Goal: Task Accomplishment & Management: Manage account settings

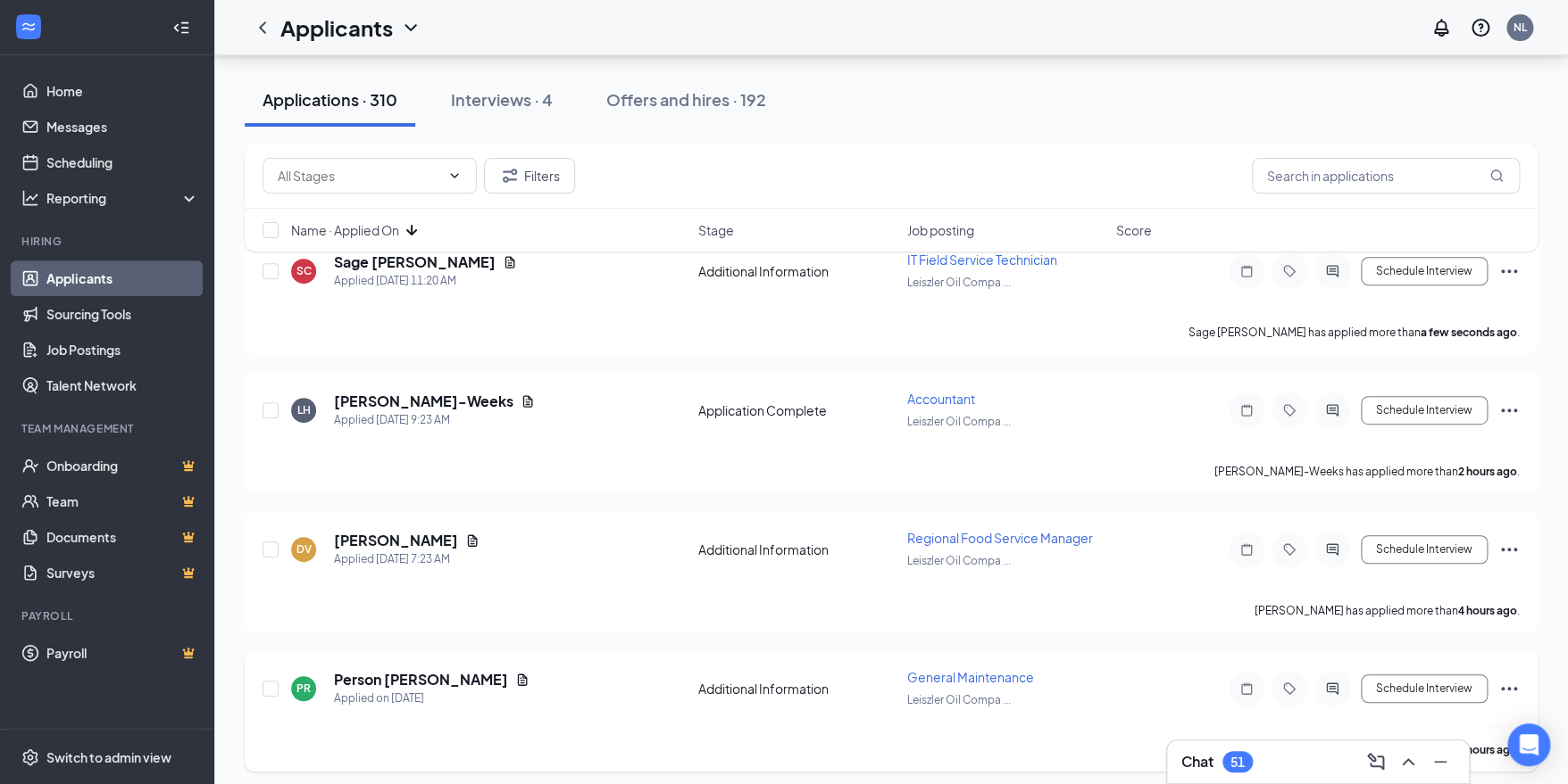
scroll to position [356, 0]
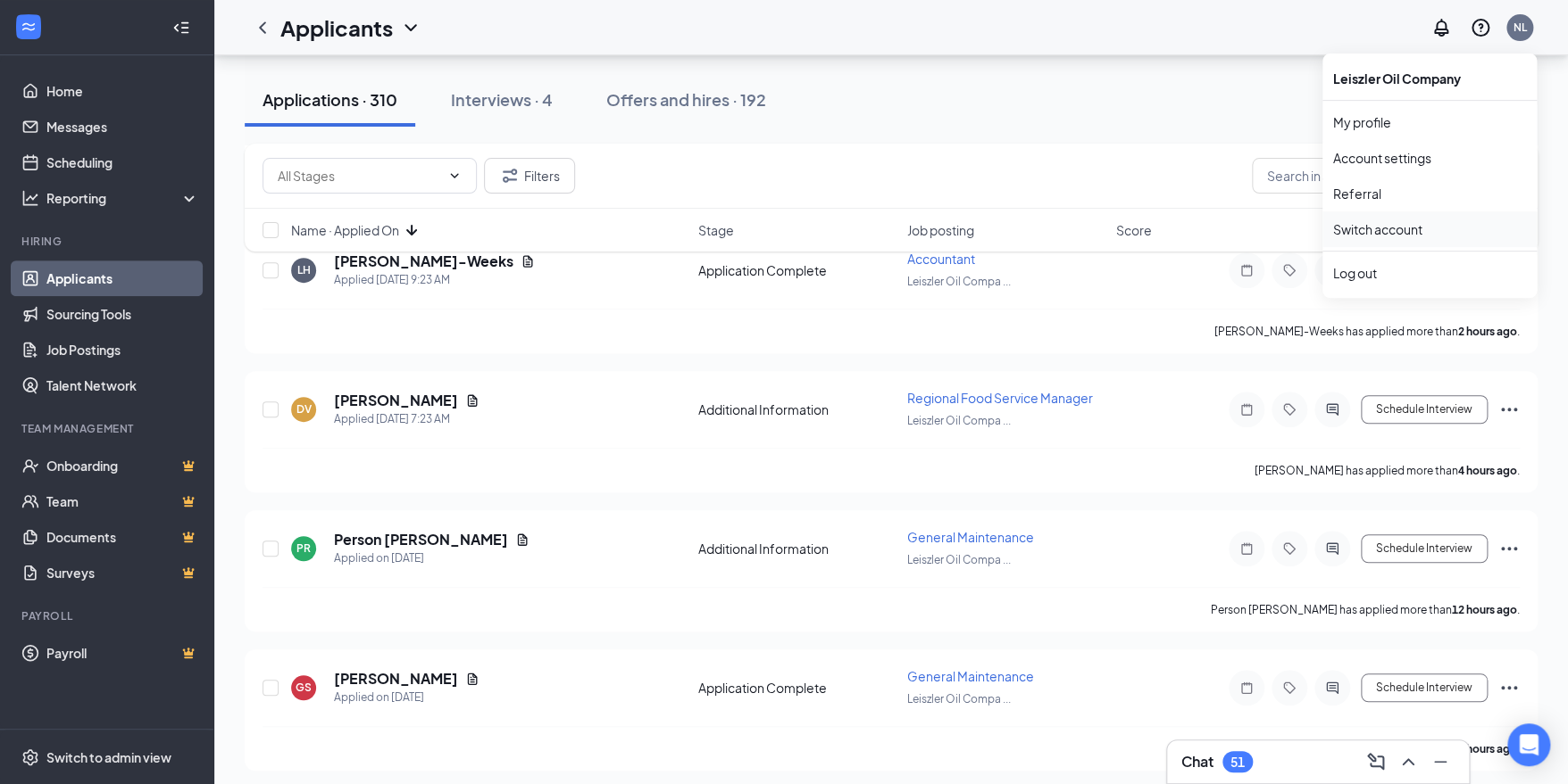
click at [1397, 230] on link "Switch account" at bounding box center [1377, 230] width 89 height 16
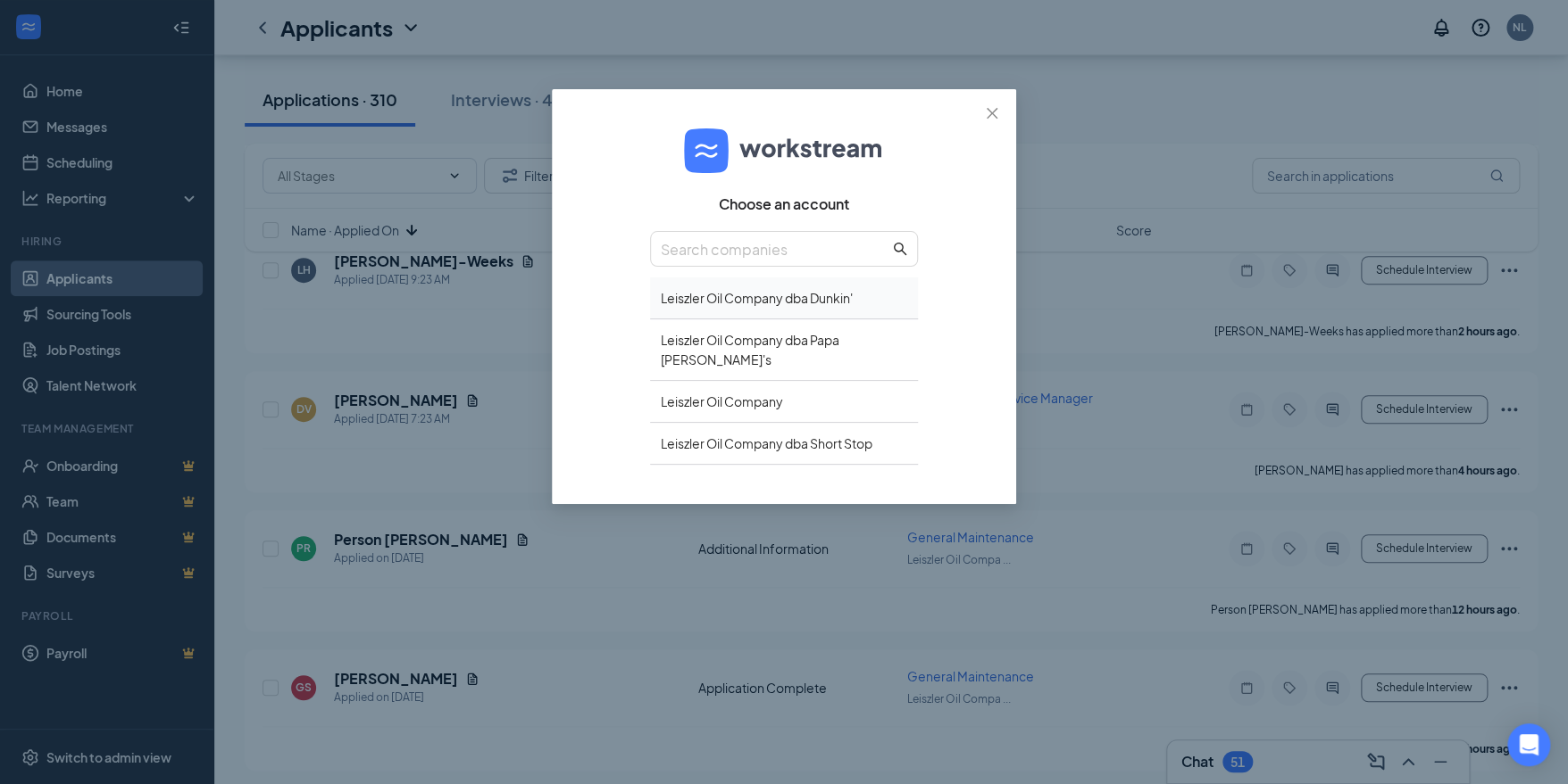
click at [847, 294] on div "Leiszler Oil Company dba Dunkin'" at bounding box center [784, 298] width 267 height 42
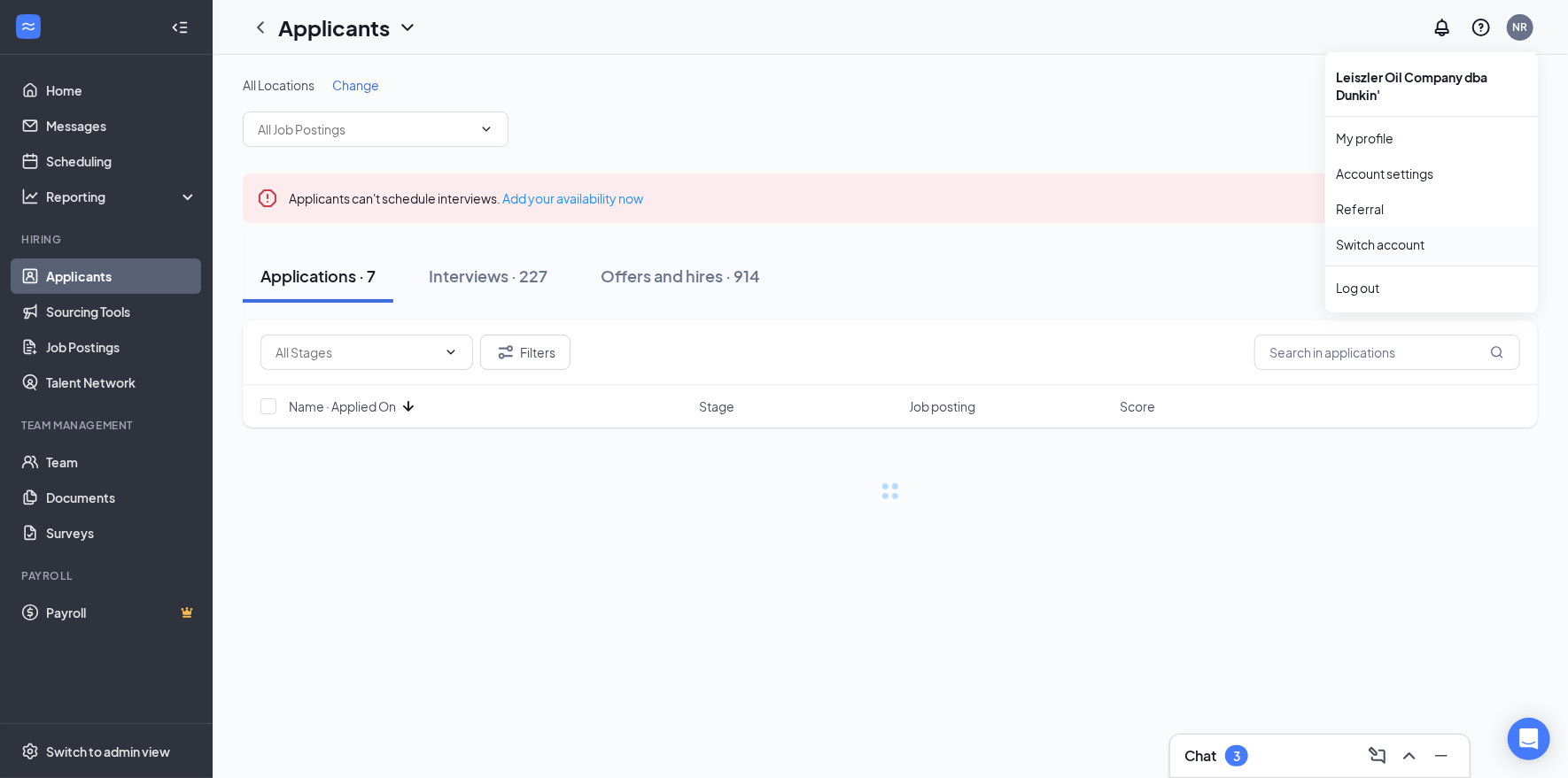
click at [1410, 237] on link "Switch account" at bounding box center [1379, 245] width 88 height 16
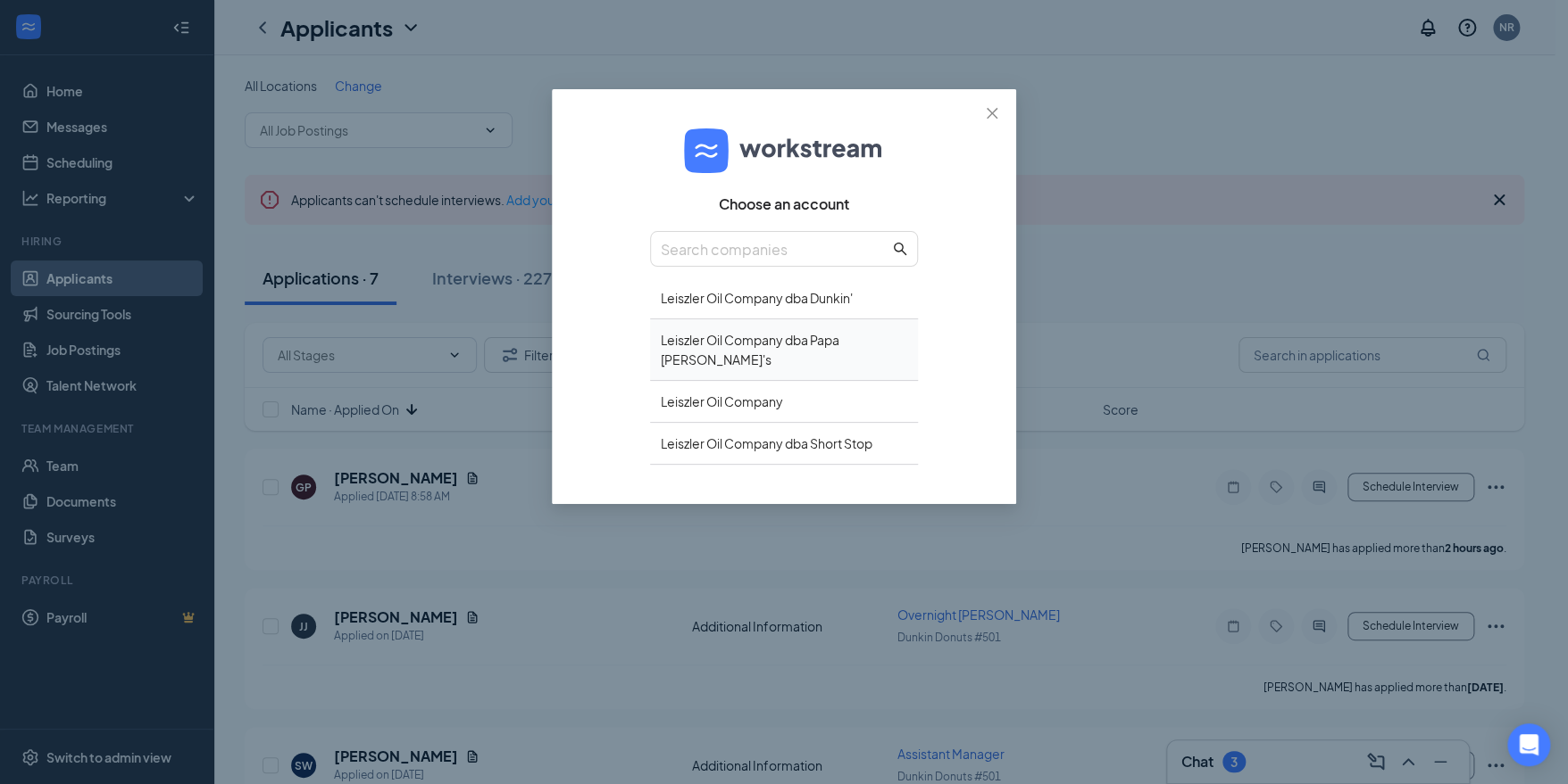
click at [823, 344] on div "Leiszler Oil Company dba Papa John's" at bounding box center [784, 350] width 267 height 62
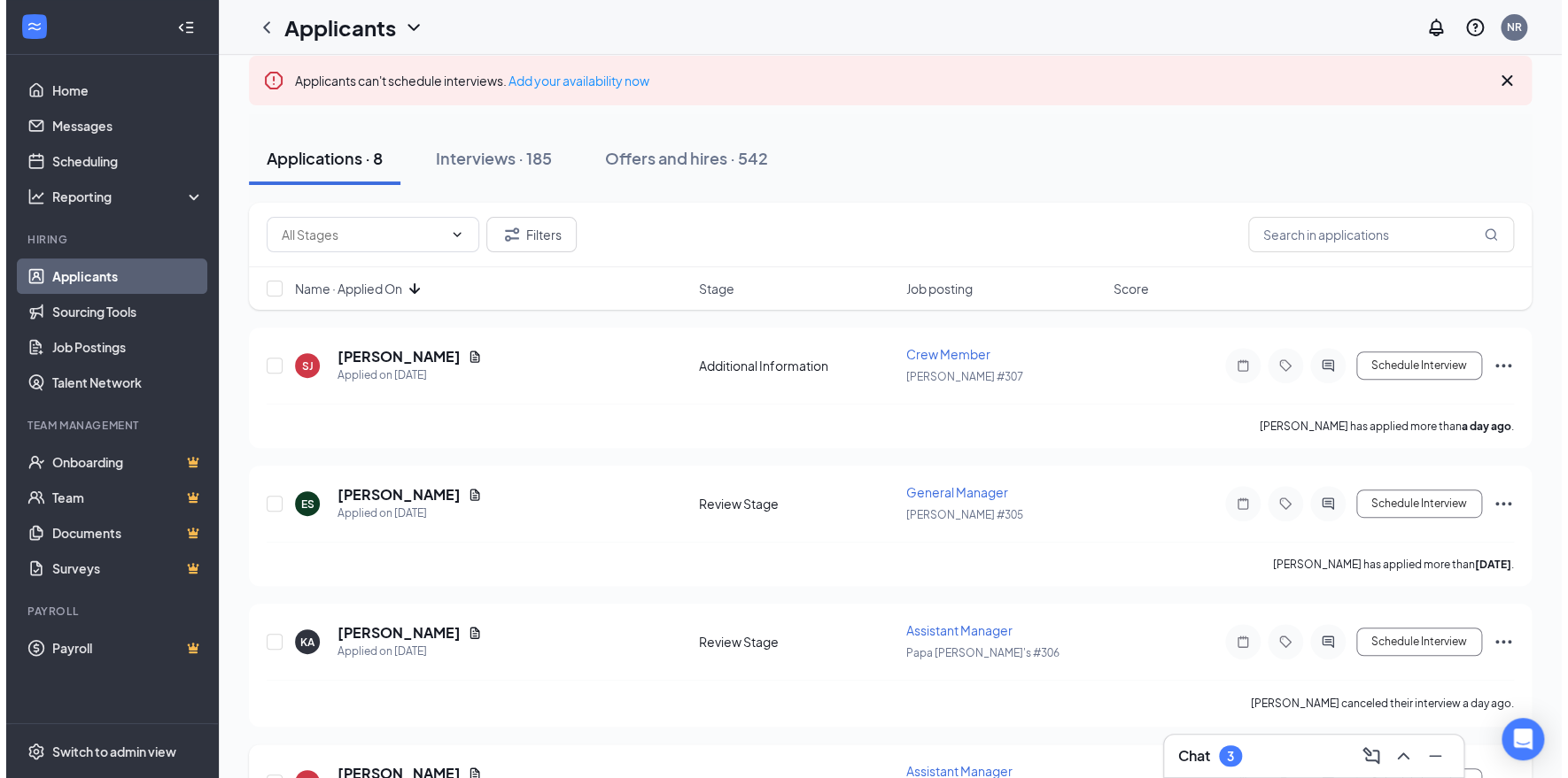
scroll to position [265, 0]
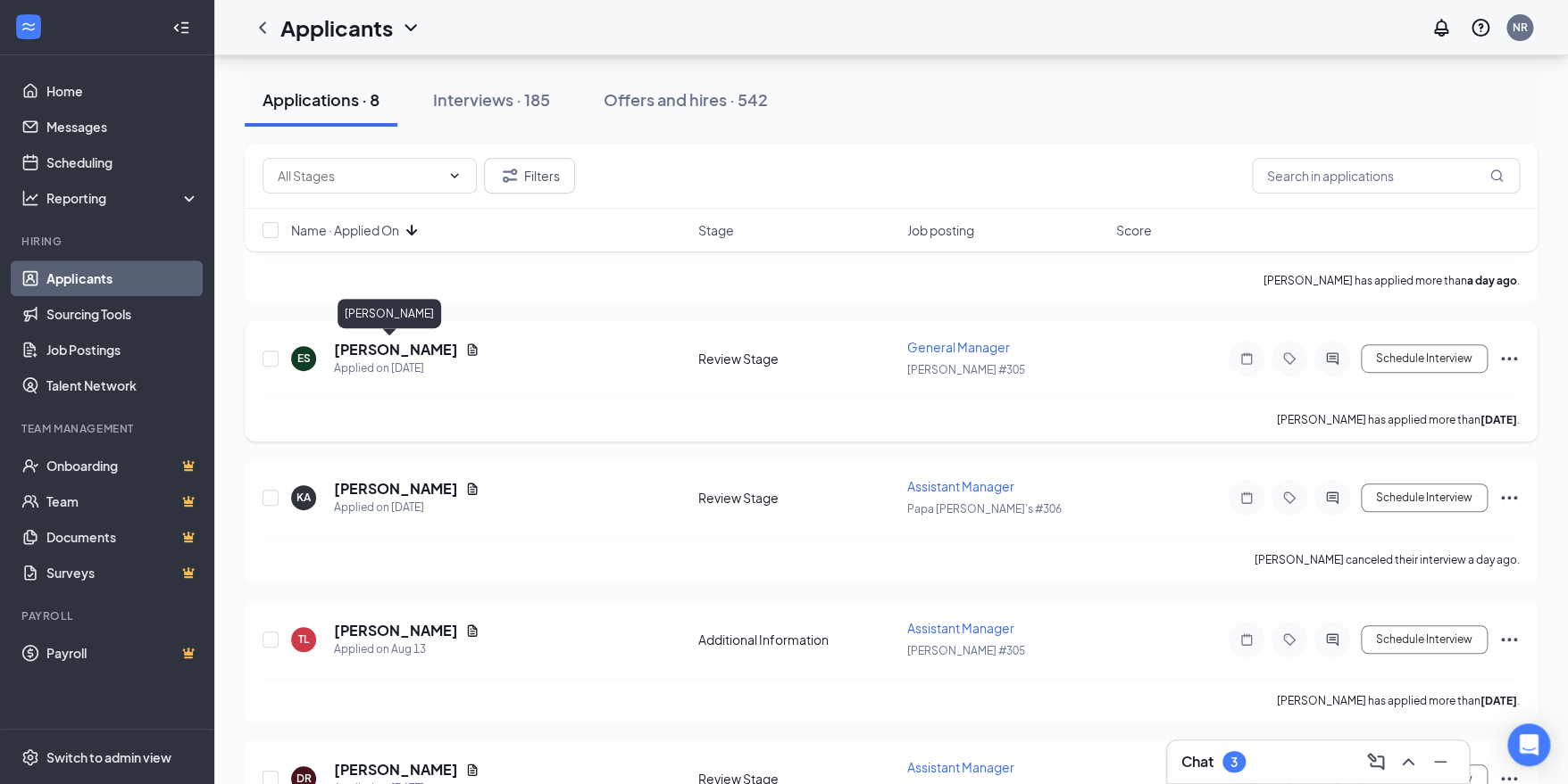
click at [372, 340] on h5 "Ericka Smith" at bounding box center [396, 350] width 124 height 20
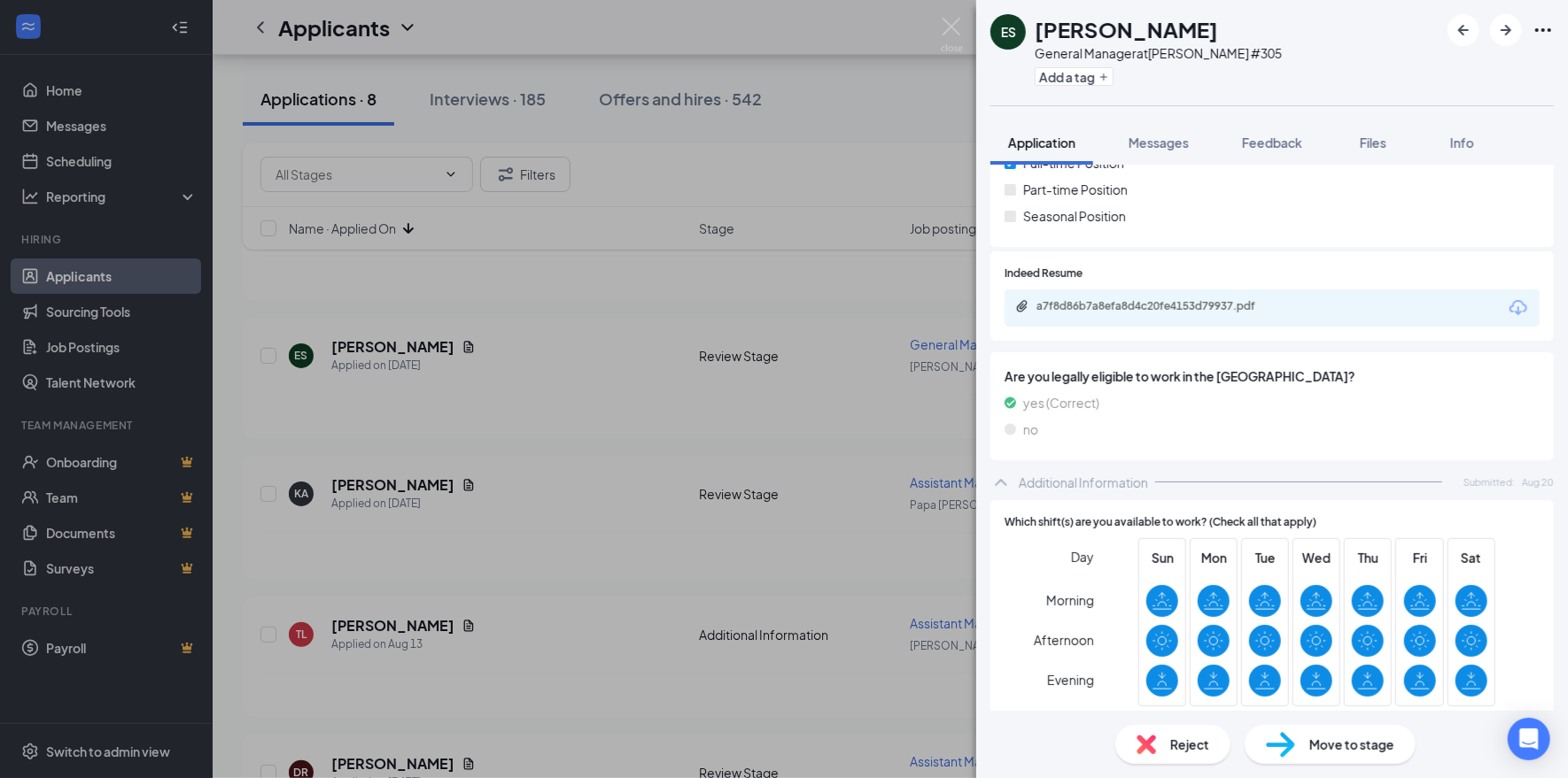
scroll to position [87, 0]
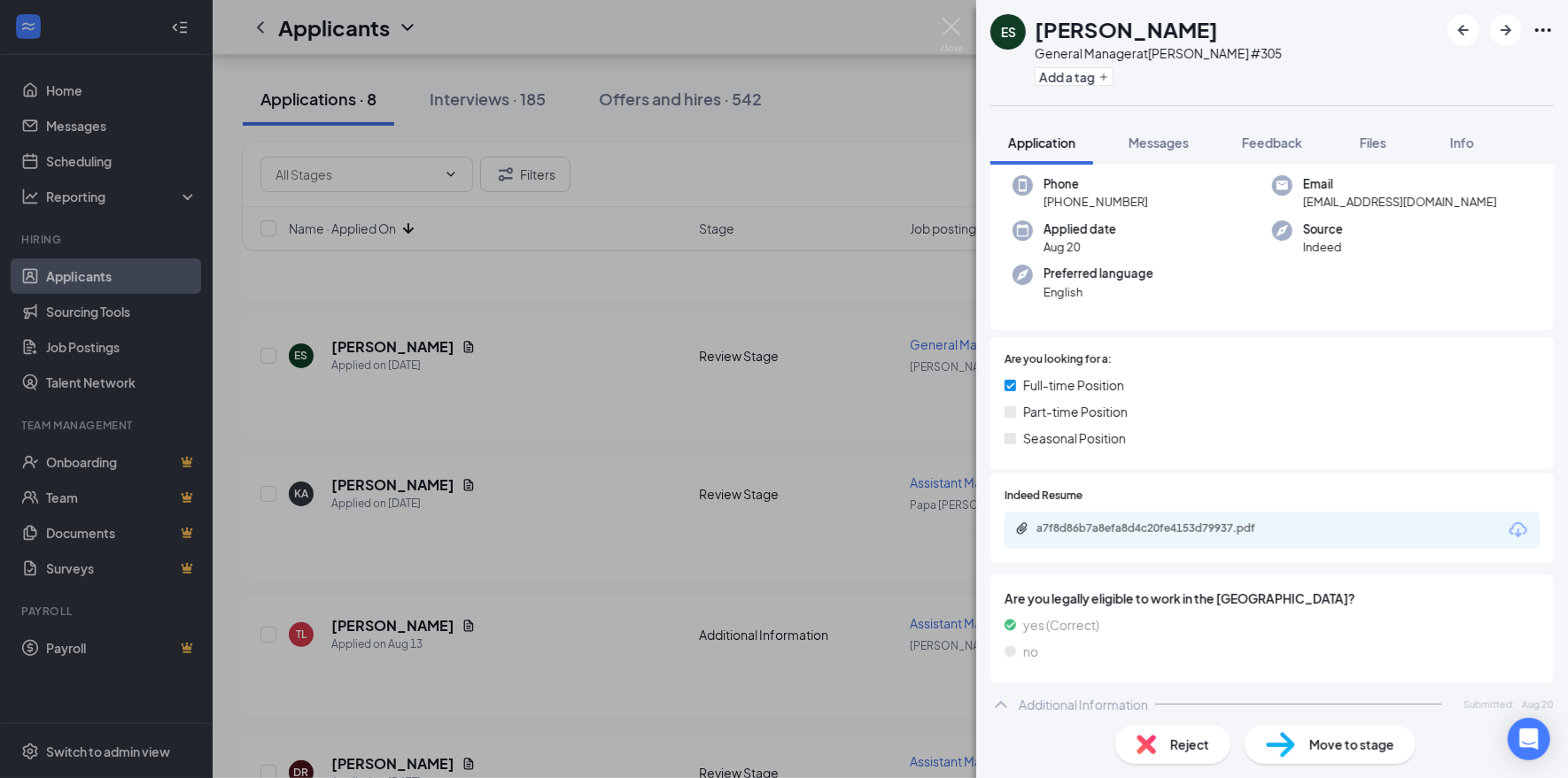
click at [1231, 533] on div "a7f8d86b7a8efa8d4c20fe4153d79937.pdf" at bounding box center [1160, 529] width 248 height 14
click at [1192, 153] on button "Messages" at bounding box center [1158, 142] width 95 height 45
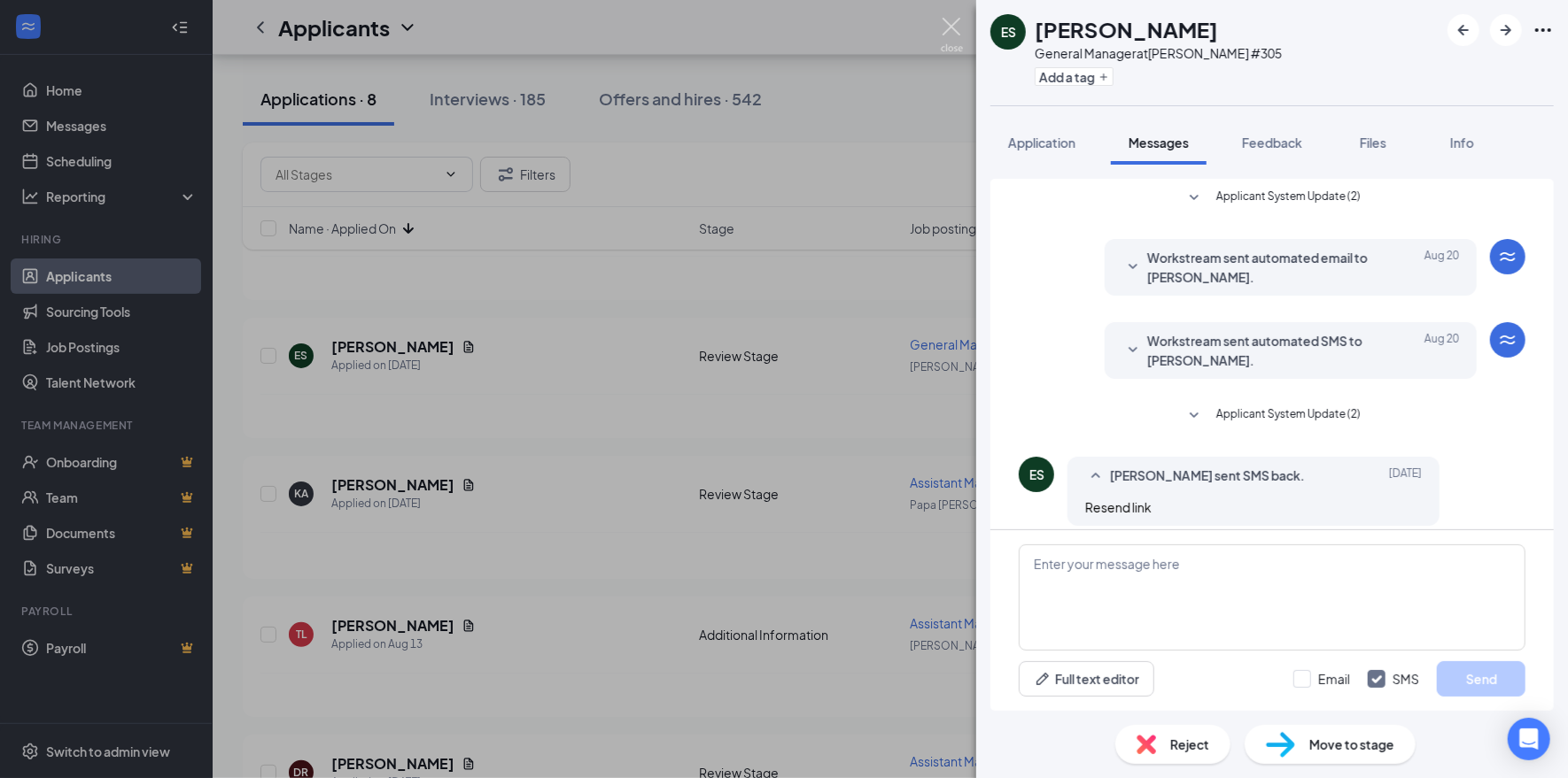
click at [958, 30] on img at bounding box center [951, 35] width 22 height 35
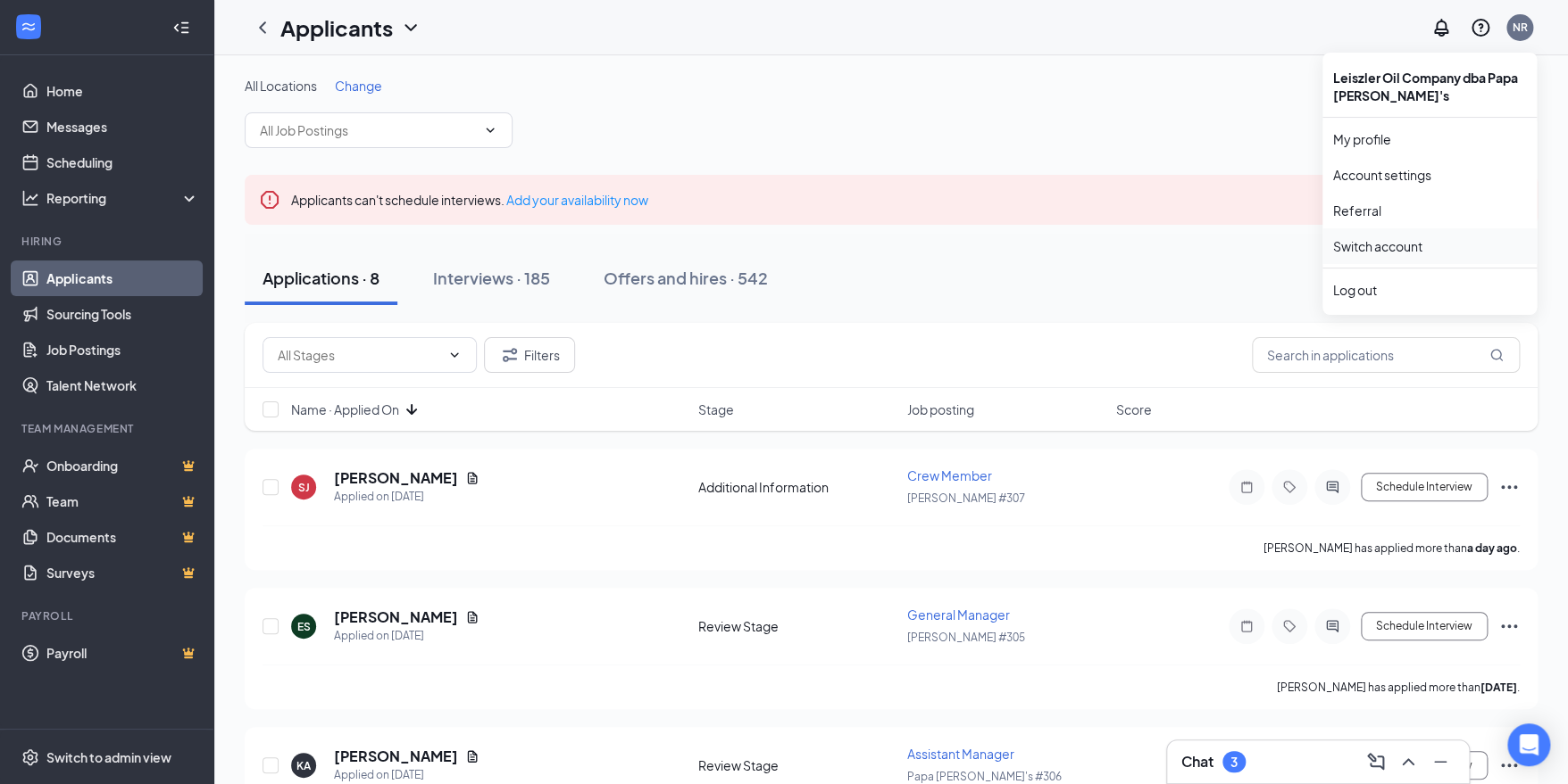
click at [1405, 245] on link "Switch account" at bounding box center [1377, 247] width 89 height 16
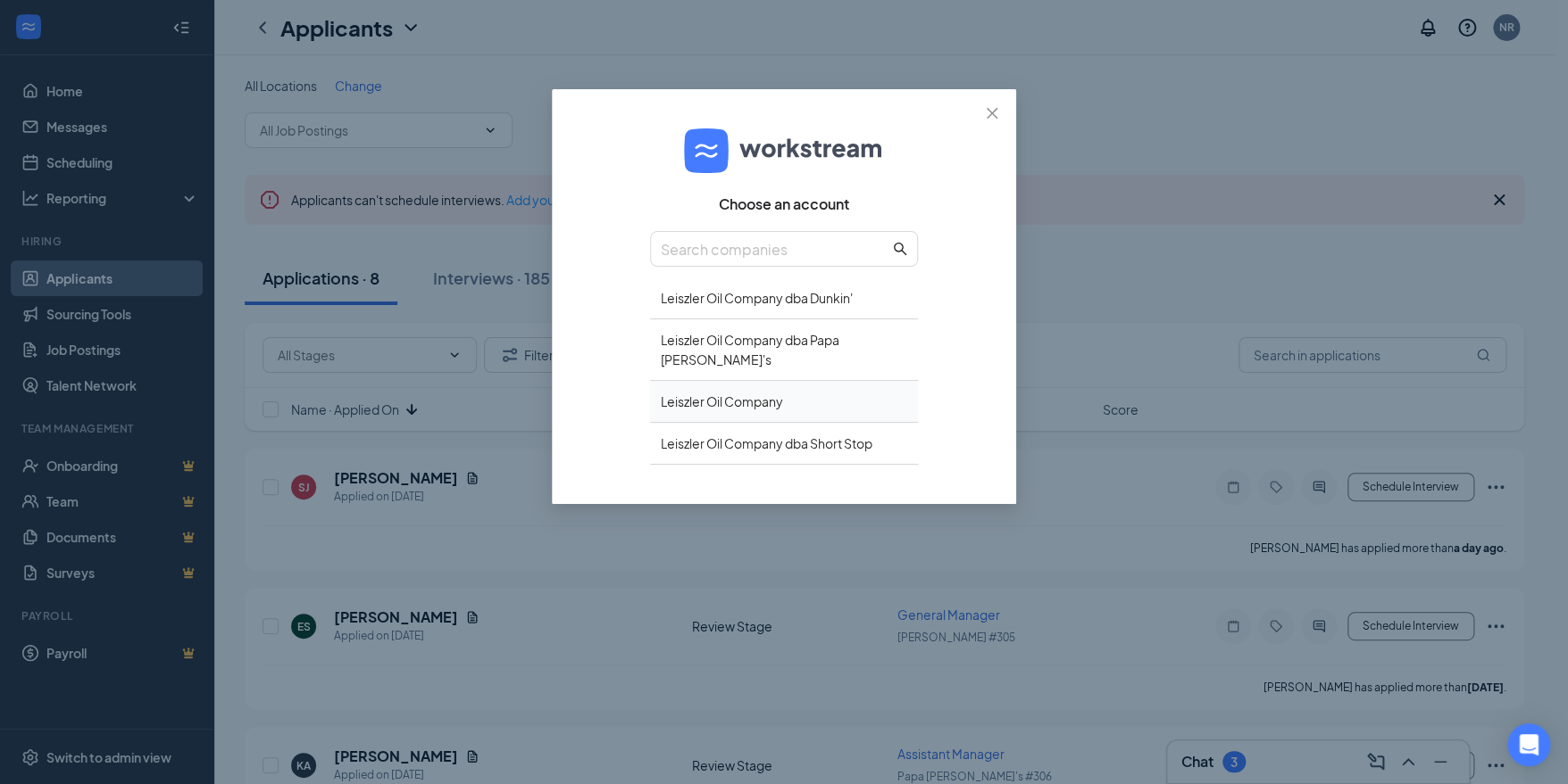
click at [828, 383] on div "Leiszler Oil Company" at bounding box center [784, 402] width 267 height 42
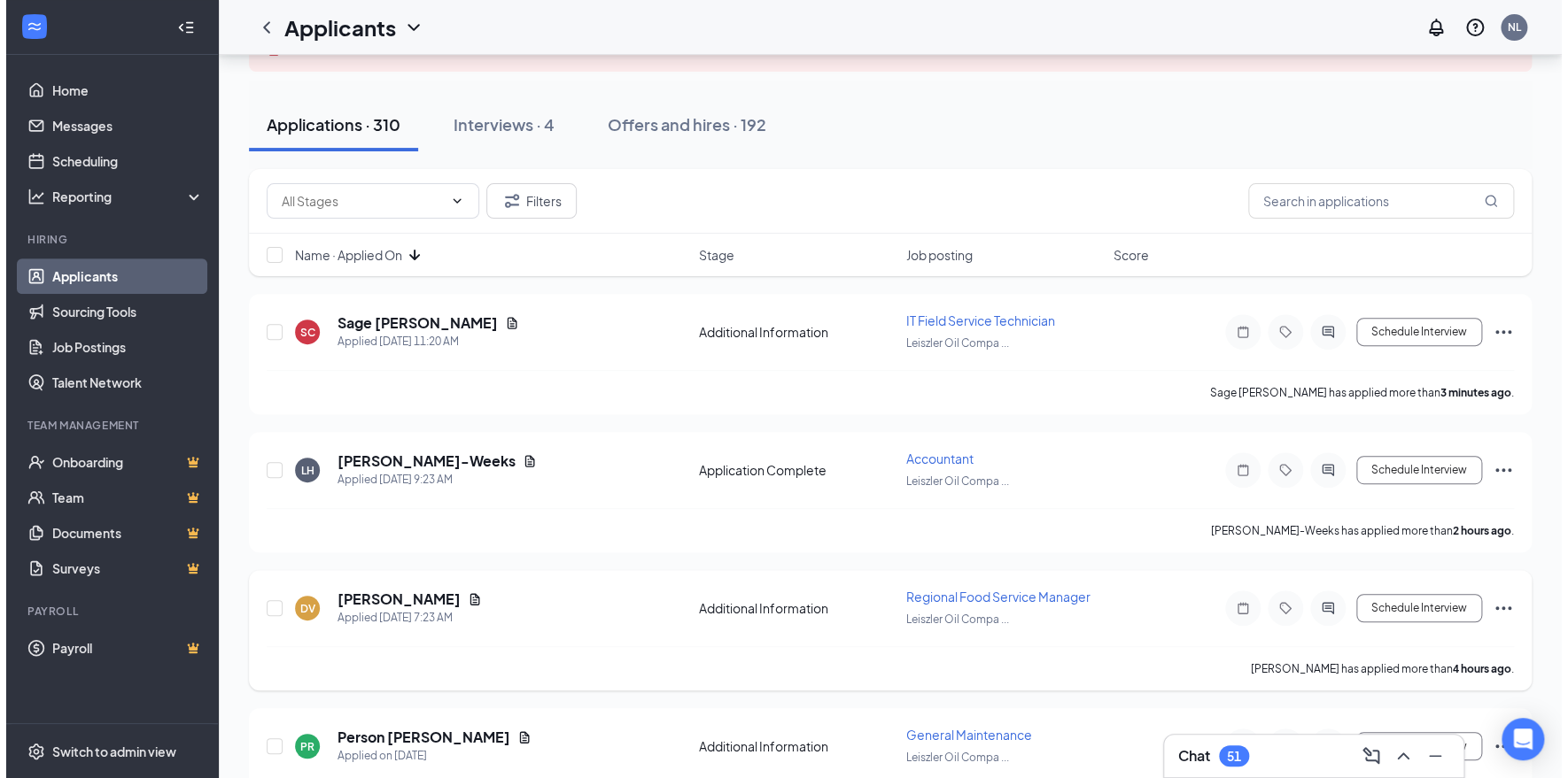
scroll to position [176, 0]
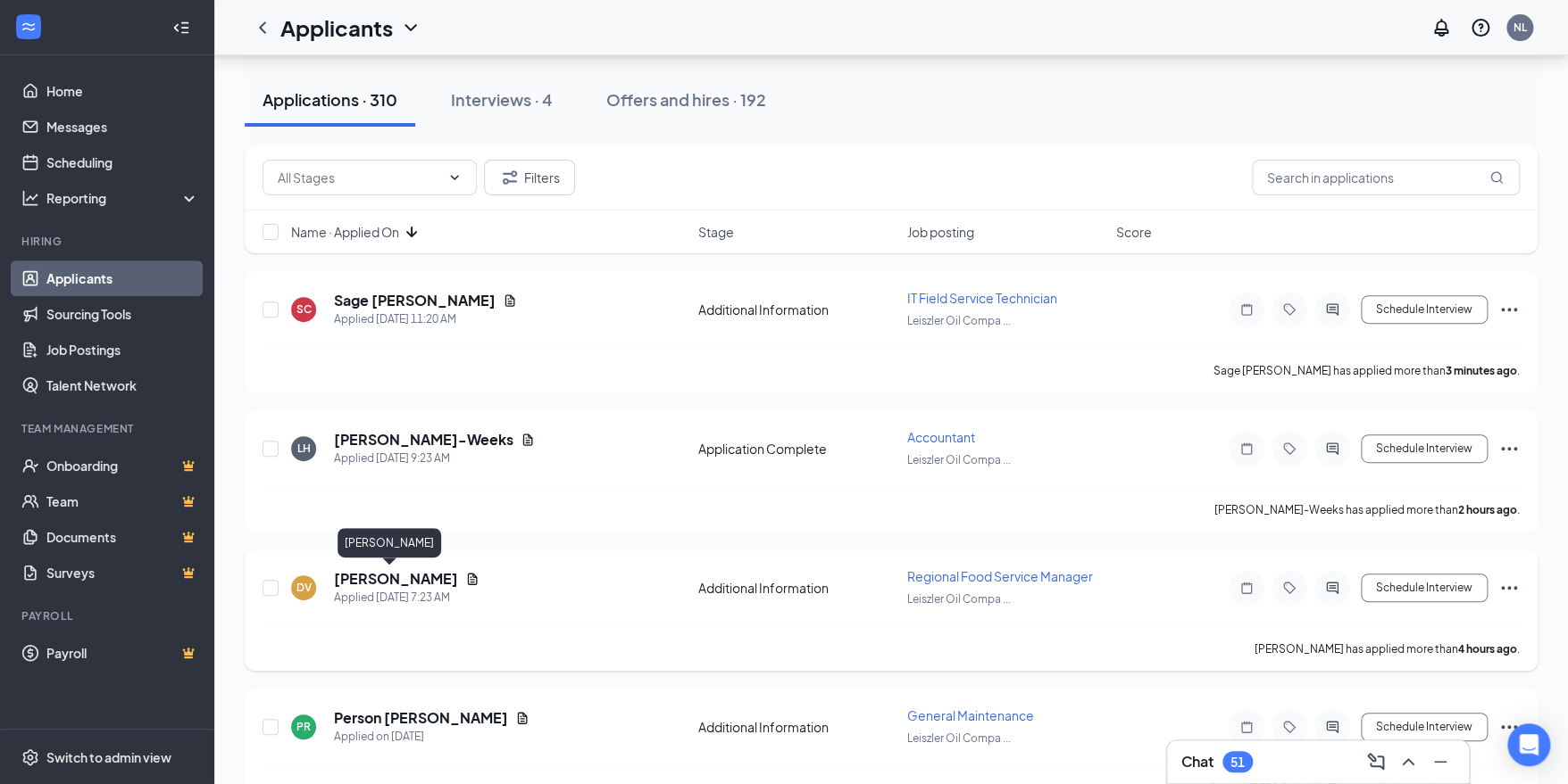
click at [405, 577] on h5 "[PERSON_NAME]" at bounding box center [396, 579] width 124 height 20
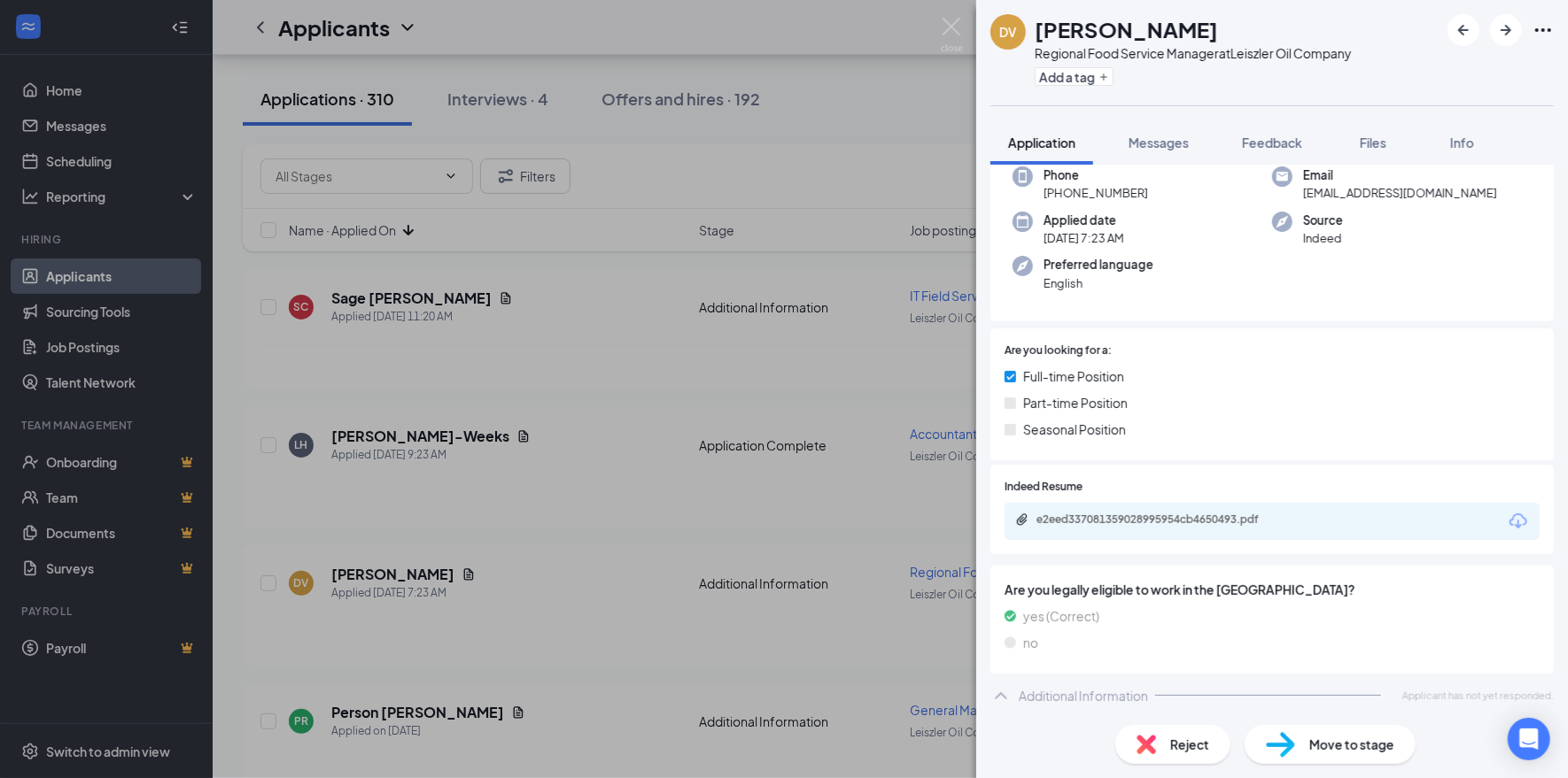
scroll to position [147, 0]
click at [1247, 520] on div "e2eed337081359028995954cb4650493.pdf" at bounding box center [1160, 519] width 248 height 14
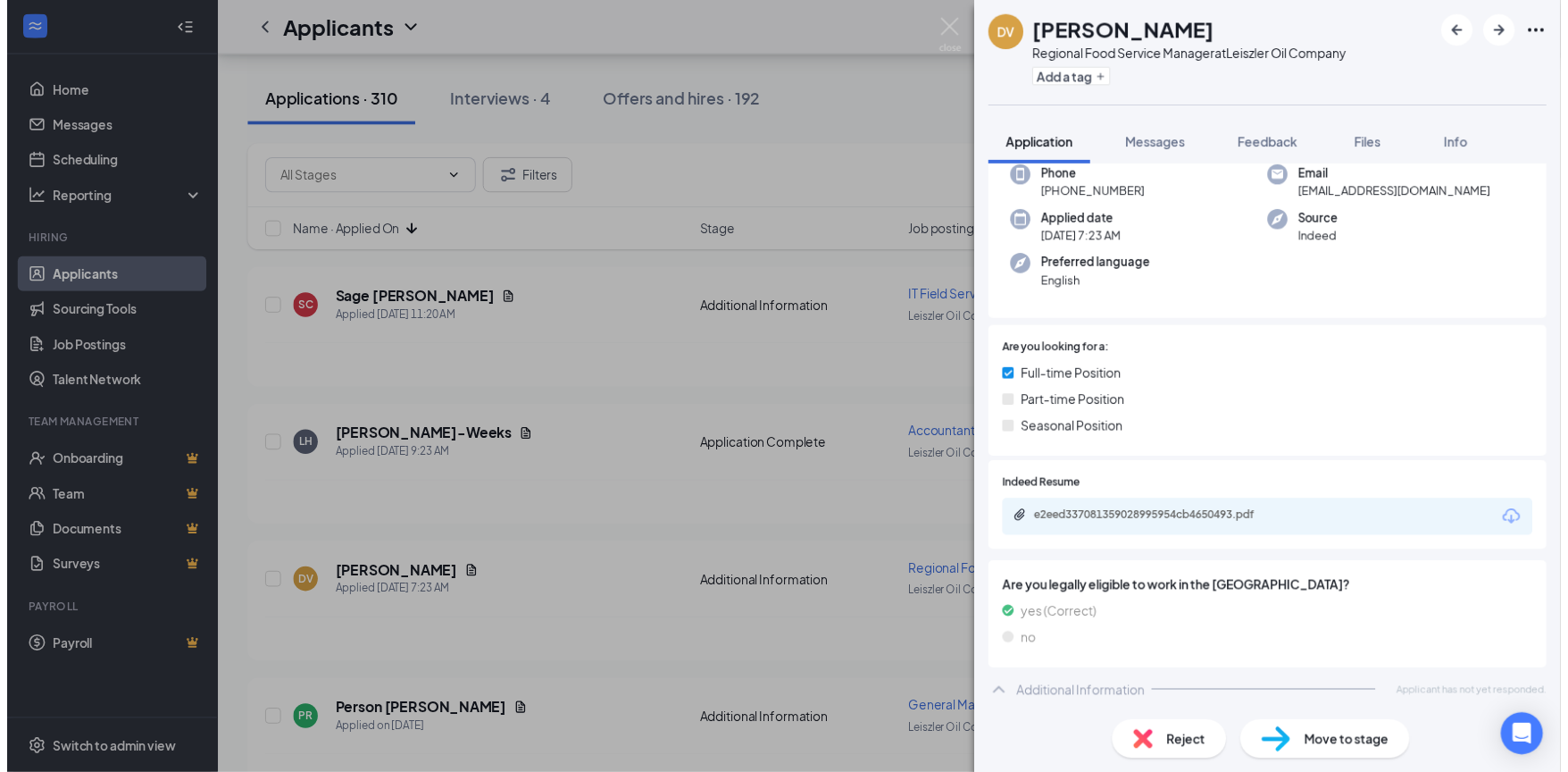
scroll to position [142, 0]
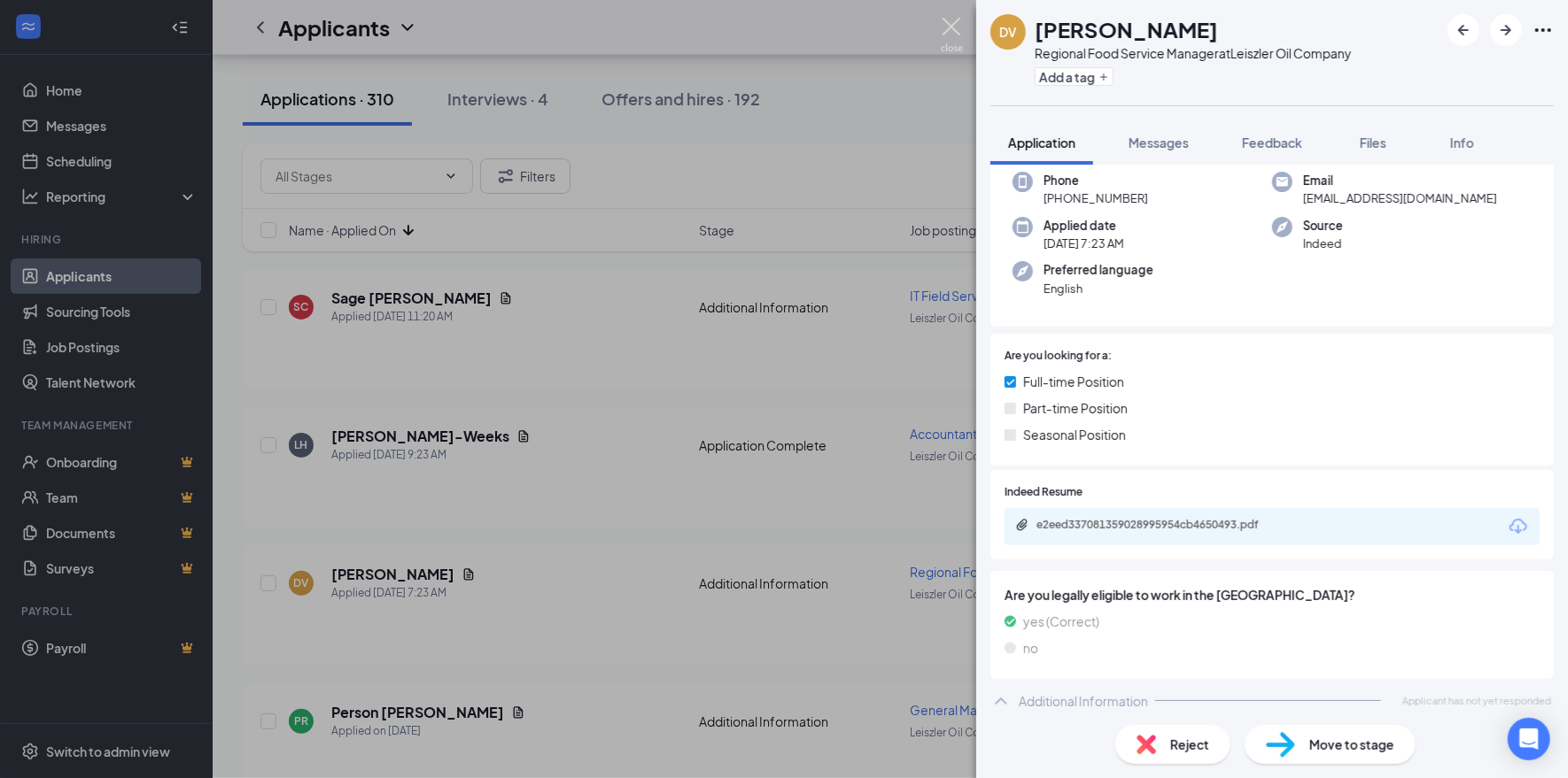
click at [955, 29] on img at bounding box center [951, 35] width 22 height 35
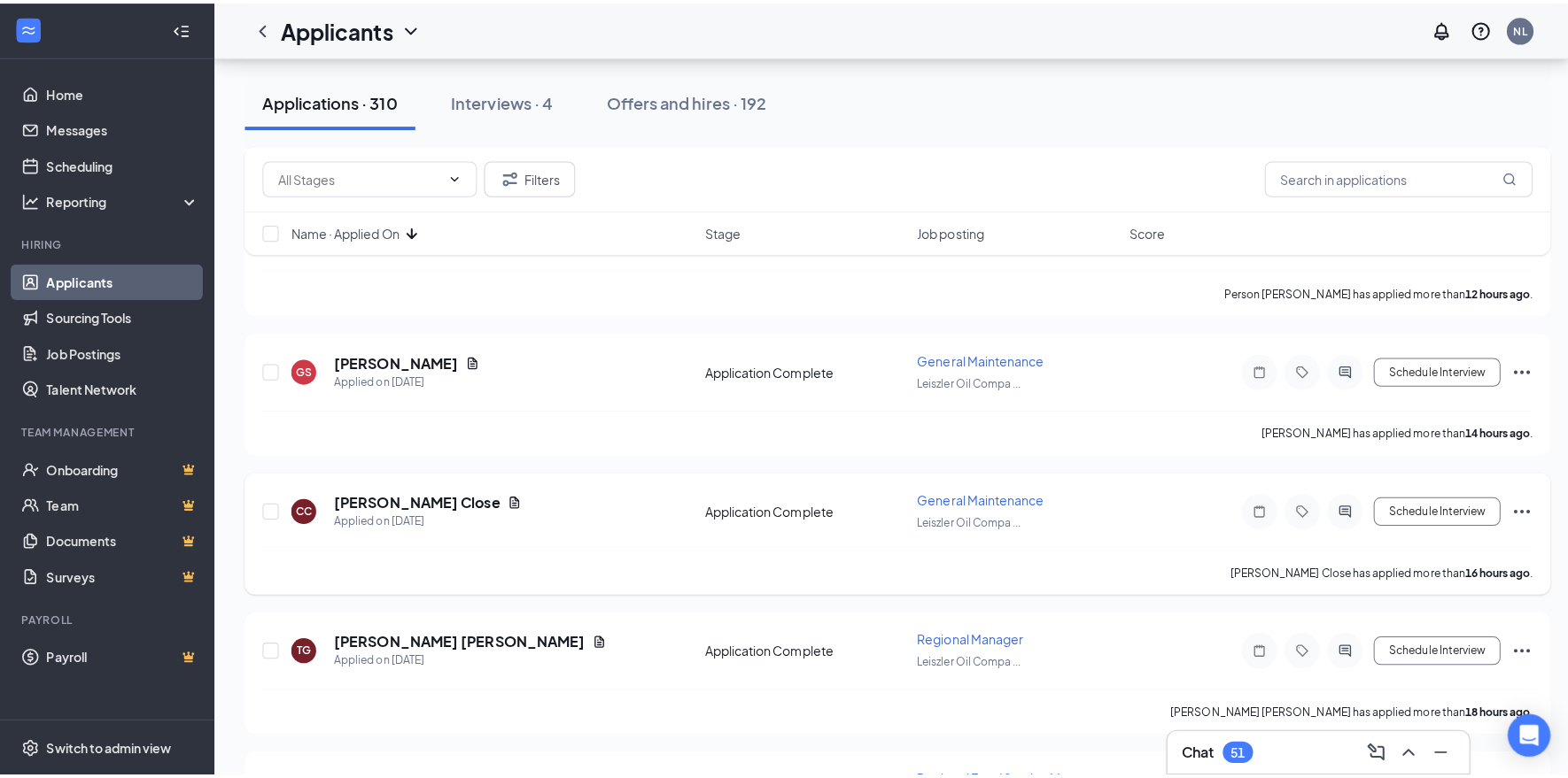
scroll to position [708, 0]
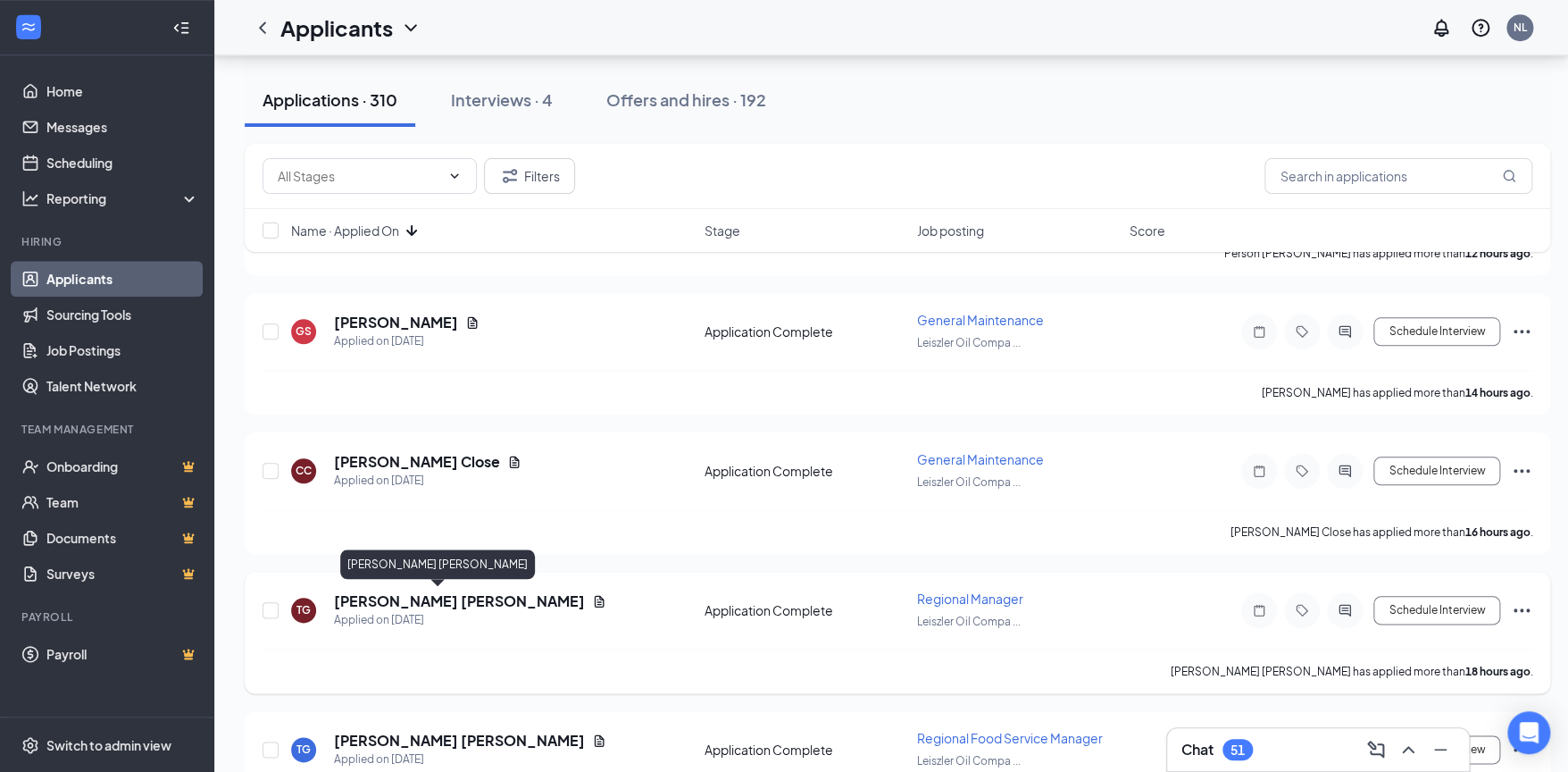
click at [399, 601] on h5 "[PERSON_NAME] [PERSON_NAME]" at bounding box center [460, 601] width 251 height 20
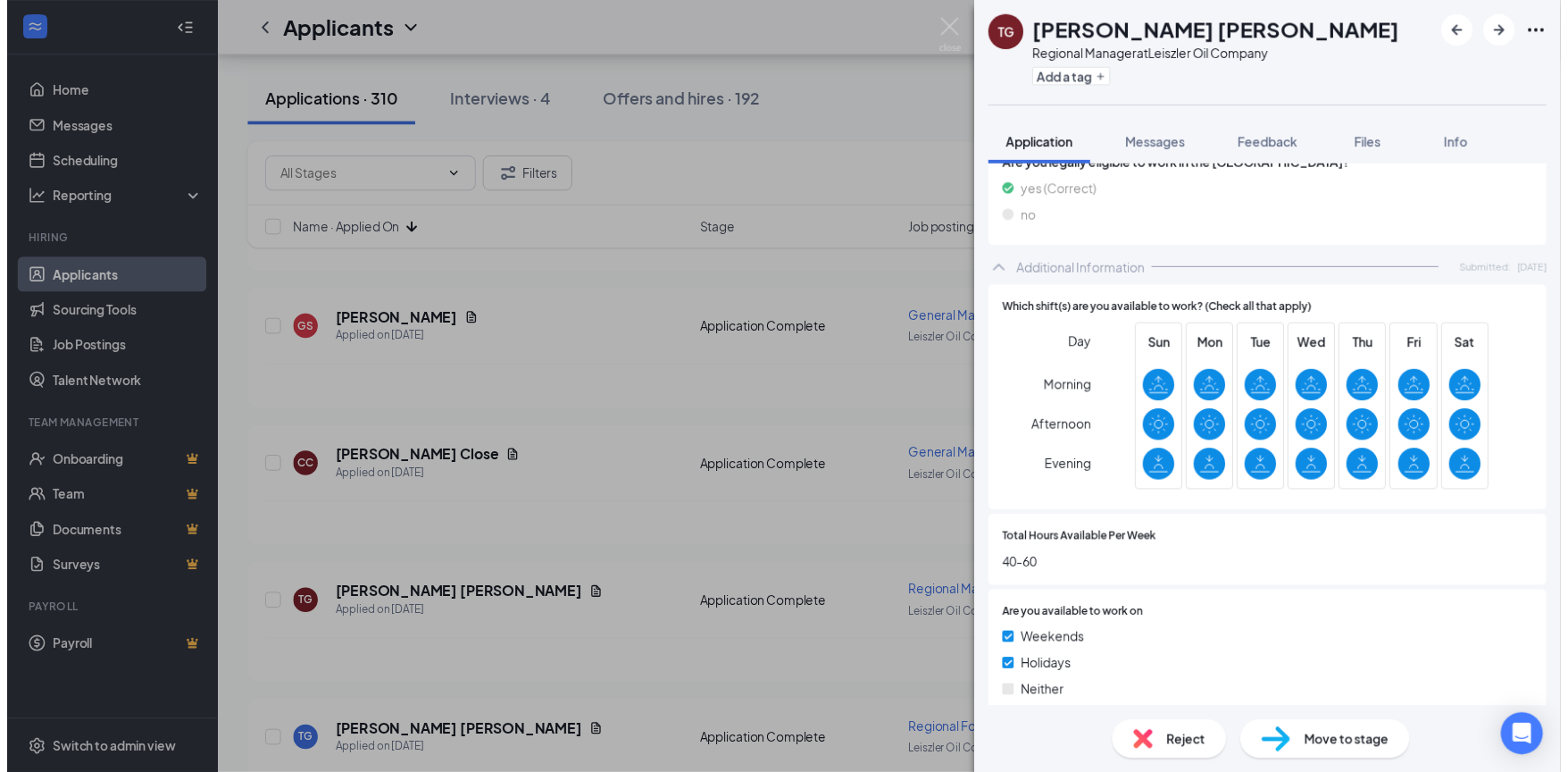
scroll to position [267, 0]
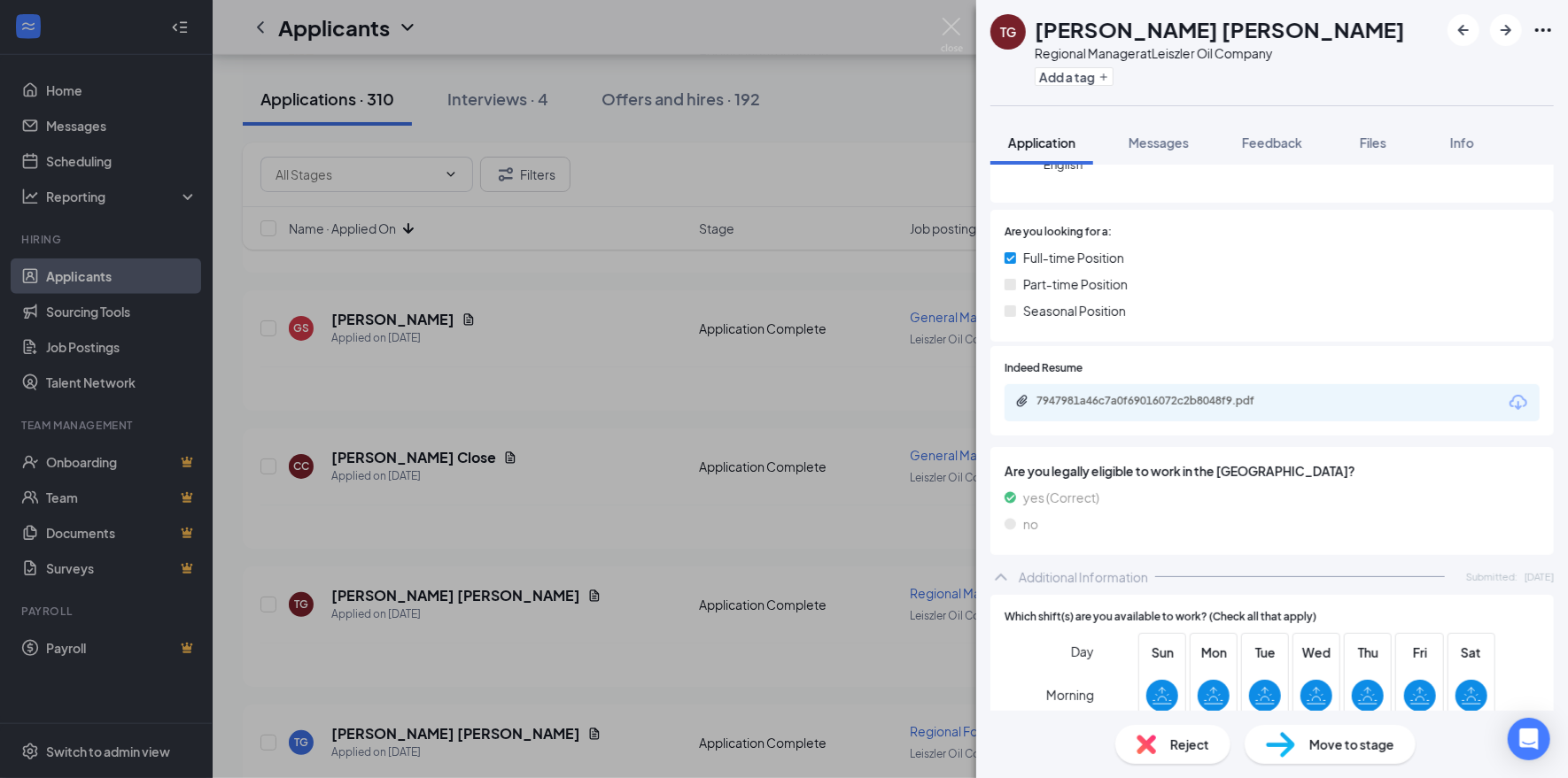
click at [1326, 399] on div "7947981a46c7a0f69016072c2b8048f9.pdf" at bounding box center [1271, 403] width 535 height 37
click at [1226, 399] on div "7947981a46c7a0f69016072c2b8048f9.pdf" at bounding box center [1160, 401] width 248 height 14
click at [958, 22] on img at bounding box center [951, 35] width 22 height 35
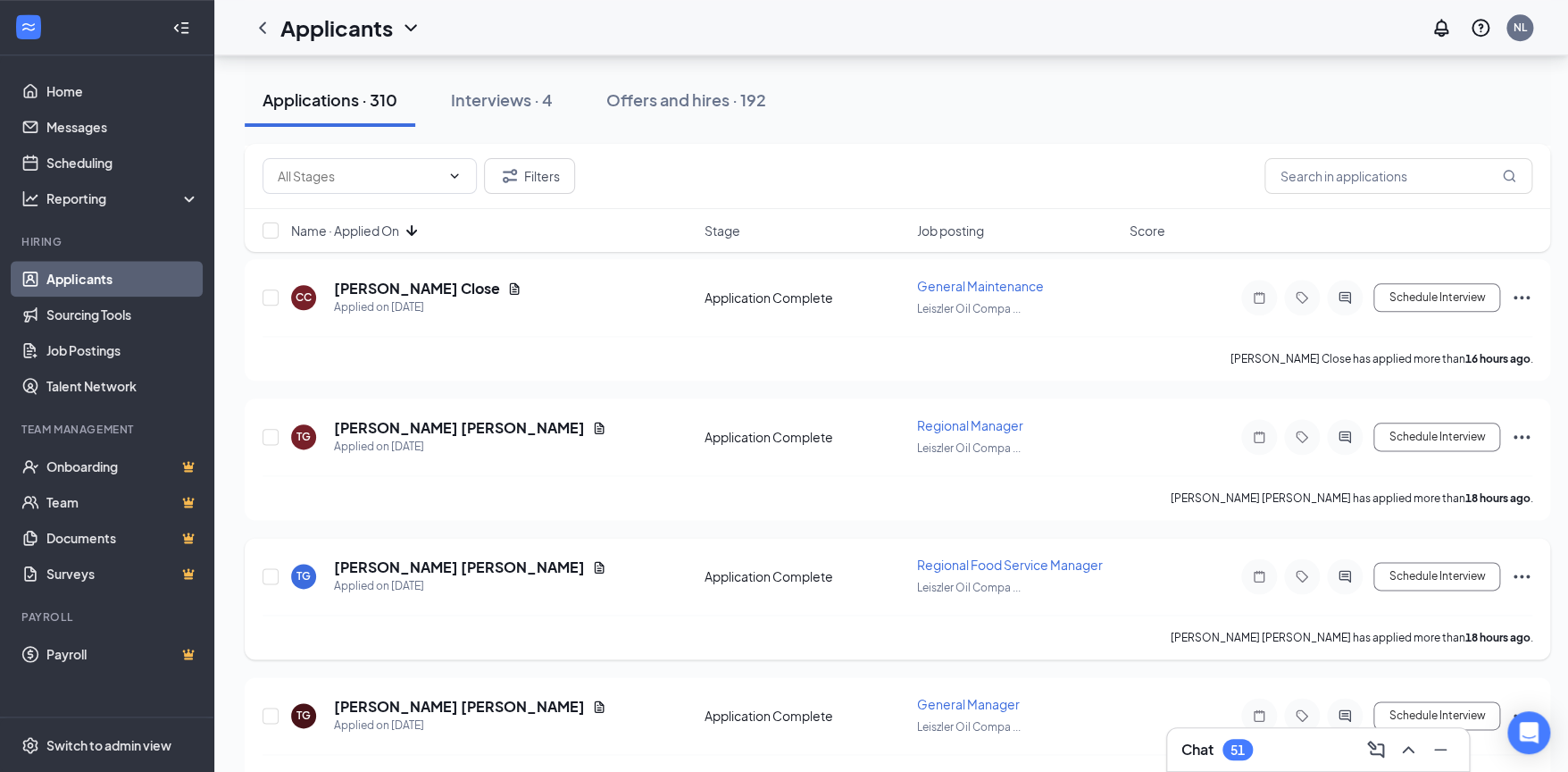
scroll to position [892, 0]
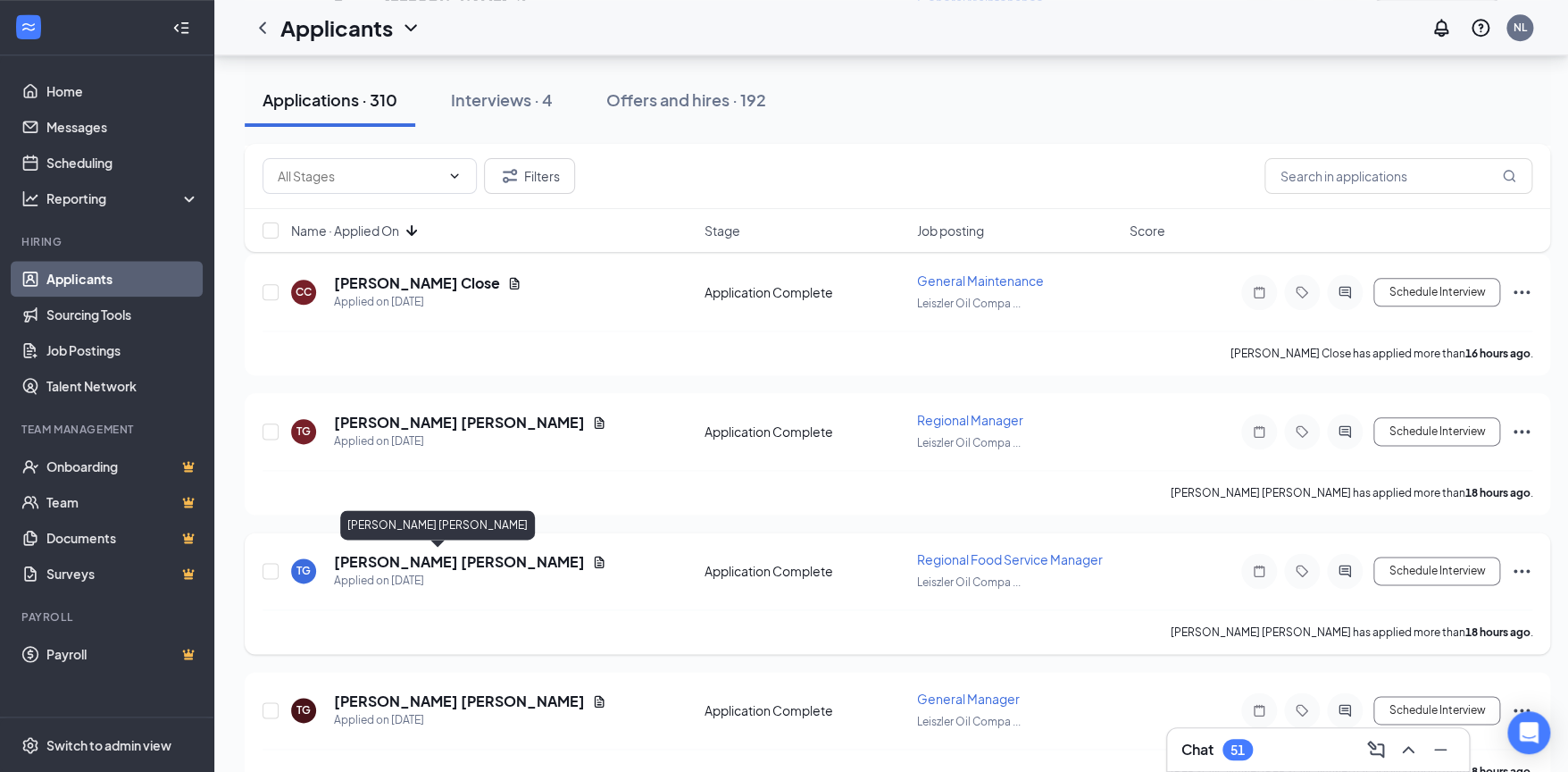
click at [416, 556] on h5 "[PERSON_NAME] [PERSON_NAME]" at bounding box center [460, 562] width 251 height 20
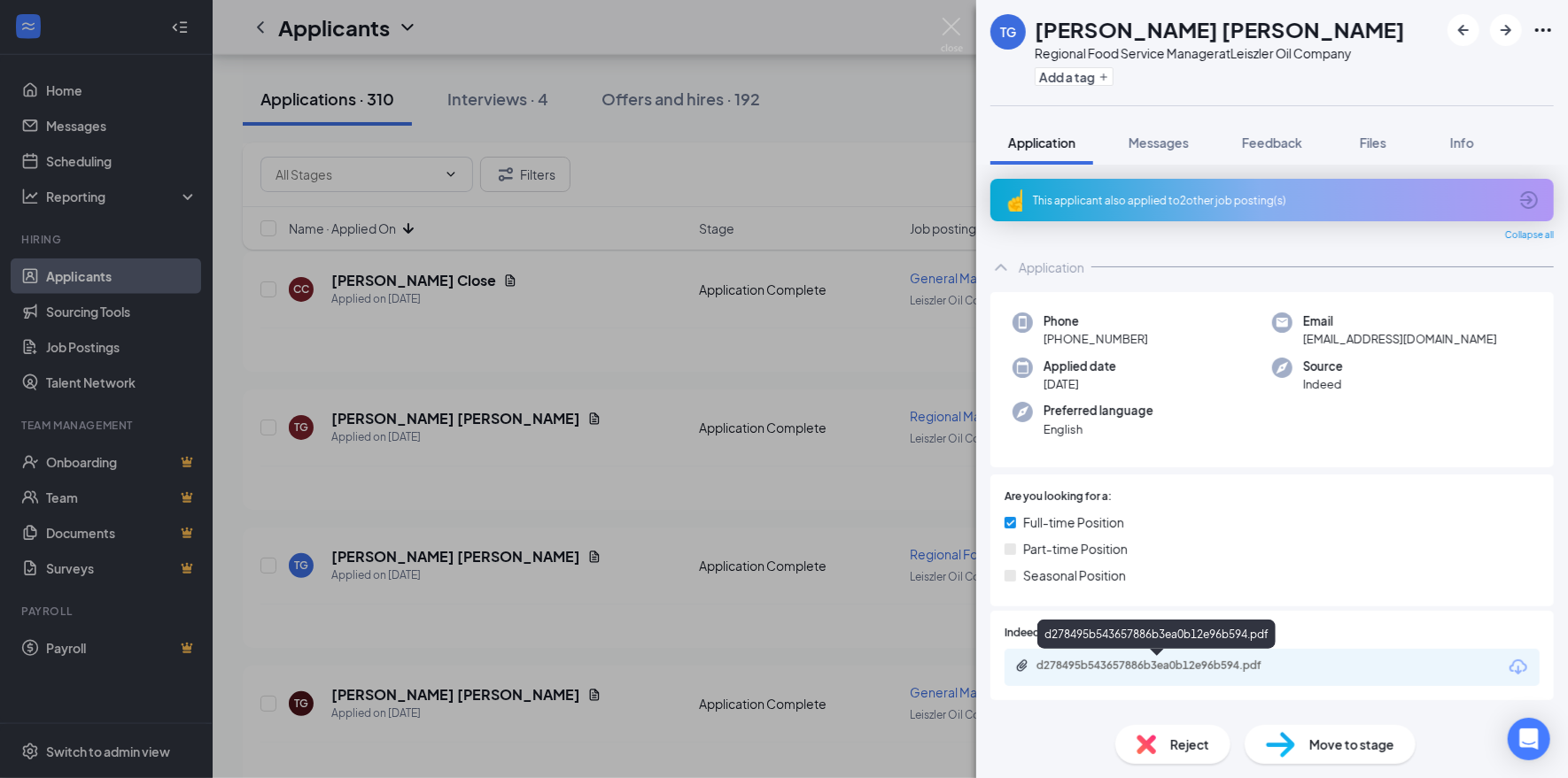
click at [1237, 665] on div "d278495b543657886b3ea0b12e96b594.pdf" at bounding box center [1160, 666] width 248 height 14
click at [1177, 744] on span "Reject" at bounding box center [1190, 745] width 39 height 20
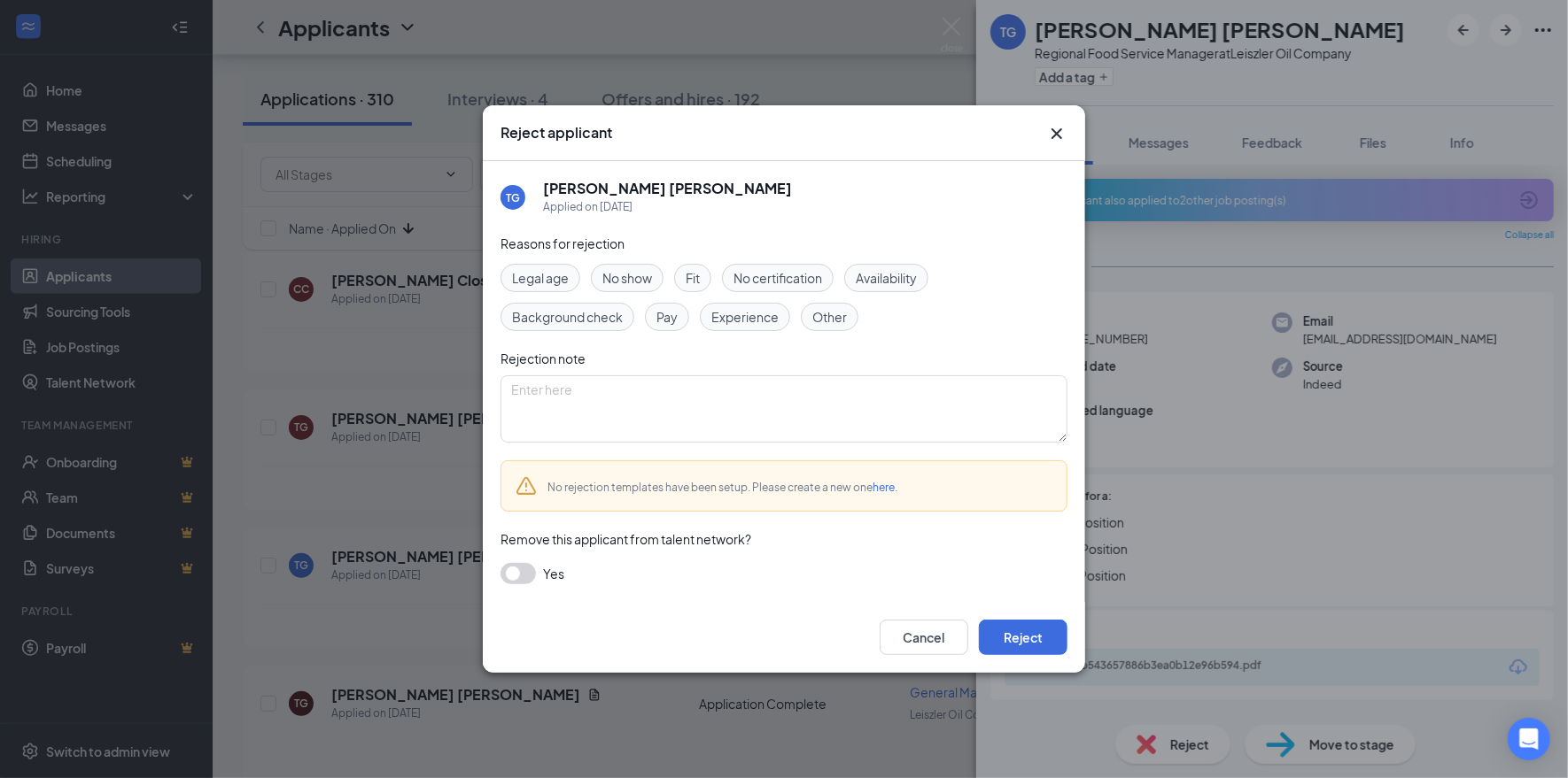
click at [743, 312] on span "Experience" at bounding box center [745, 317] width 68 height 20
click at [1023, 639] on button "Reject" at bounding box center [1022, 637] width 88 height 36
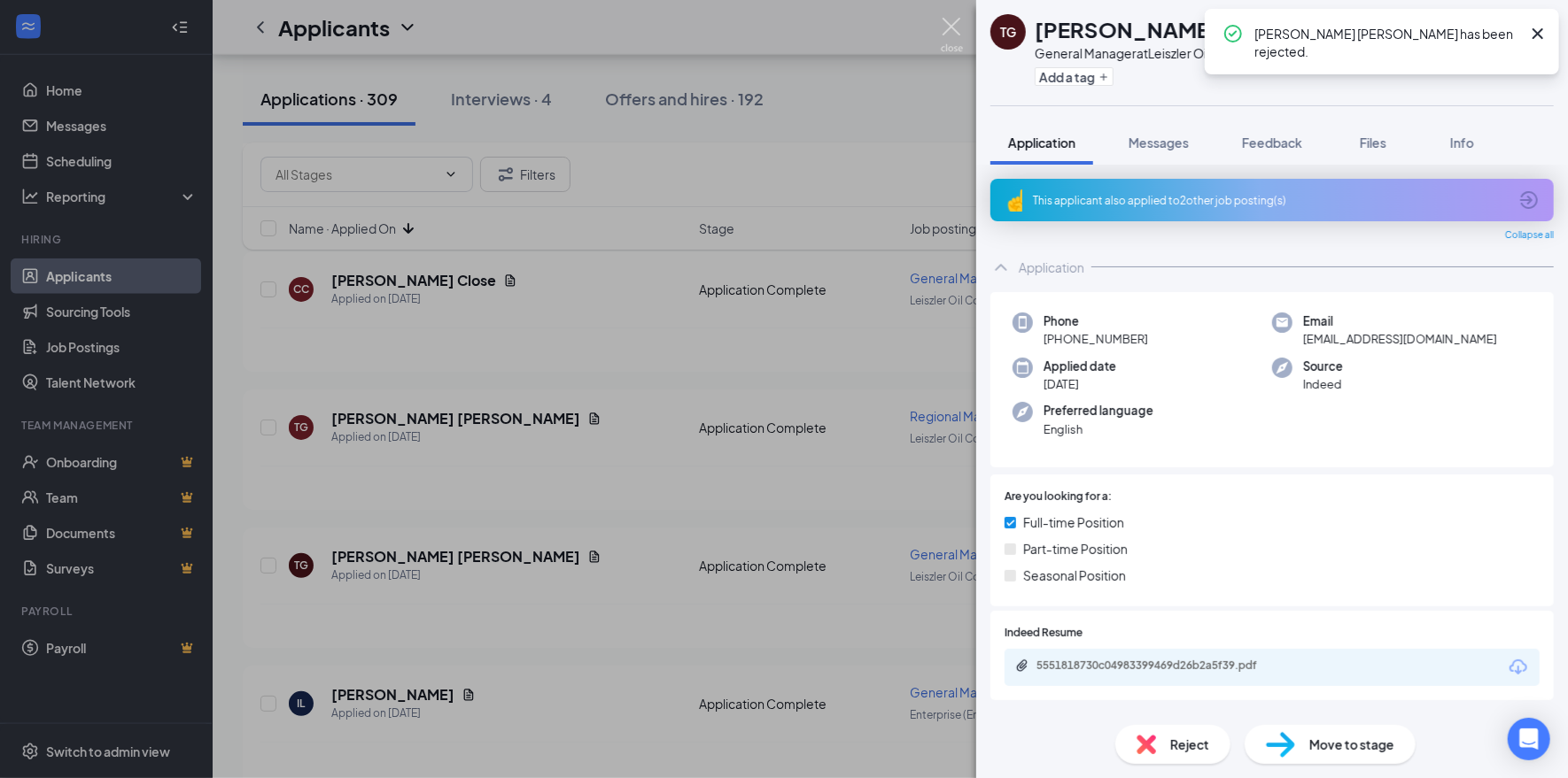
click at [953, 31] on img at bounding box center [951, 35] width 22 height 35
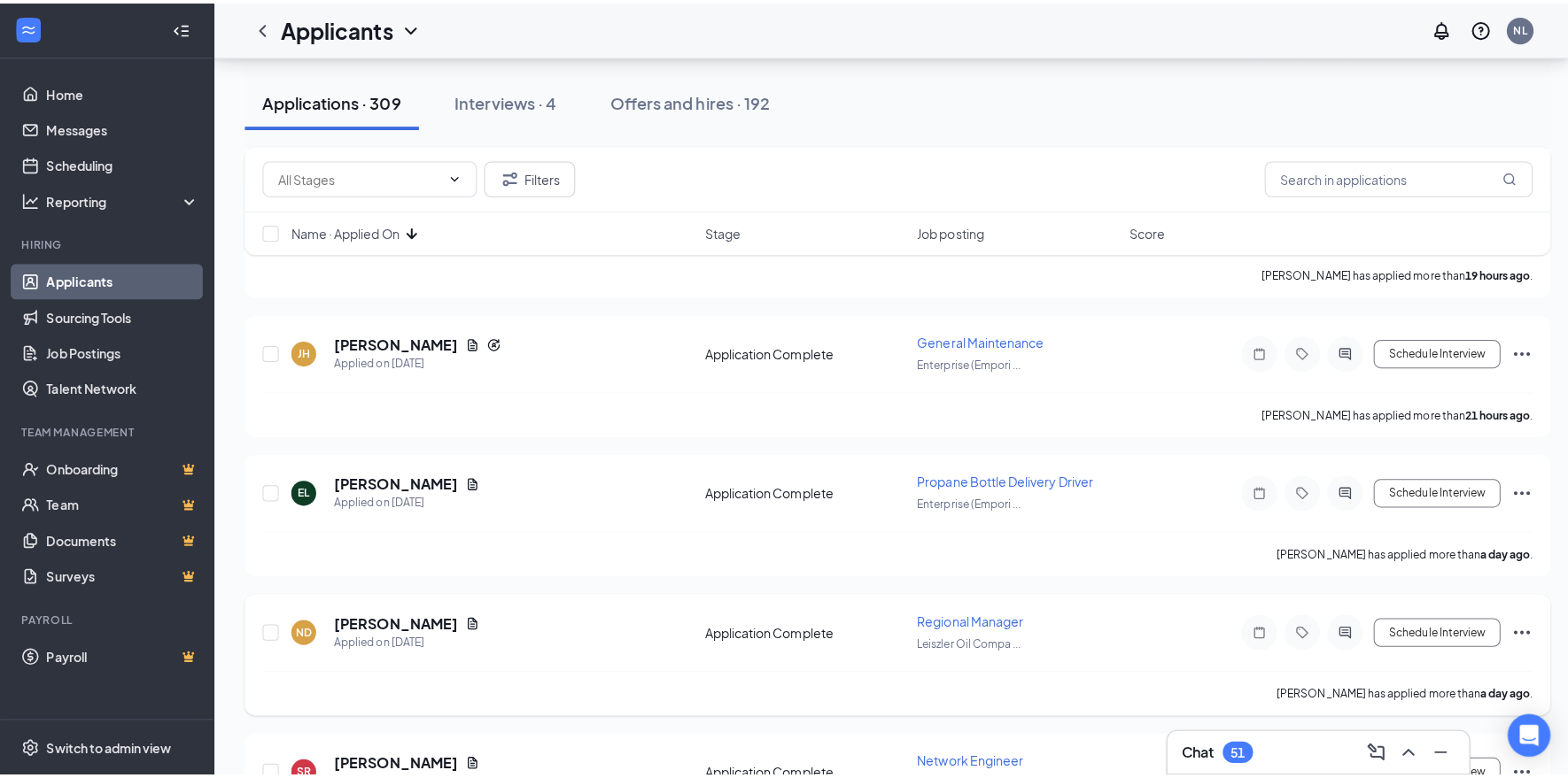
scroll to position [1416, 0]
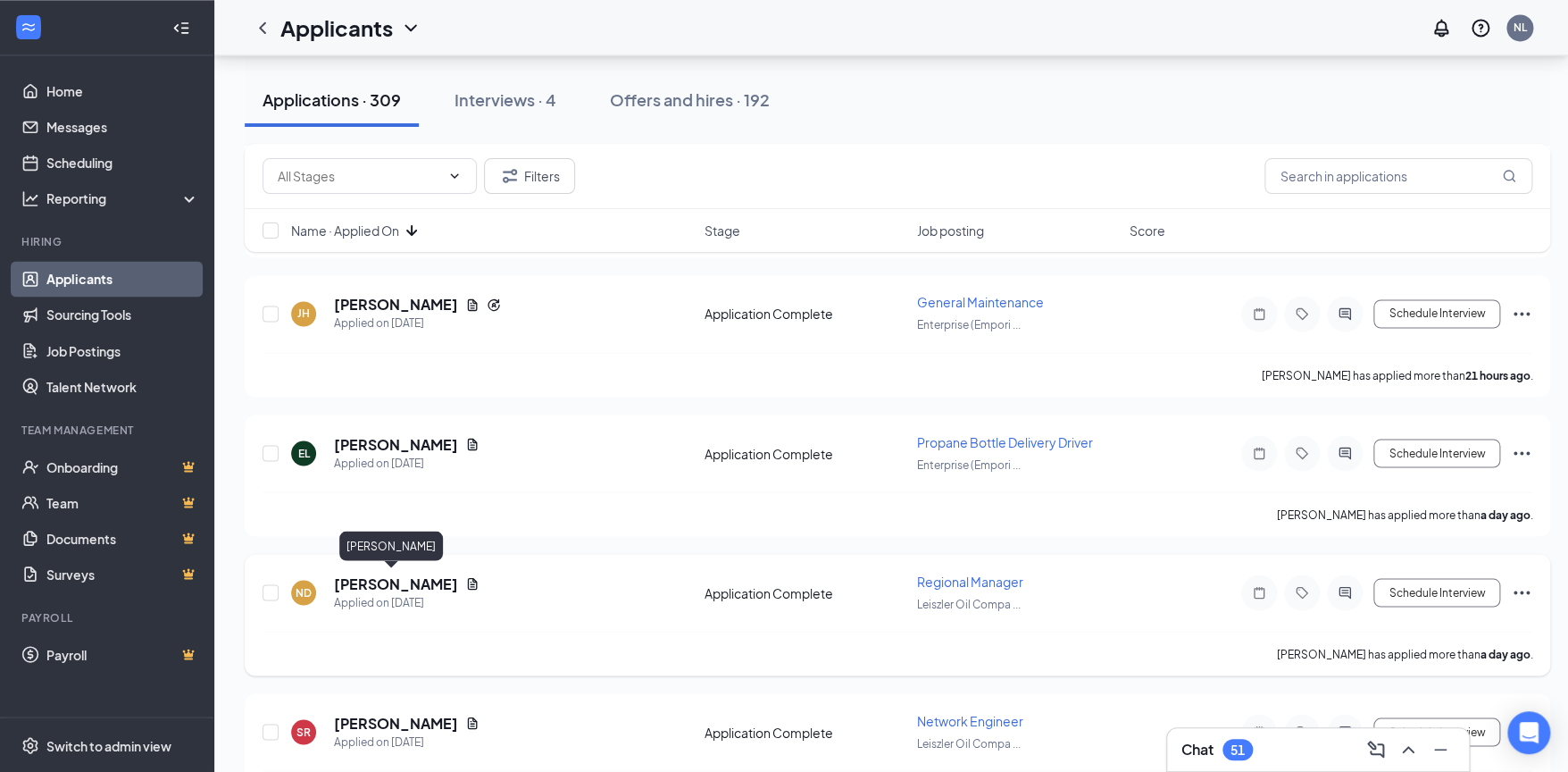
click at [413, 575] on h5 "[PERSON_NAME]" at bounding box center [396, 583] width 124 height 20
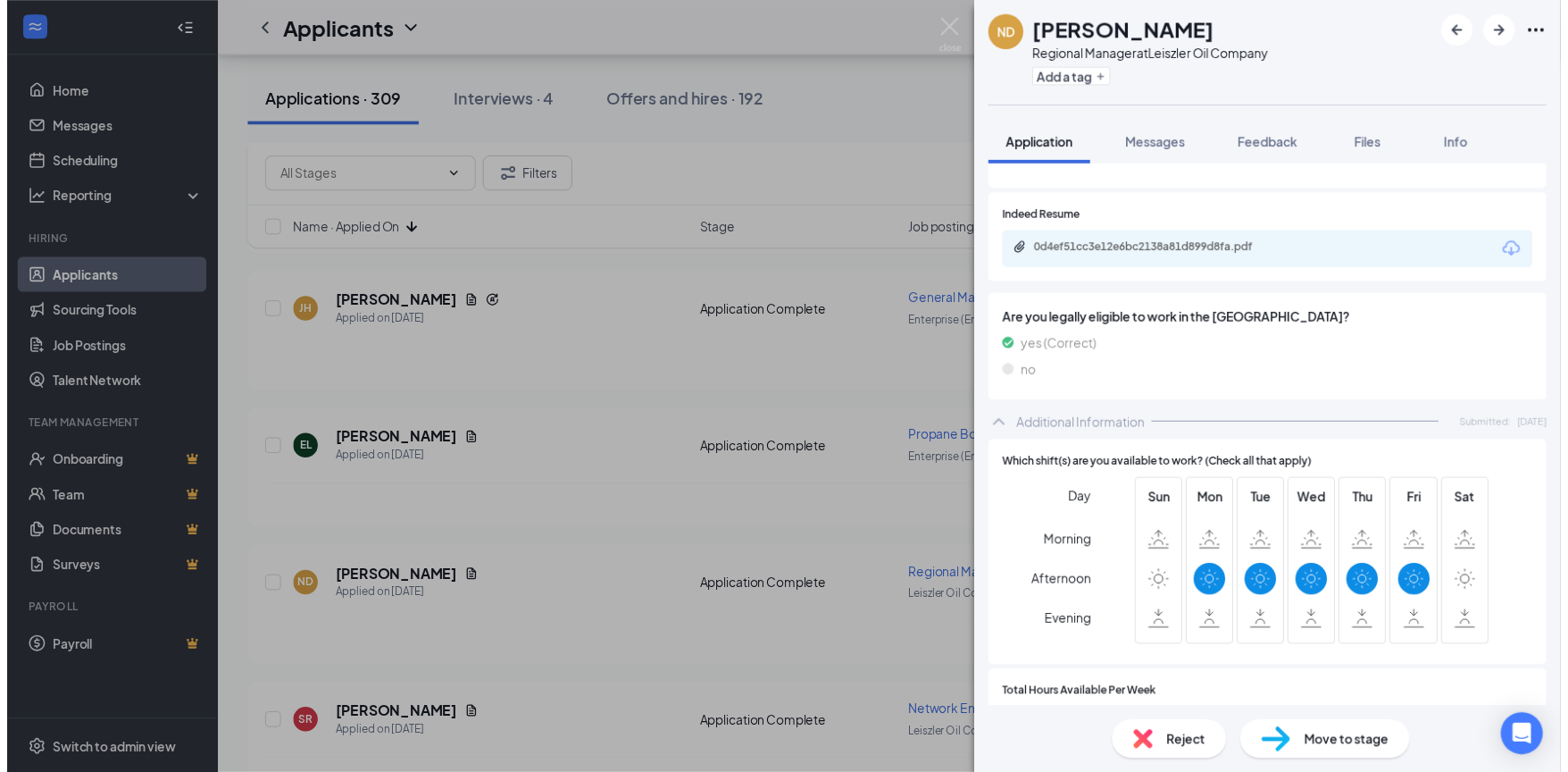
scroll to position [306, 0]
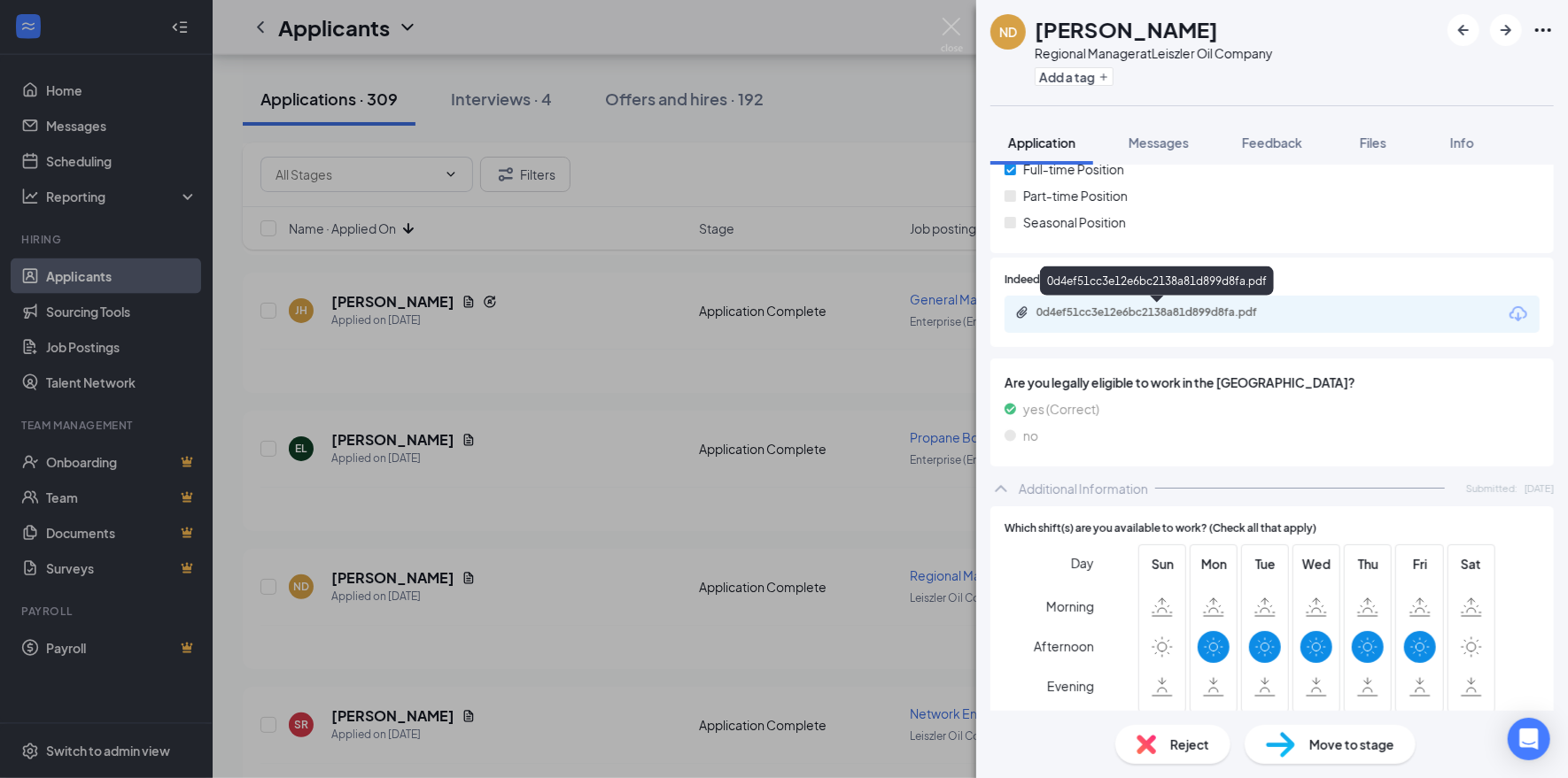
click at [1234, 310] on div "0d4ef51cc3e12e6bc2138a81d899d8fa.pdf" at bounding box center [1160, 312] width 248 height 14
click at [955, 24] on img at bounding box center [951, 35] width 22 height 35
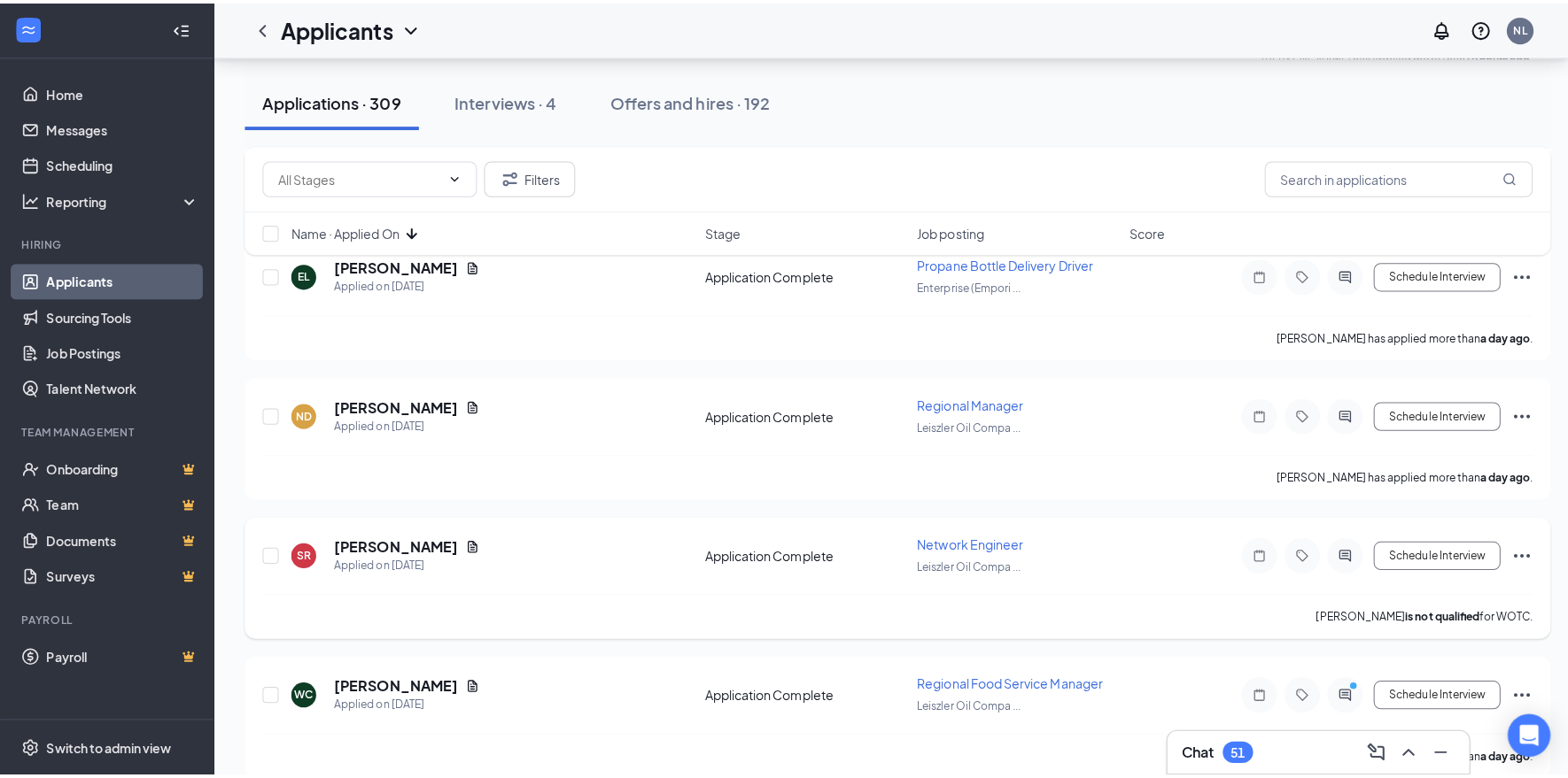
scroll to position [1682, 0]
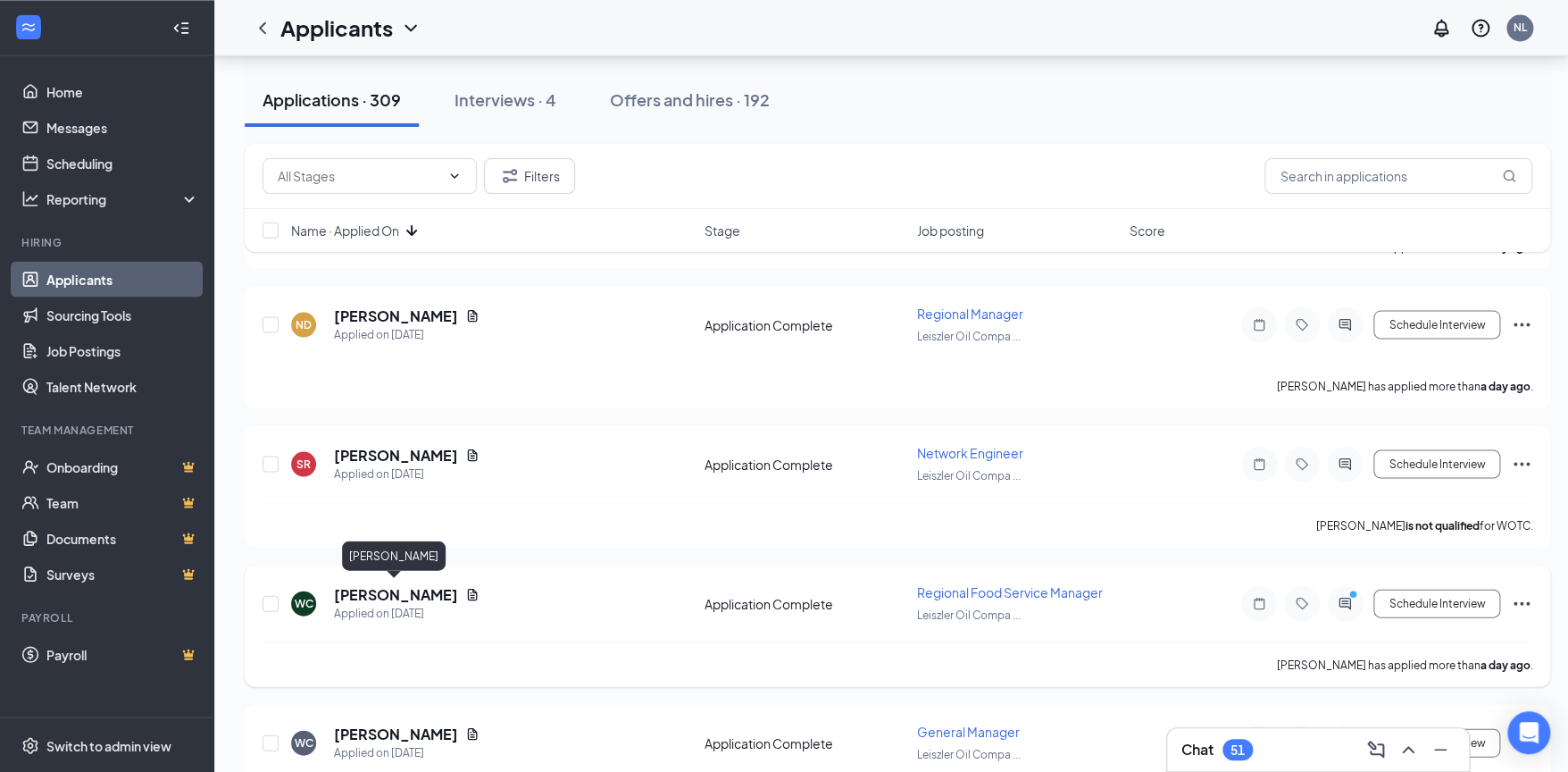
click at [395, 585] on h5 "[PERSON_NAME]" at bounding box center [396, 594] width 124 height 20
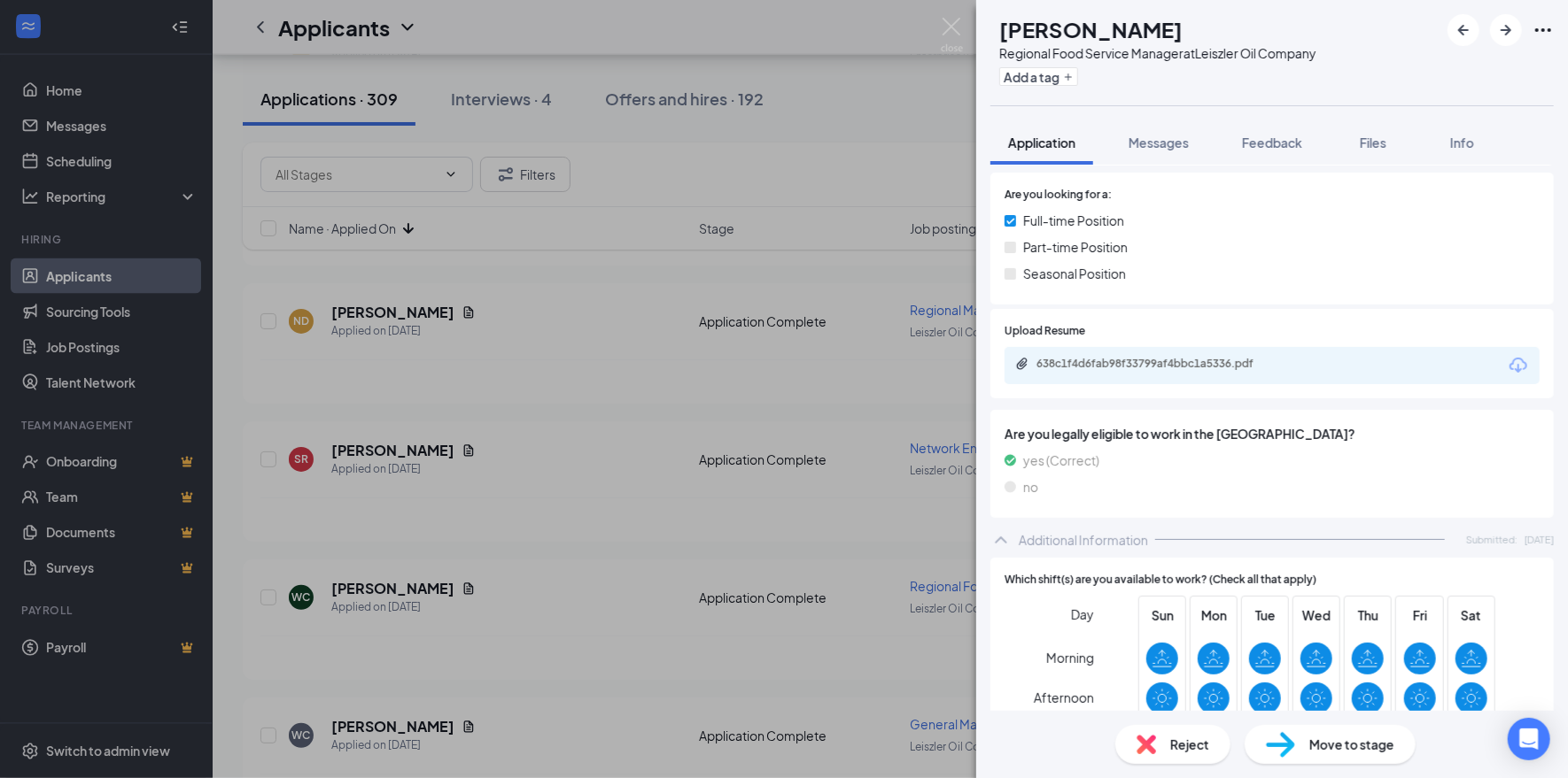
scroll to position [265, 0]
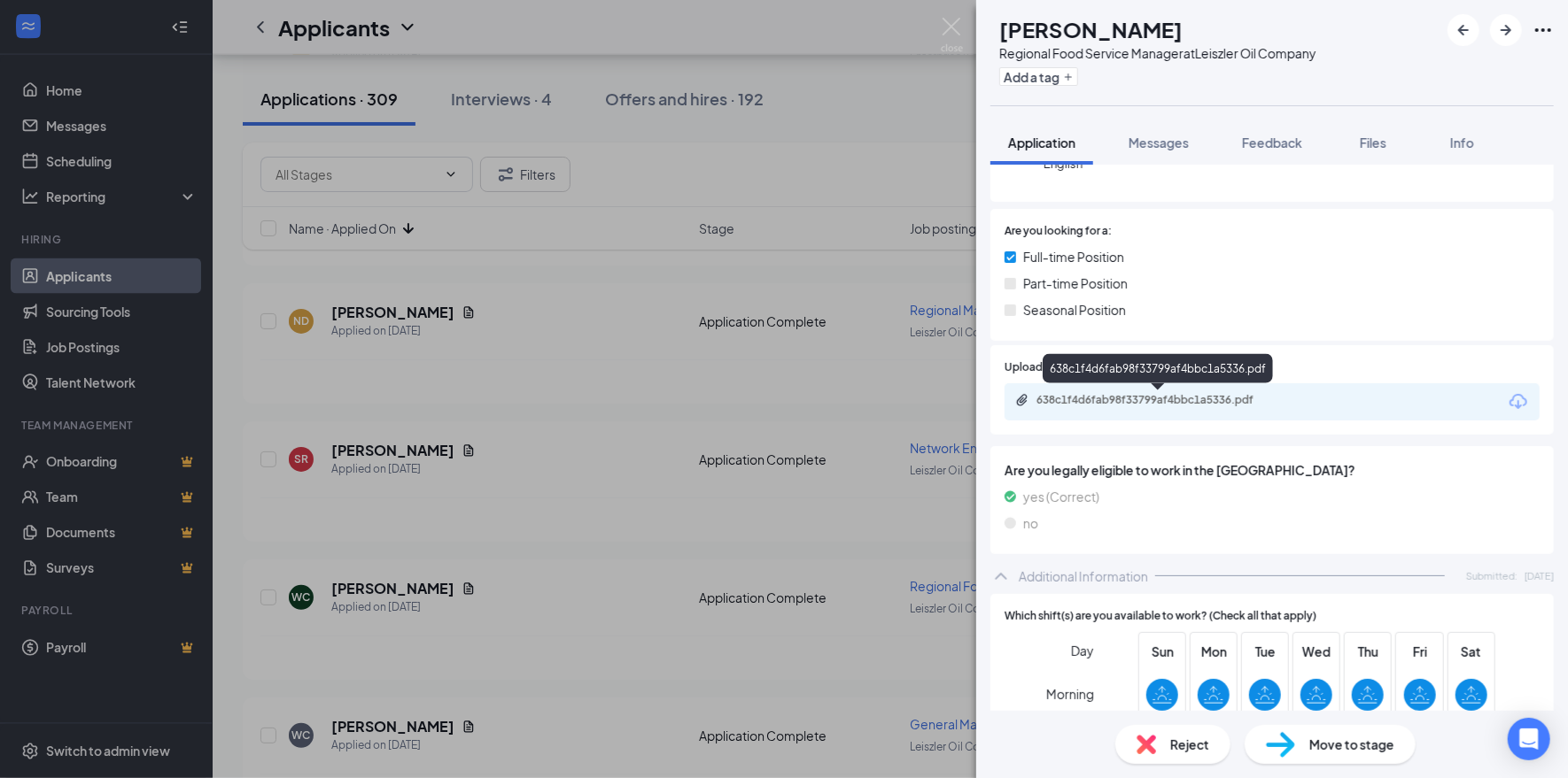
click at [1240, 404] on div "638c1f4d6fab98f33799af4bbc1a5336.pdf" at bounding box center [1160, 401] width 248 height 14
click at [1164, 132] on button "Messages" at bounding box center [1158, 142] width 95 height 45
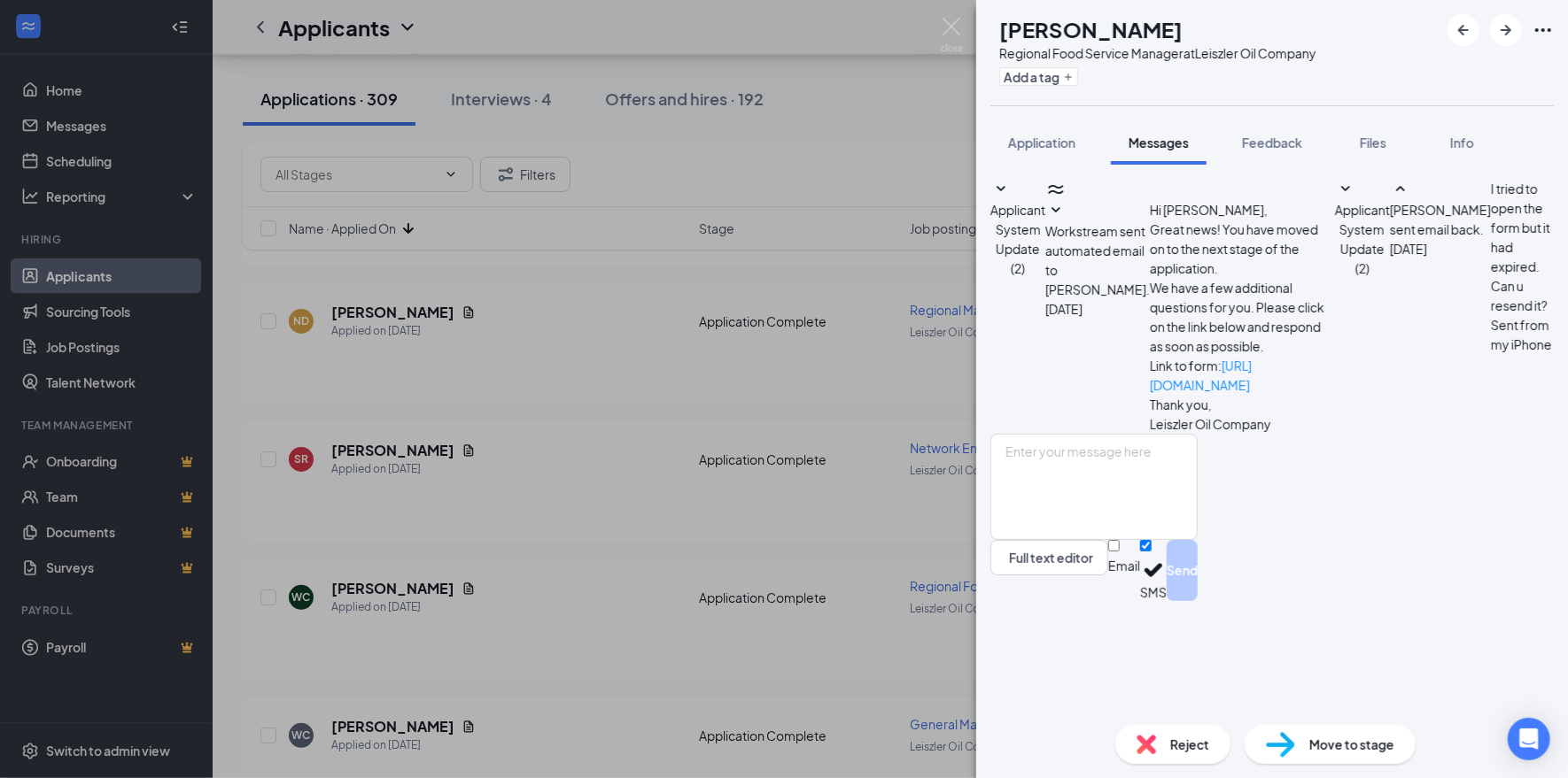
scroll to position [21, 0]
click at [1198, 540] on textarea at bounding box center [1093, 486] width 207 height 106
type textarea "Hi [PERSON_NAME], are you currently in [GEOGRAPHIC_DATA]?"
click at [1198, 601] on button "Send" at bounding box center [1182, 571] width 31 height 61
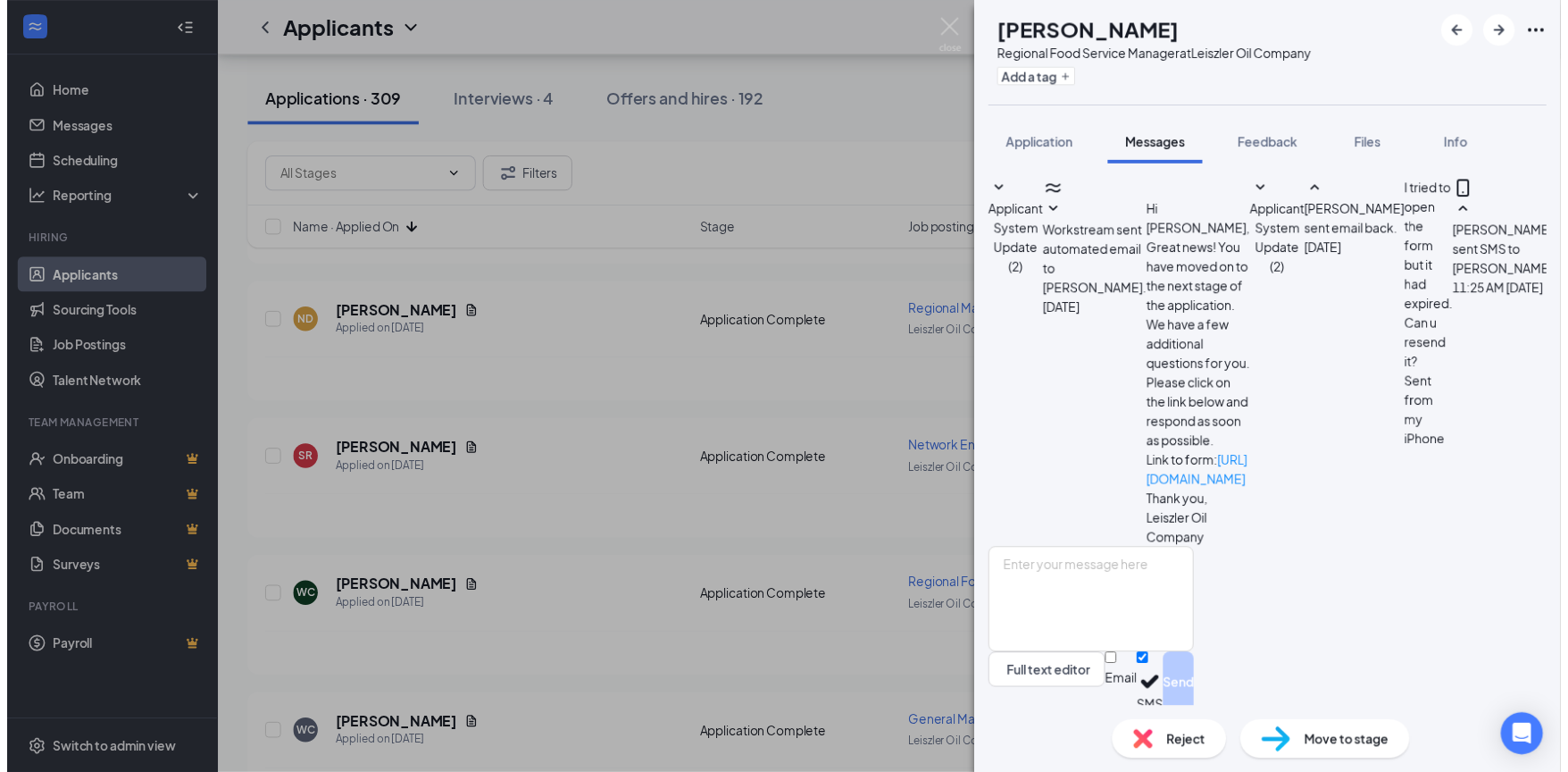
scroll to position [135, 0]
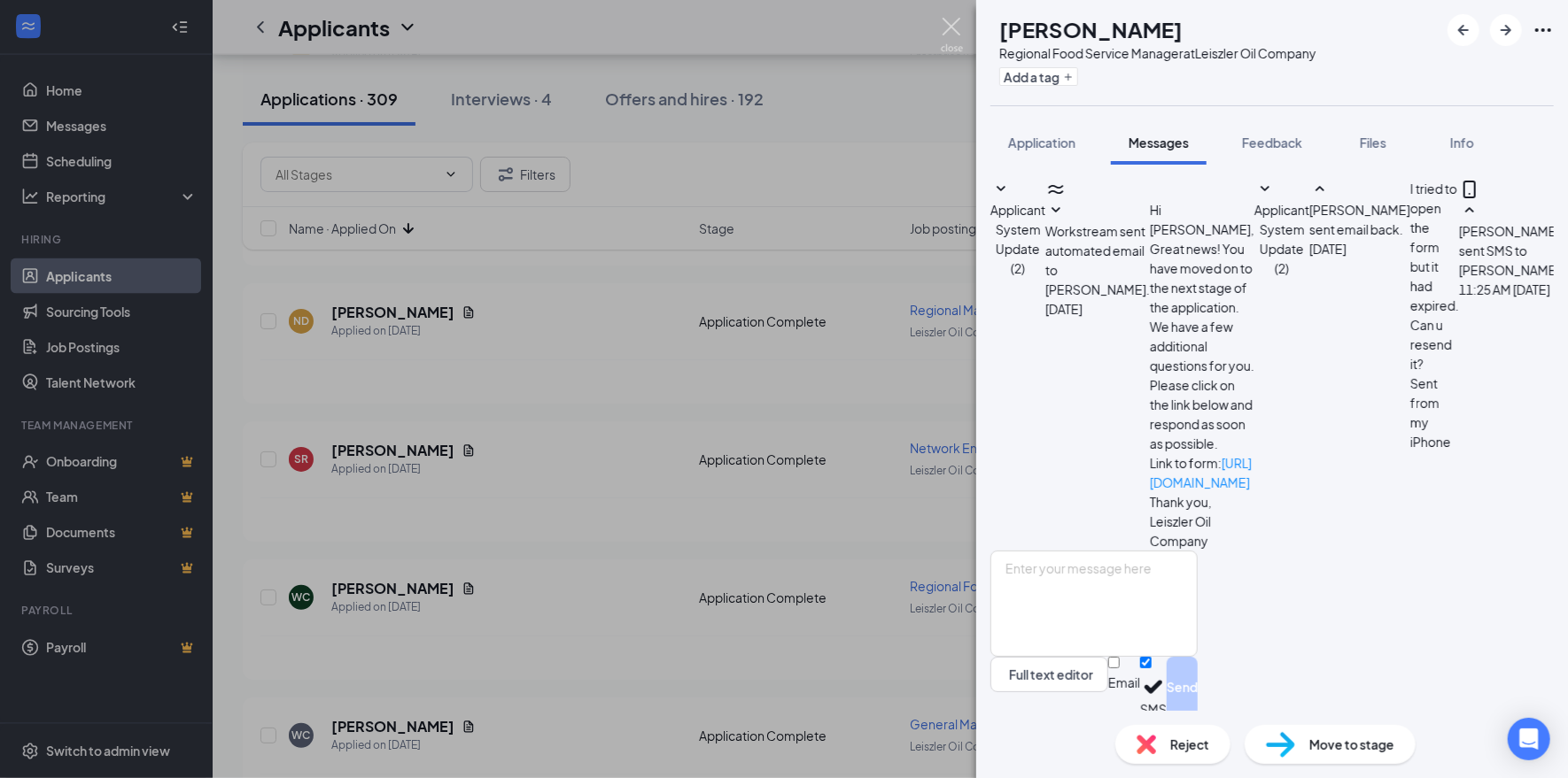
click at [957, 23] on img at bounding box center [951, 35] width 22 height 35
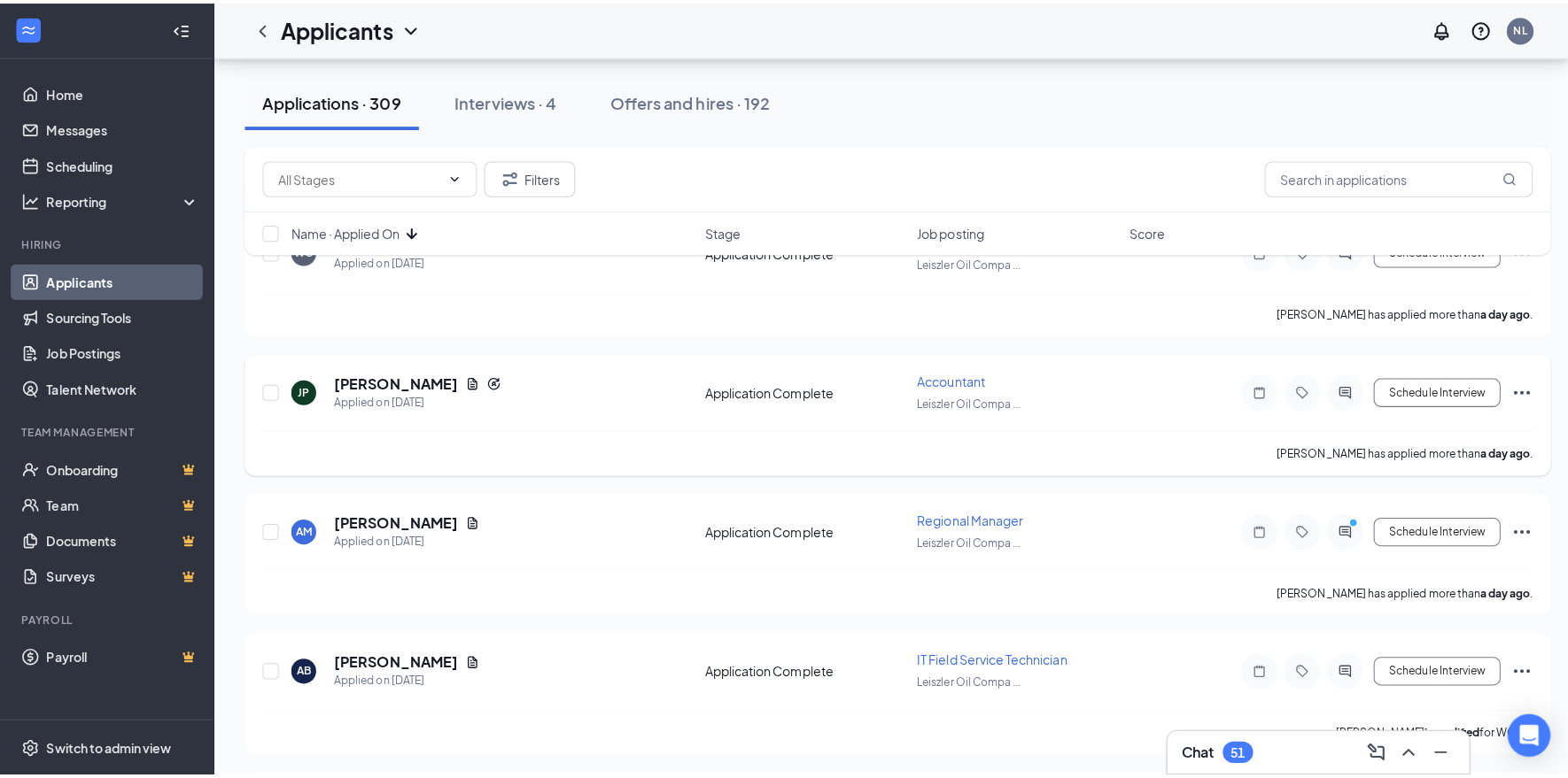
scroll to position [2214, 0]
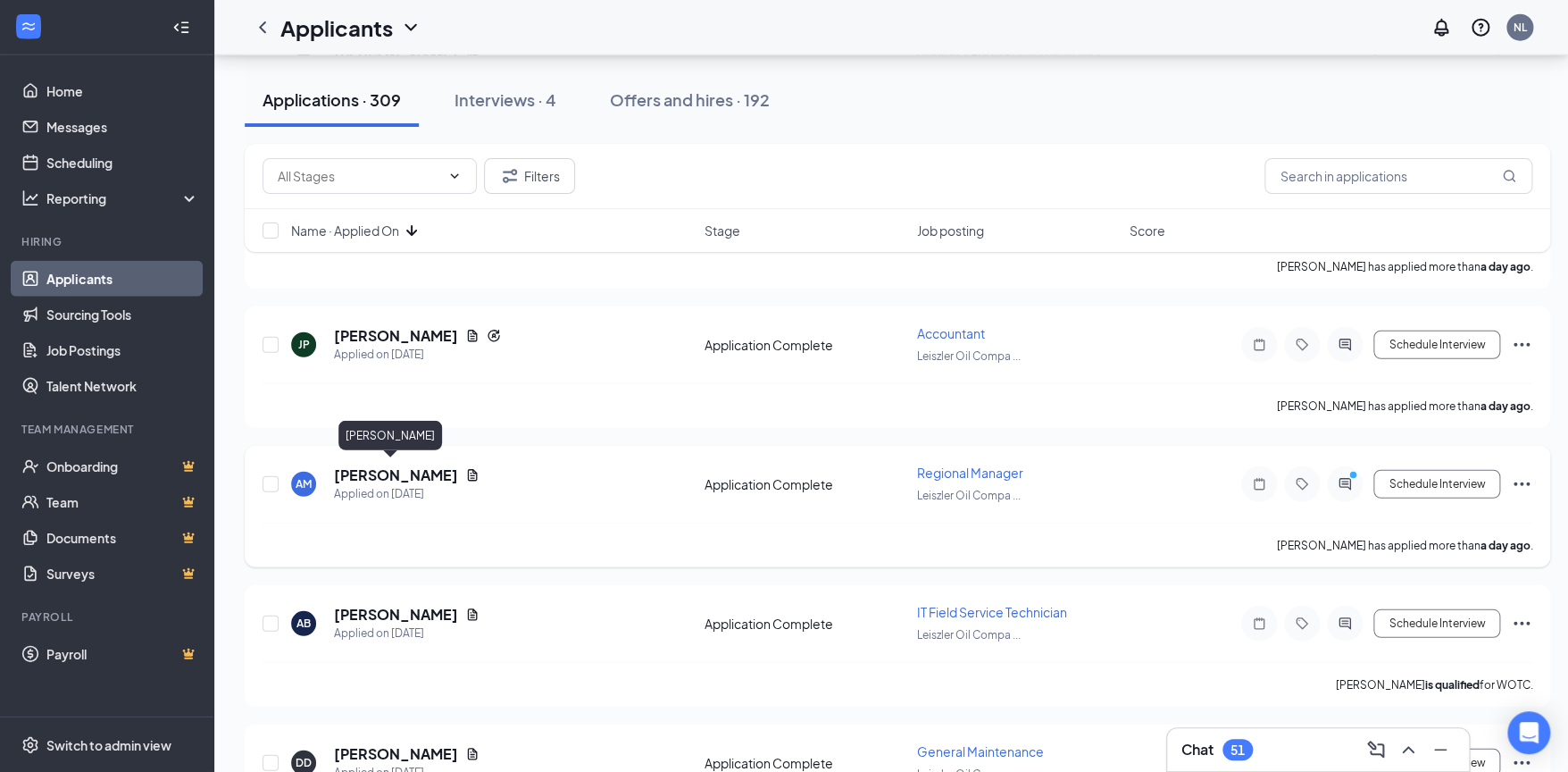
click at [389, 468] on h5 "[PERSON_NAME]" at bounding box center [396, 475] width 124 height 20
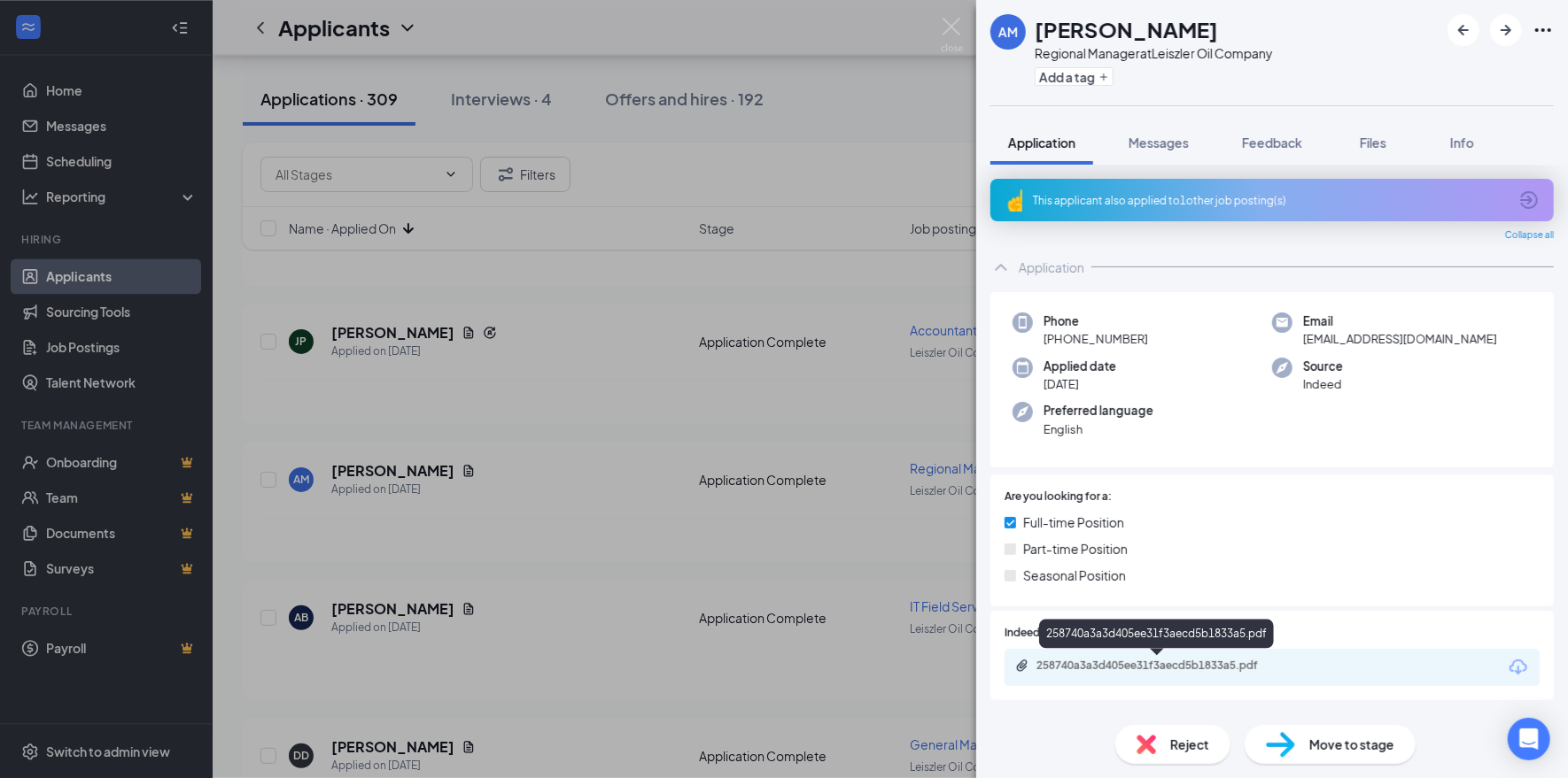
click at [1256, 665] on div "258740a3a3d405ee31f3aecd5b1833a5.pdf" at bounding box center [1160, 666] width 248 height 14
click at [952, 27] on img at bounding box center [951, 35] width 22 height 35
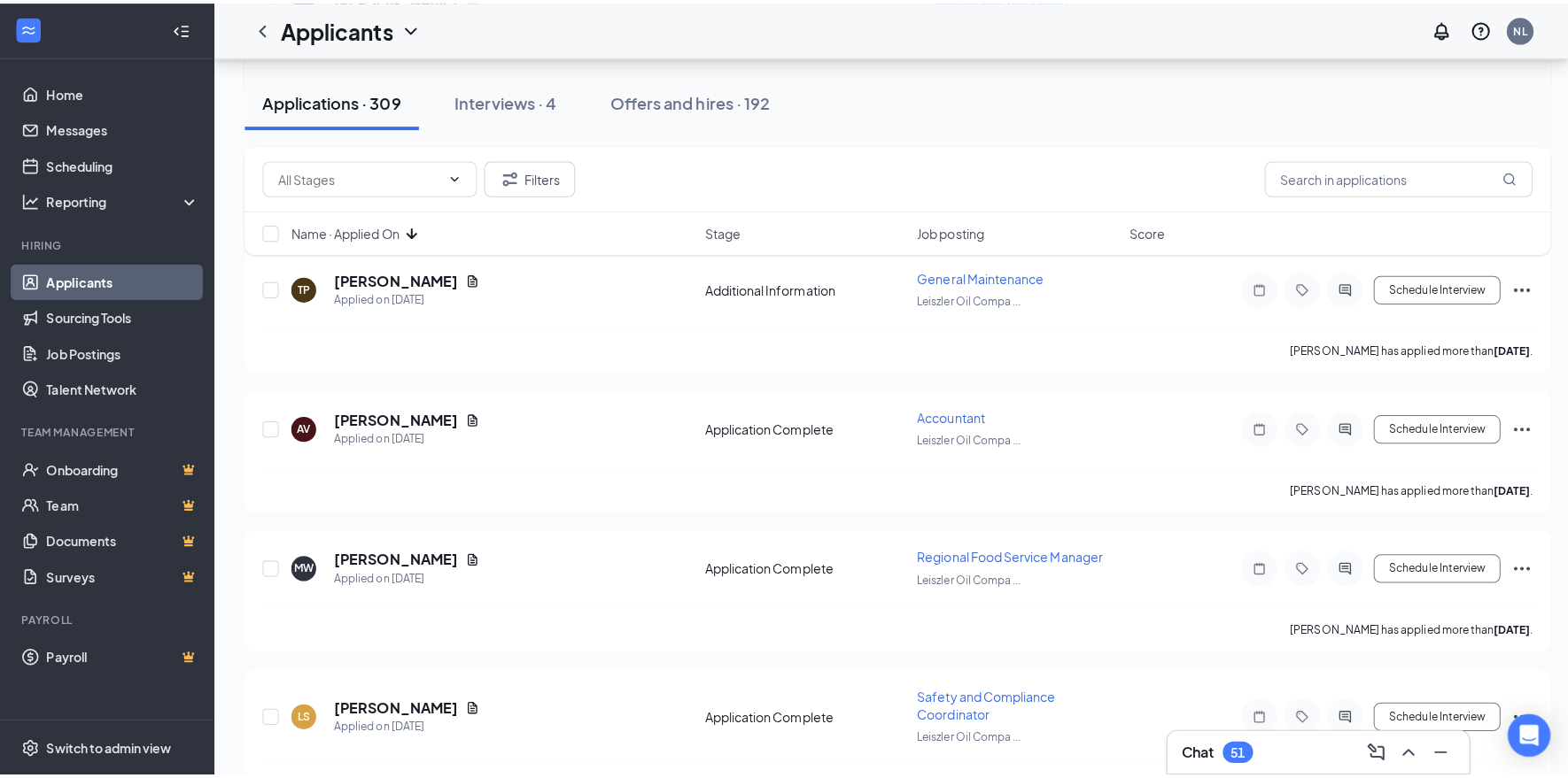
scroll to position [2832, 0]
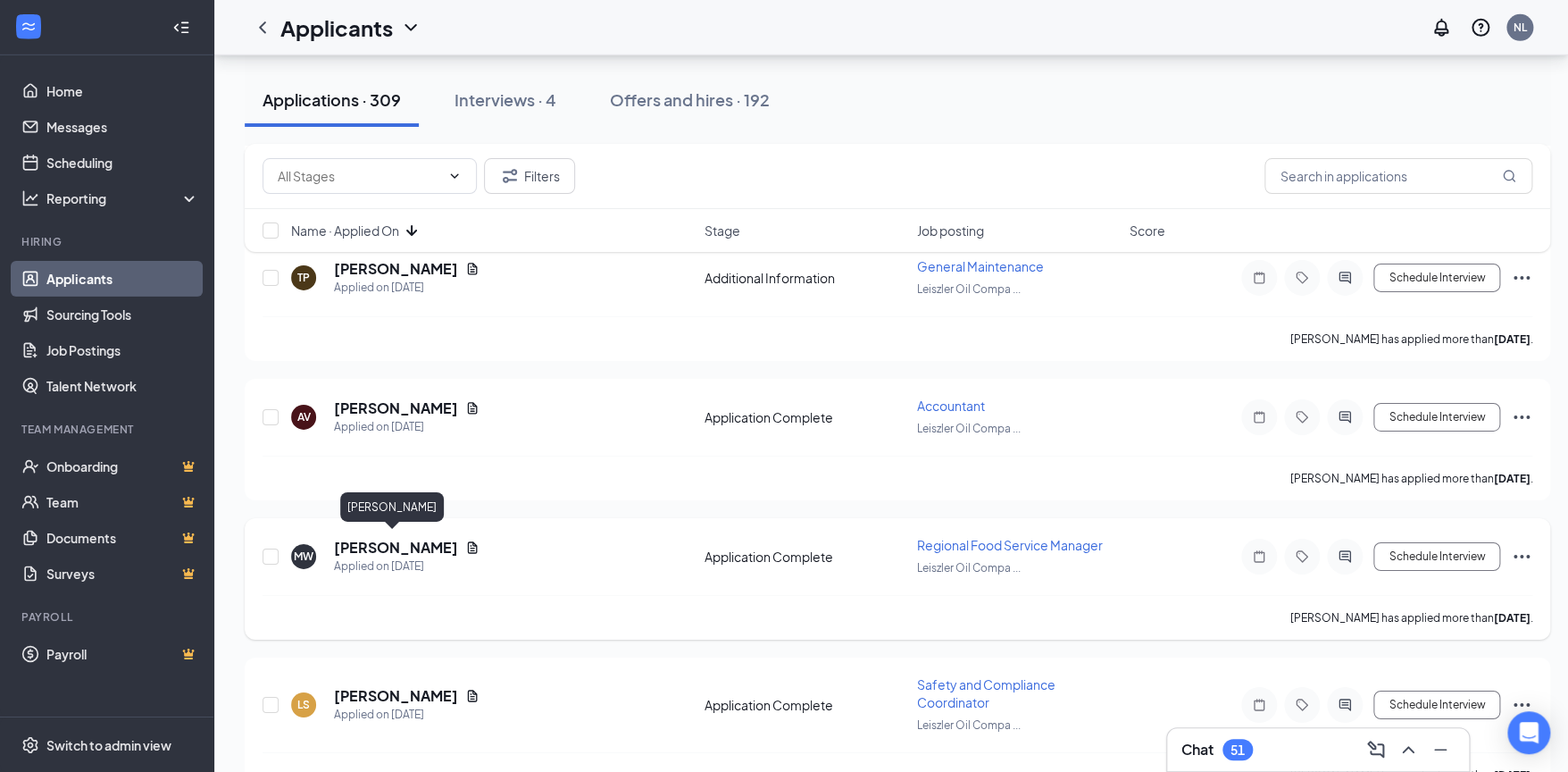
click at [394, 540] on h5 "[PERSON_NAME]" at bounding box center [396, 548] width 124 height 20
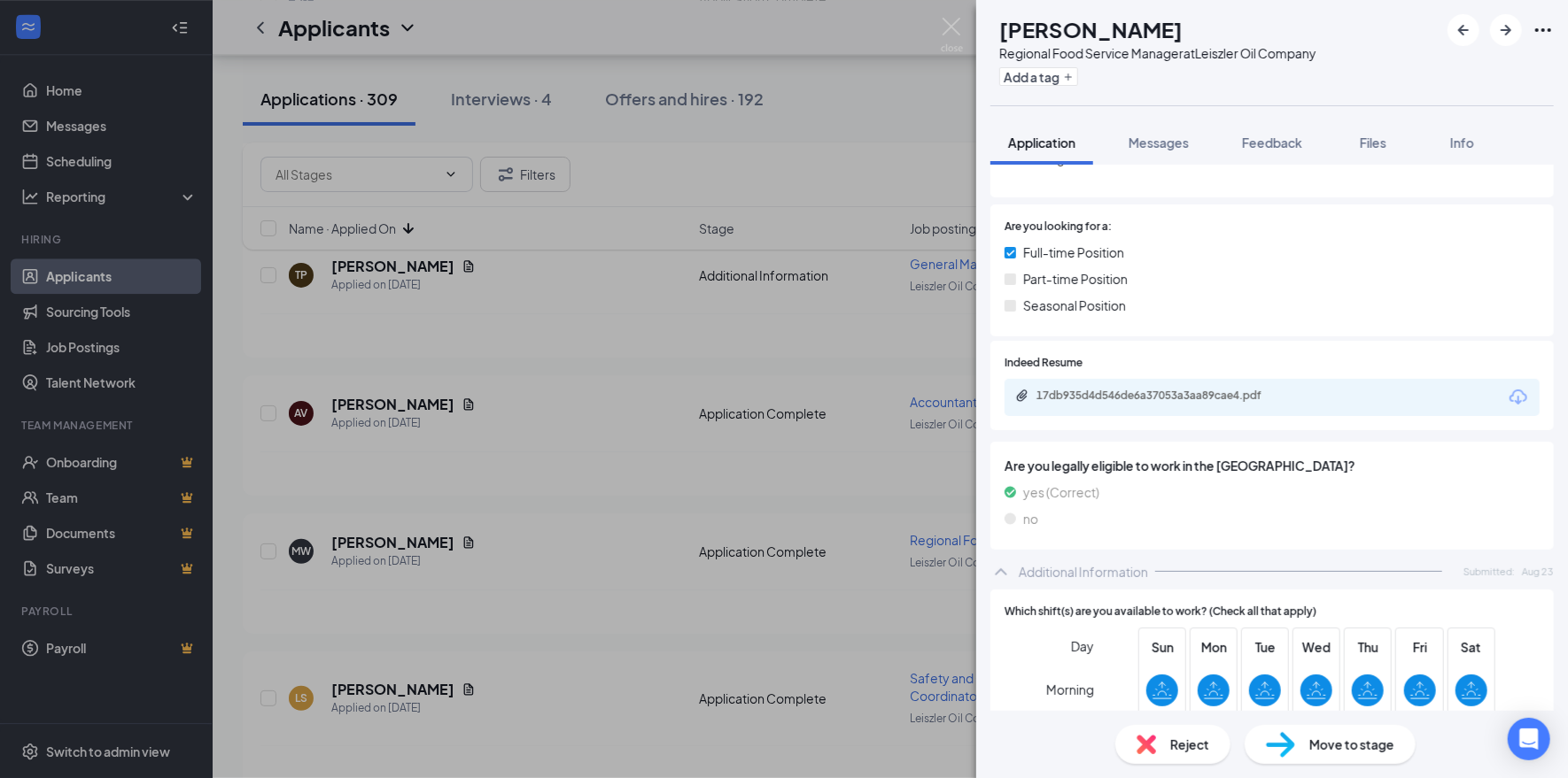
scroll to position [215, 0]
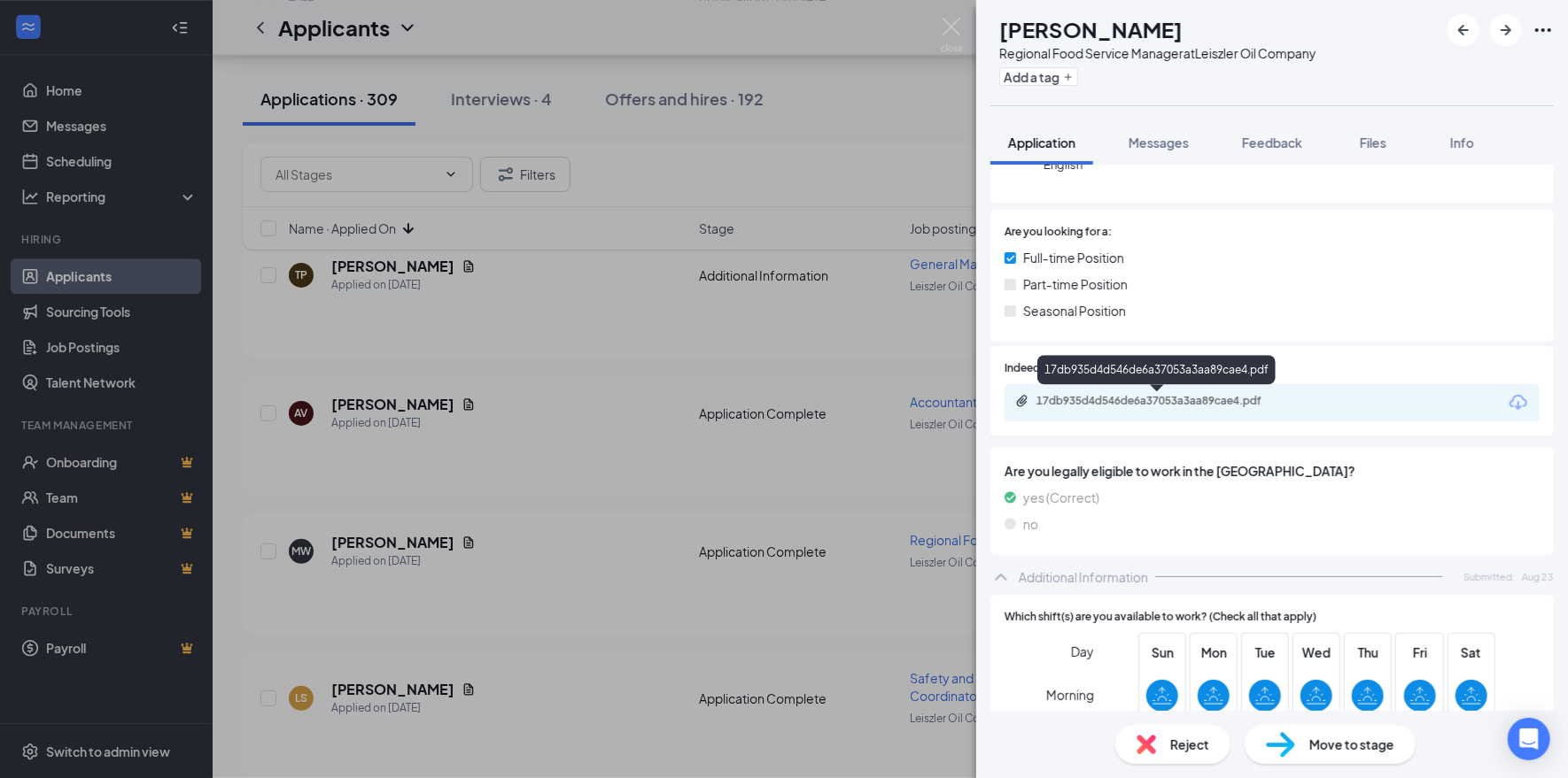
click at [1225, 394] on div "17db935d4d546de6a37053a3aa89cae4.pdf" at bounding box center [1160, 401] width 248 height 14
click at [1150, 147] on span "Messages" at bounding box center [1158, 142] width 61 height 16
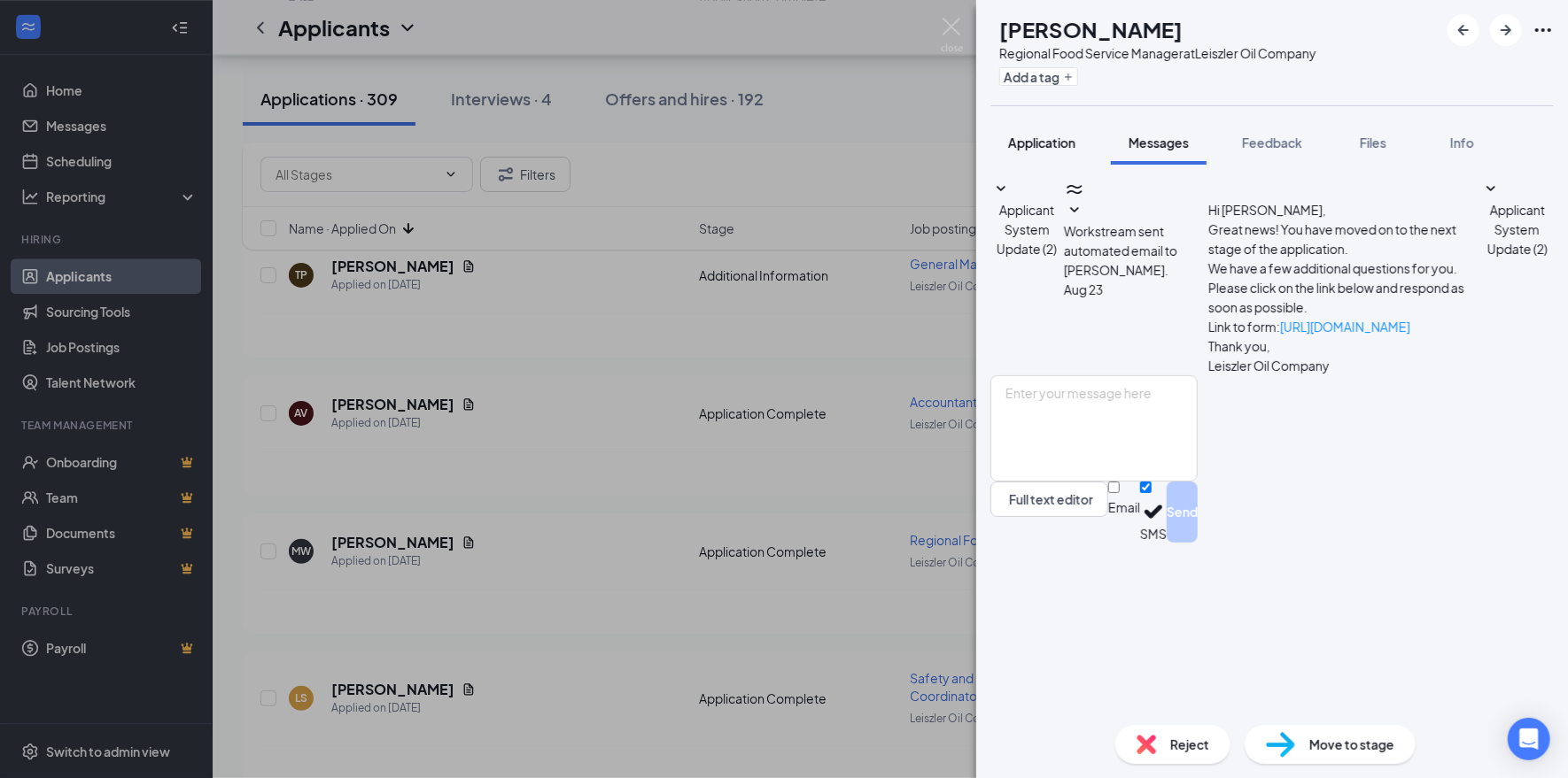
click at [1036, 135] on span "Application" at bounding box center [1042, 142] width 68 height 16
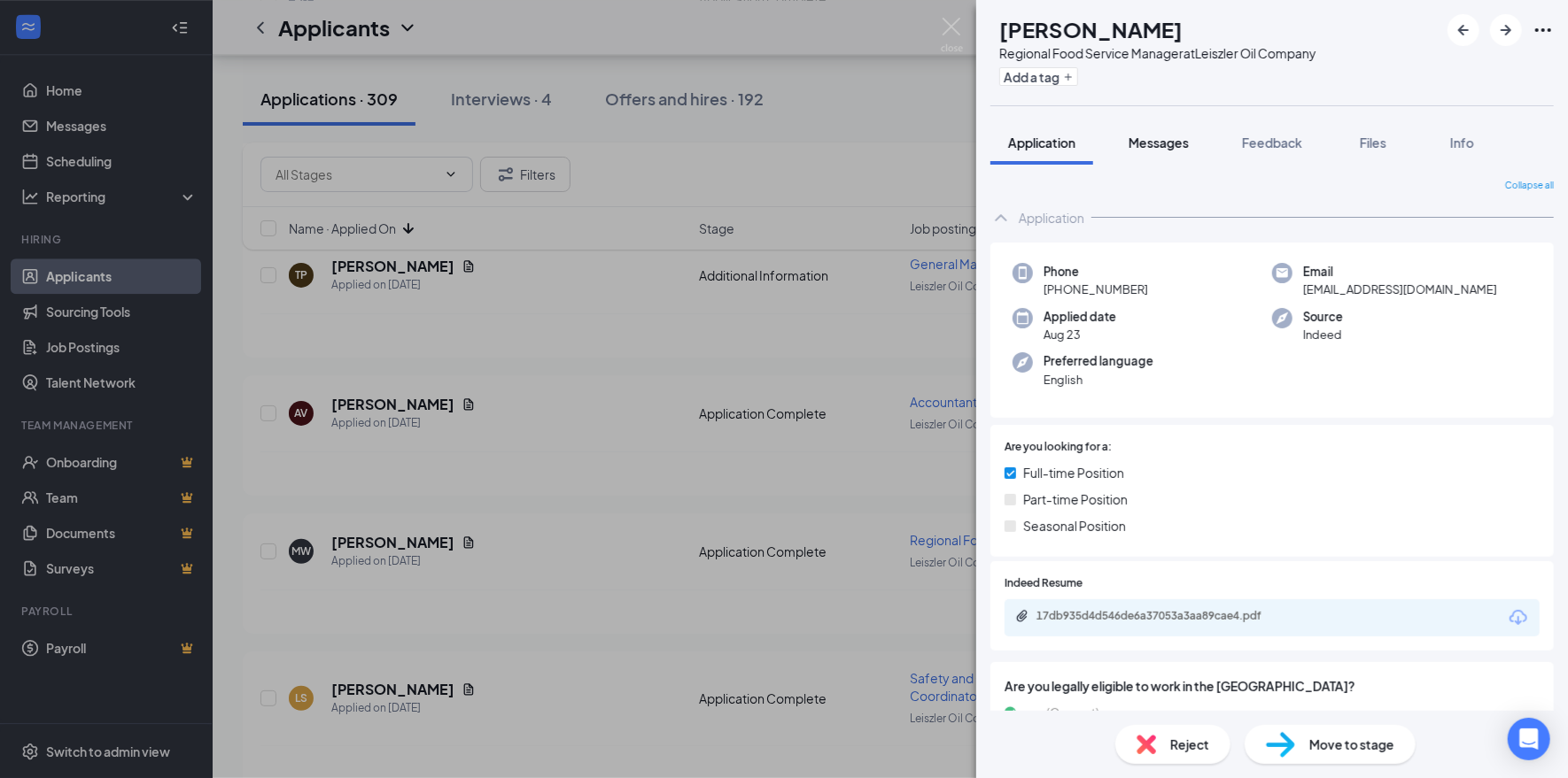
click at [1162, 138] on span "Messages" at bounding box center [1158, 142] width 61 height 16
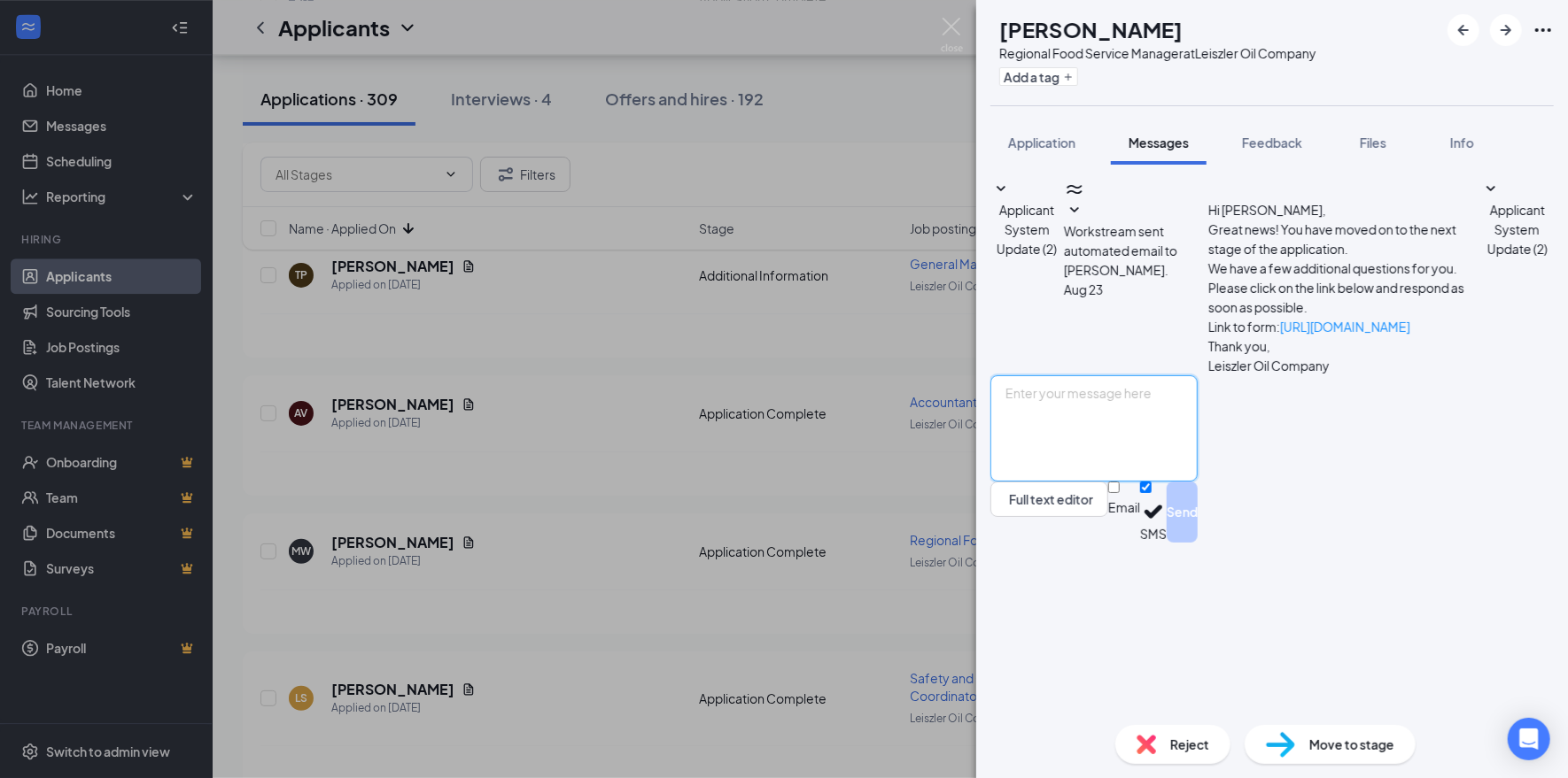
click at [1176, 482] on textarea at bounding box center [1093, 428] width 207 height 106
type textarea "Hi [PERSON_NAME], when are you available for an interview?"
click at [1198, 543] on button "Send" at bounding box center [1182, 512] width 31 height 61
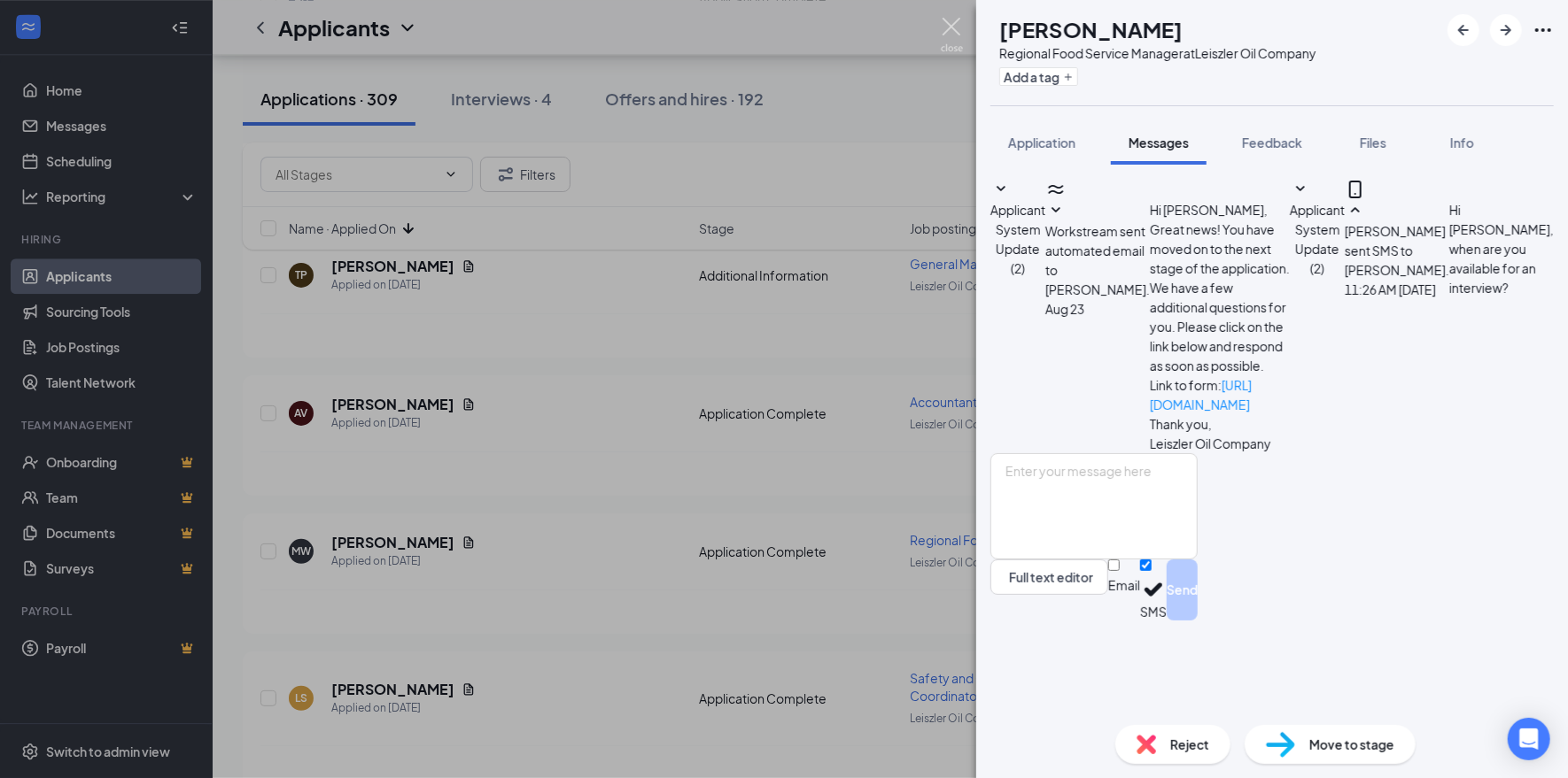
click at [950, 20] on img at bounding box center [951, 35] width 22 height 35
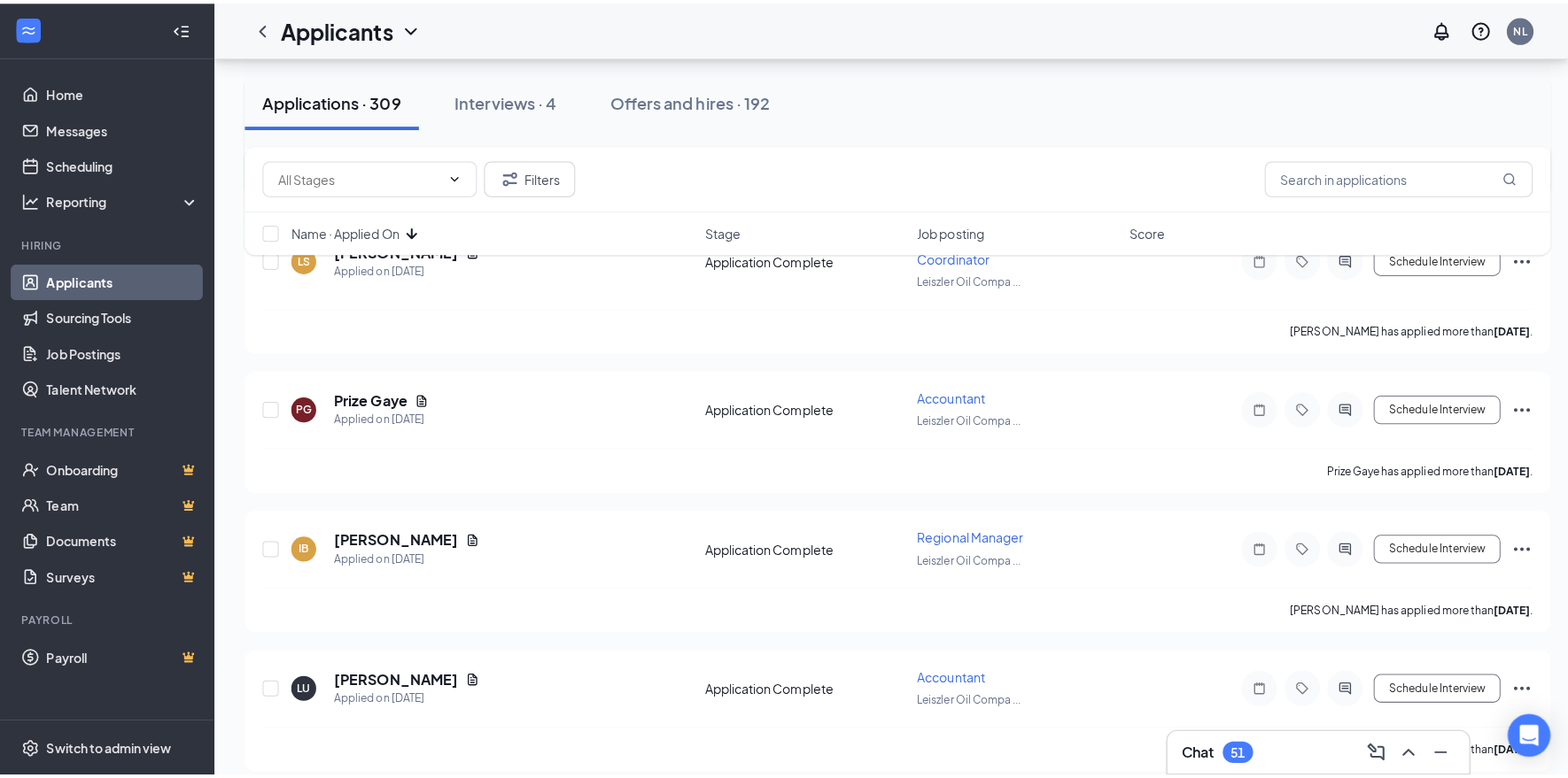
scroll to position [3276, 0]
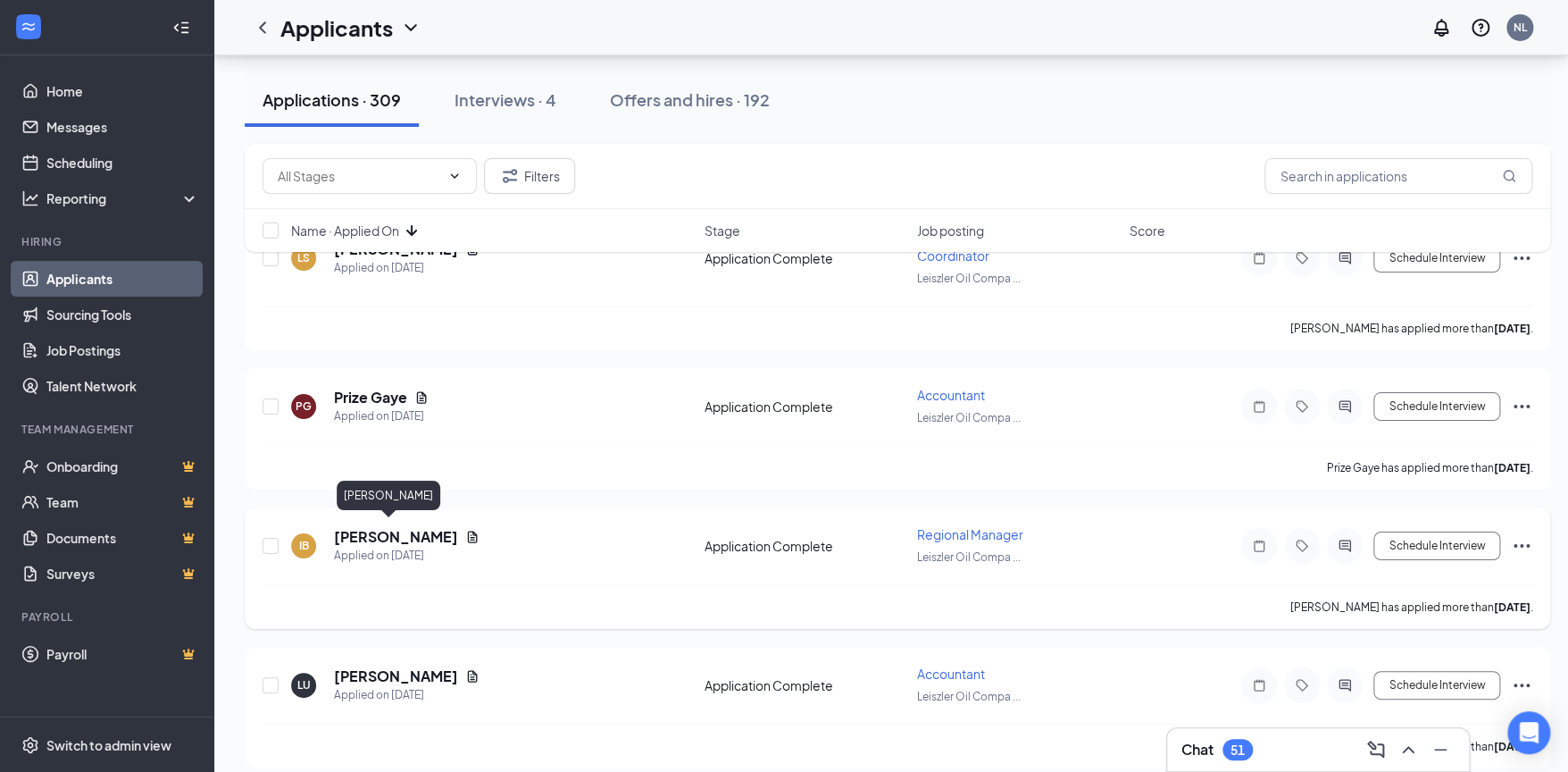
click at [387, 527] on h5 "[PERSON_NAME]" at bounding box center [396, 537] width 124 height 20
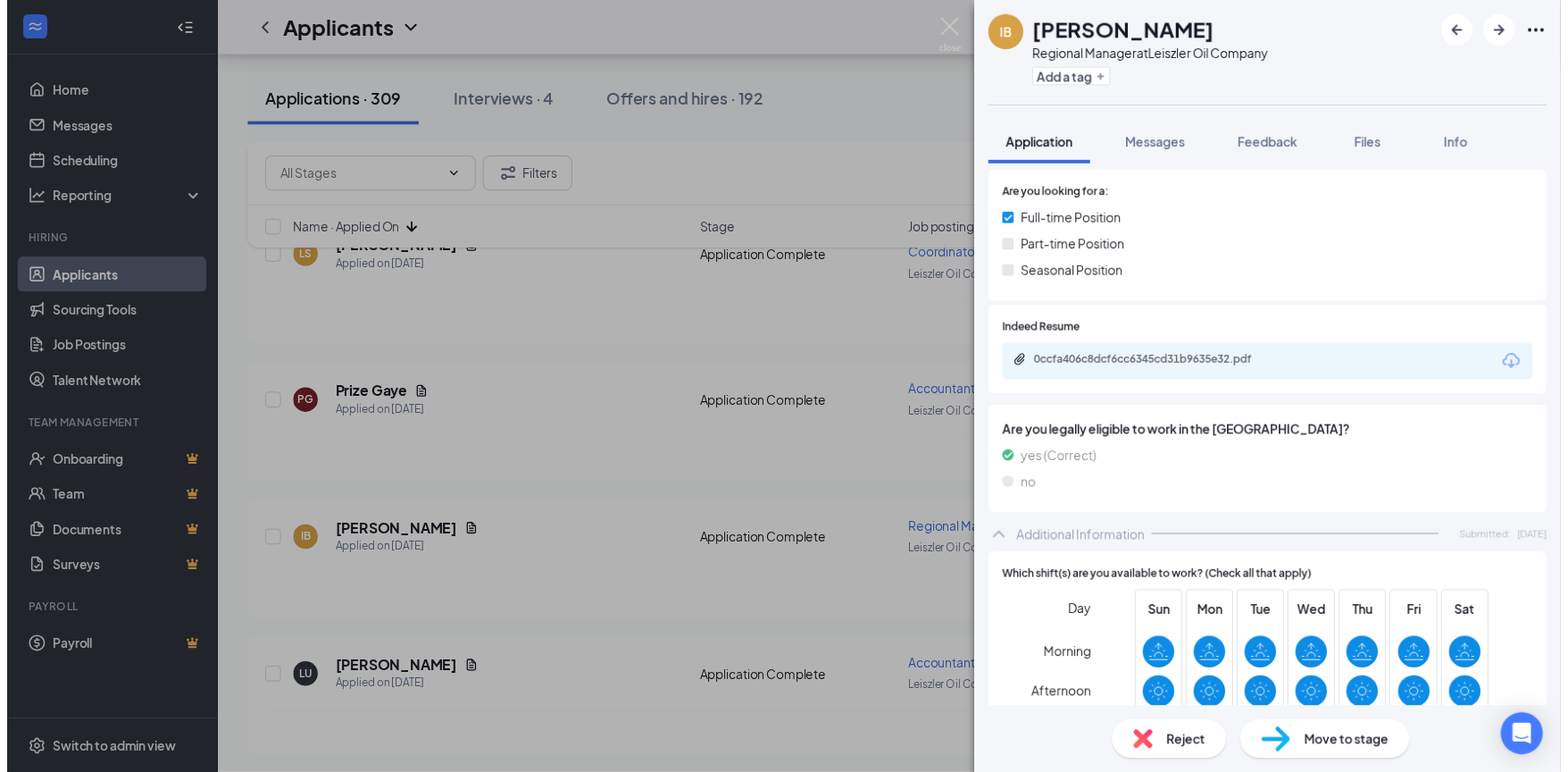
scroll to position [356, 0]
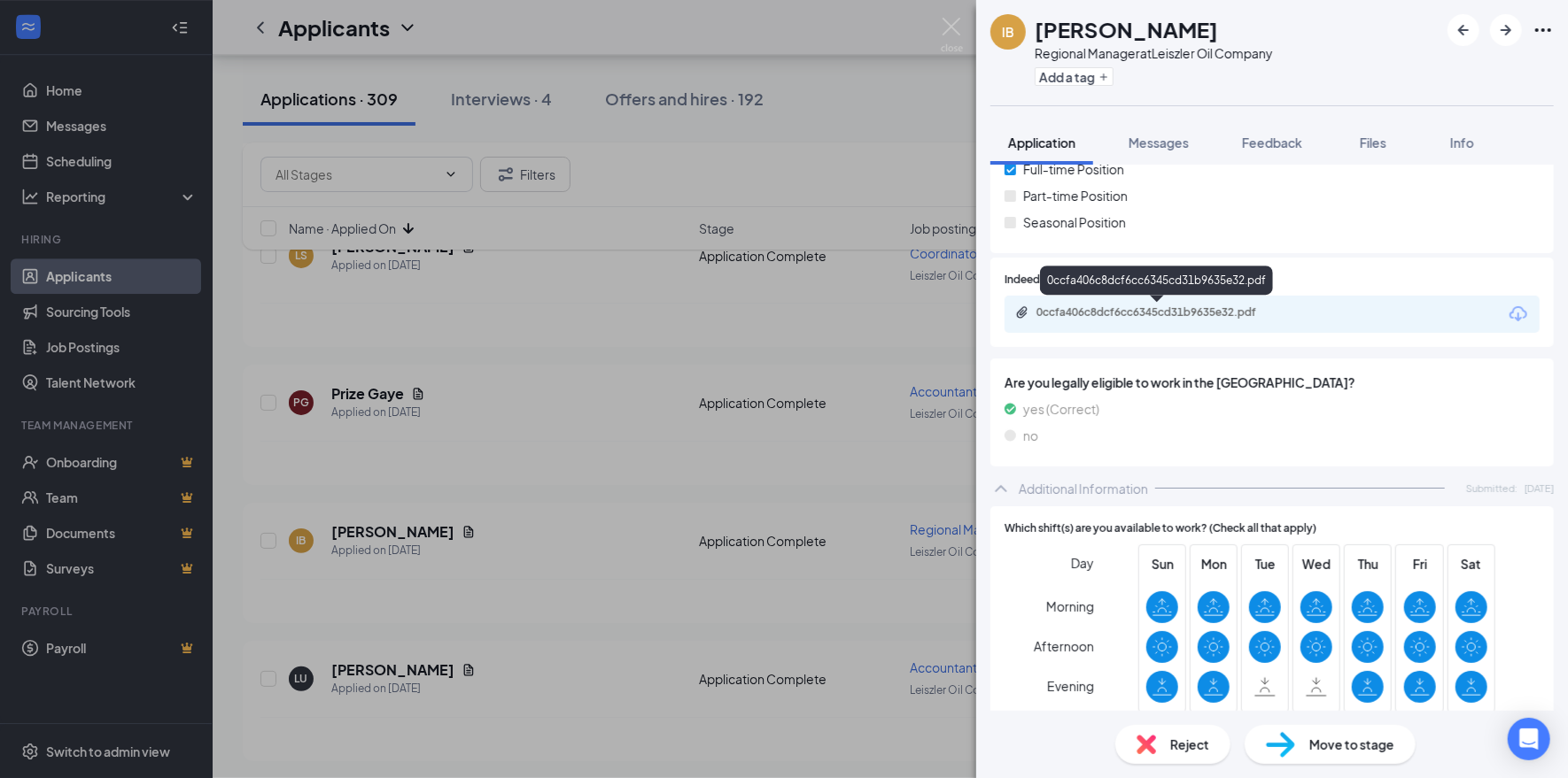
click at [1266, 307] on div "0ccfa406c8dcf6cc6345cd31b9635e32.pdf" at bounding box center [1160, 312] width 248 height 14
click at [961, 22] on img at bounding box center [951, 35] width 22 height 35
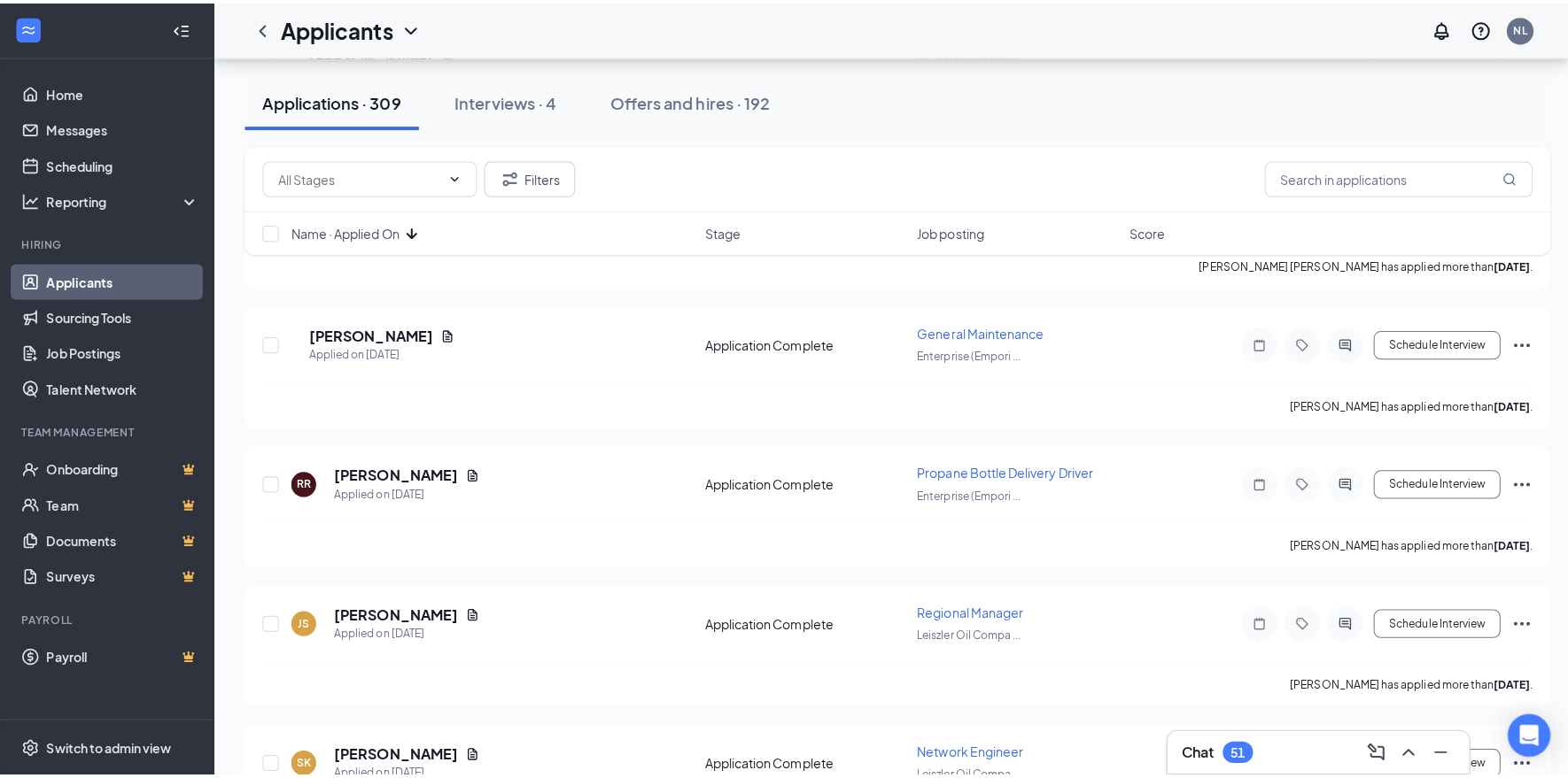
scroll to position [4340, 0]
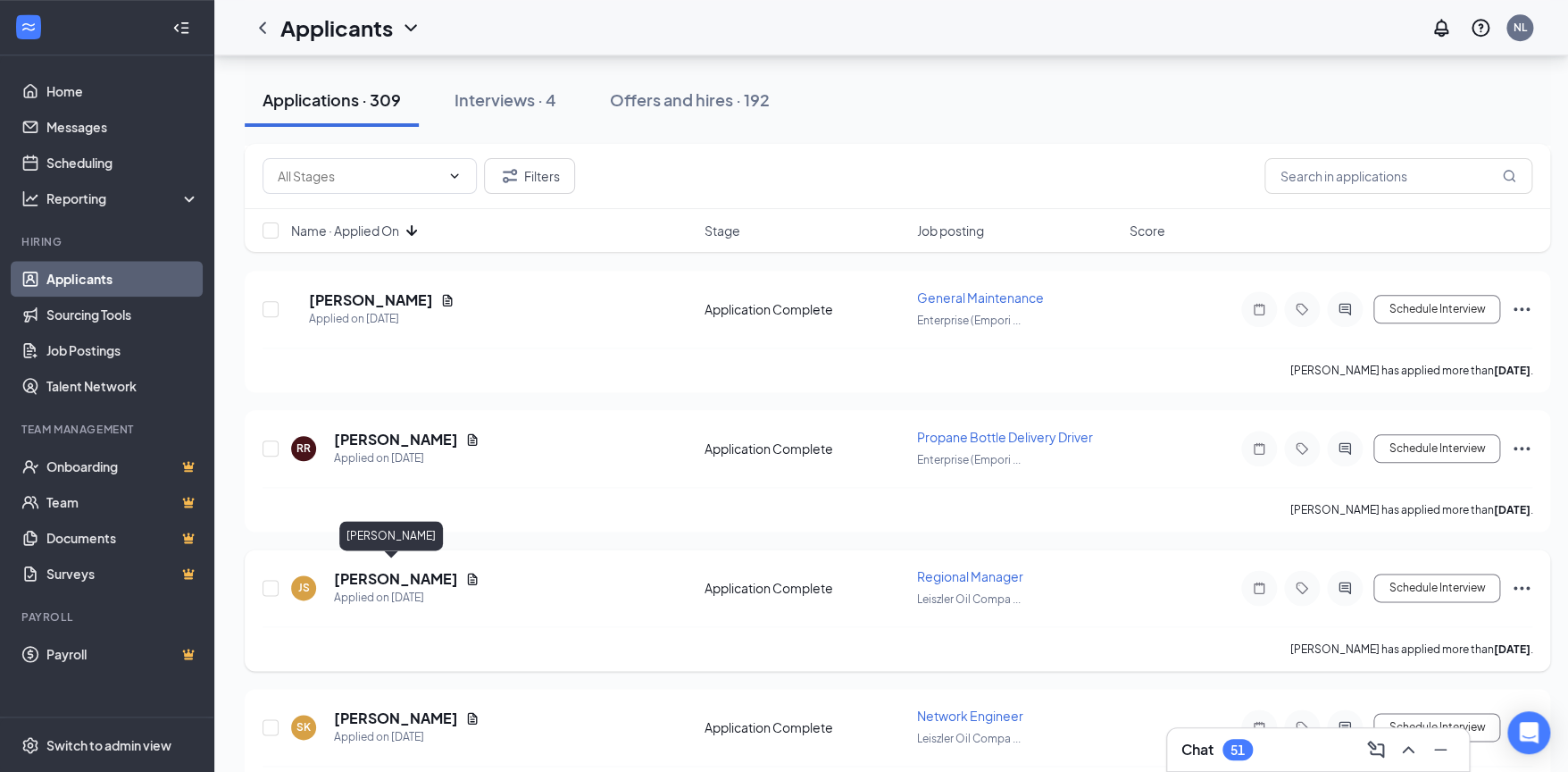
click at [407, 569] on h5 "[PERSON_NAME]" at bounding box center [396, 579] width 124 height 20
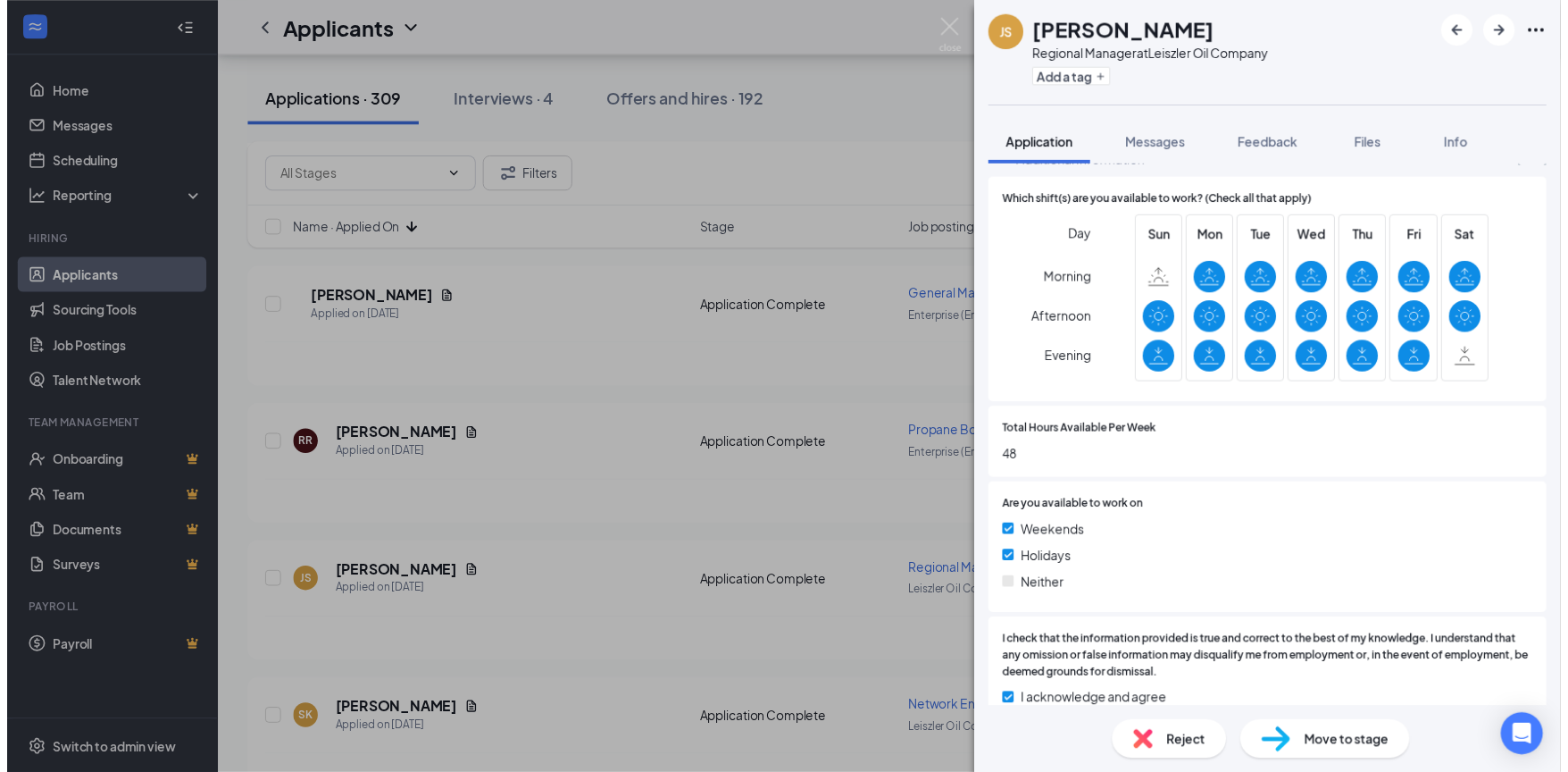
scroll to position [259, 0]
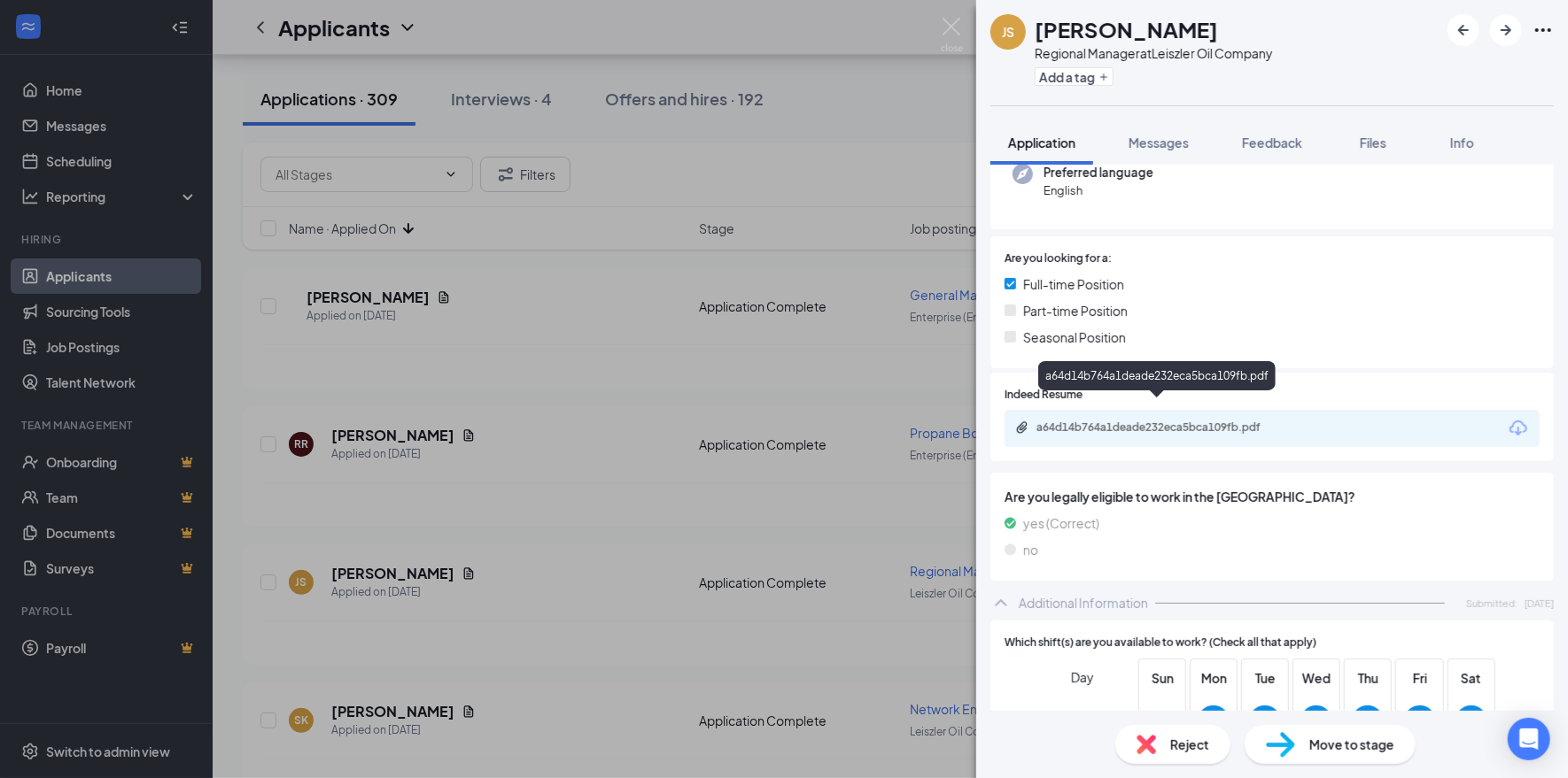
click at [1279, 421] on div "a64d14b764a1deade232eca5bca109fb.pdf" at bounding box center [1160, 428] width 248 height 14
click at [953, 25] on img at bounding box center [951, 35] width 22 height 35
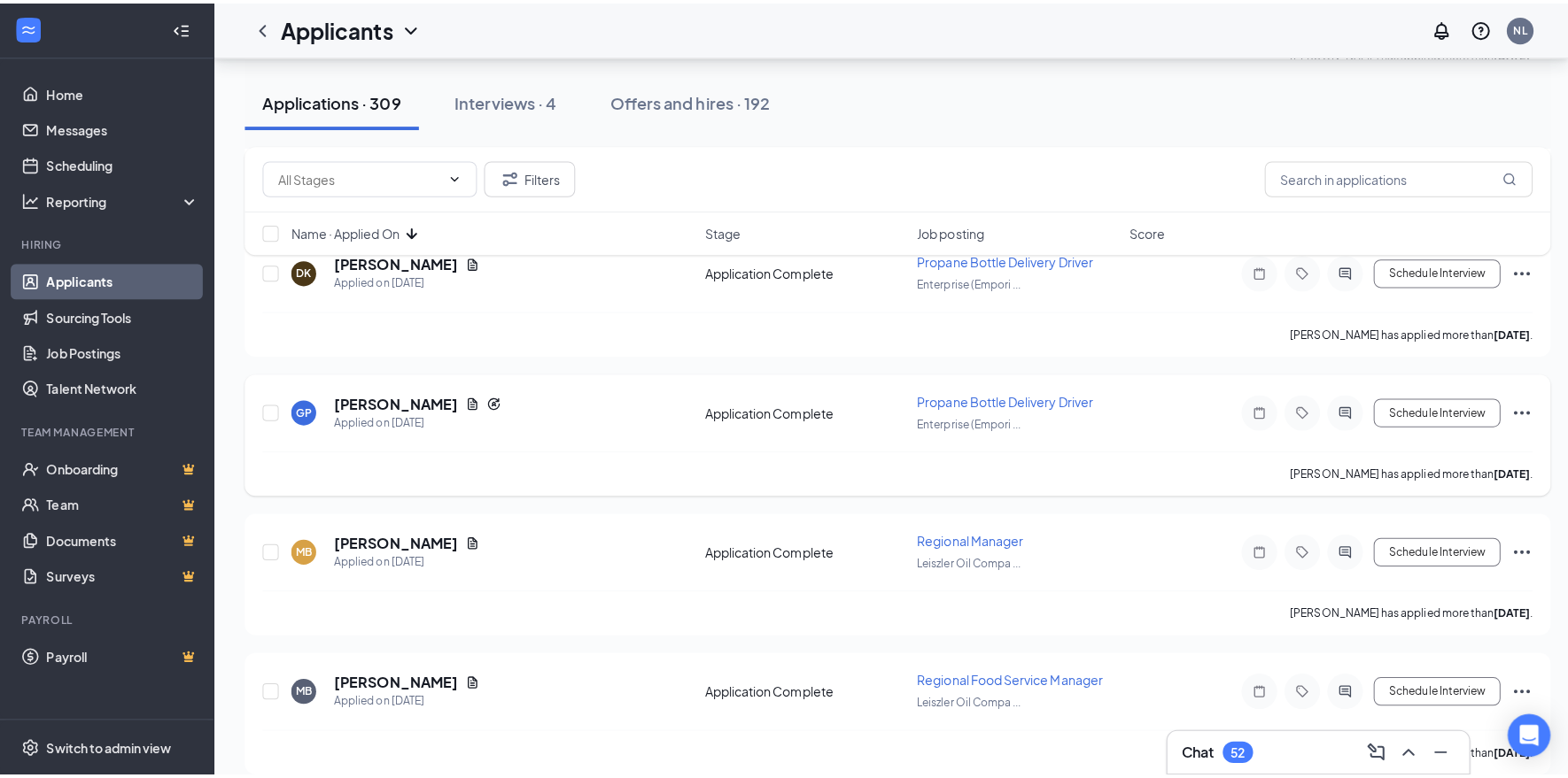
scroll to position [4959, 0]
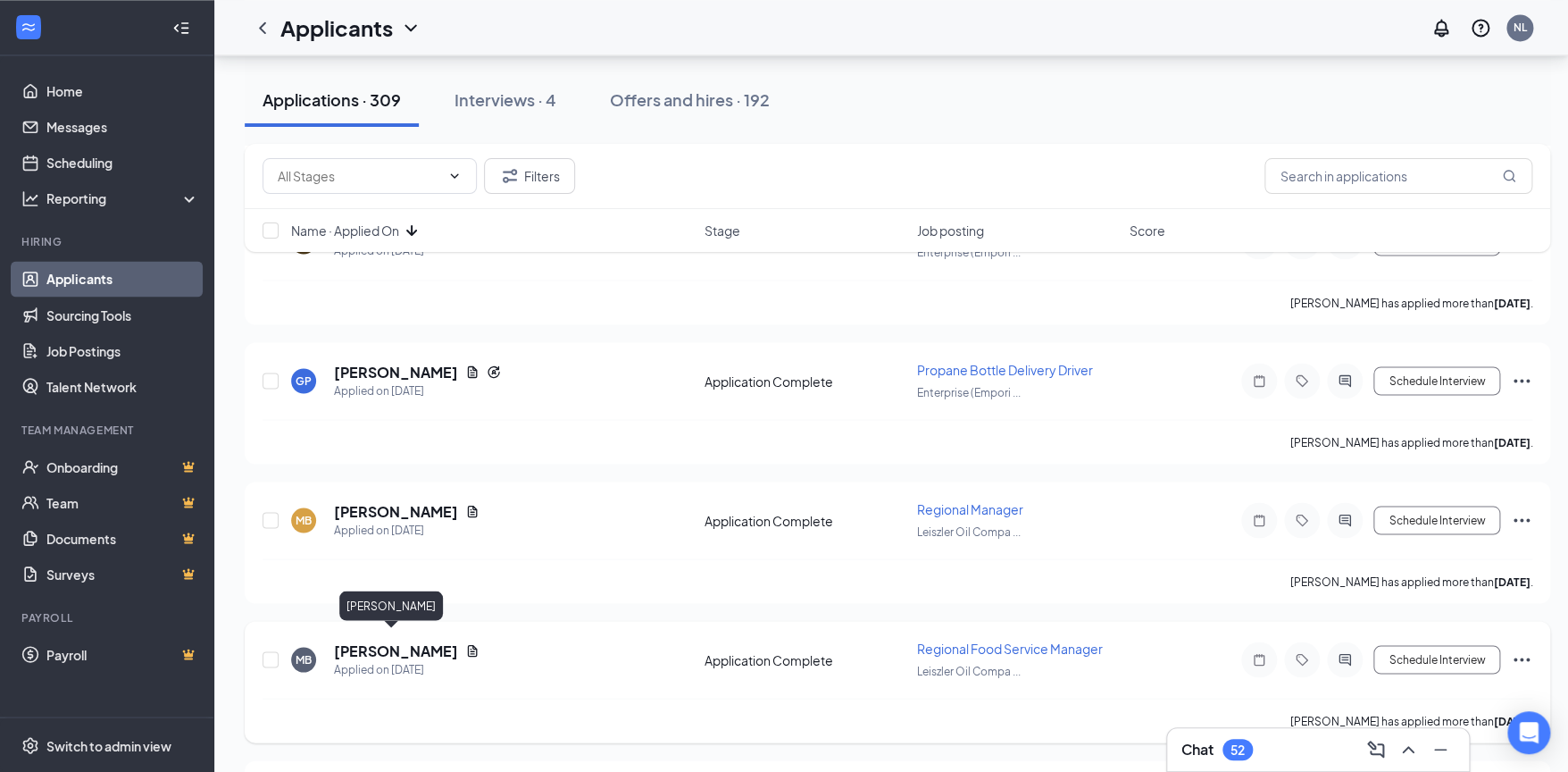
click at [390, 640] on h5 "[PERSON_NAME]" at bounding box center [396, 650] width 124 height 20
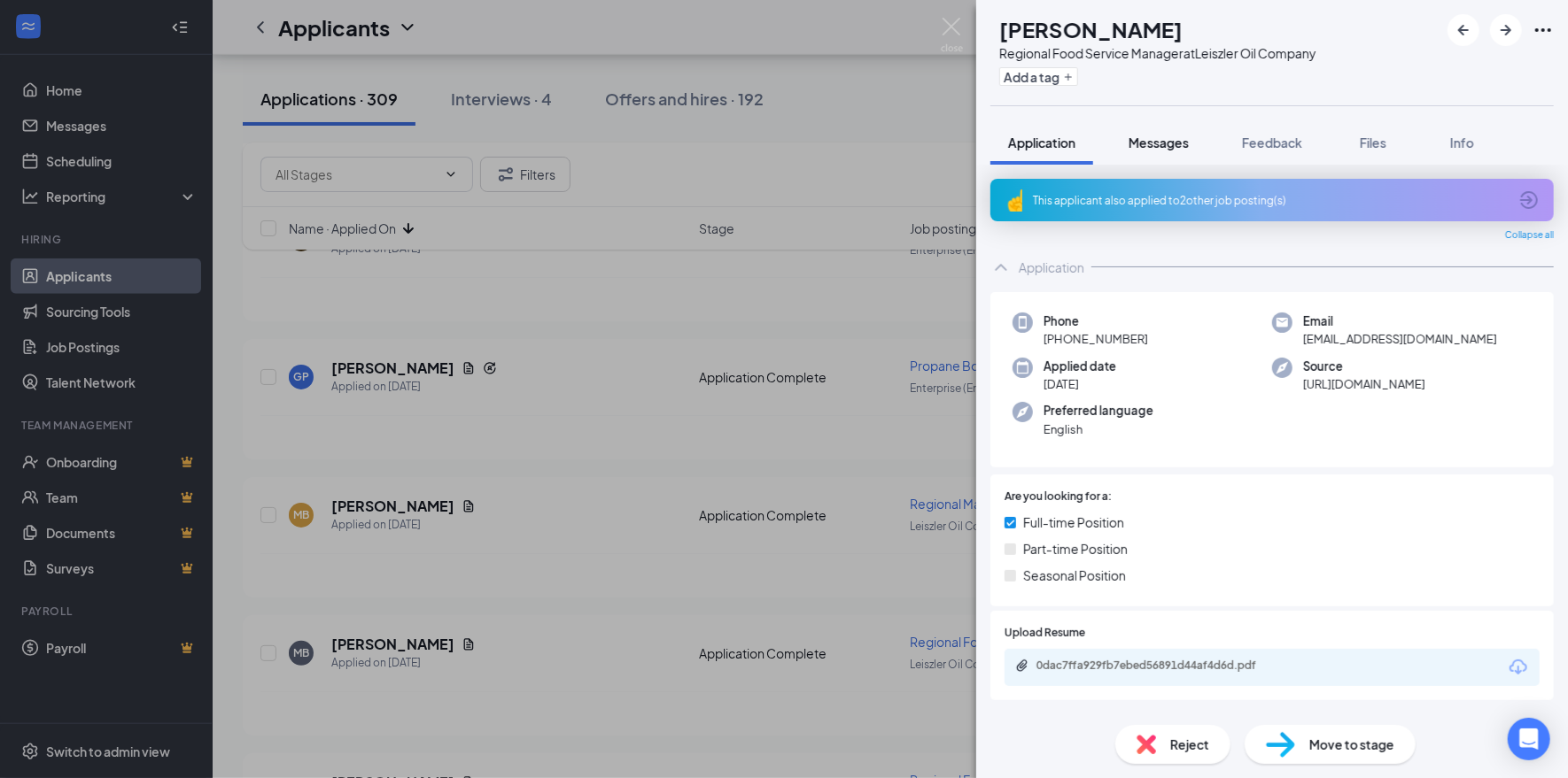
drag, startPoint x: 1167, startPoint y: 137, endPoint x: 1175, endPoint y: 149, distance: 14.4
click at [1167, 137] on span "Messages" at bounding box center [1158, 142] width 61 height 16
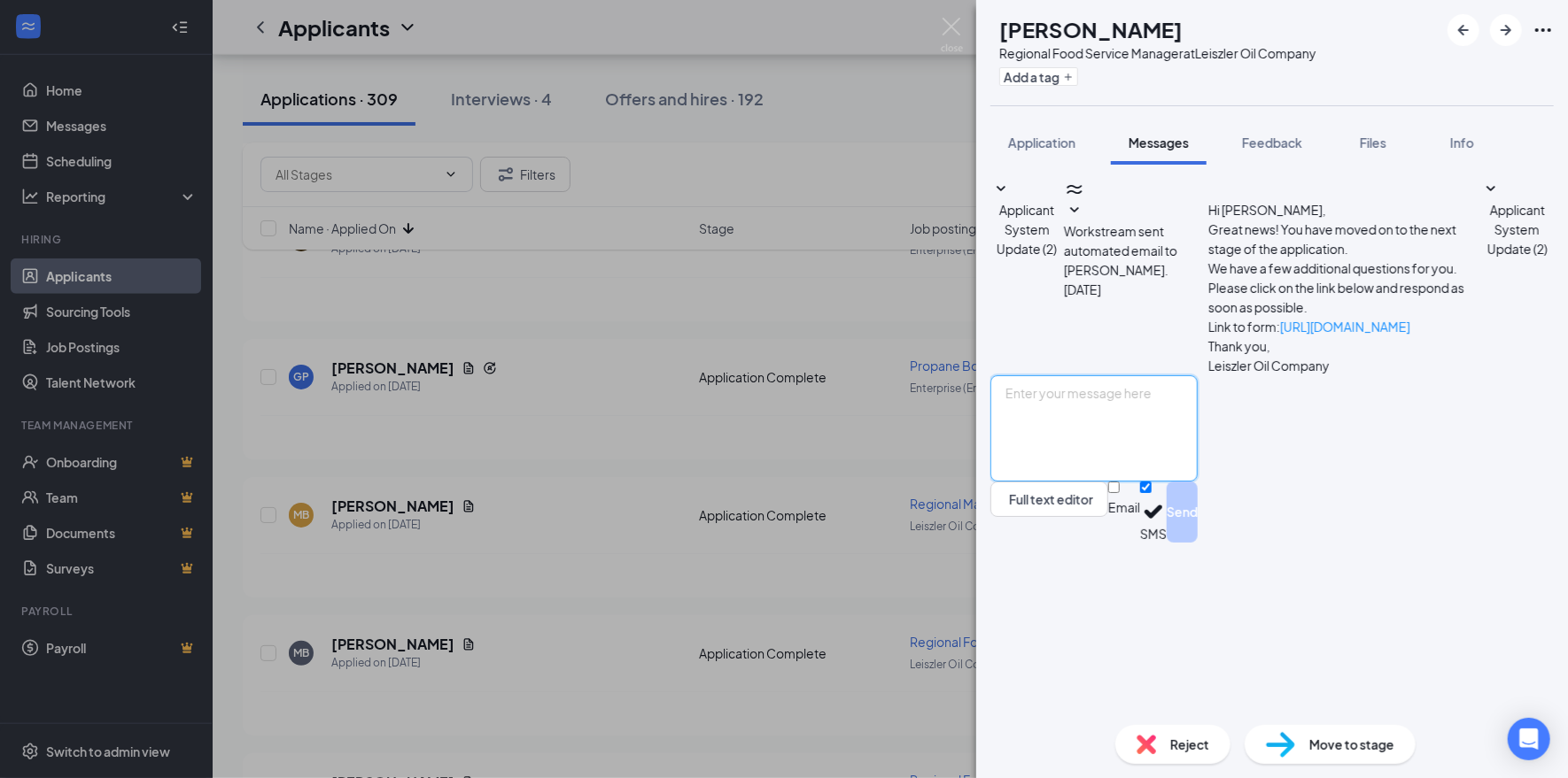
drag, startPoint x: 1235, startPoint y: 565, endPoint x: 1426, endPoint y: 582, distance: 191.8
click at [1198, 482] on textarea at bounding box center [1093, 428] width 207 height 106
type textarea "Hi [PERSON_NAME], the availability you entered is not open. Do you have restric…"
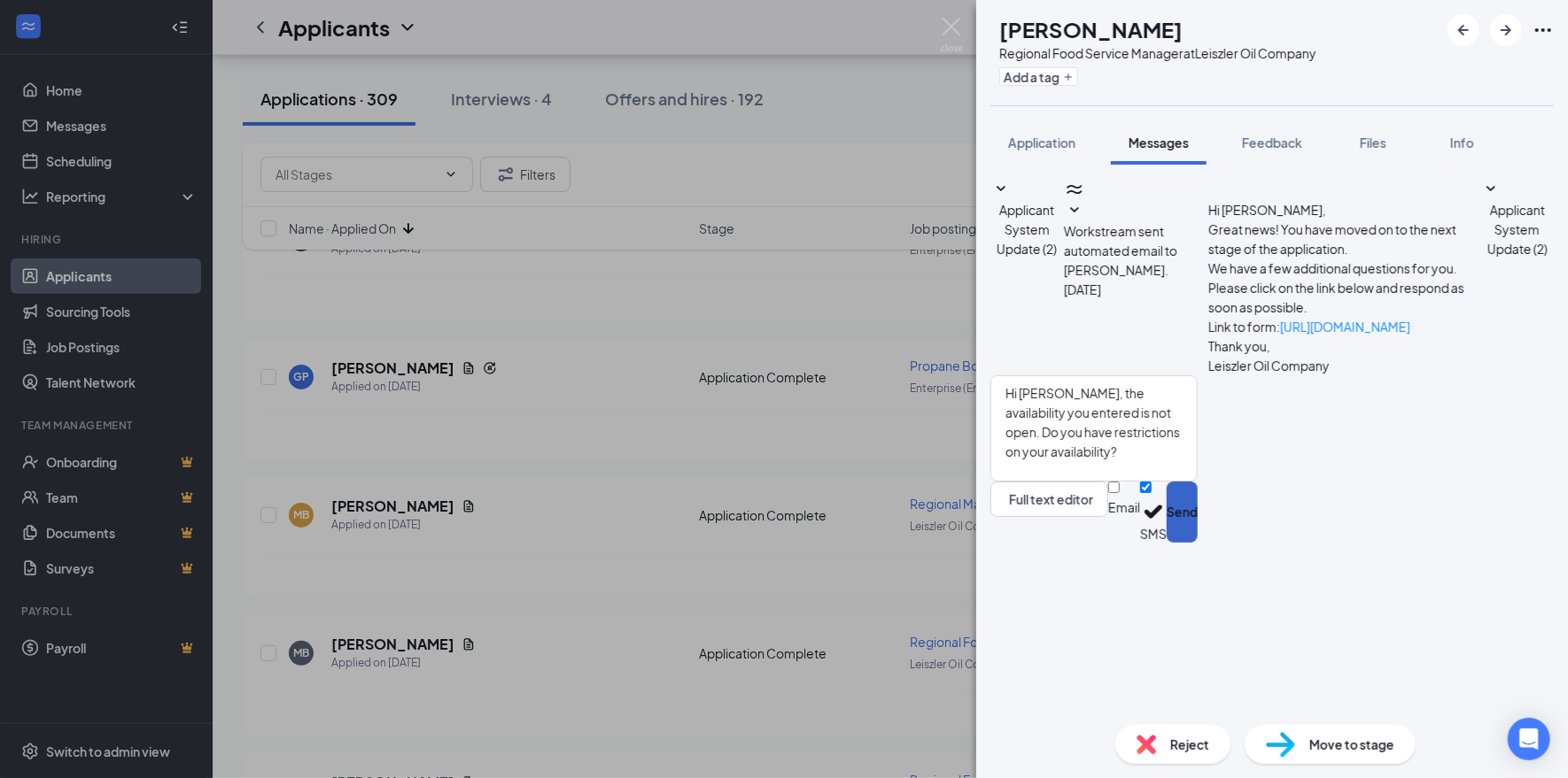
click at [1198, 543] on button "Send" at bounding box center [1182, 512] width 31 height 61
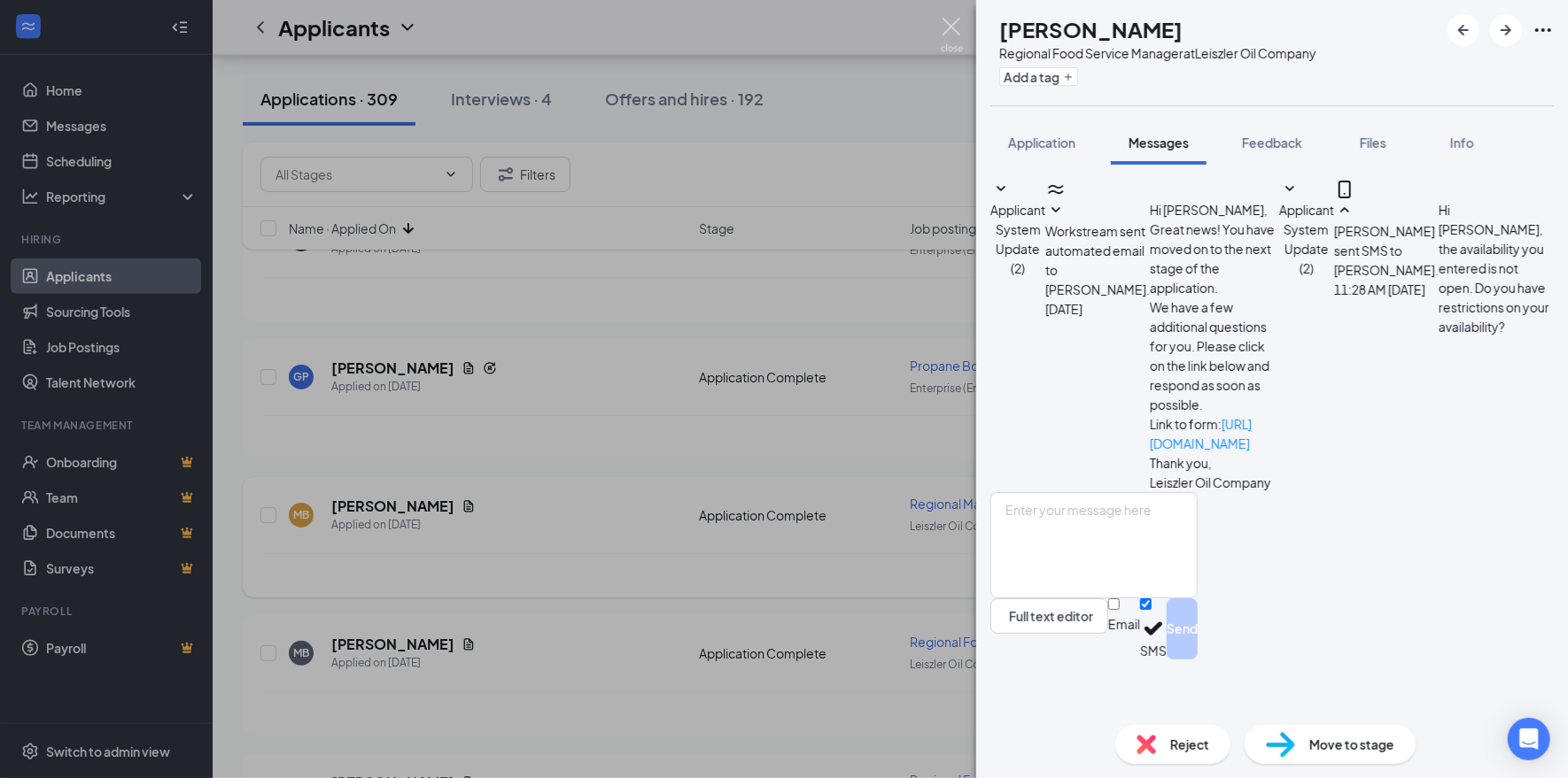
click at [955, 33] on img at bounding box center [951, 35] width 22 height 35
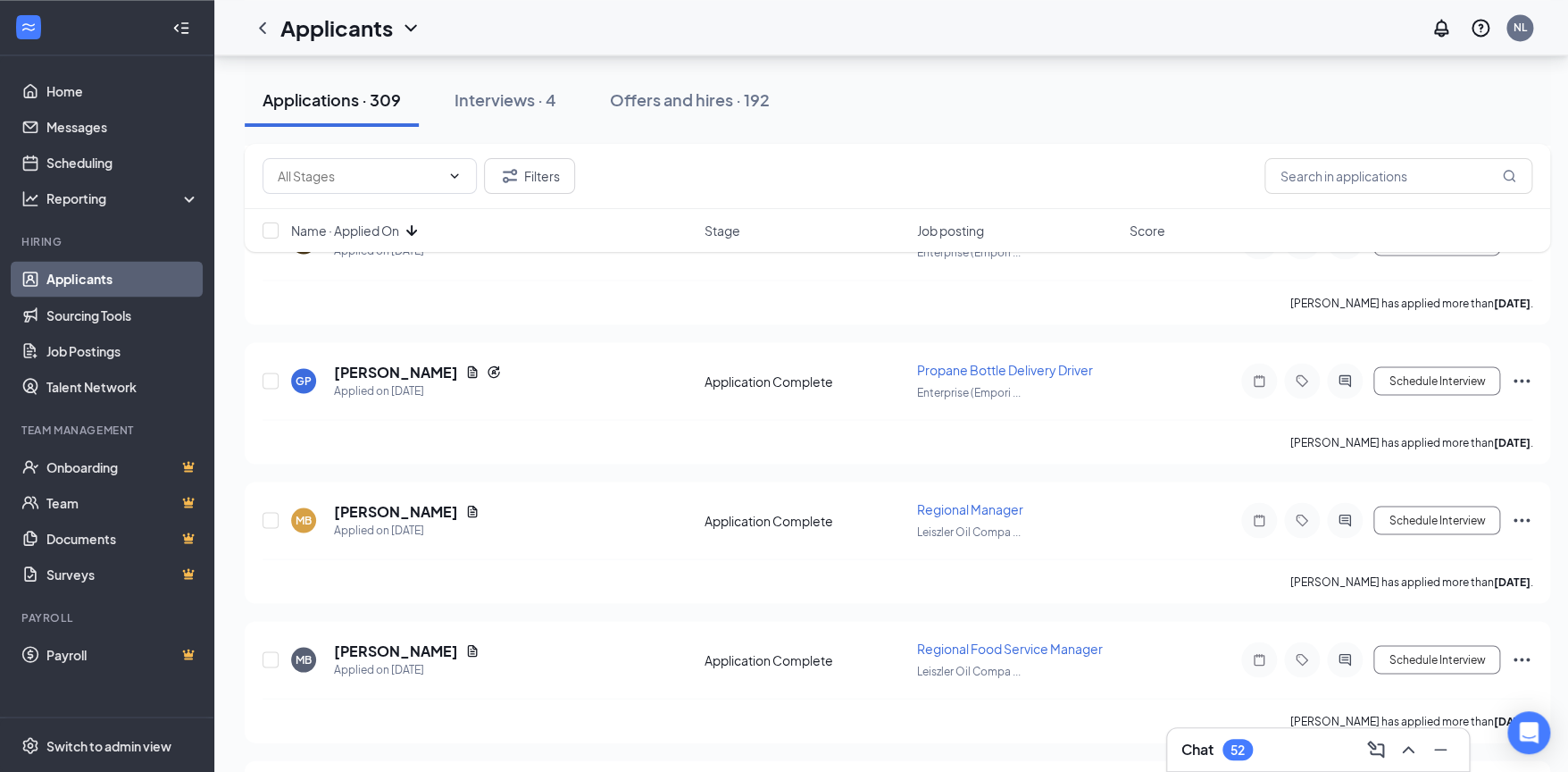
click at [1264, 752] on div "Chat 52" at bounding box center [1318, 750] width 273 height 29
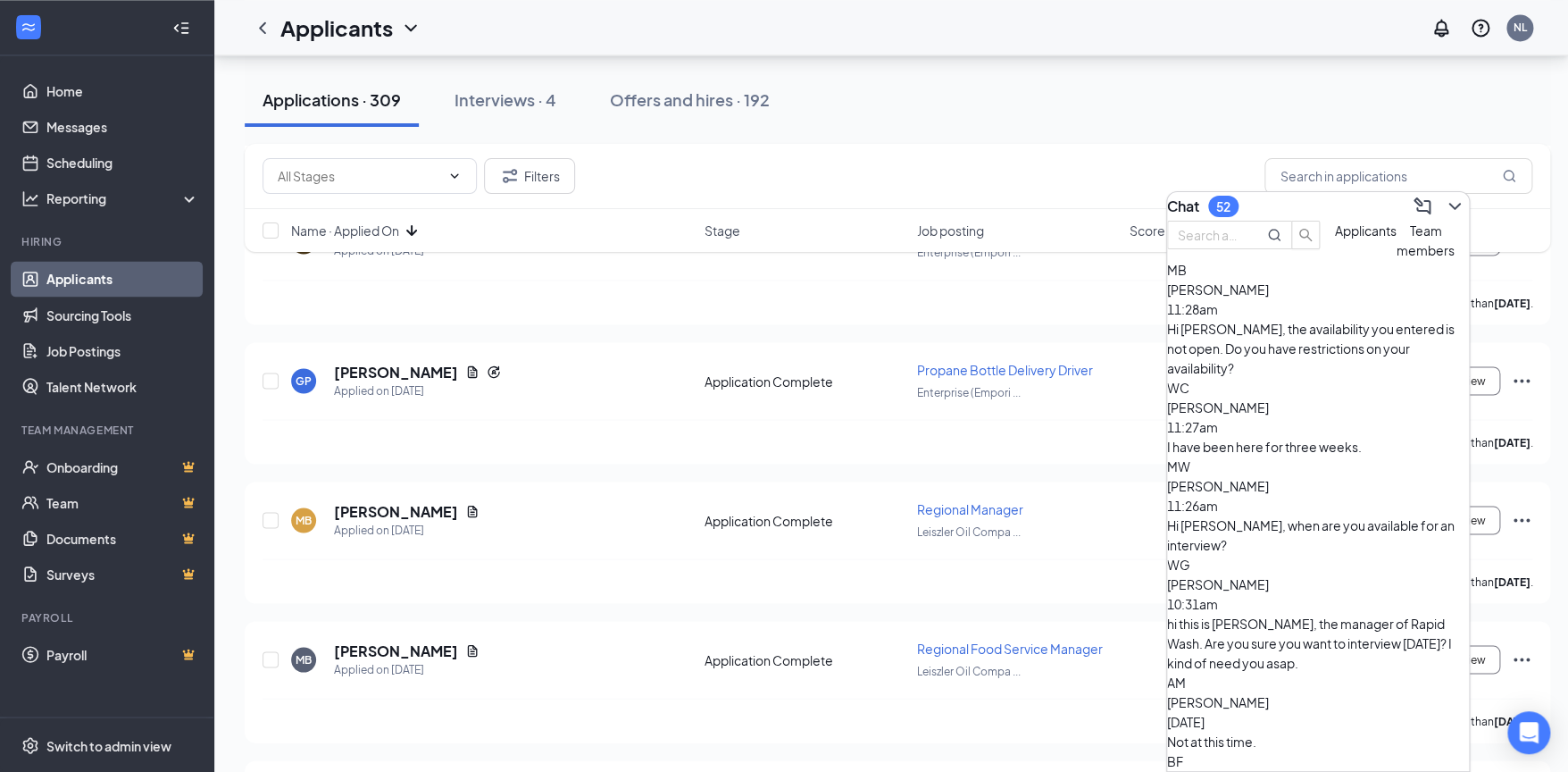
click at [1269, 404] on span "[PERSON_NAME]" at bounding box center [1217, 408] width 101 height 16
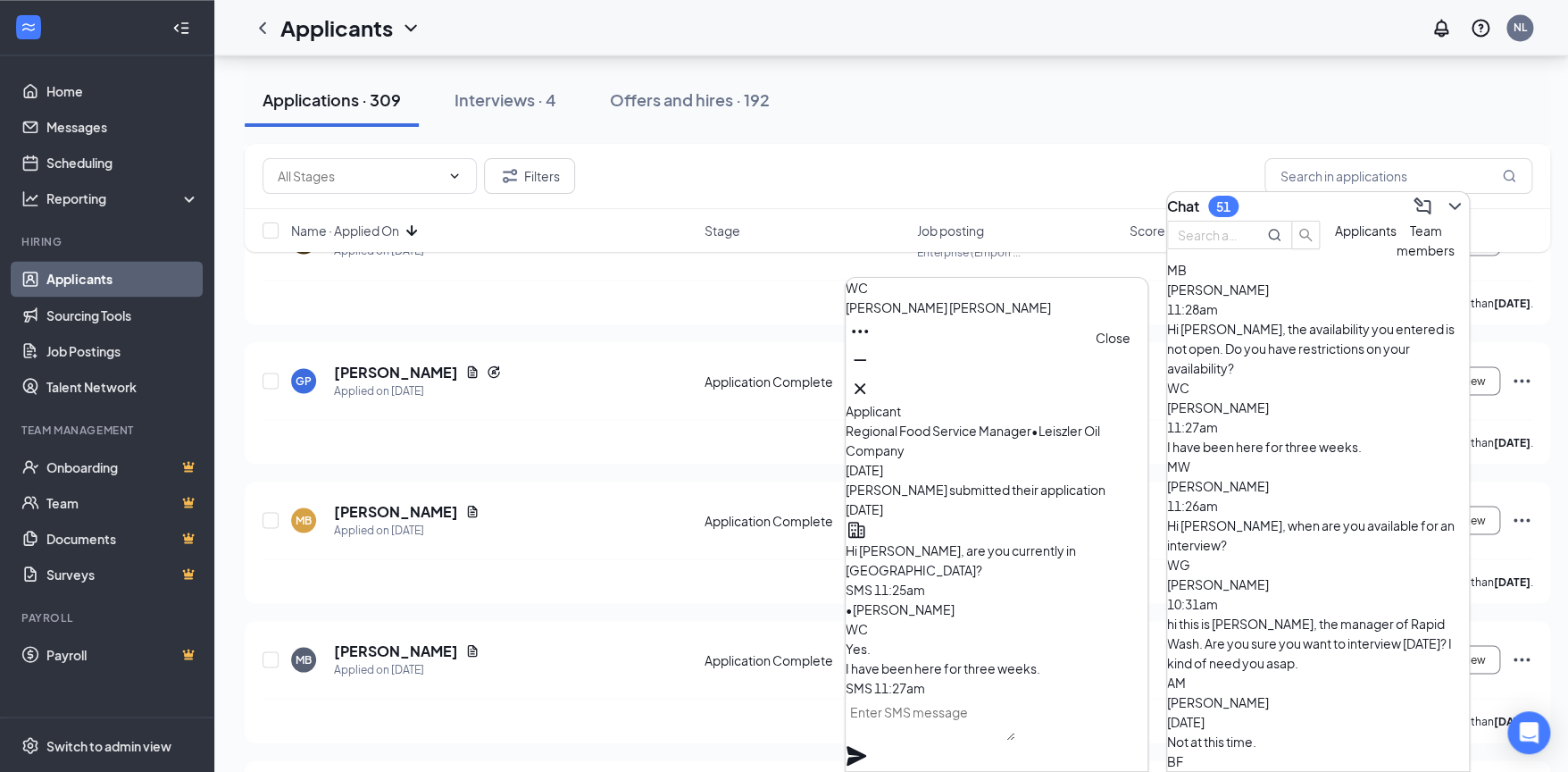
drag, startPoint x: 1114, startPoint y: 385, endPoint x: 1157, endPoint y: 388, distance: 43.1
click at [865, 384] on icon "Cross" at bounding box center [860, 389] width 11 height 11
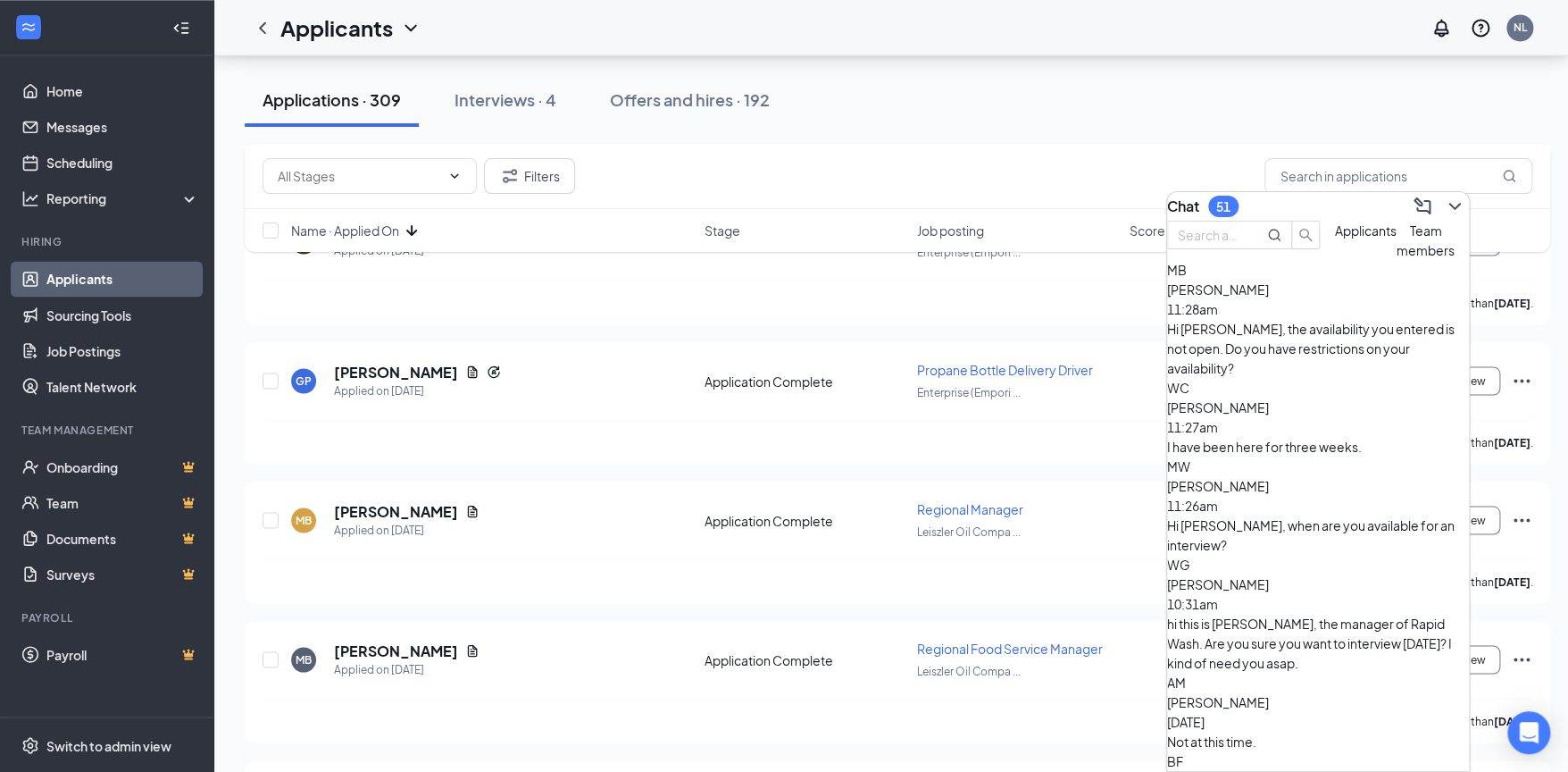
click at [1275, 436] on div "I have been here for three weeks." at bounding box center [1318, 446] width 302 height 20
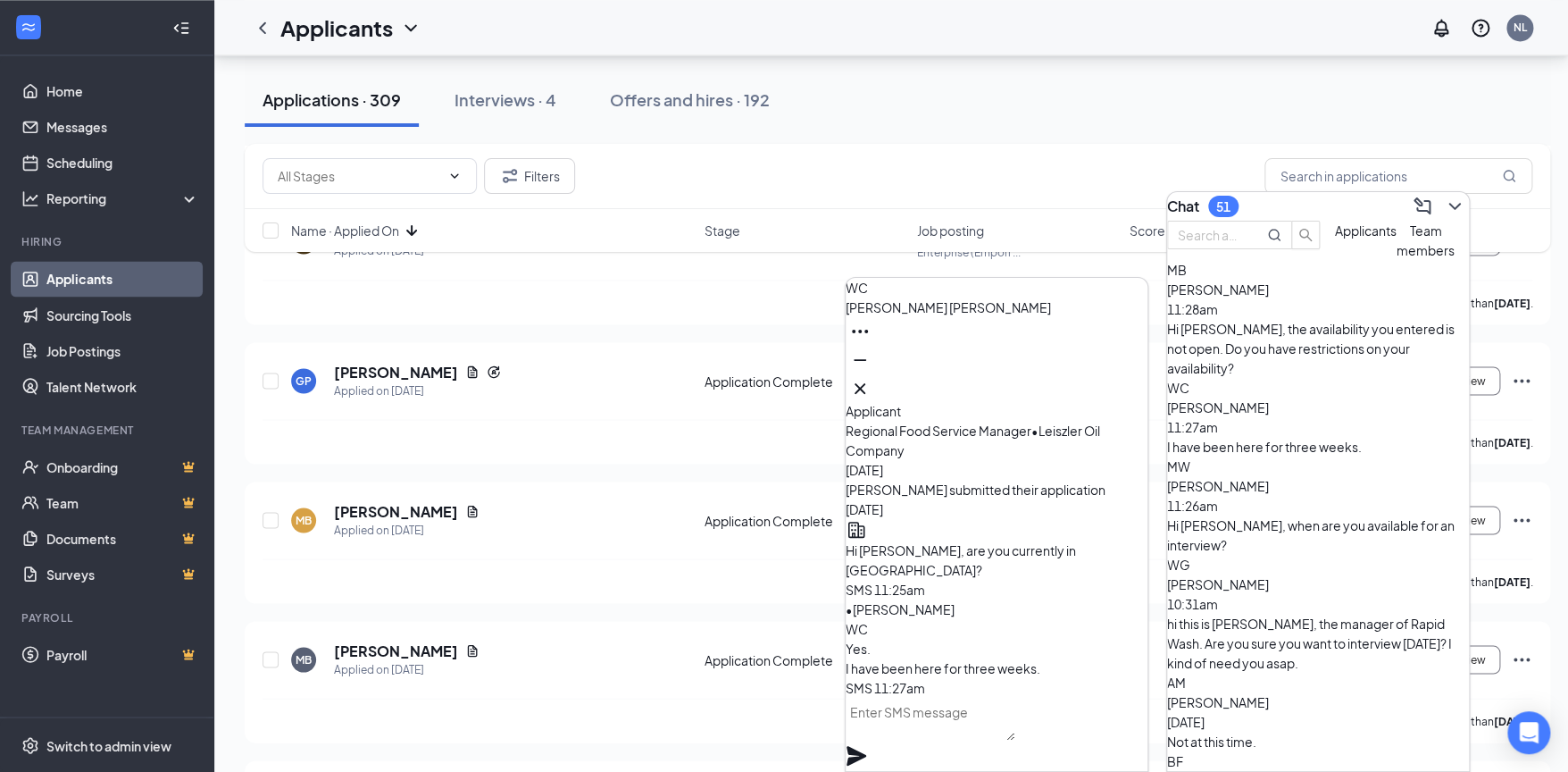
click at [999, 741] on textarea at bounding box center [930, 719] width 169 height 43
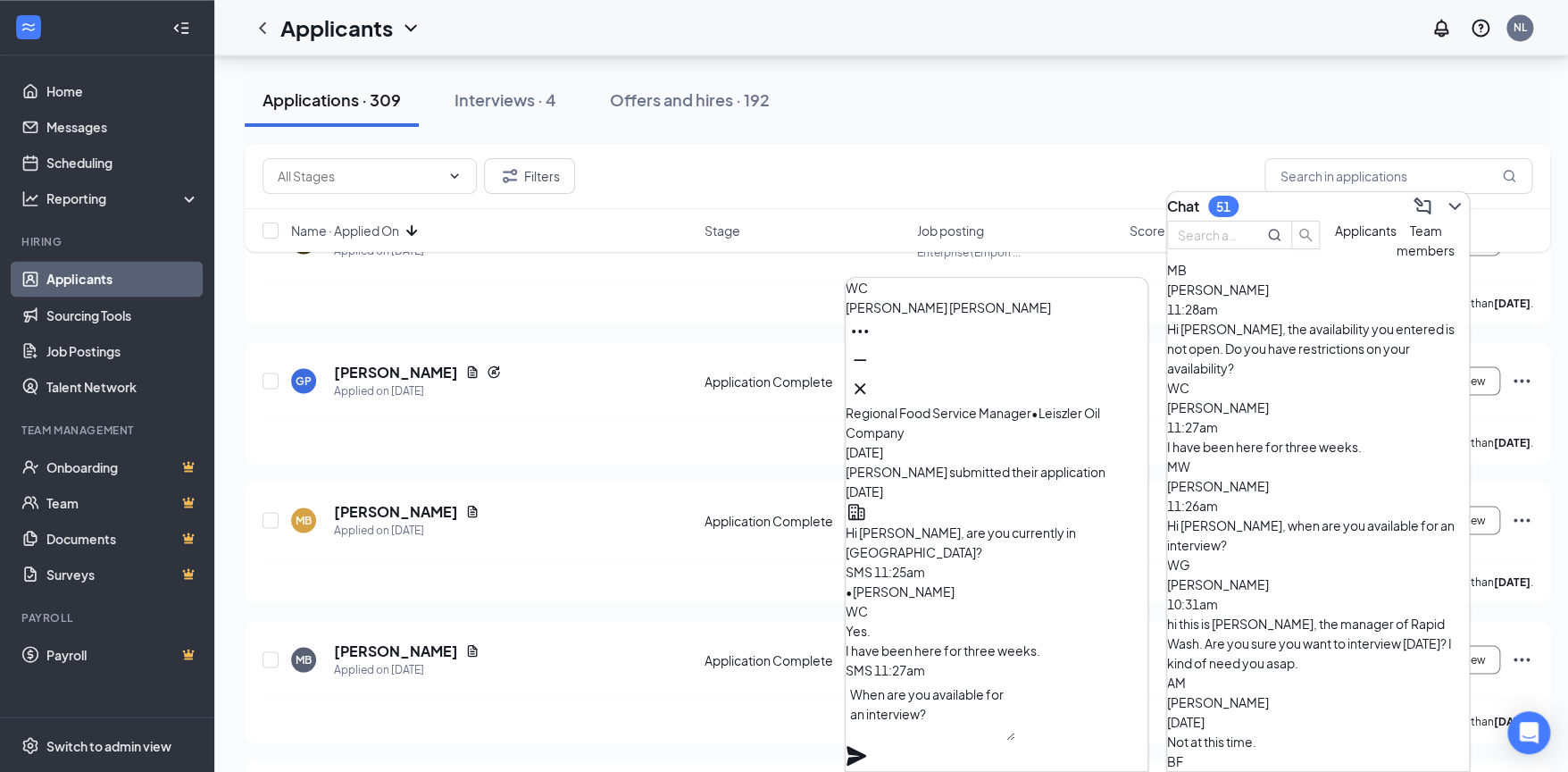
type textarea "When are you available for an interview?"
click at [867, 745] on icon "Plane" at bounding box center [856, 756] width 22 height 22
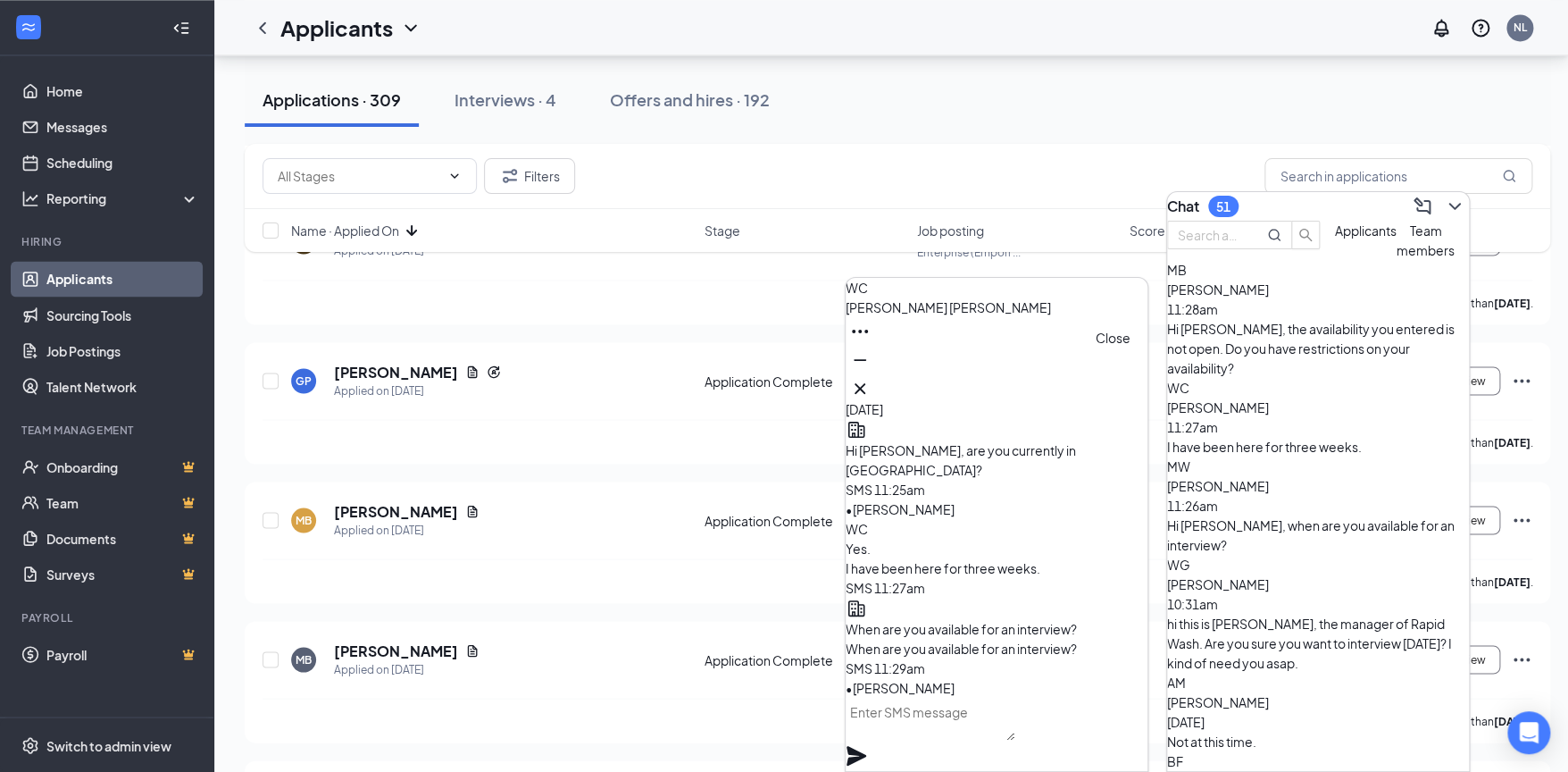
click at [871, 386] on icon "Cross" at bounding box center [860, 389] width 22 height 22
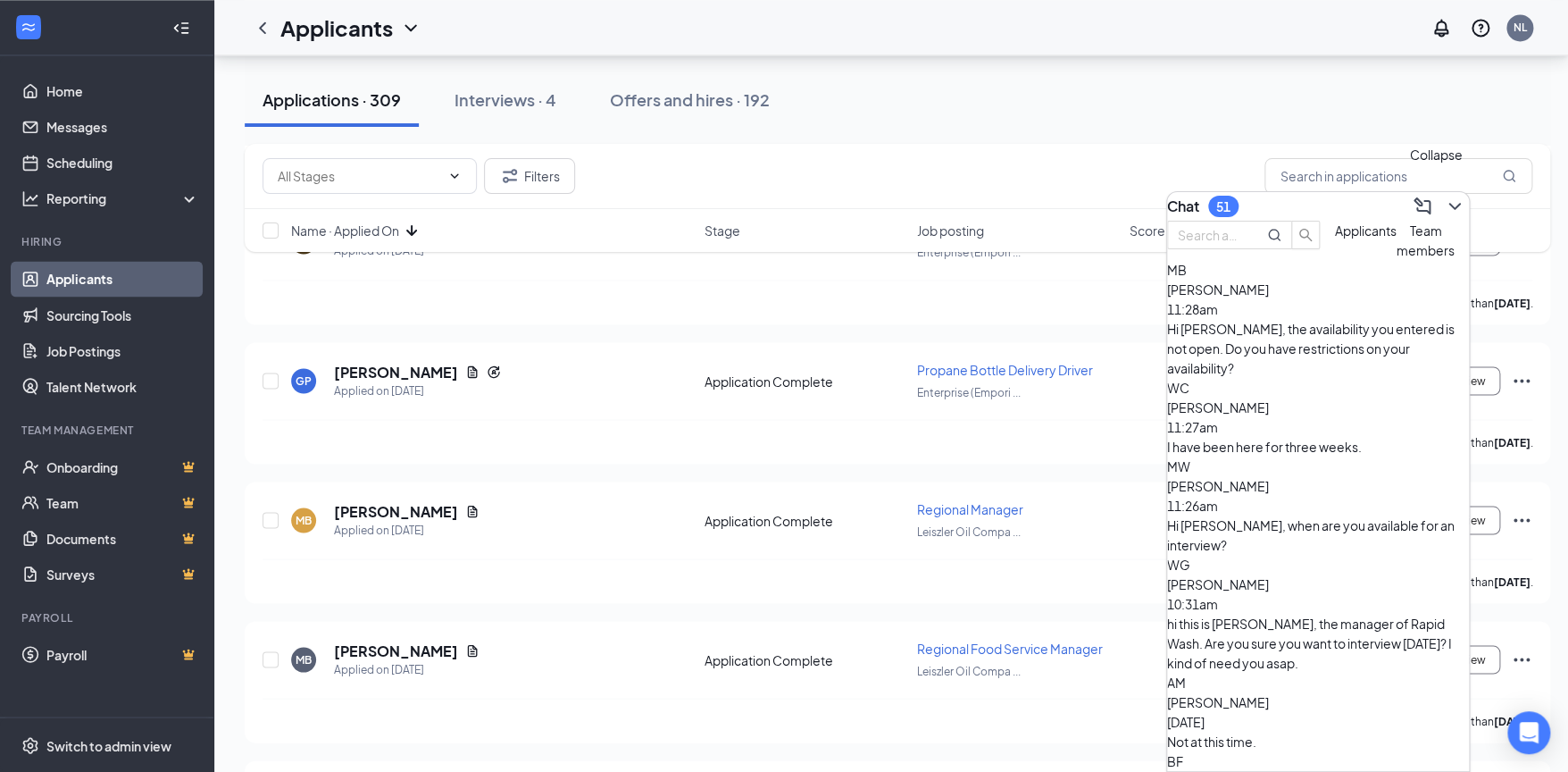
click at [1444, 199] on icon "ChevronDown" at bounding box center [1455, 206] width 22 height 22
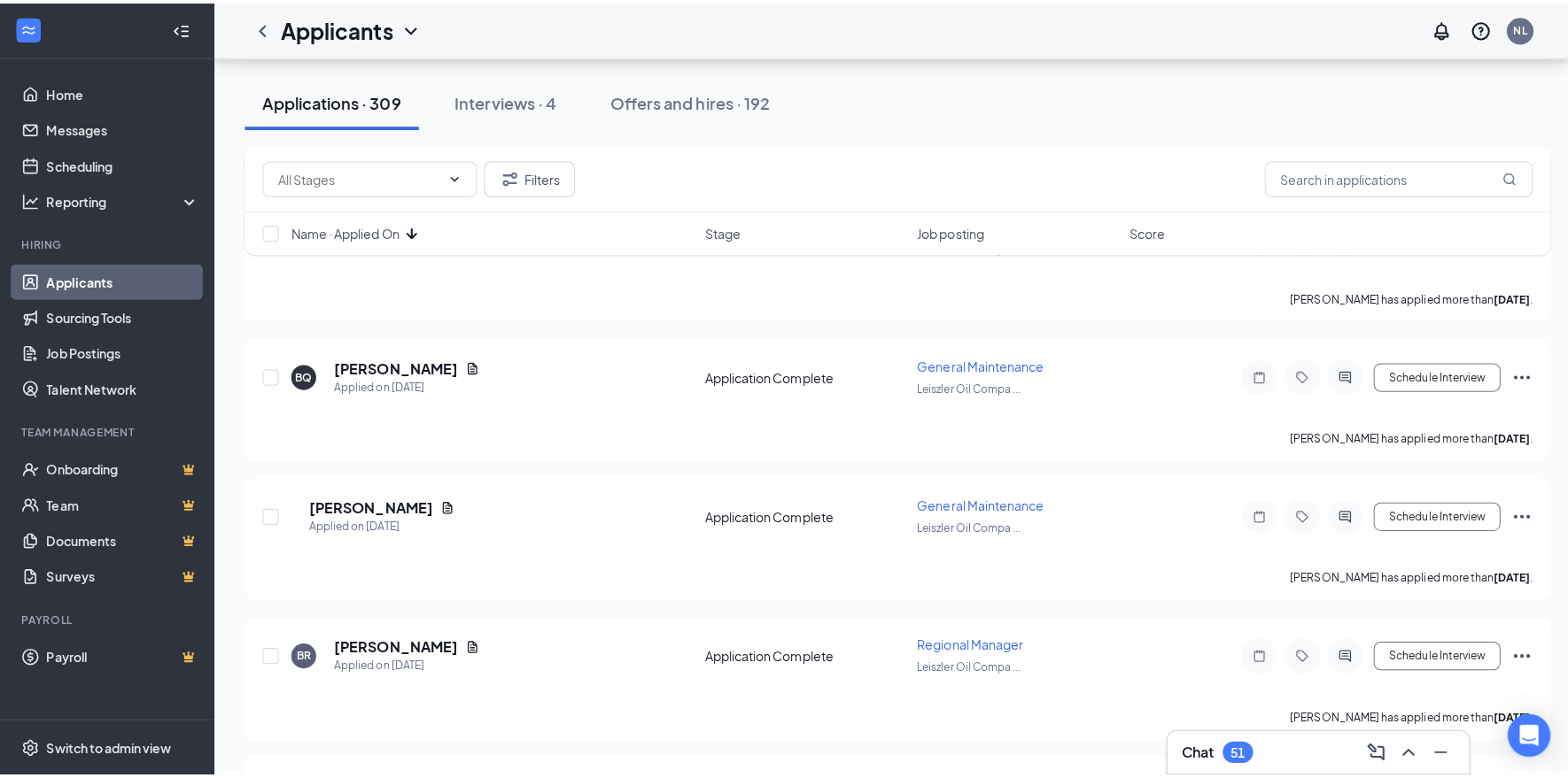
scroll to position [5932, 0]
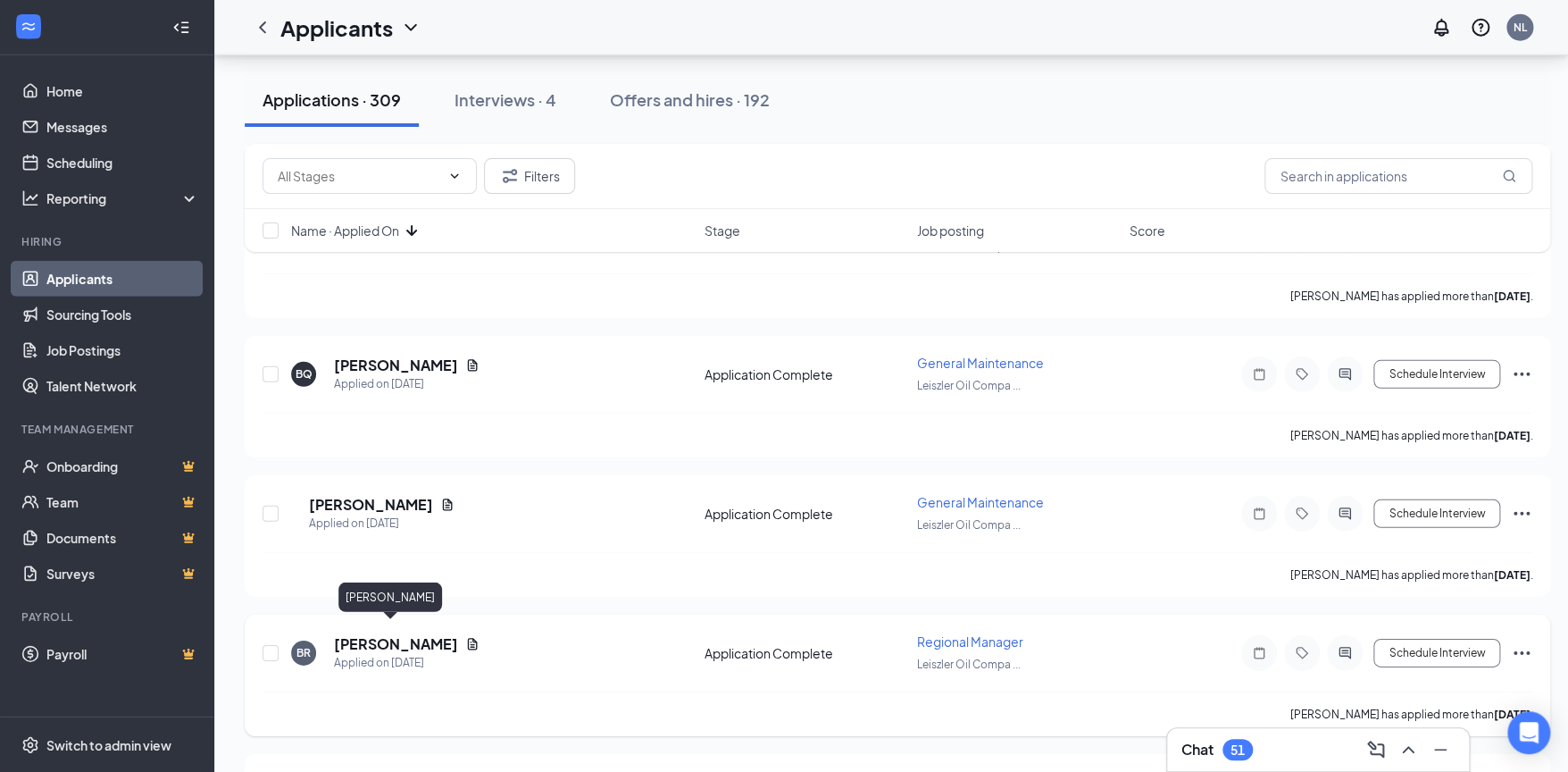
click at [389, 634] on h5 "[PERSON_NAME]" at bounding box center [396, 644] width 124 height 20
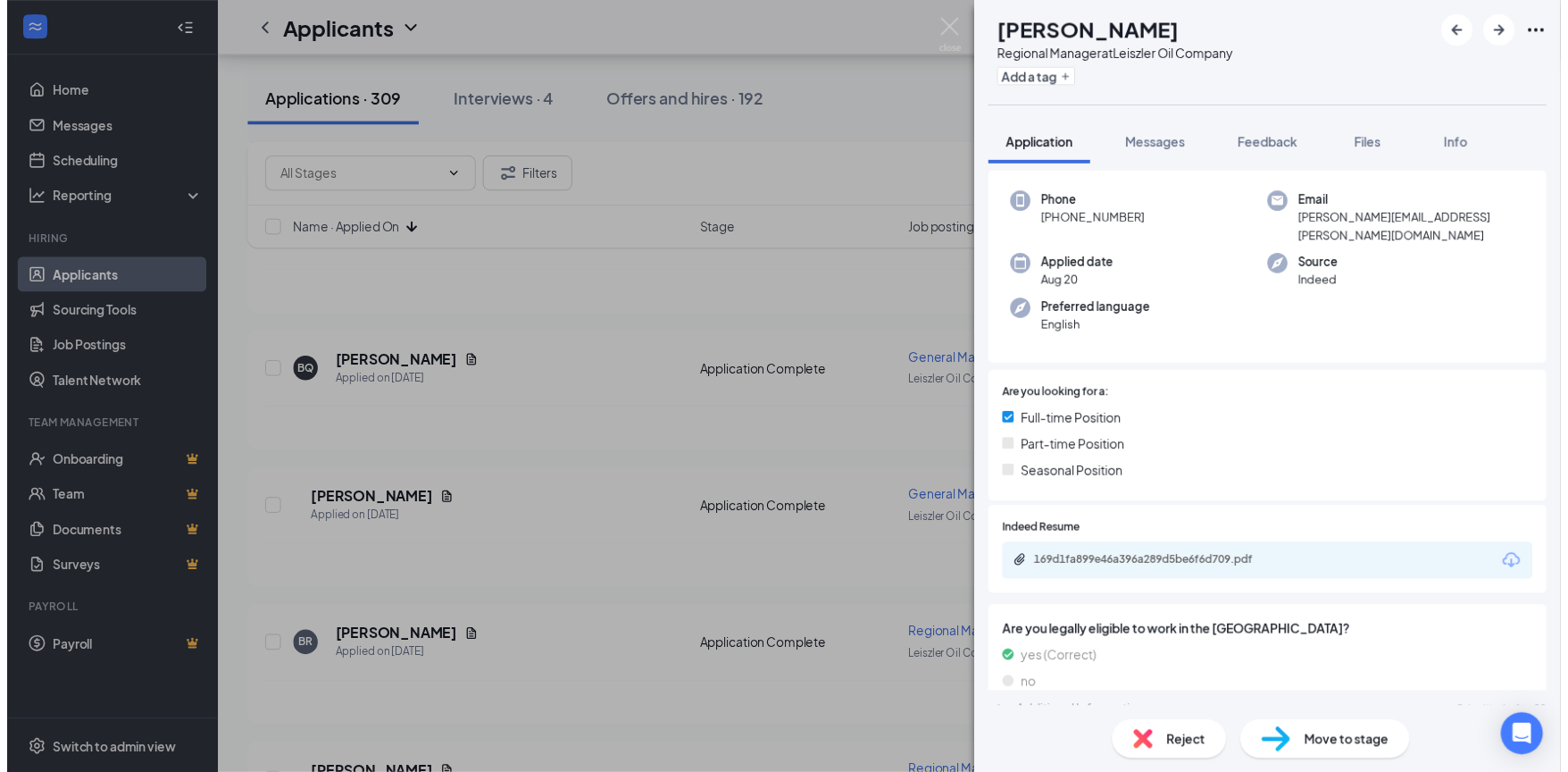
scroll to position [88, 0]
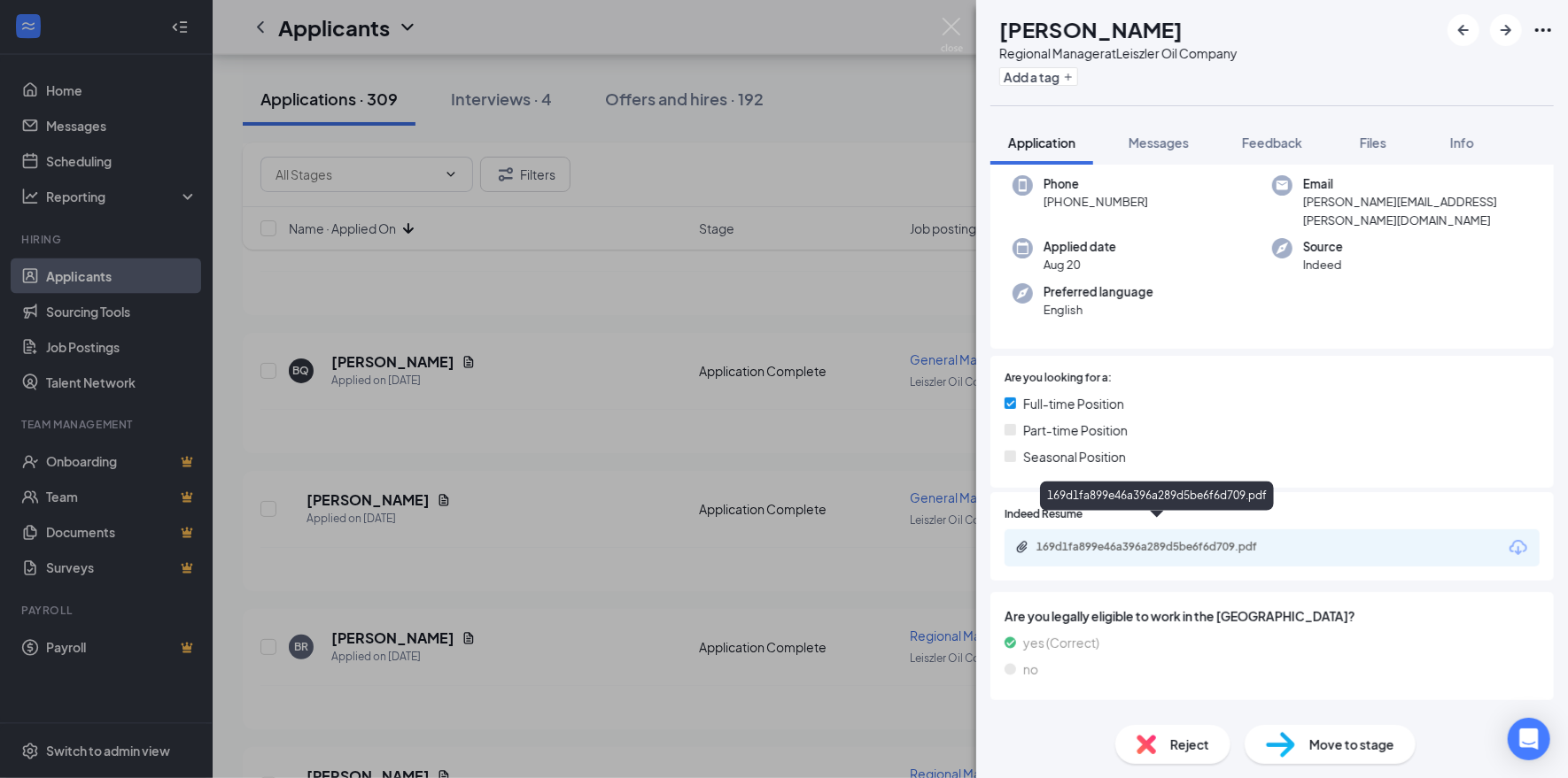
click at [1259, 540] on div "169d1fa899e46a396a289d5be6f6d709.pdf" at bounding box center [1160, 547] width 248 height 14
click at [954, 28] on img at bounding box center [951, 35] width 22 height 35
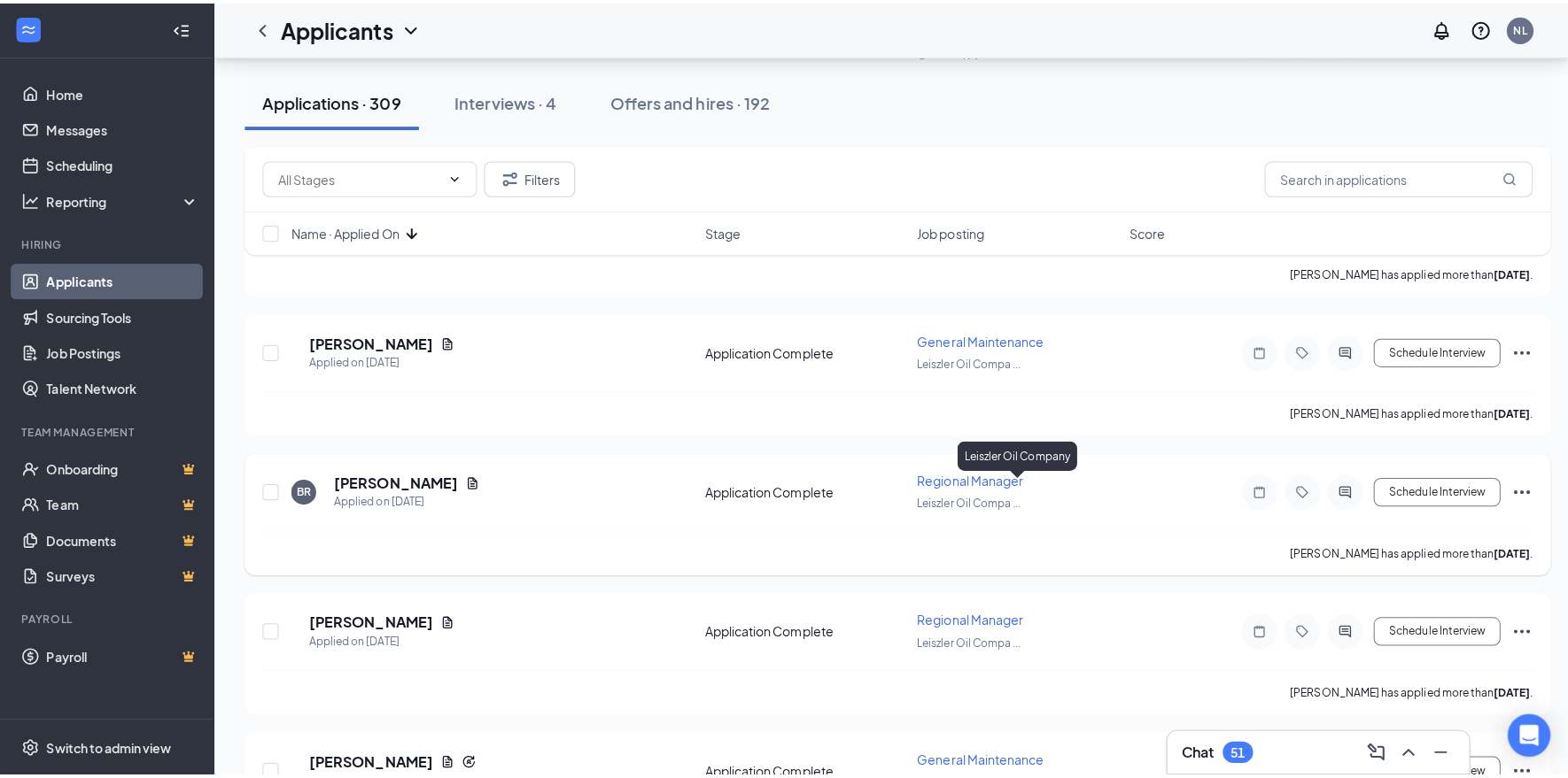
scroll to position [6109, 0]
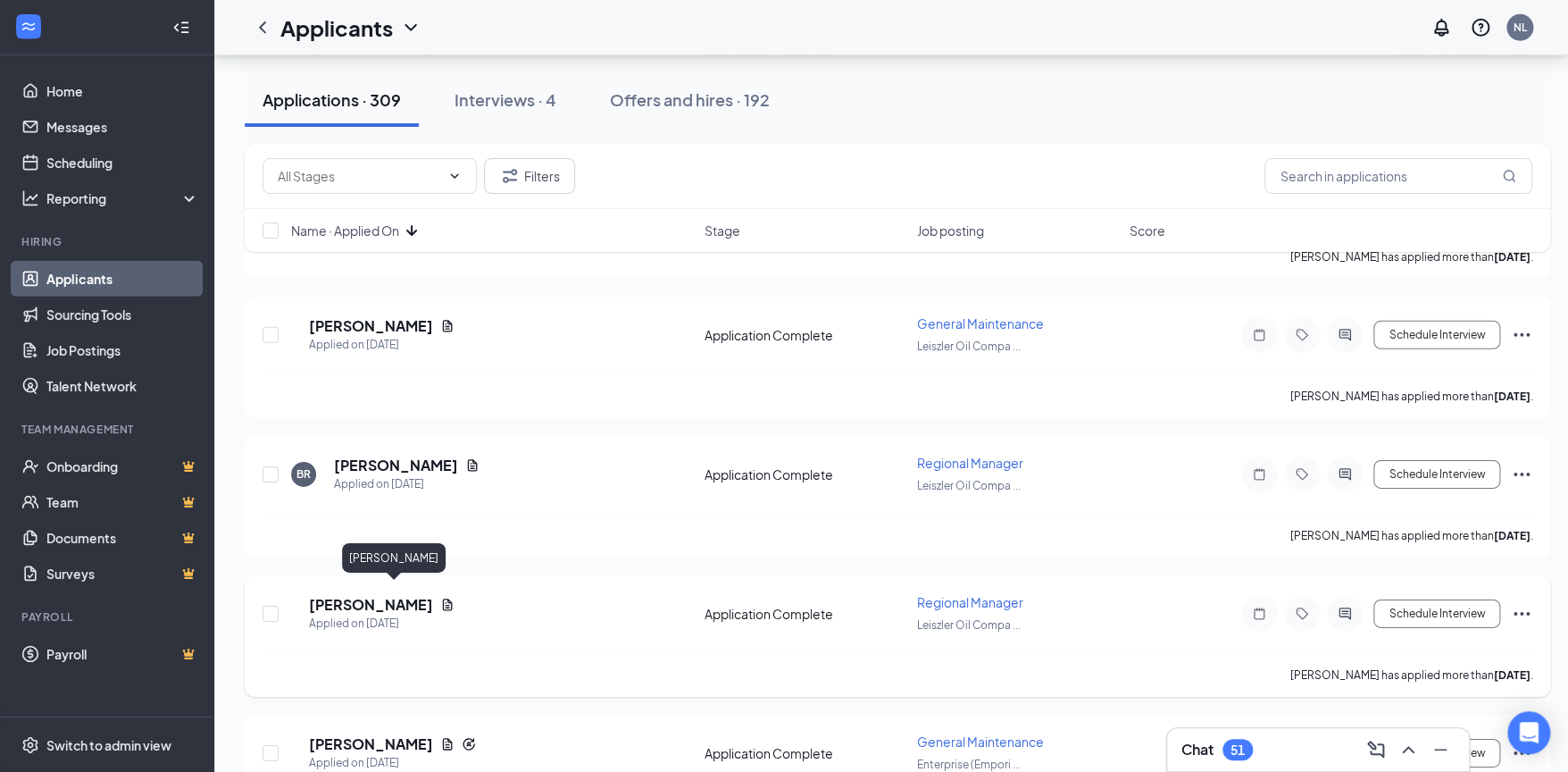
click at [421, 595] on h5 "[PERSON_NAME]" at bounding box center [371, 605] width 124 height 20
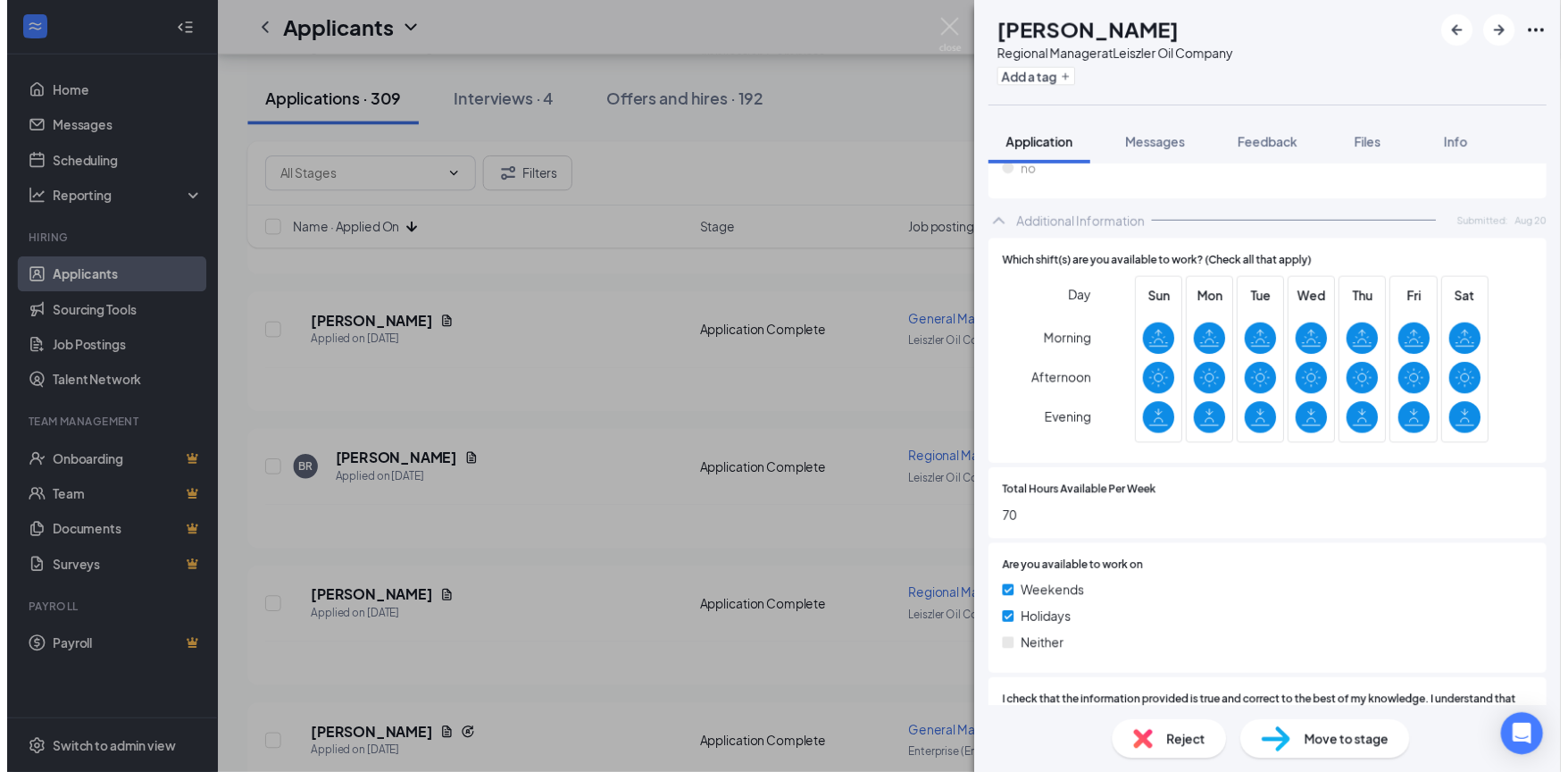
scroll to position [268, 0]
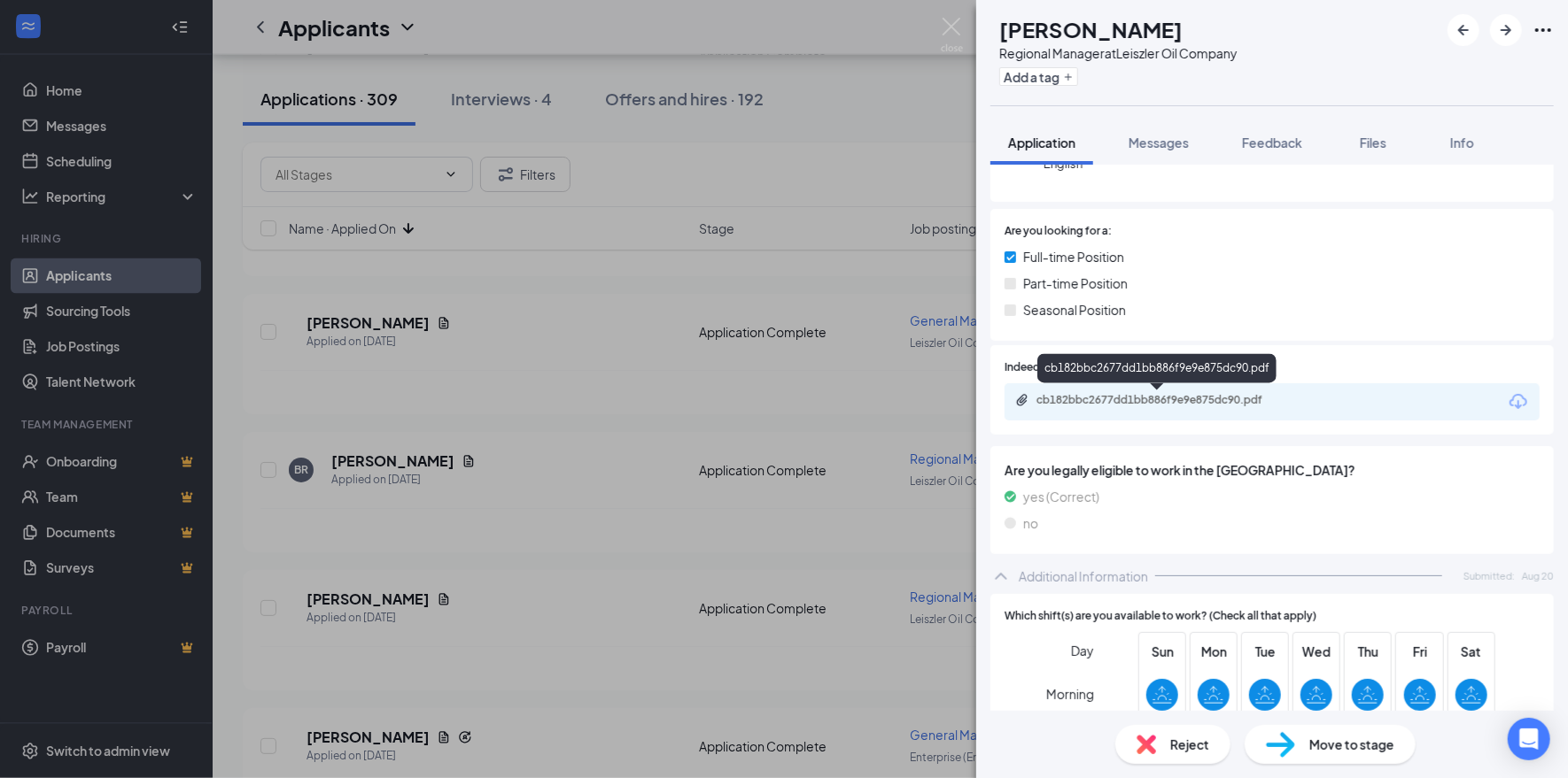
click at [1214, 408] on div "cb182bbc2677dd1bb886f9e9e875dc90.pdf" at bounding box center [1158, 401] width 287 height 17
click at [955, 25] on img at bounding box center [951, 35] width 22 height 35
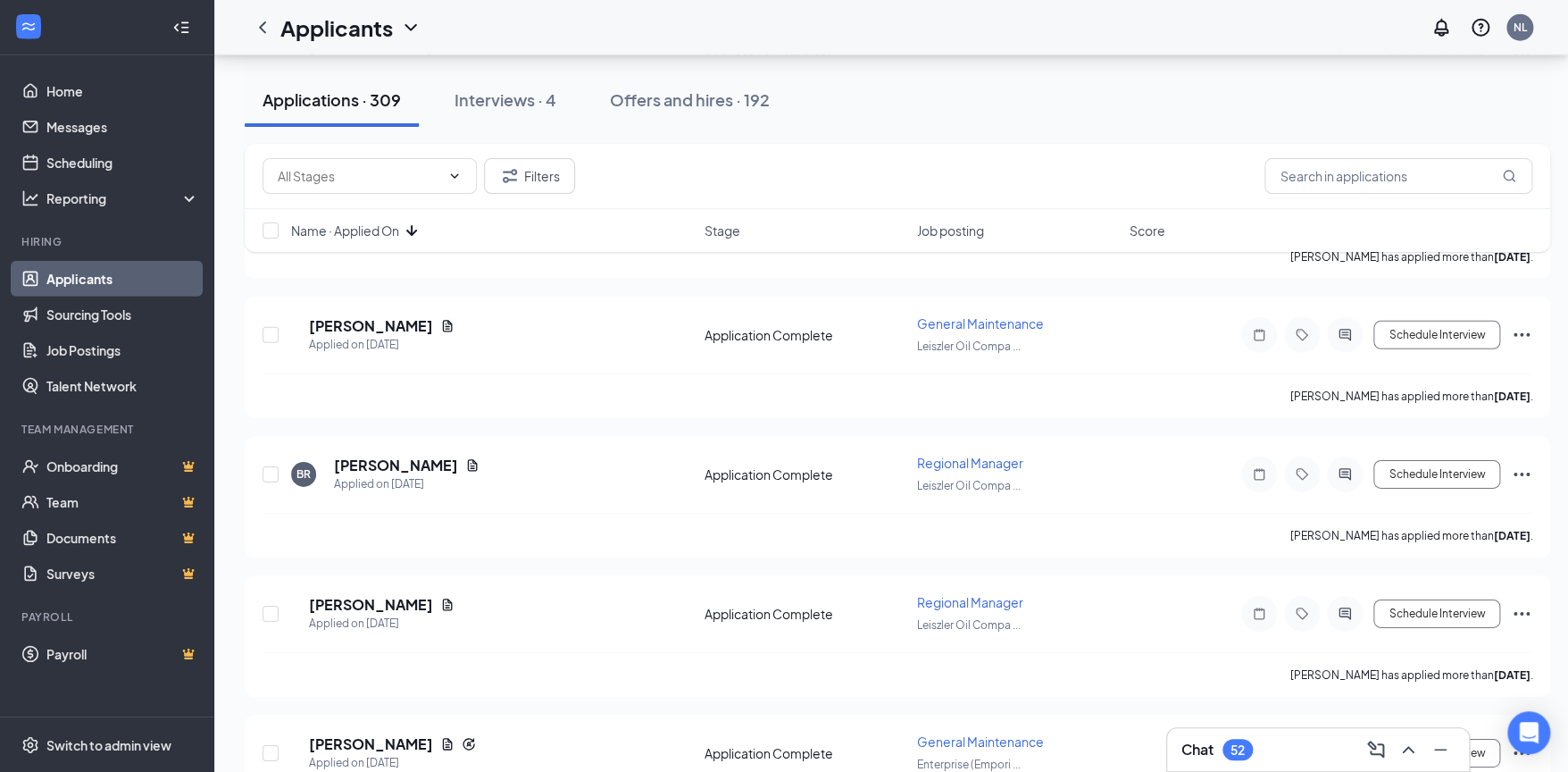
click at [1300, 757] on div "Chat 52" at bounding box center [1318, 750] width 273 height 29
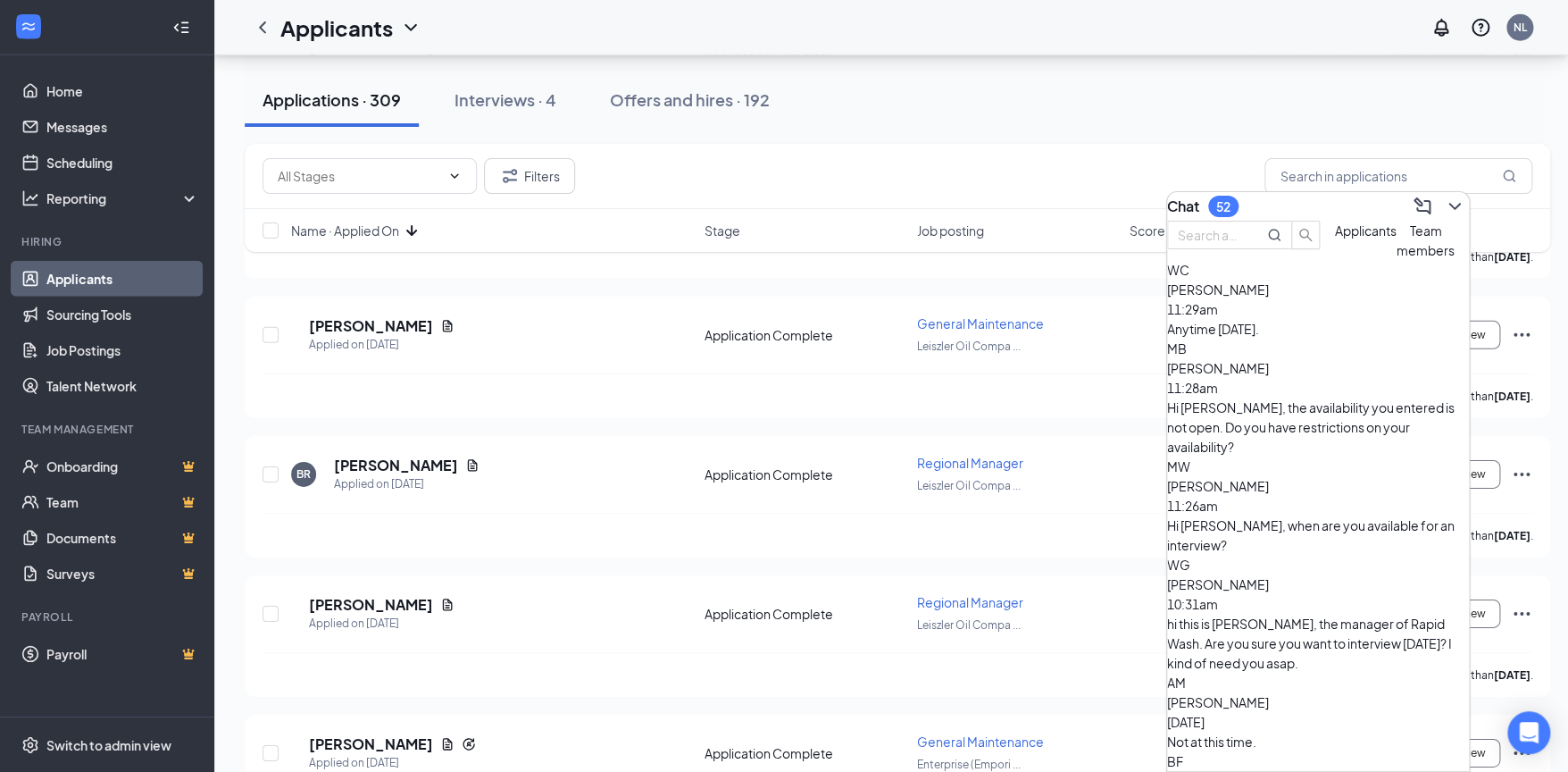
click at [1294, 338] on div "Anytime [DATE]." at bounding box center [1318, 329] width 302 height 20
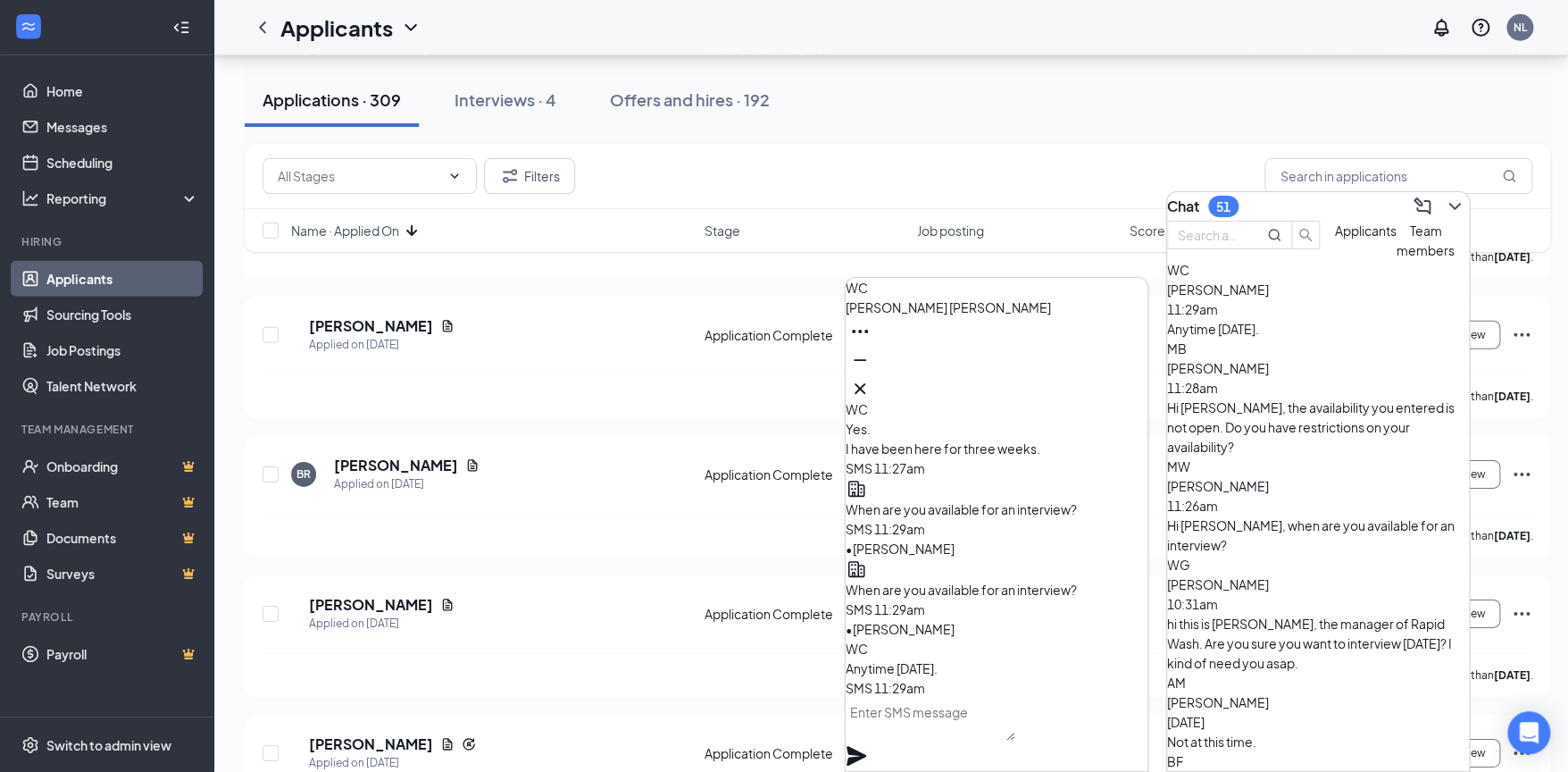
click at [979, 730] on textarea at bounding box center [930, 719] width 169 height 43
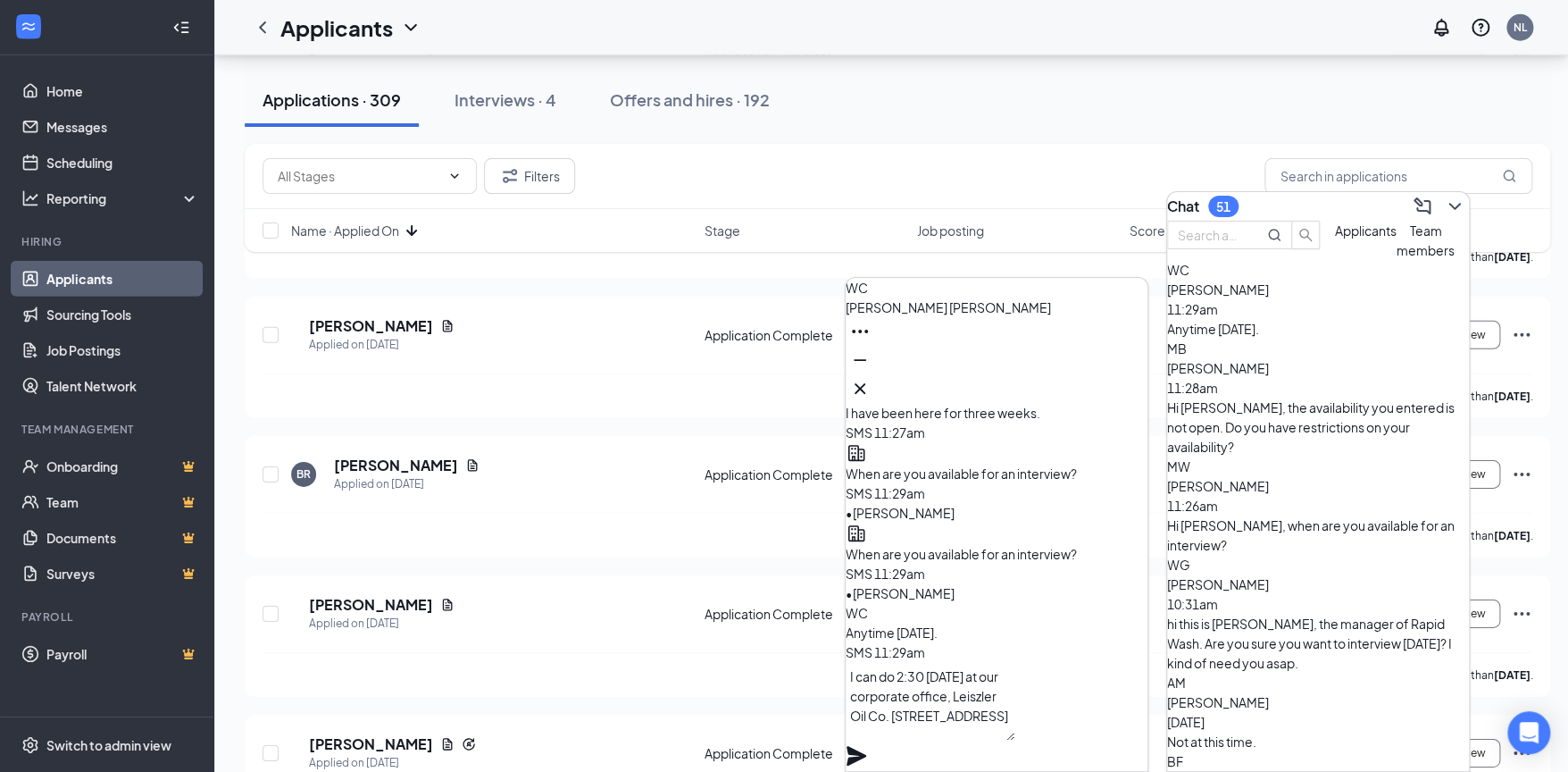
type textarea "I can do 2:30 [DATE] at our corporate office, Leiszler Oil Co. [STREET_ADDRESS]"
click at [866, 746] on icon "Plane" at bounding box center [856, 756] width 20 height 20
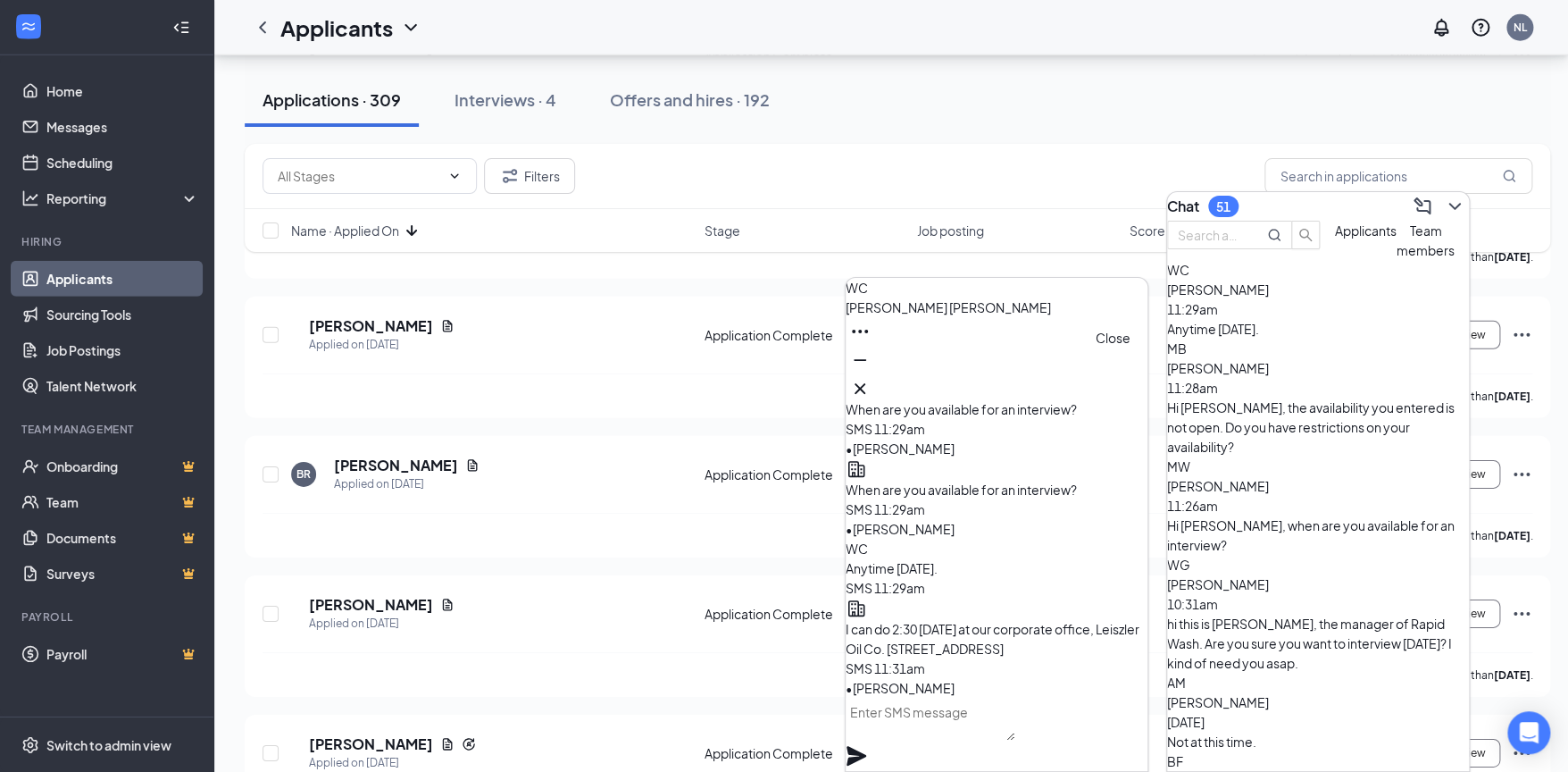
click at [871, 386] on icon "Cross" at bounding box center [860, 389] width 22 height 22
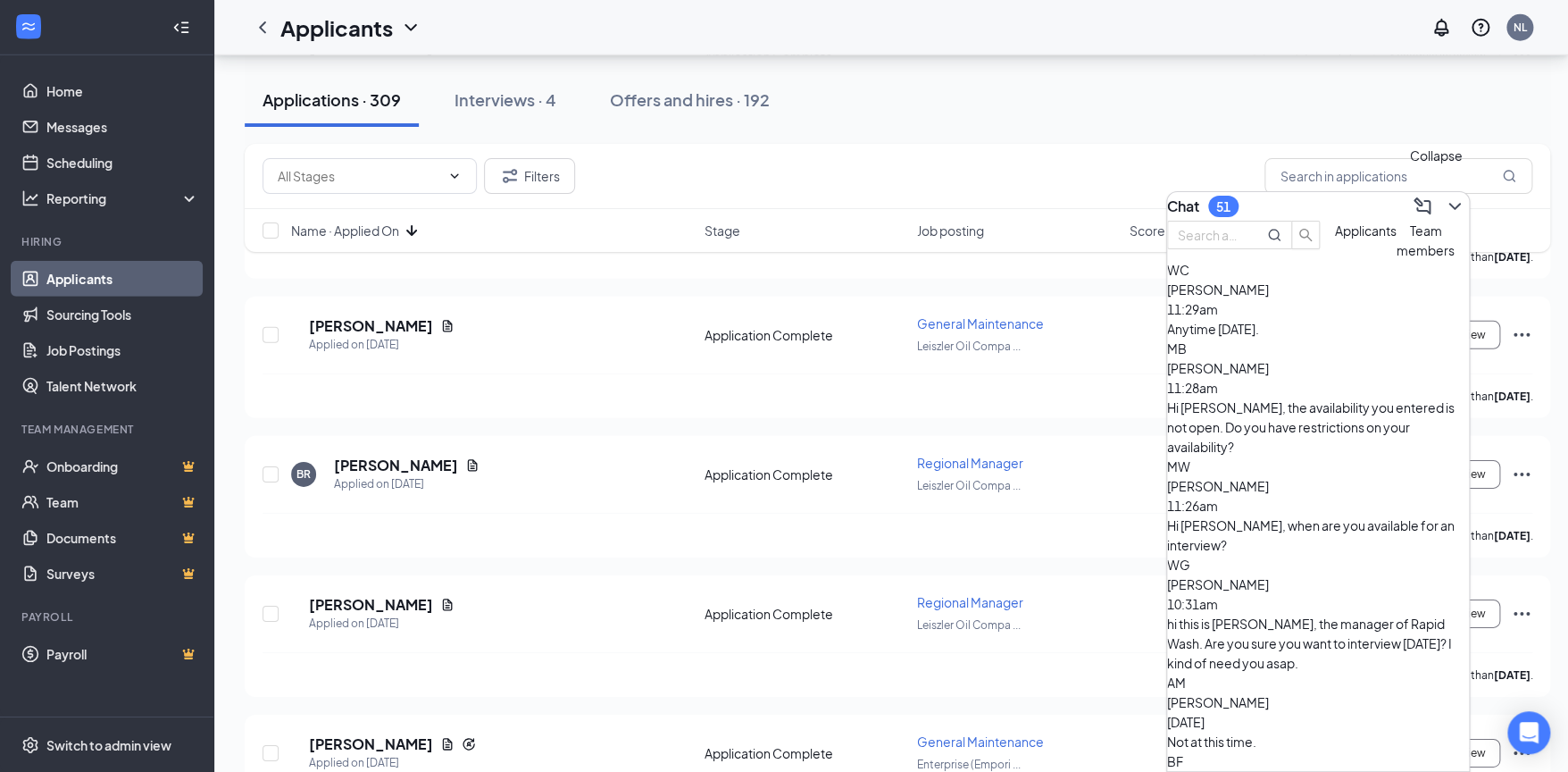
click at [1449, 198] on icon "ChevronDown" at bounding box center [1455, 206] width 22 height 22
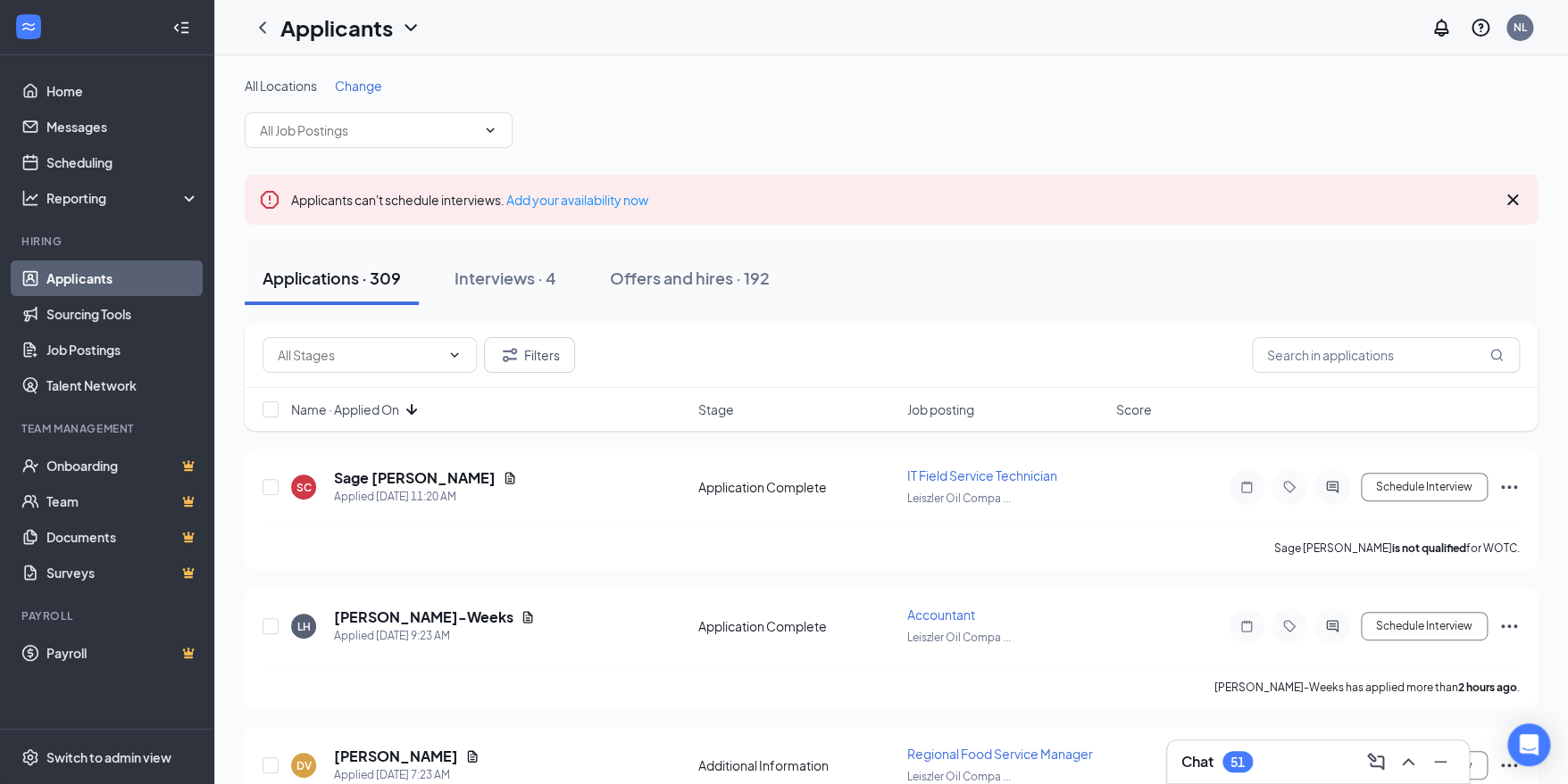
click at [1262, 754] on div "Chat 51" at bounding box center [1318, 762] width 273 height 29
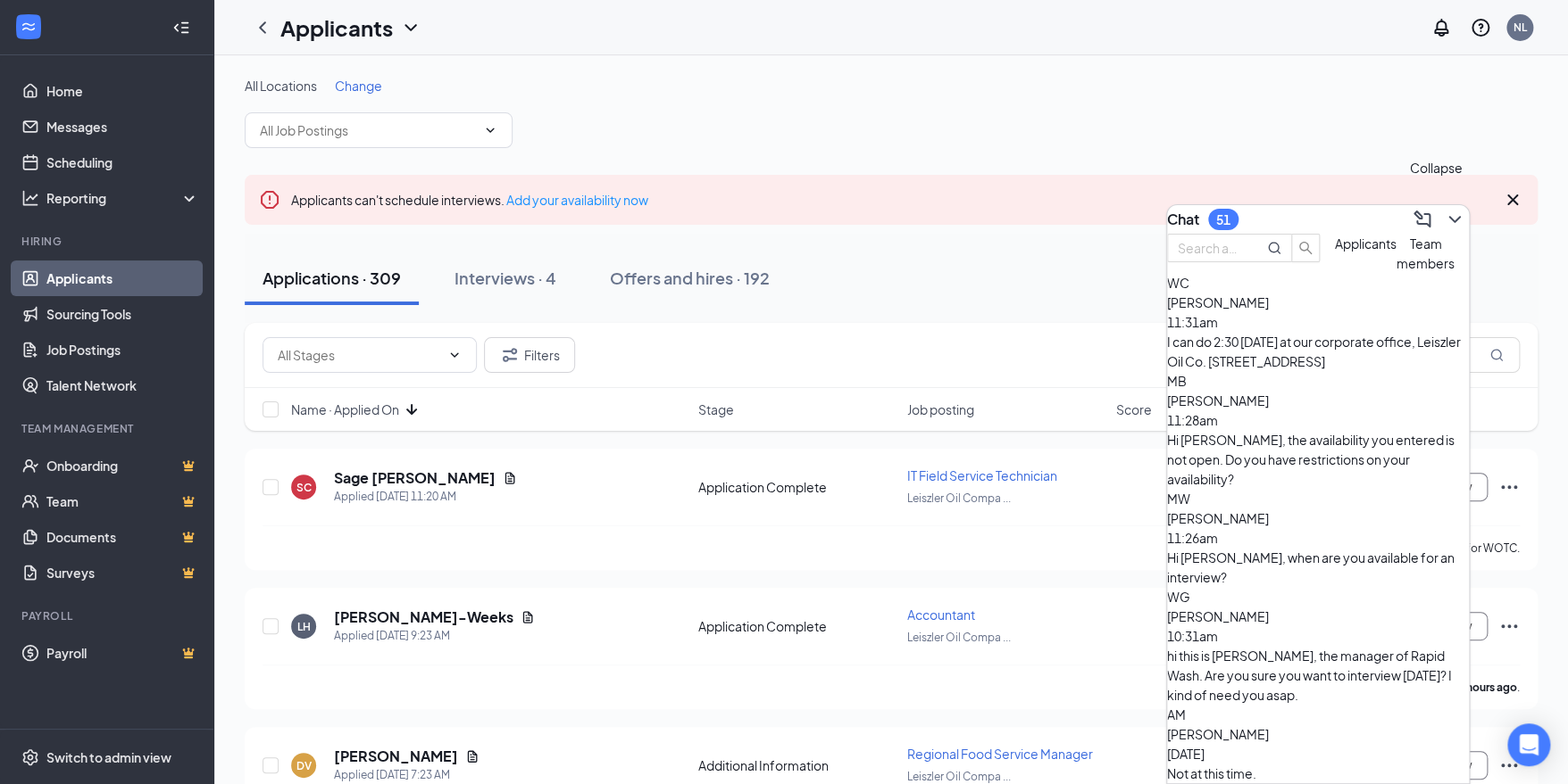
click at [1444, 210] on icon "ChevronDown" at bounding box center [1455, 220] width 22 height 22
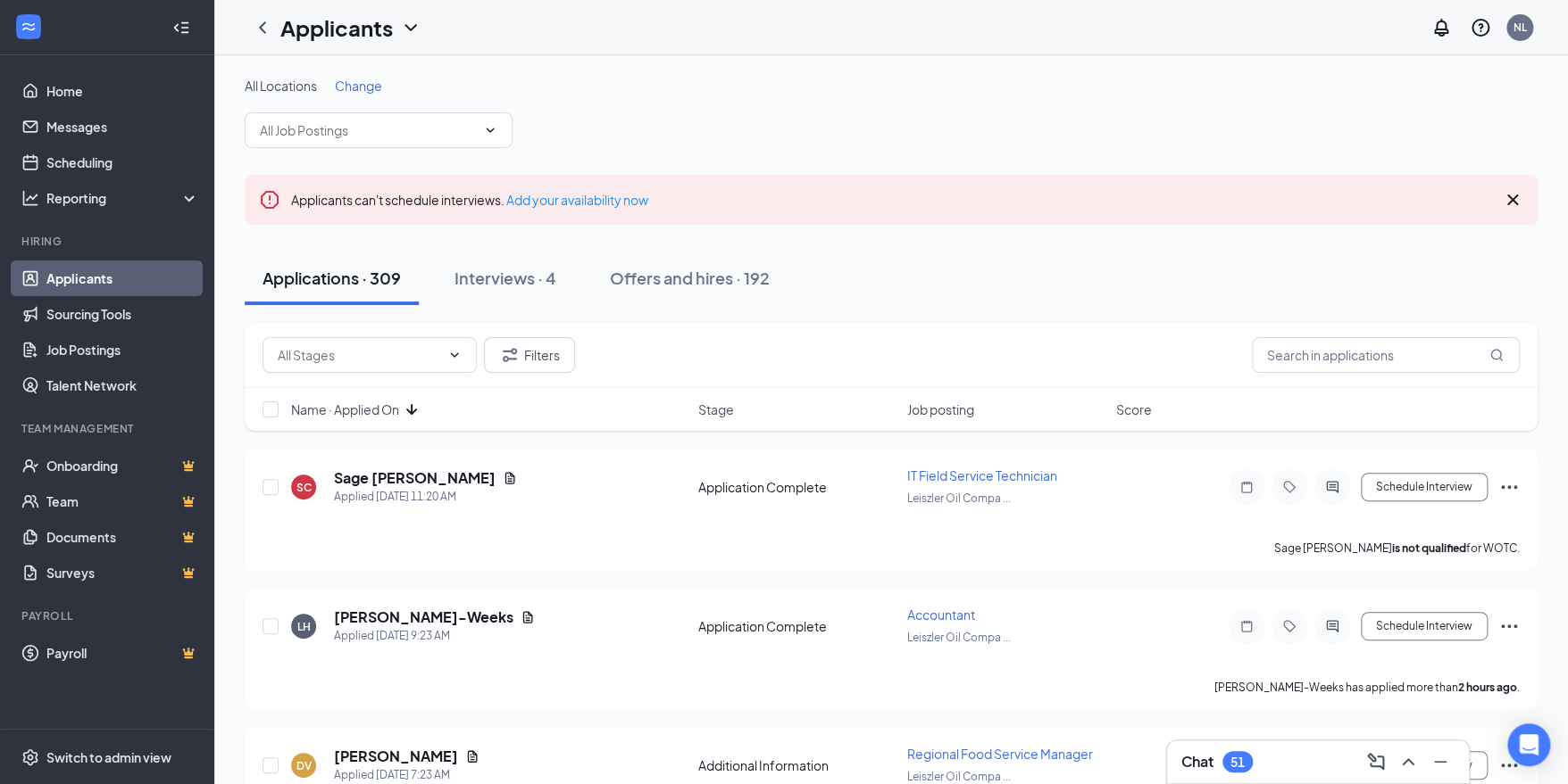
click at [361, 88] on span "Change" at bounding box center [358, 86] width 48 height 16
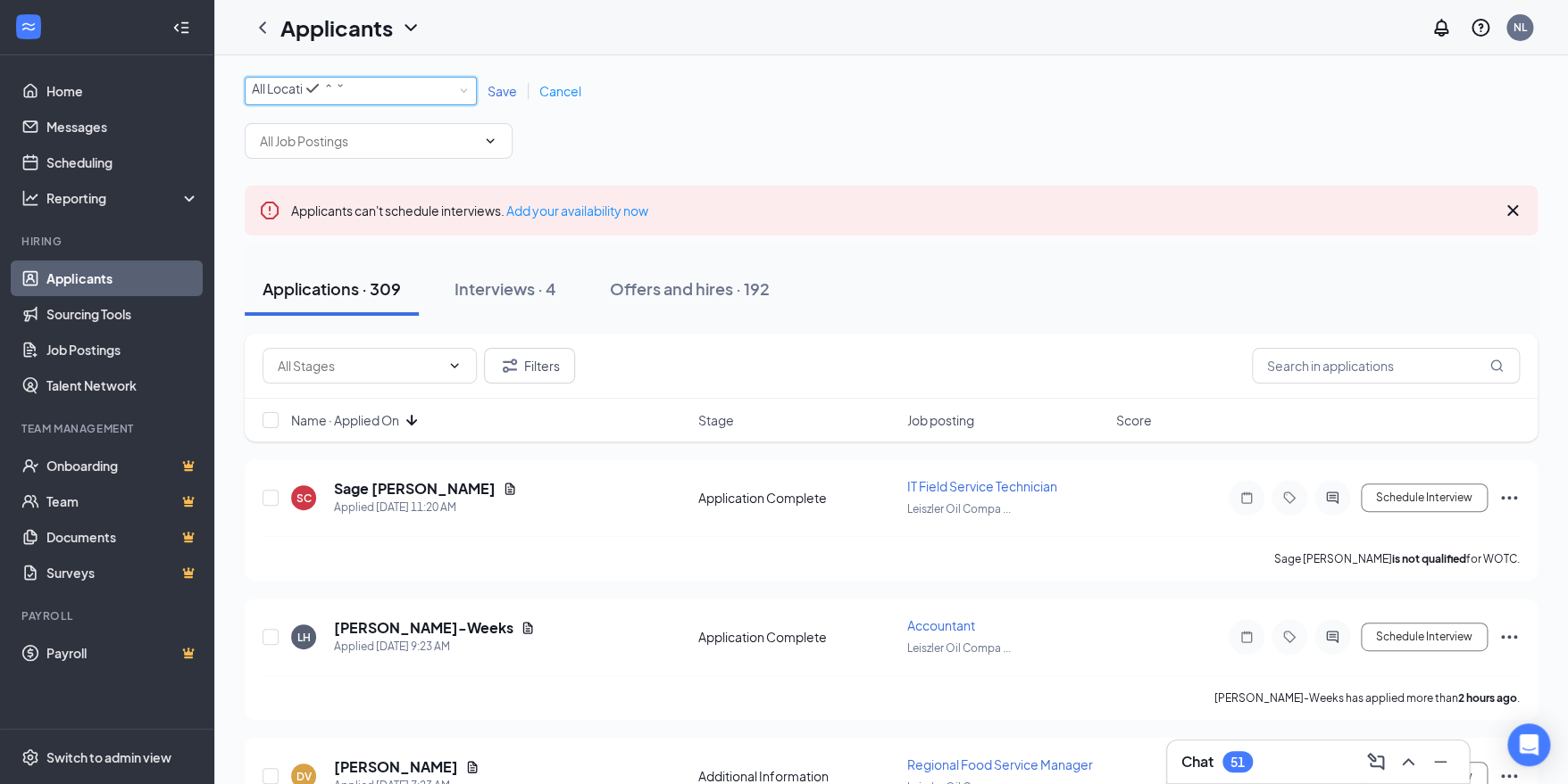
click at [465, 94] on div "All Locations All Locations" at bounding box center [361, 91] width 232 height 29
drag, startPoint x: 726, startPoint y: 148, endPoint x: 715, endPoint y: 144, distance: 11.7
click at [726, 146] on div "All Locations All Locations Save Cancel" at bounding box center [891, 118] width 1292 height 83
click at [487, 148] on icon "ChevronDown" at bounding box center [490, 141] width 14 height 14
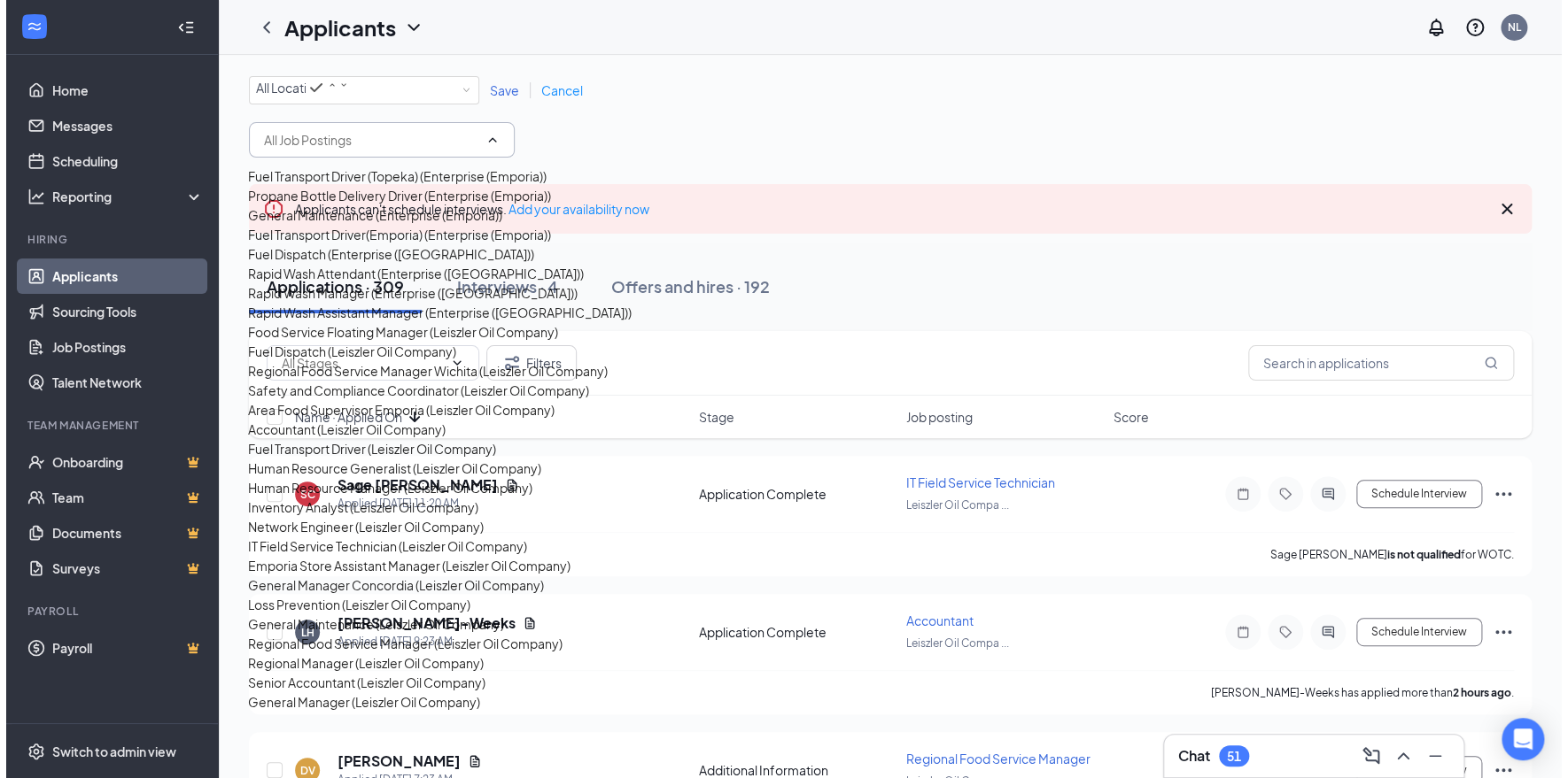
scroll to position [353, 0]
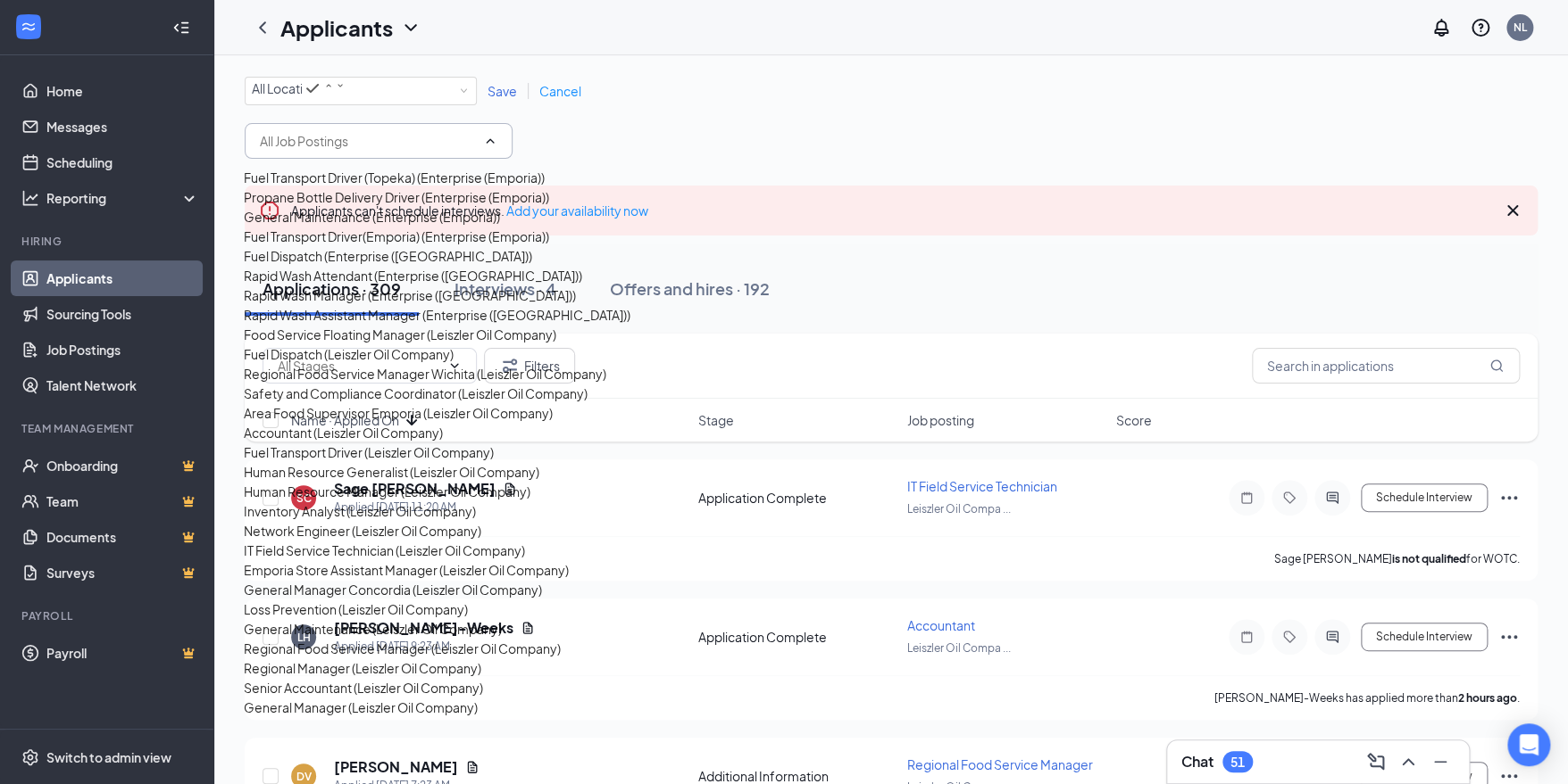
click at [390, 384] on div "Regional Food Service Manager Wichita (Leiszler Oil Company)" at bounding box center [425, 374] width 363 height 20
type input "Regional Food Service Manager Wichita (Leiszler Oil Company)"
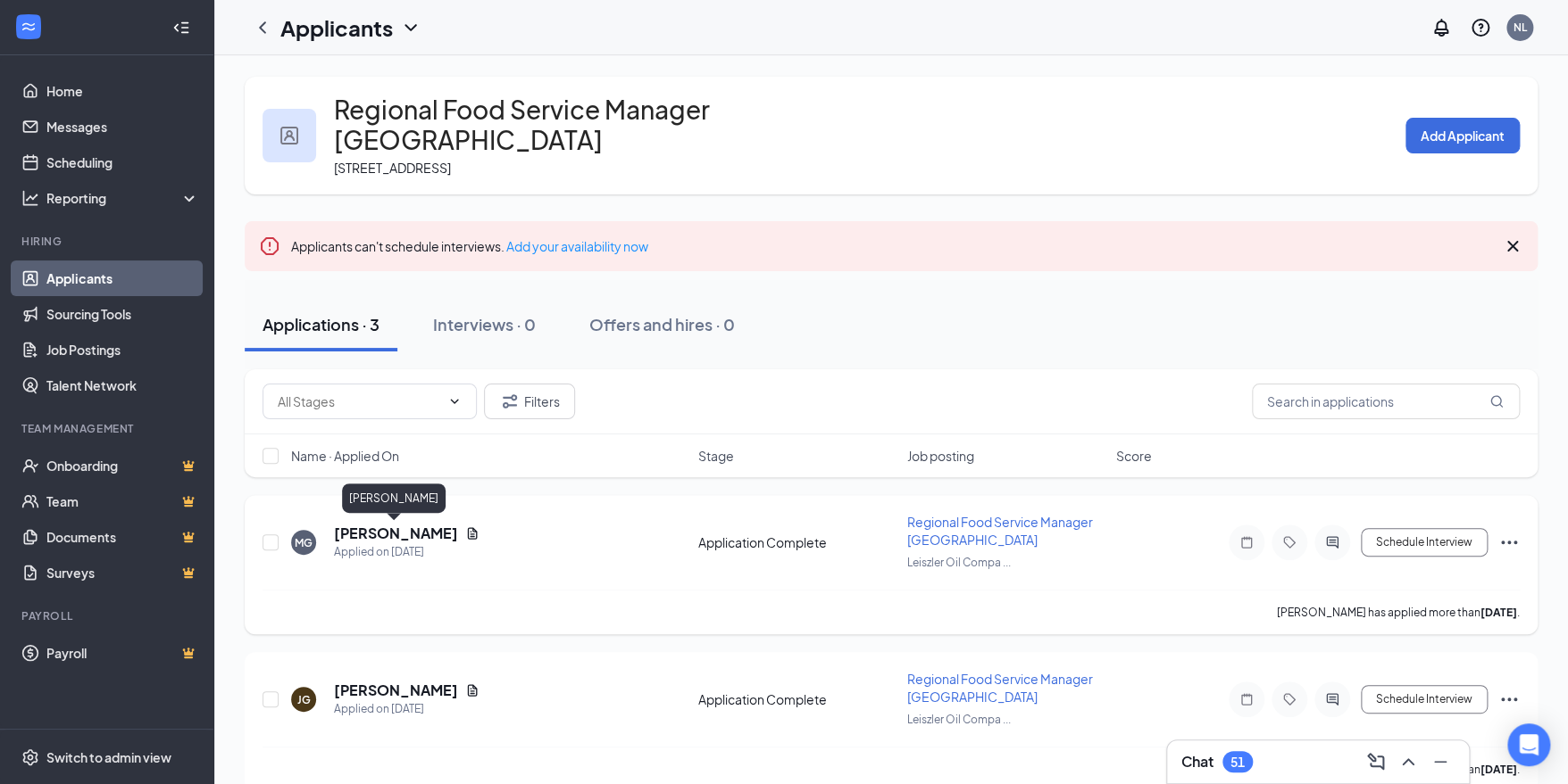
click at [432, 532] on h5 "[PERSON_NAME]" at bounding box center [396, 534] width 124 height 20
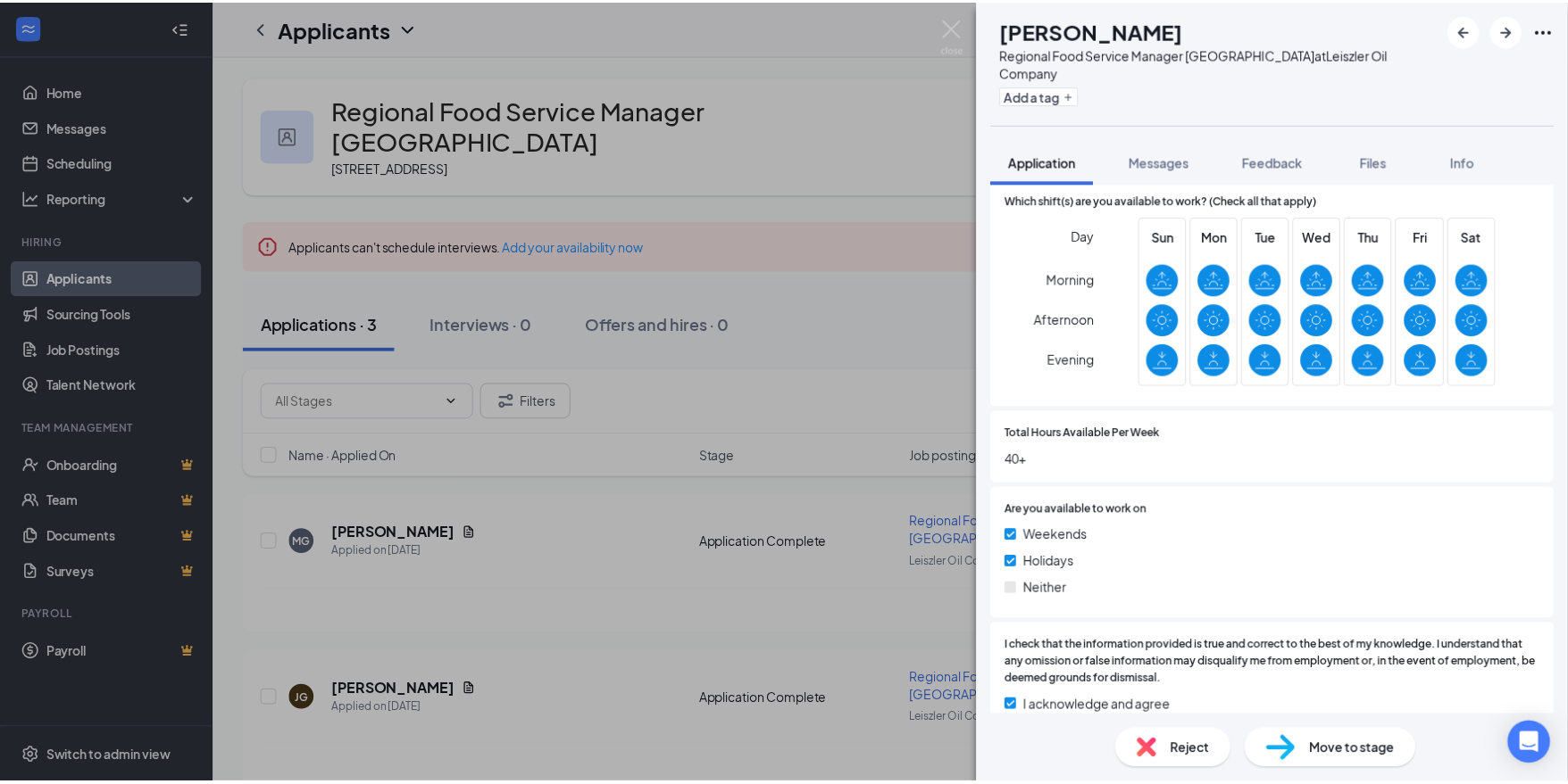
scroll to position [259, 0]
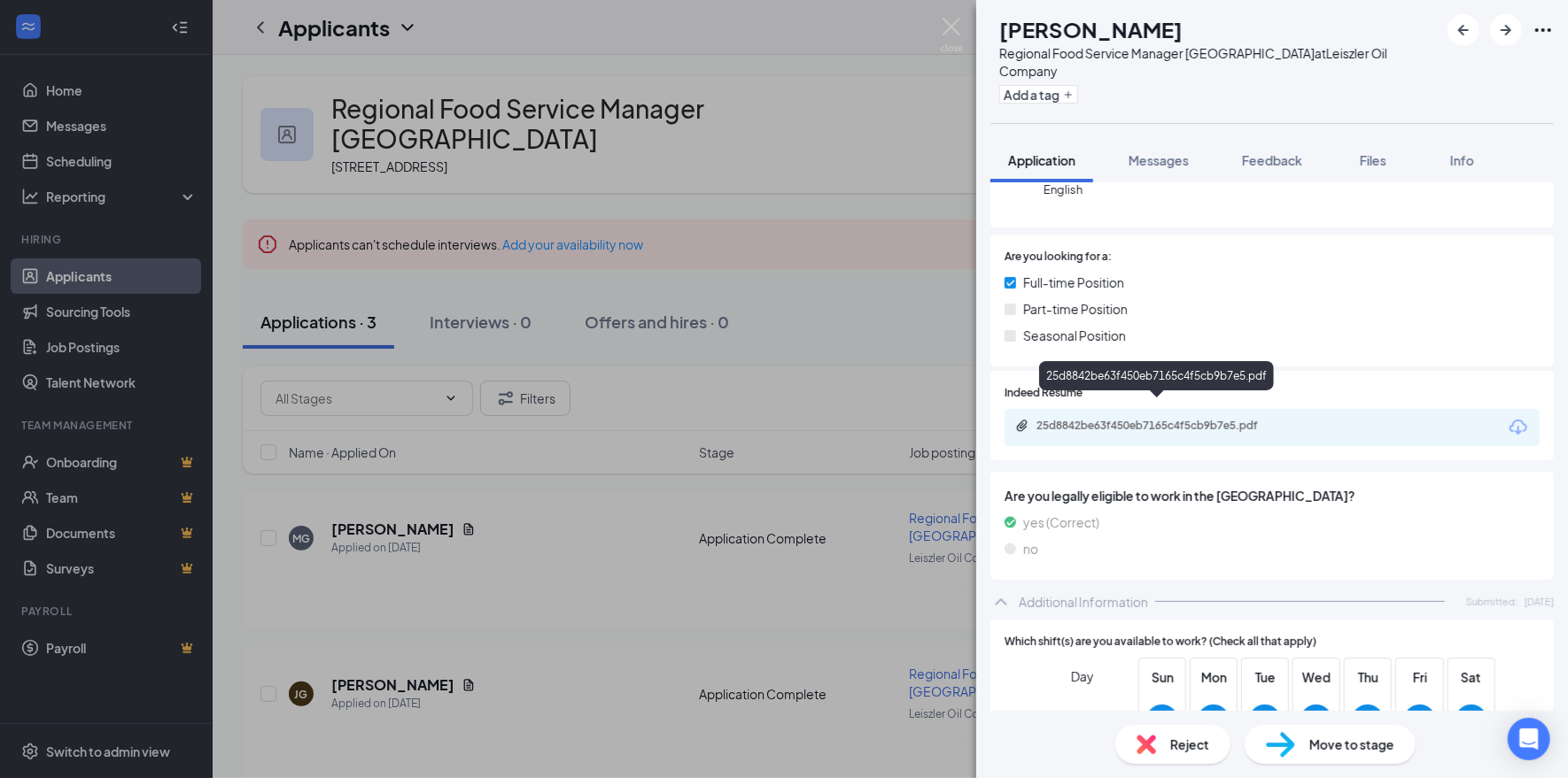
click at [1223, 397] on div "25d8842be63f450eb7165c4f5cb9b7e5.pdf" at bounding box center [1157, 379] width 235 height 36
click at [1201, 419] on div "25d8842be63f450eb7165c4f5cb9b7e5.pdf" at bounding box center [1160, 426] width 248 height 14
click at [959, 28] on img at bounding box center [951, 35] width 22 height 35
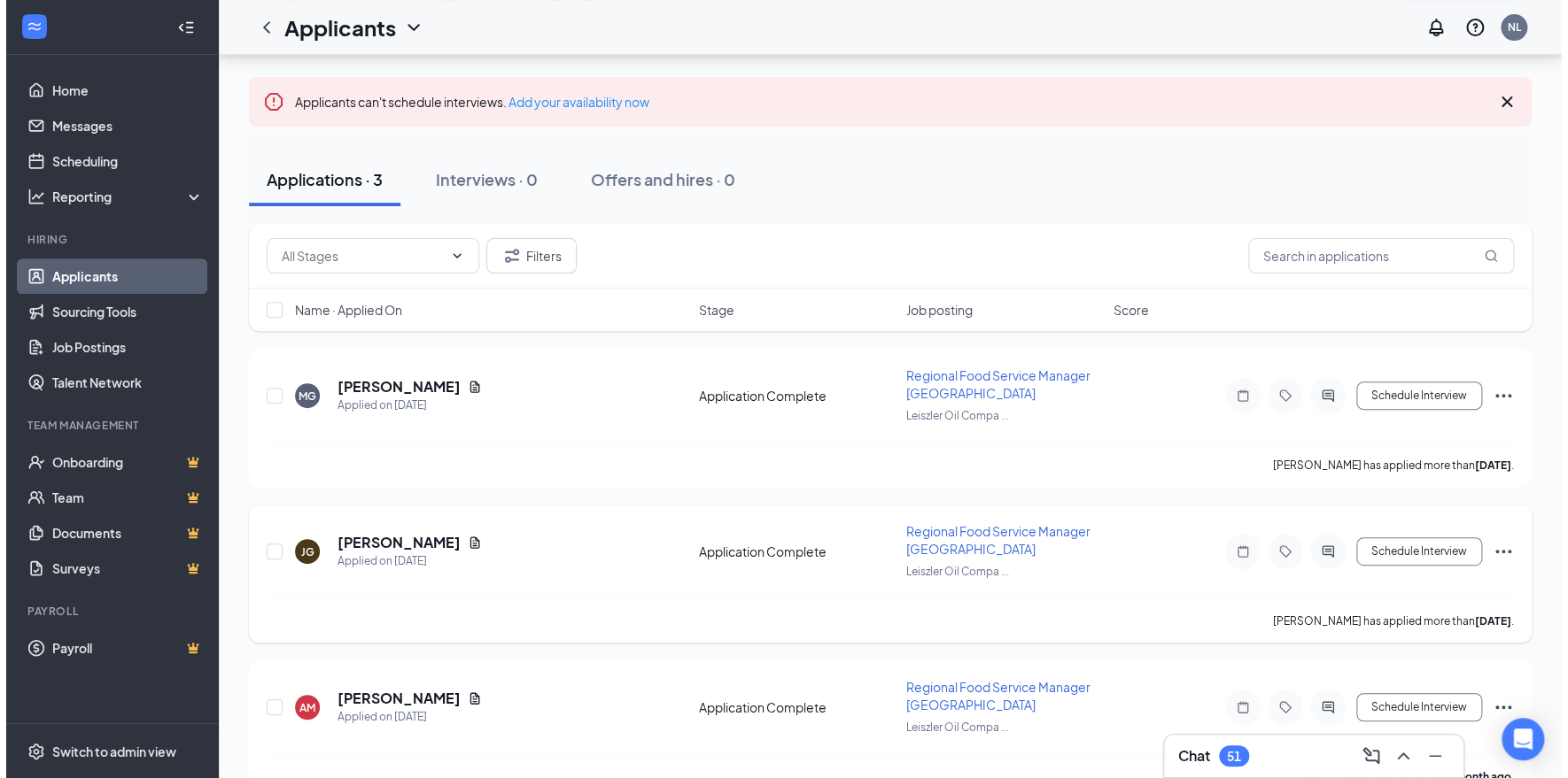
scroll to position [176, 0]
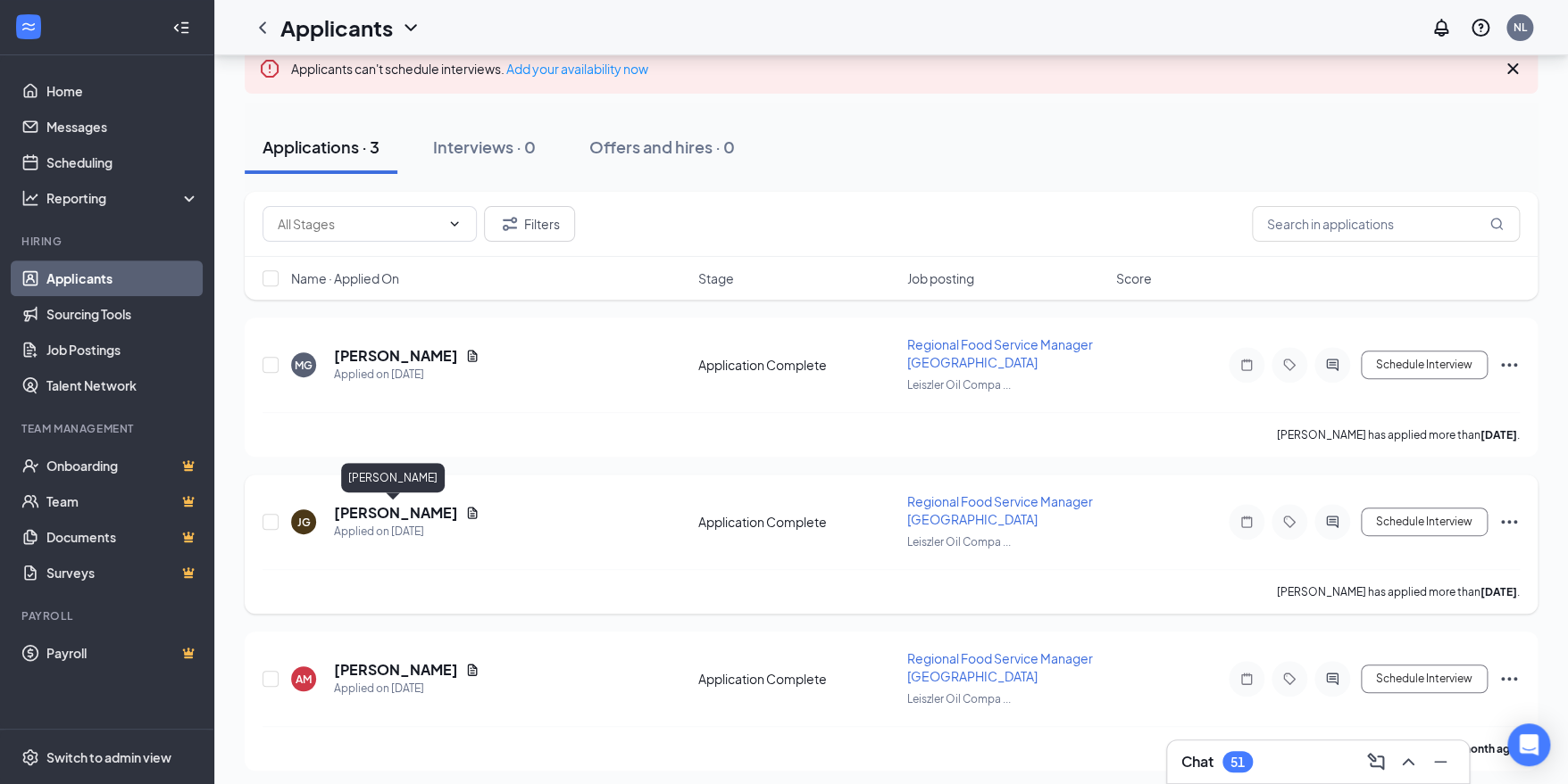
click at [413, 510] on h5 "[PERSON_NAME]" at bounding box center [396, 513] width 124 height 20
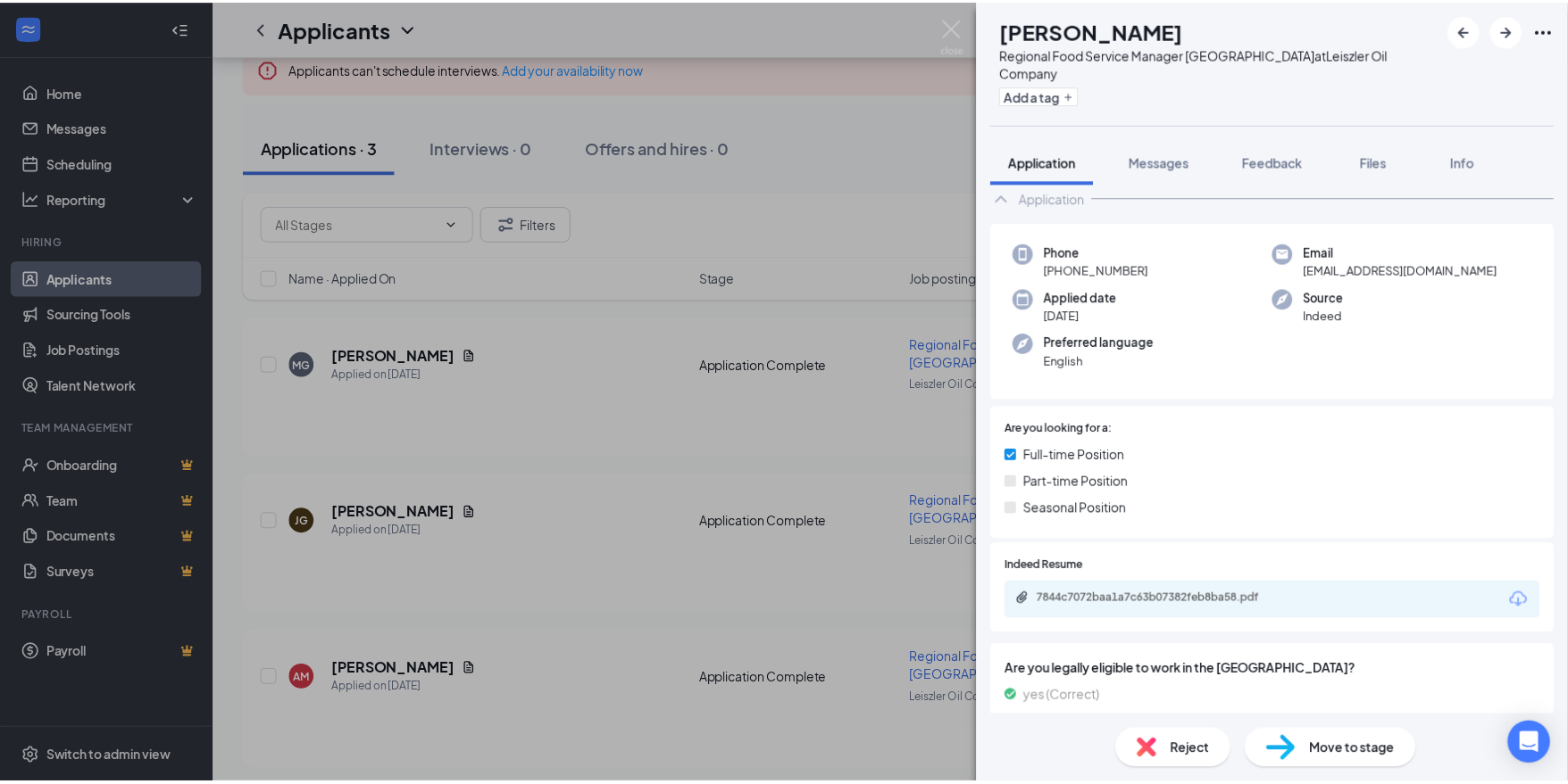
scroll to position [88, 0]
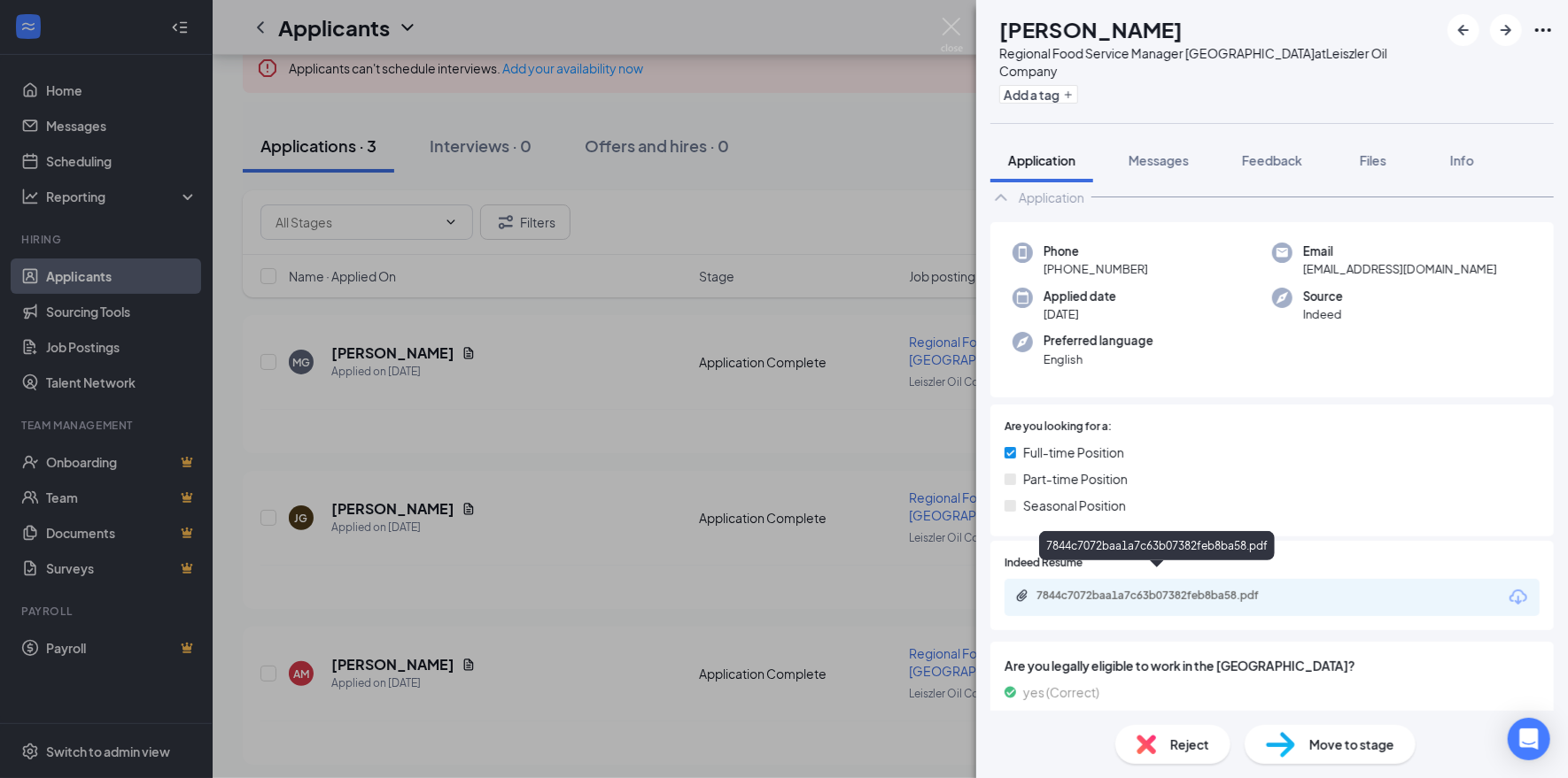
click at [1251, 565] on div "7844c7072baa1a7c63b07382feb8ba58.pdf" at bounding box center [1157, 549] width 236 height 36
click at [1247, 589] on div "7844c7072baa1a7c63b07382feb8ba58.pdf" at bounding box center [1160, 596] width 248 height 14
click at [951, 28] on img at bounding box center [951, 35] width 22 height 35
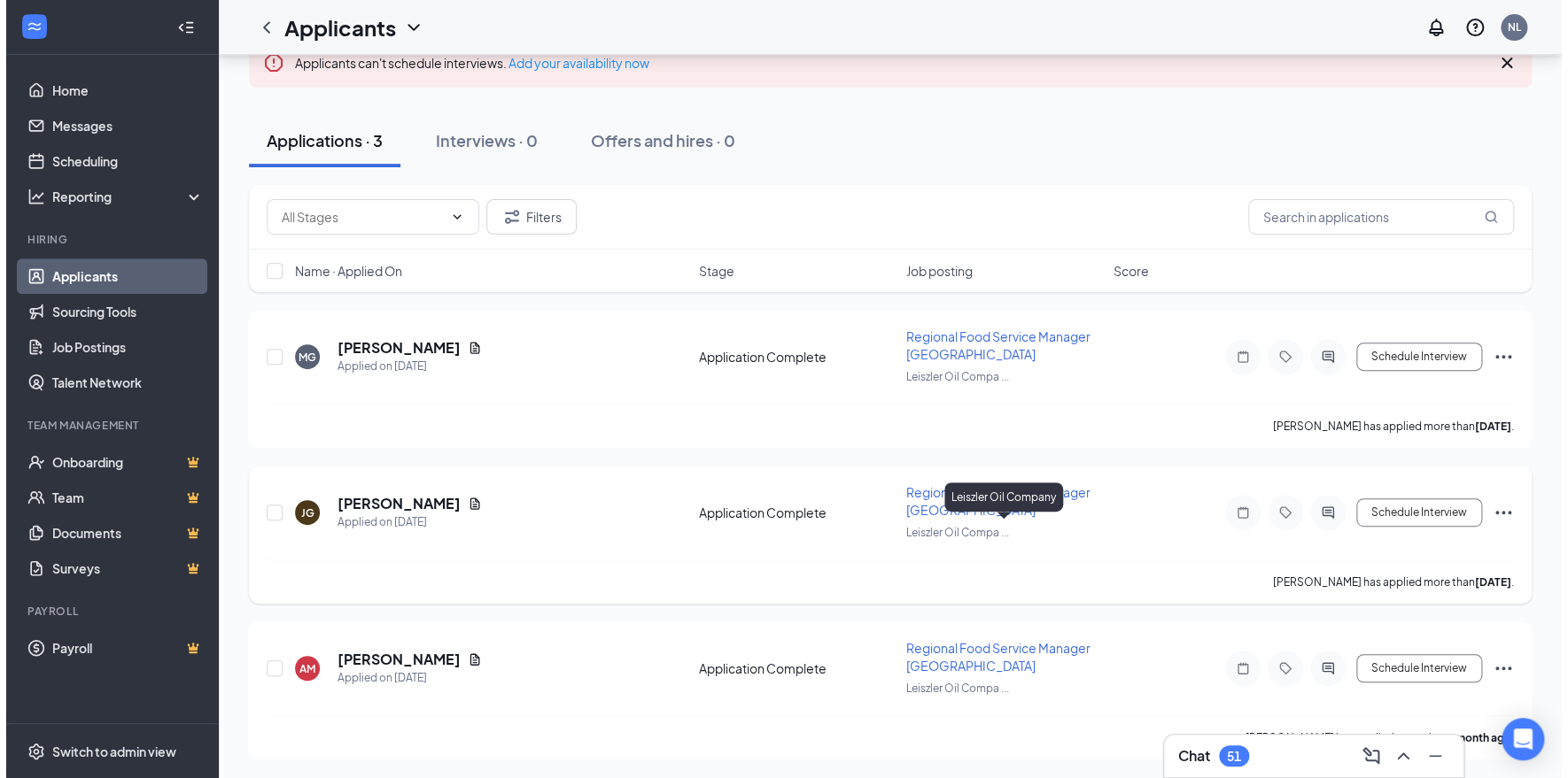
scroll to position [182, 0]
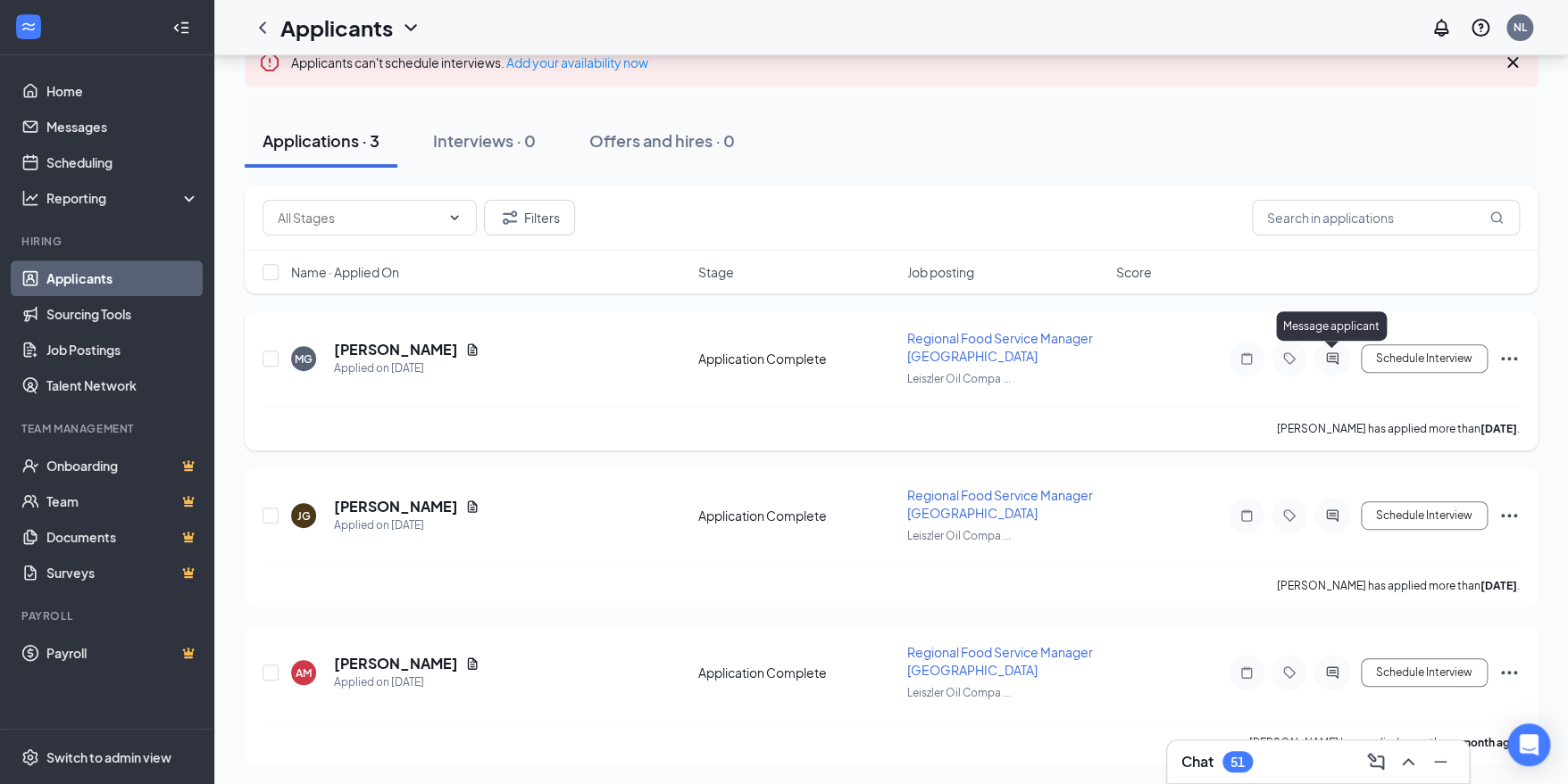
click at [1327, 364] on icon "ActiveChat" at bounding box center [1332, 359] width 22 height 14
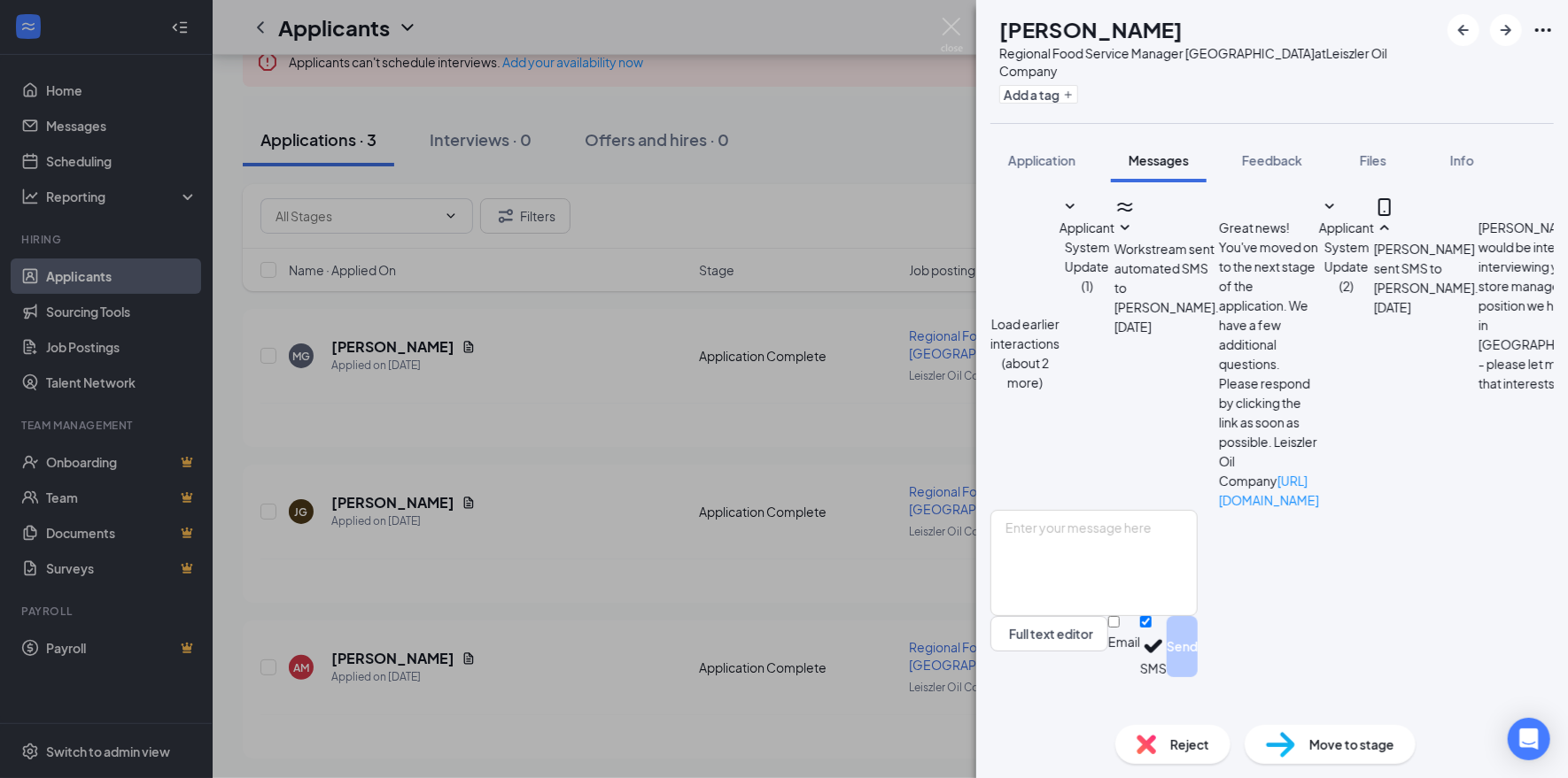
scroll to position [596, 0]
click at [952, 28] on img at bounding box center [951, 35] width 22 height 35
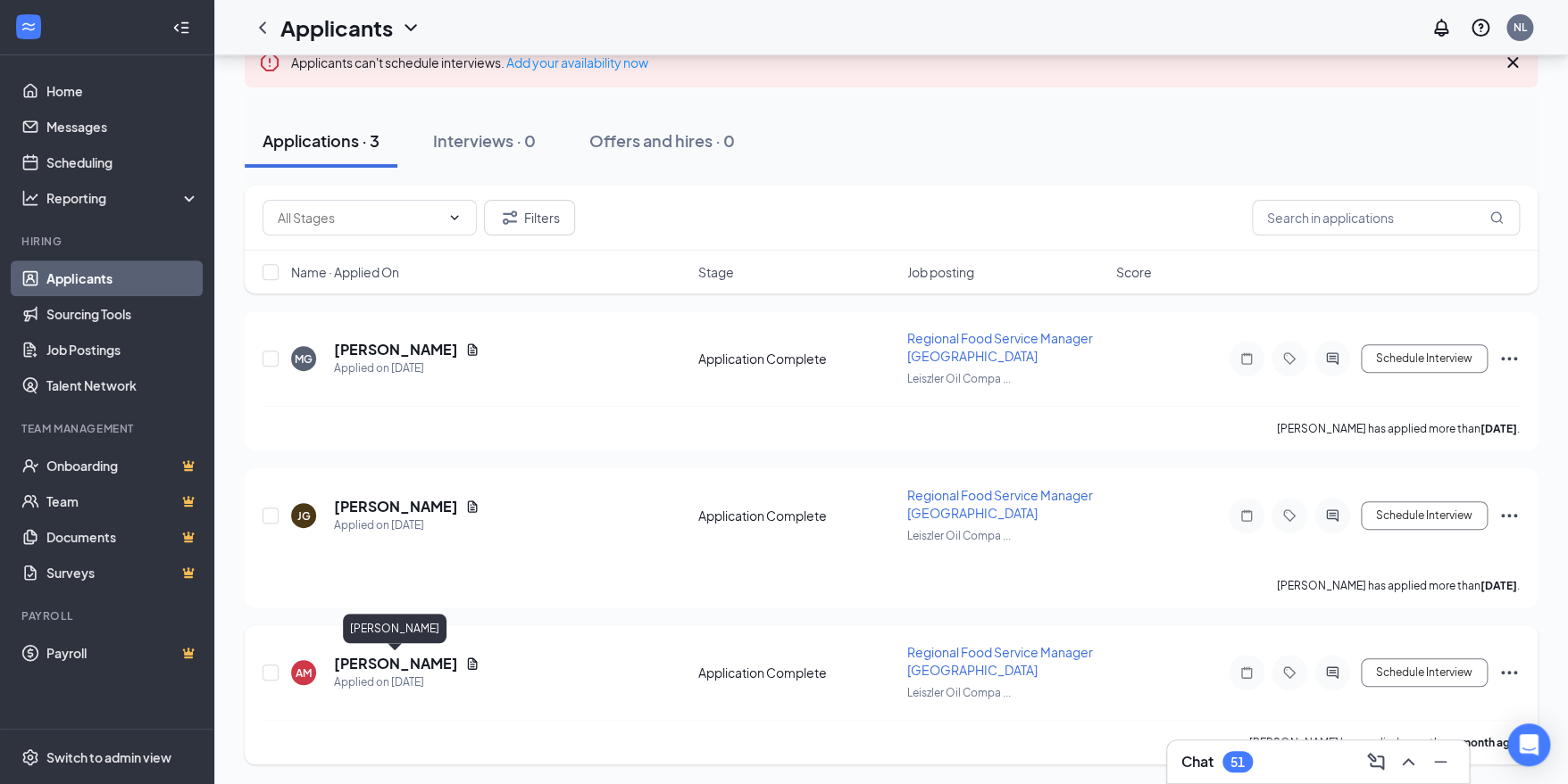
click at [419, 663] on h5 "[PERSON_NAME]" at bounding box center [396, 664] width 124 height 20
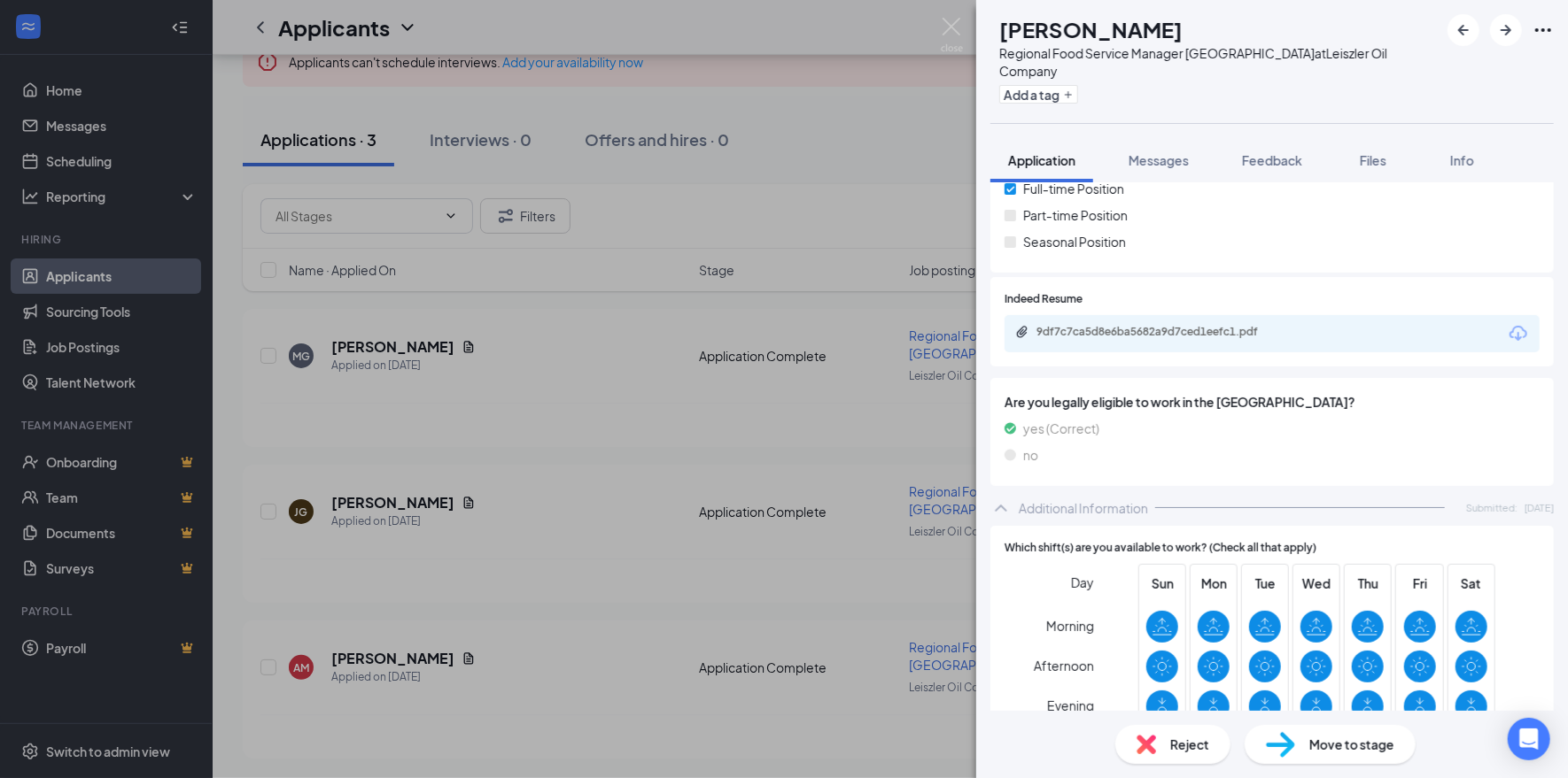
scroll to position [346, 0]
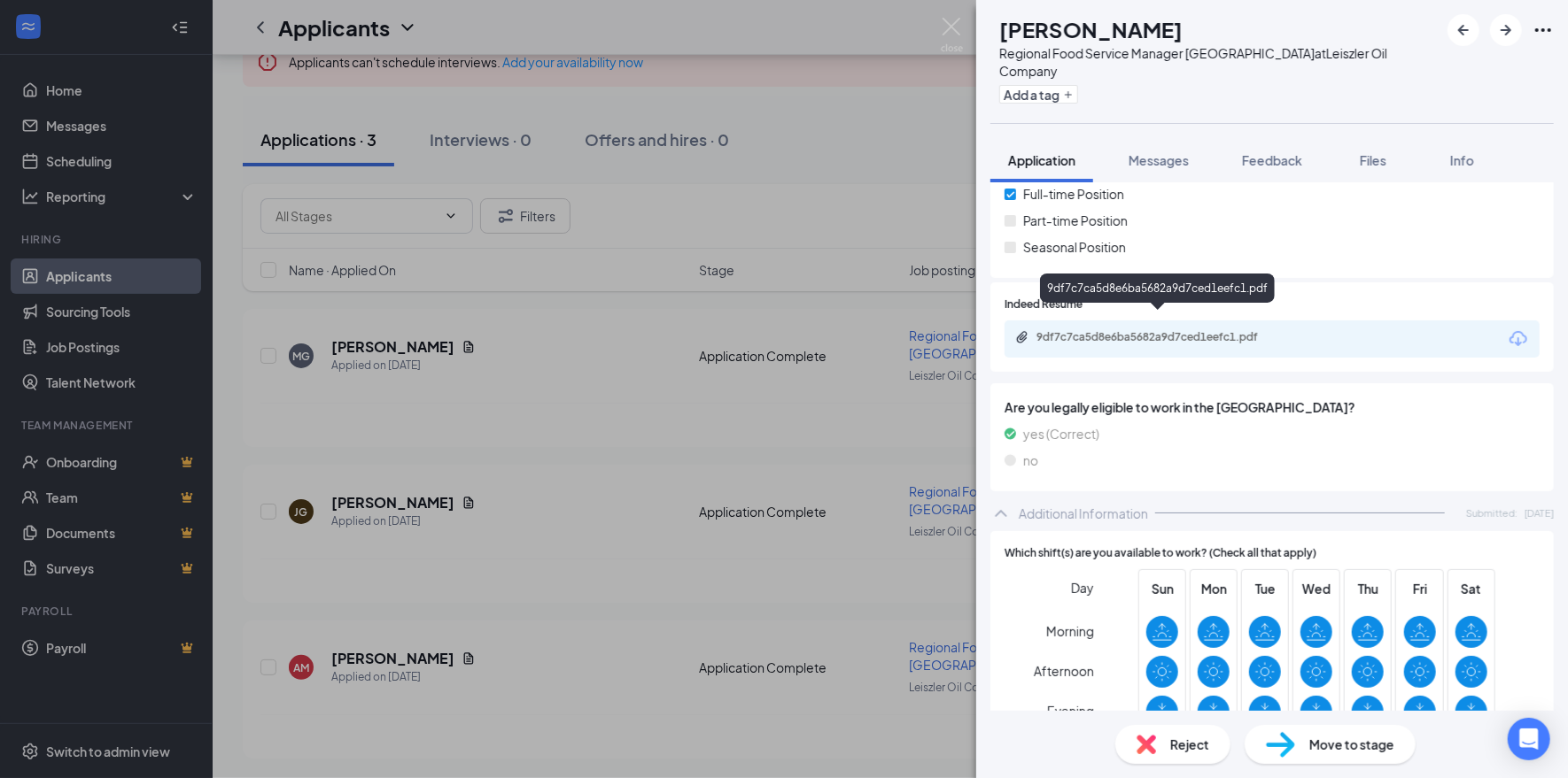
click at [1215, 330] on div "9df7c7ca5d8e6ba5682a9d7ced1eefc1.pdf" at bounding box center [1160, 337] width 248 height 14
click at [1192, 745] on span "Reject" at bounding box center [1190, 745] width 39 height 20
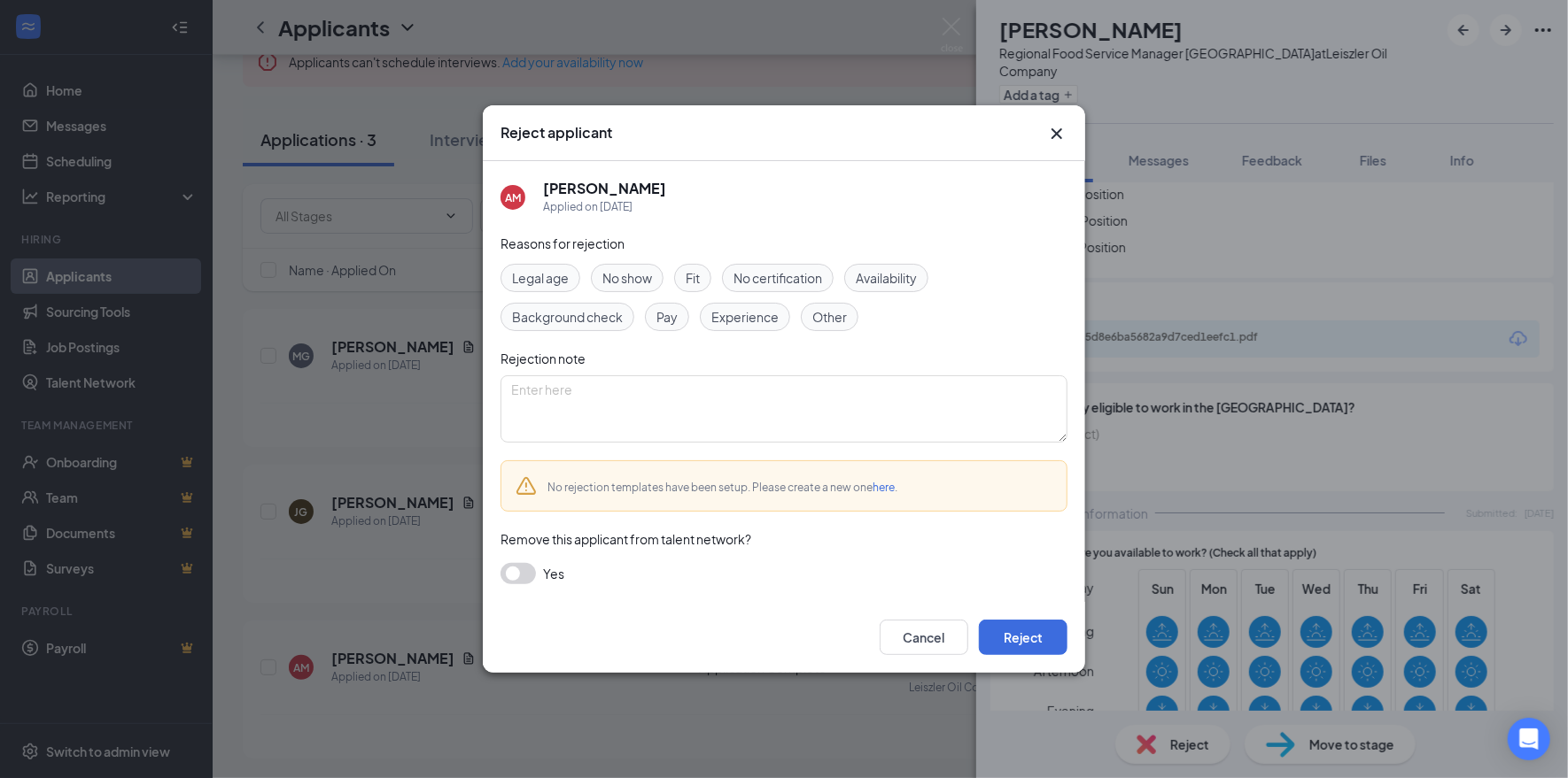
click at [730, 304] on div "Experience" at bounding box center [744, 317] width 90 height 28
click at [1026, 631] on button "Reject" at bounding box center [1022, 637] width 88 height 36
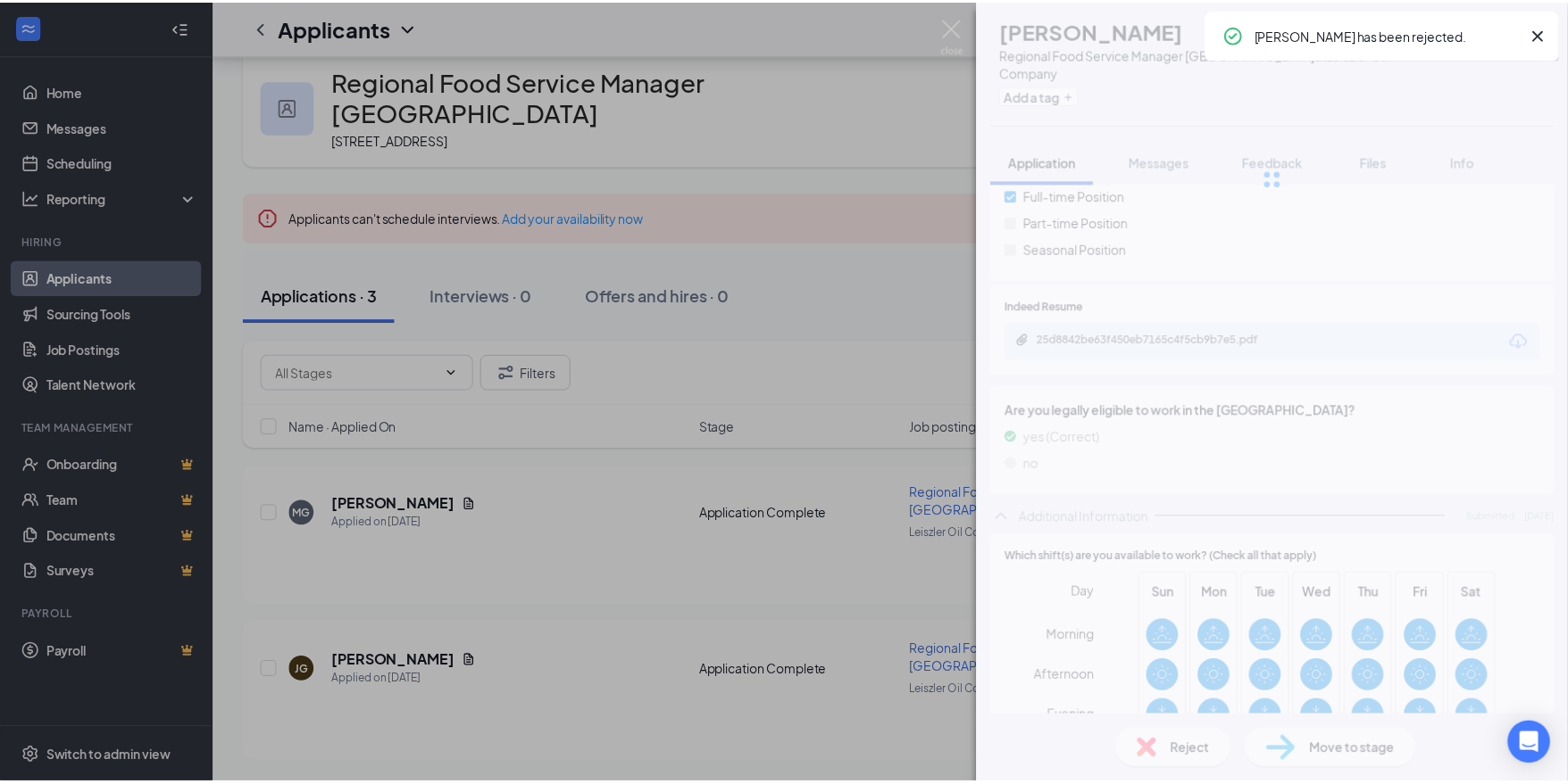
scroll to position [28, 0]
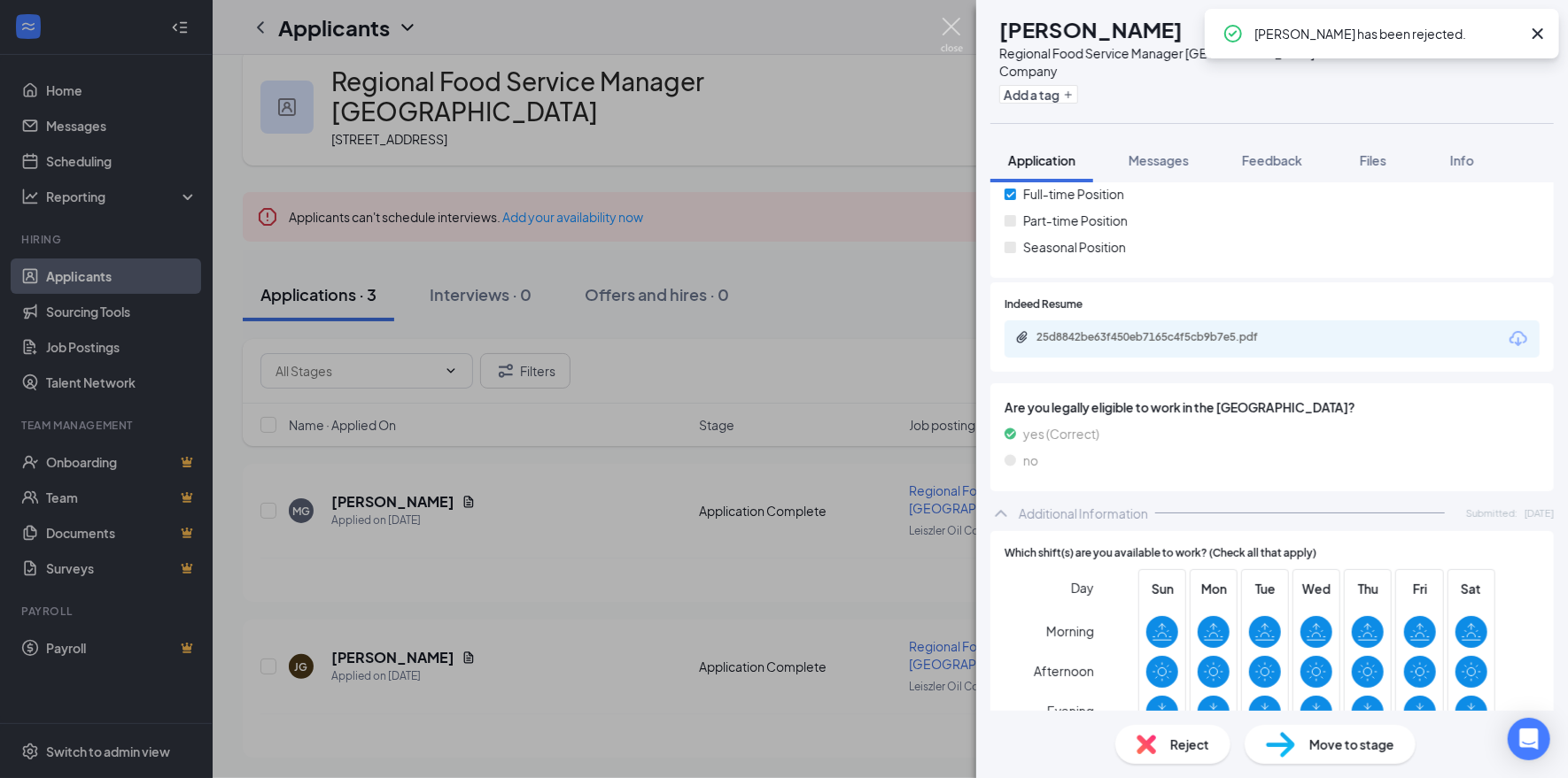
drag, startPoint x: 957, startPoint y: 28, endPoint x: 965, endPoint y: 57, distance: 30.1
click at [957, 28] on img at bounding box center [951, 35] width 22 height 35
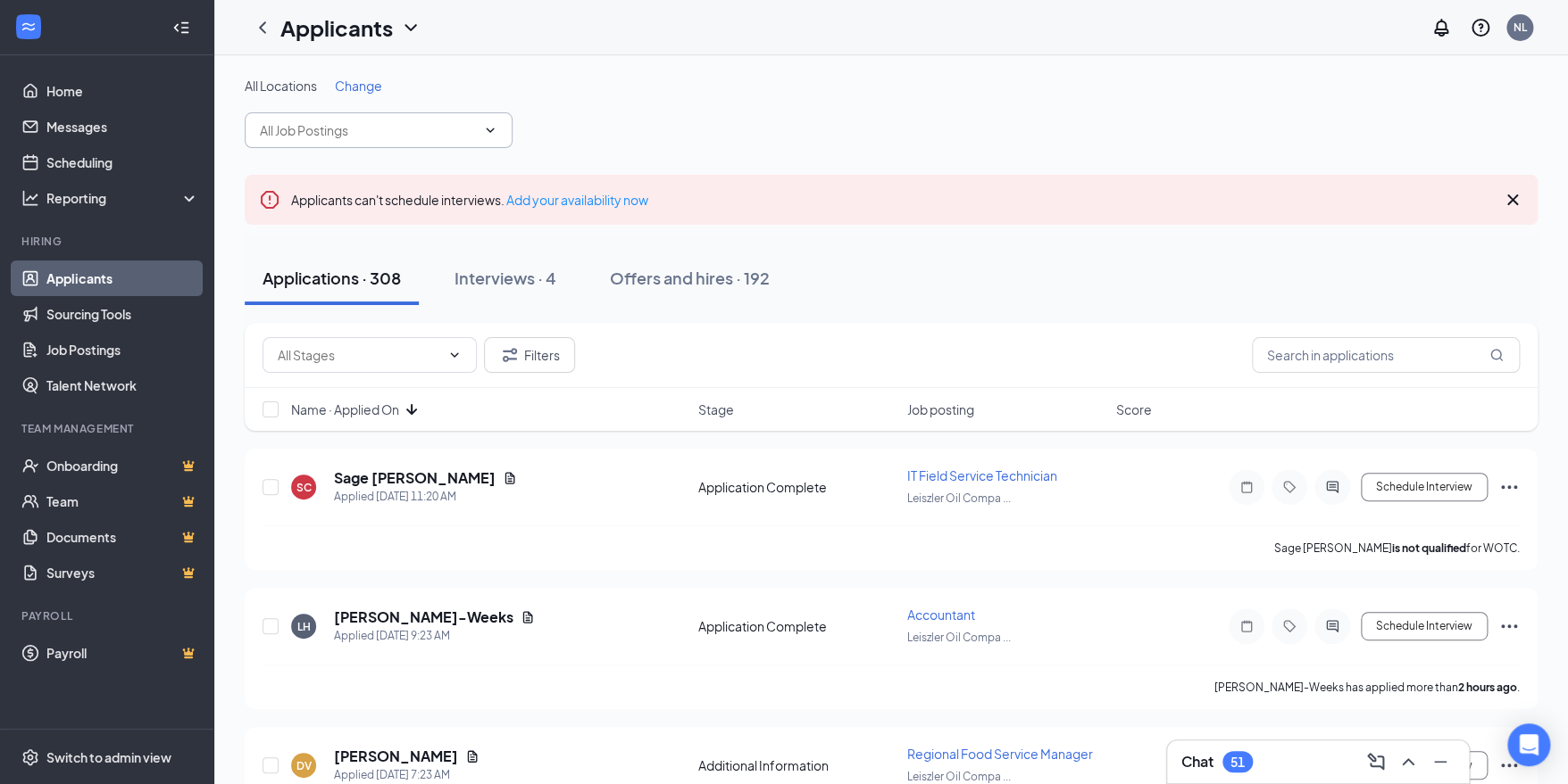
click at [493, 125] on icon "ChevronDown" at bounding box center [490, 130] width 14 height 14
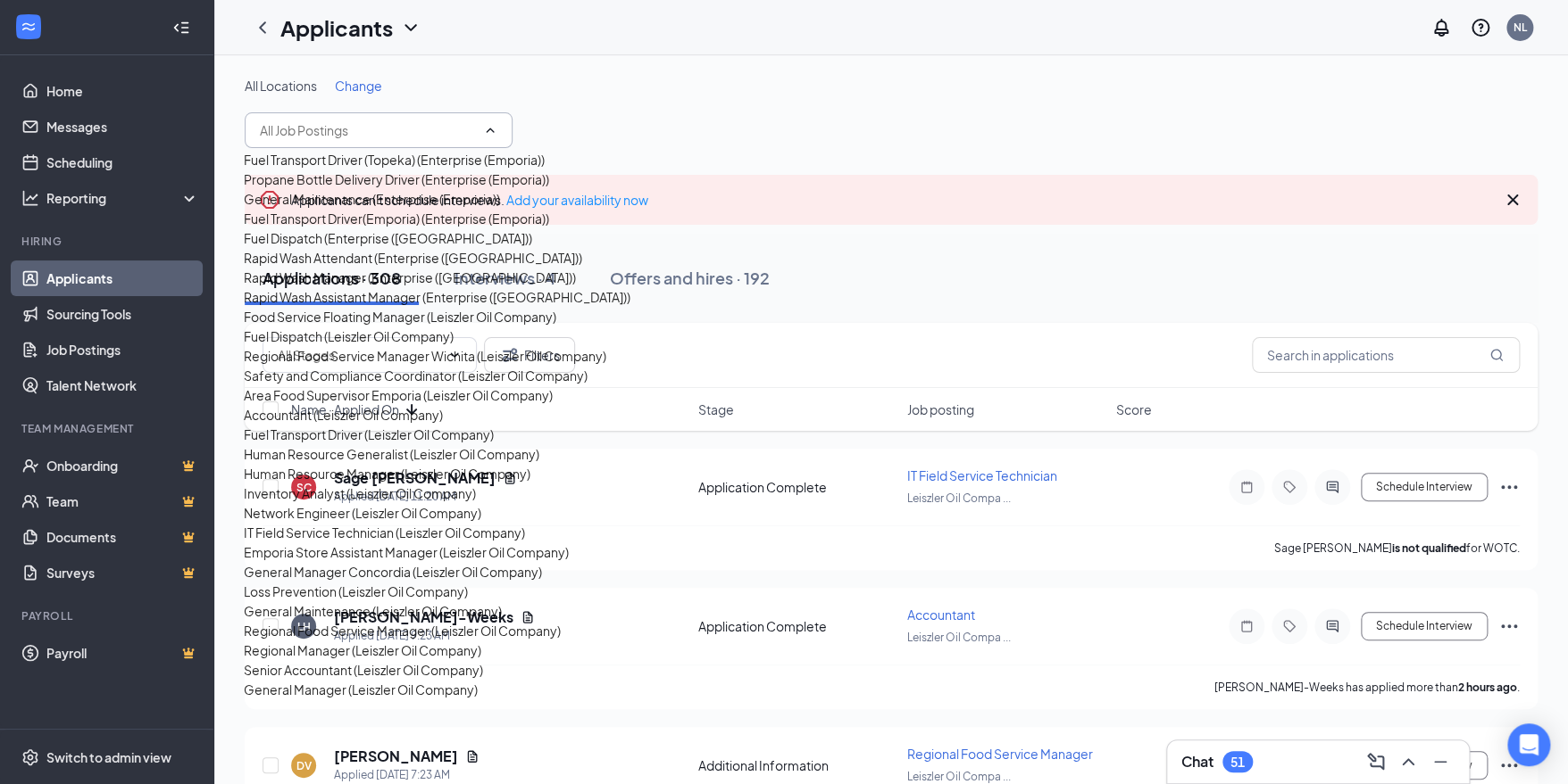
scroll to position [356, 0]
click at [426, 307] on div "Food Service Floating Manager (Leiszler Oil Company)" at bounding box center [400, 317] width 312 height 20
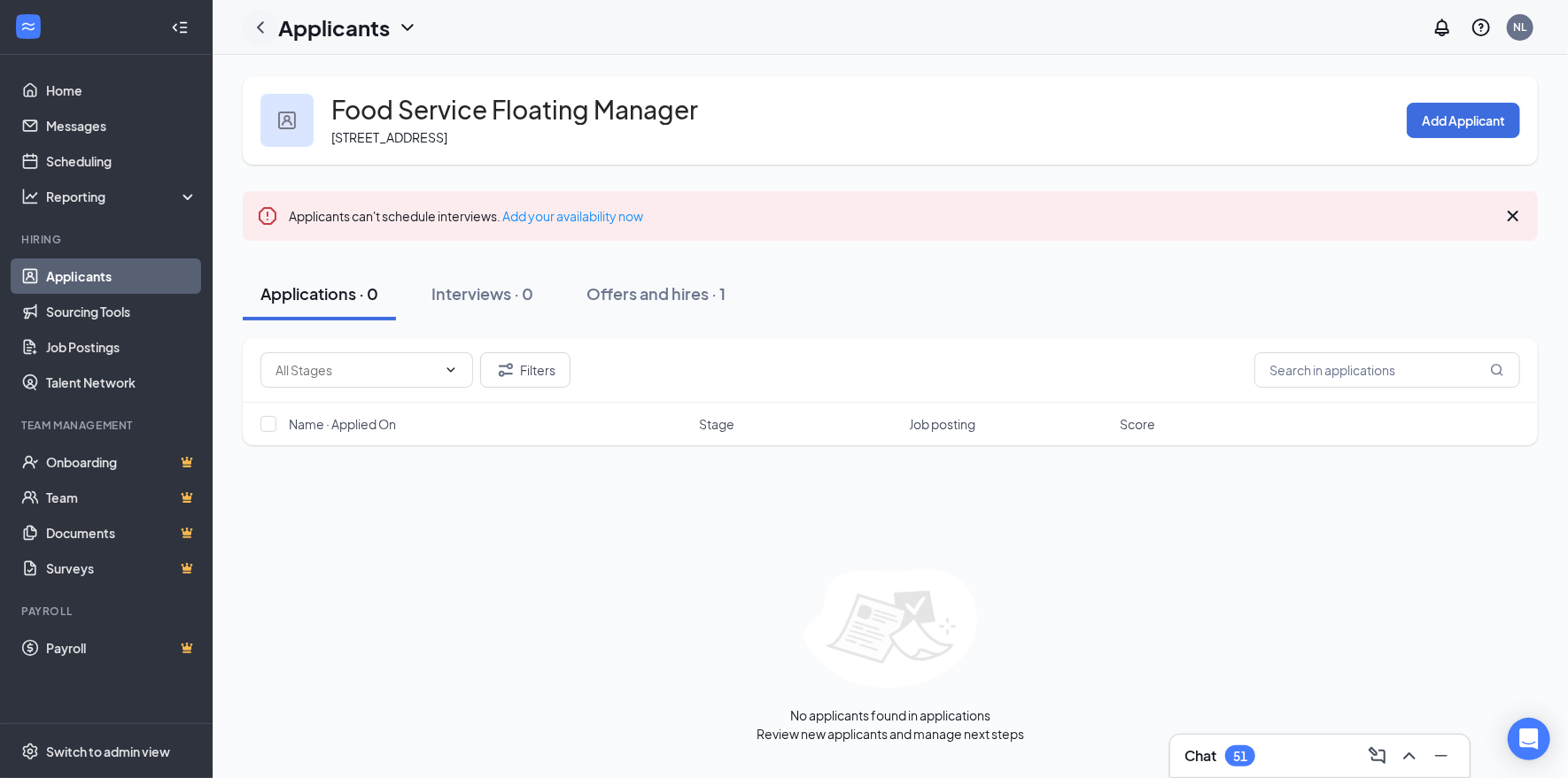
click at [256, 27] on icon "ChevronLeft" at bounding box center [260, 27] width 7 height 12
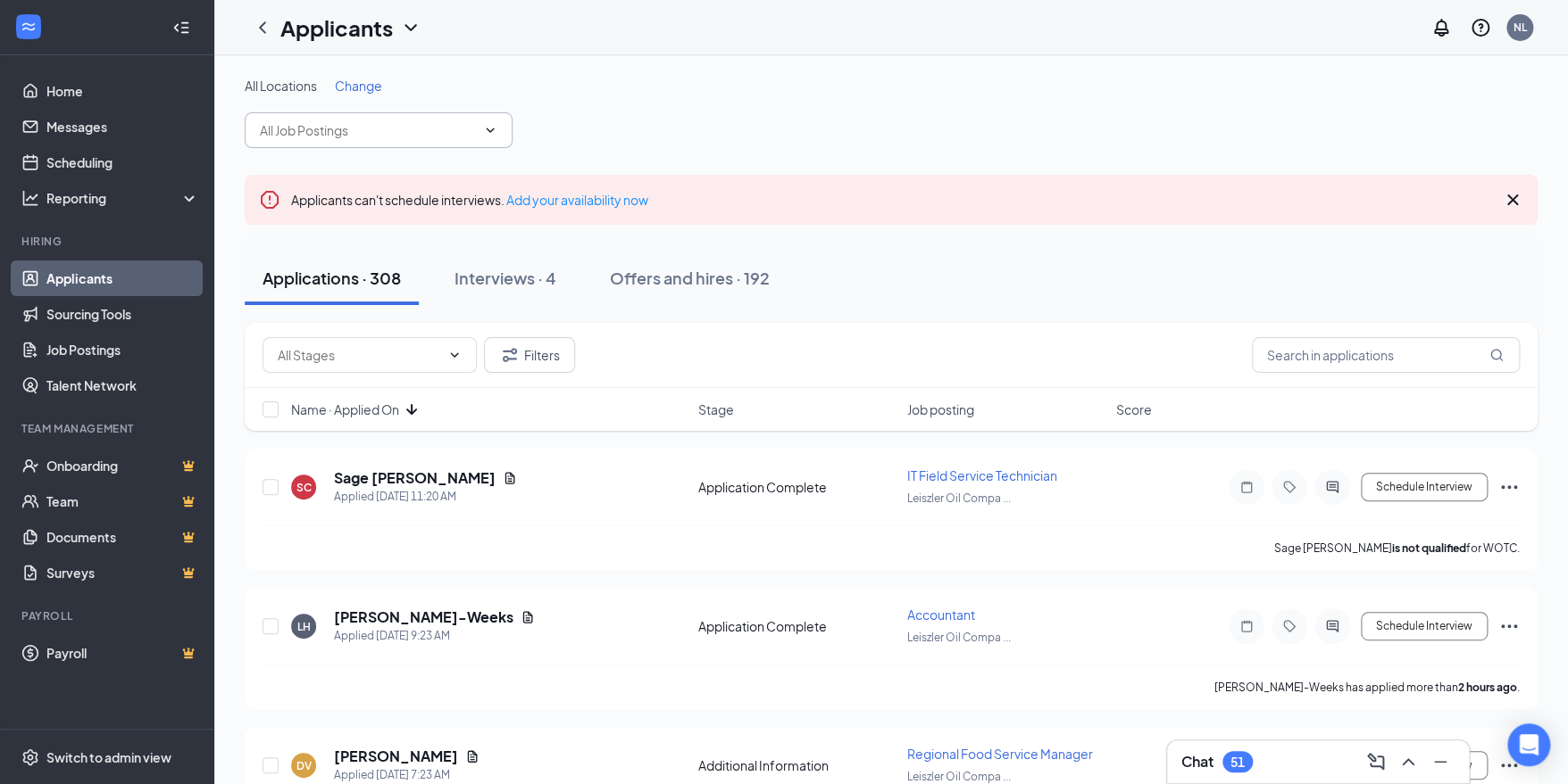
click at [487, 127] on icon "ChevronDown" at bounding box center [490, 130] width 14 height 14
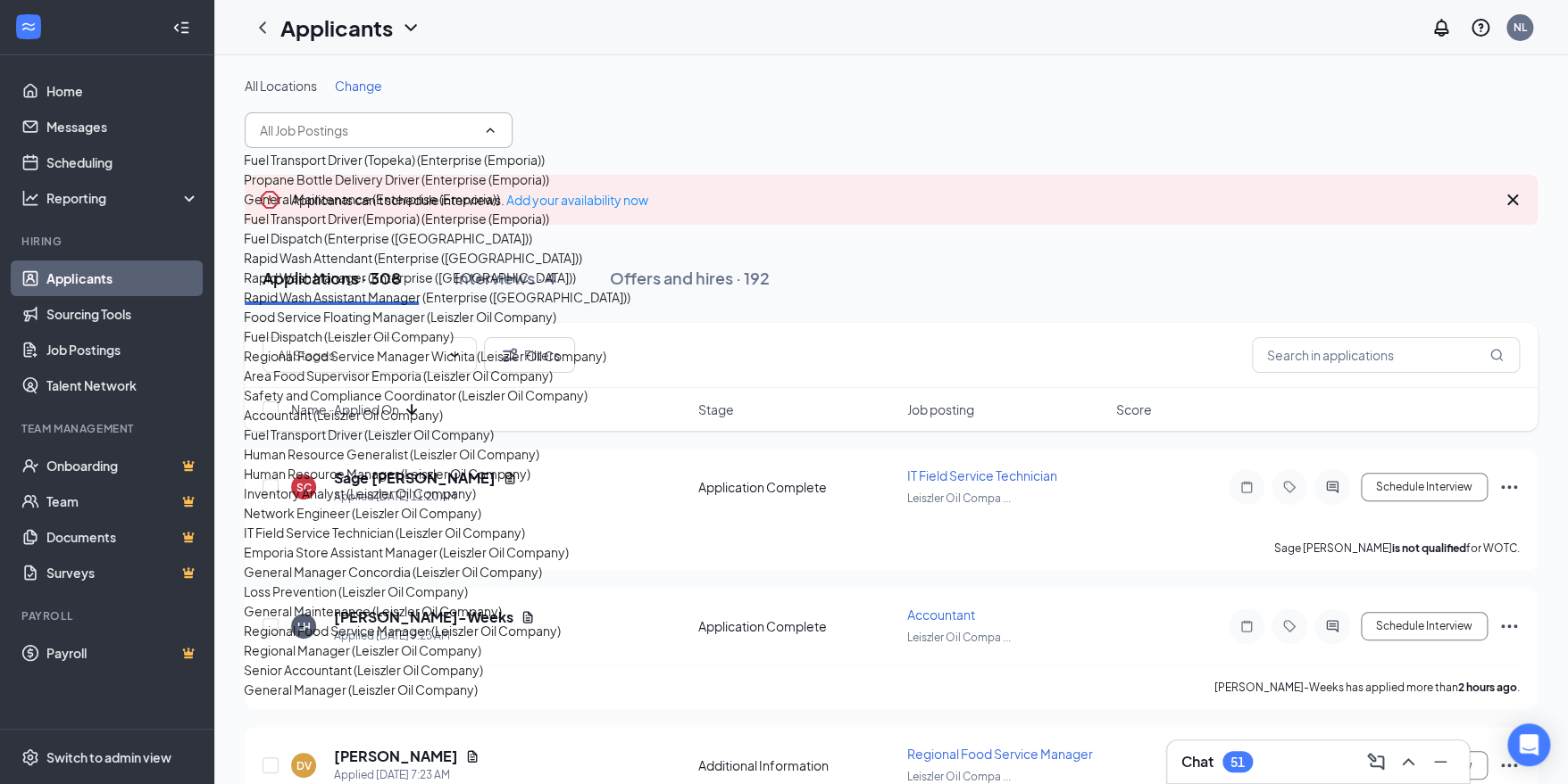
scroll to position [536, 0]
click at [422, 366] on div "Area Food Supervisor Emporia (Leiszler Oil Company)" at bounding box center [399, 376] width 309 height 20
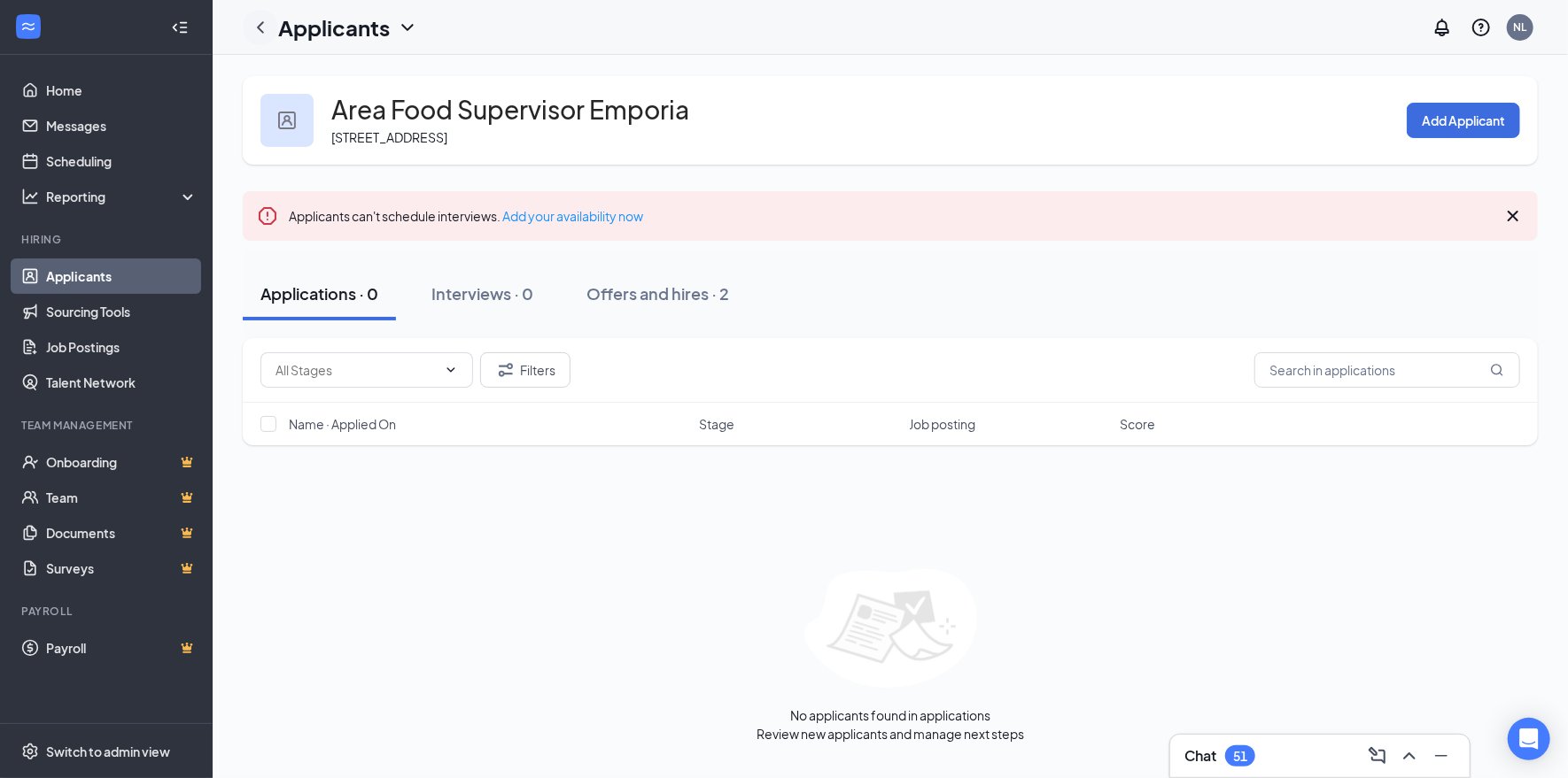
click at [264, 28] on icon "ChevronLeft" at bounding box center [261, 28] width 21 height 21
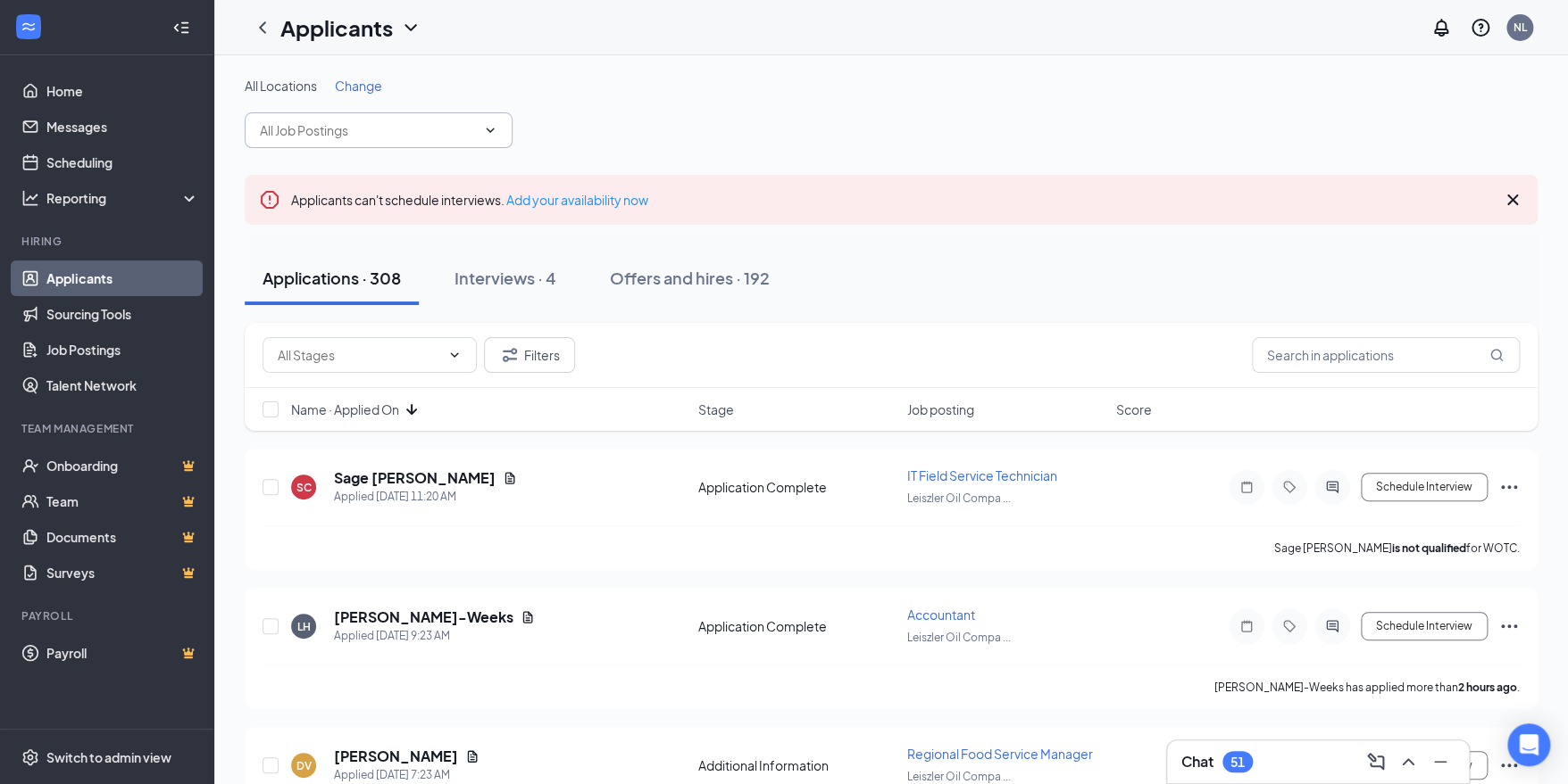
click at [491, 132] on icon "ChevronDown" at bounding box center [490, 130] width 14 height 14
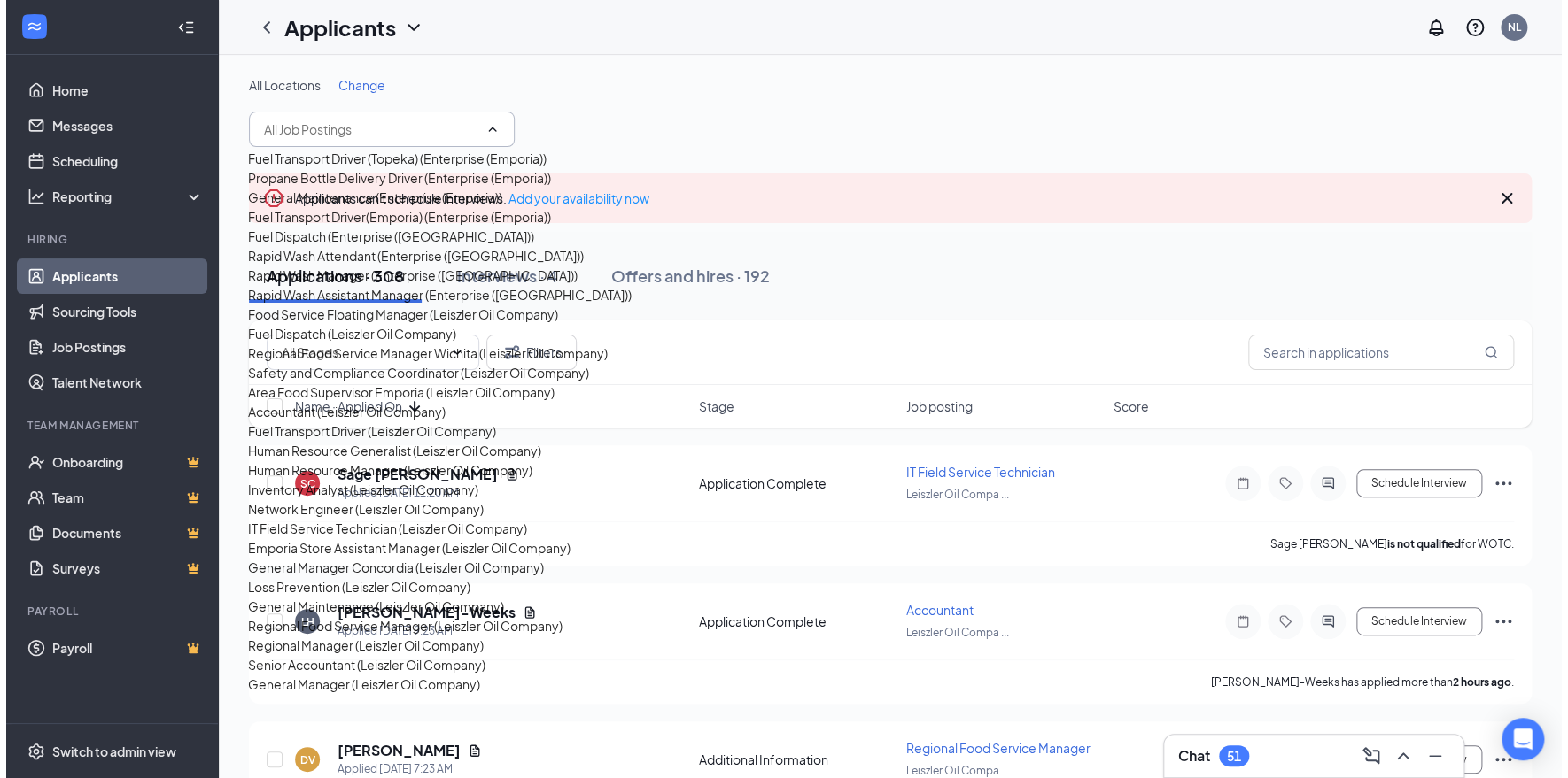
scroll to position [1240, 0]
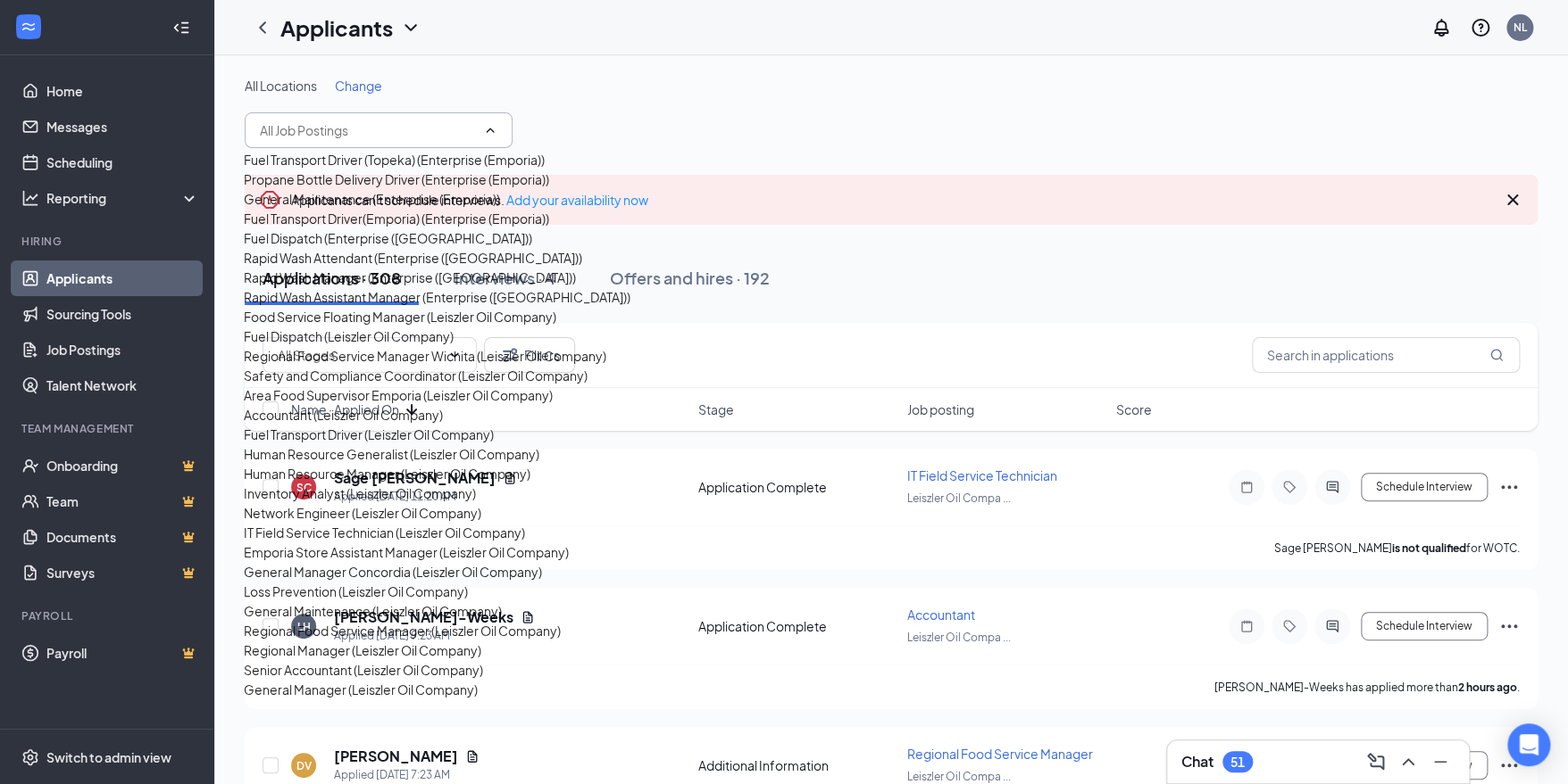
click at [428, 621] on div "Regional Food Service Manager (Leiszler Oil Company)" at bounding box center [402, 631] width 317 height 20
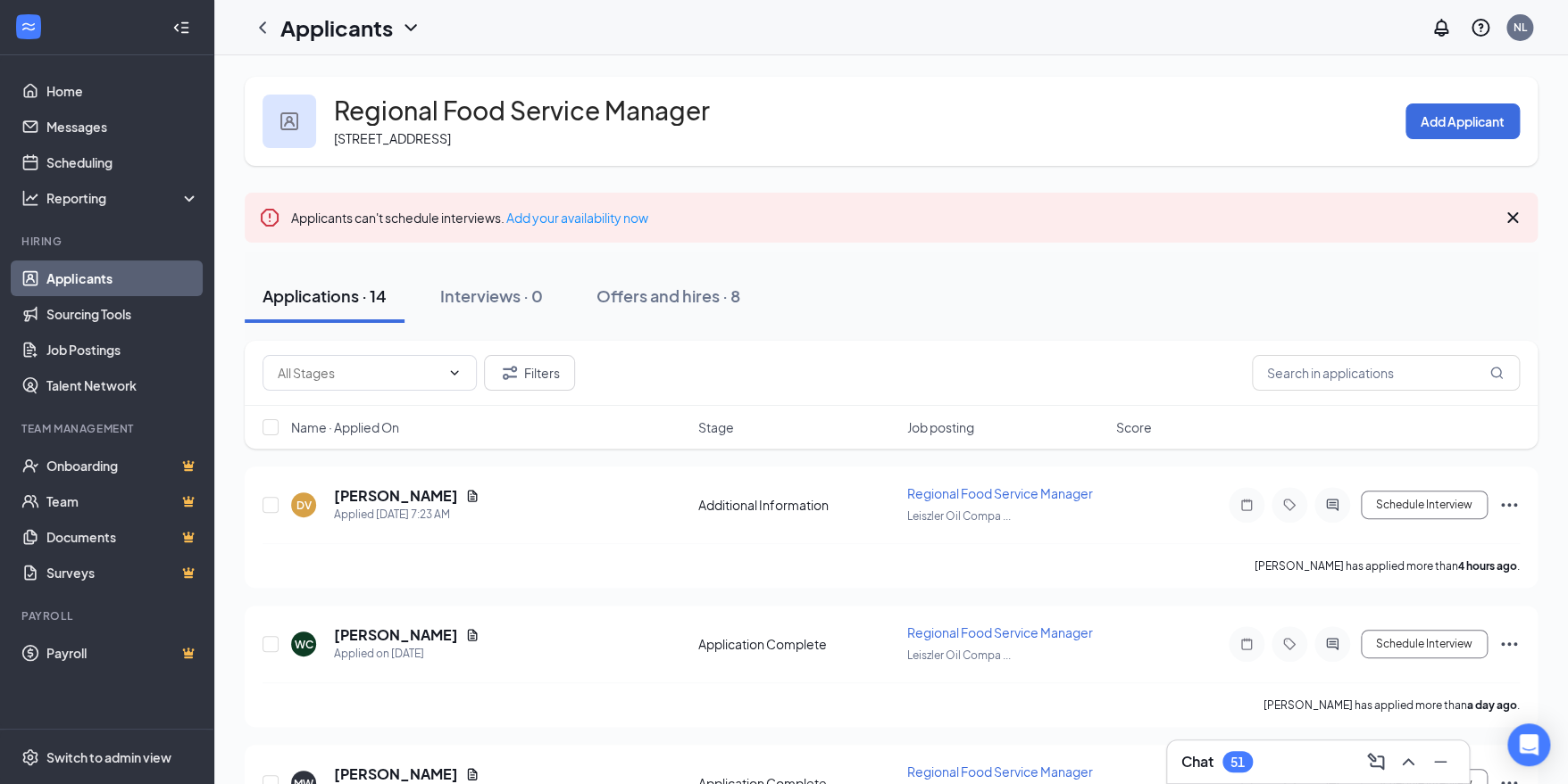
click at [1319, 764] on div "Chat 51" at bounding box center [1318, 762] width 273 height 29
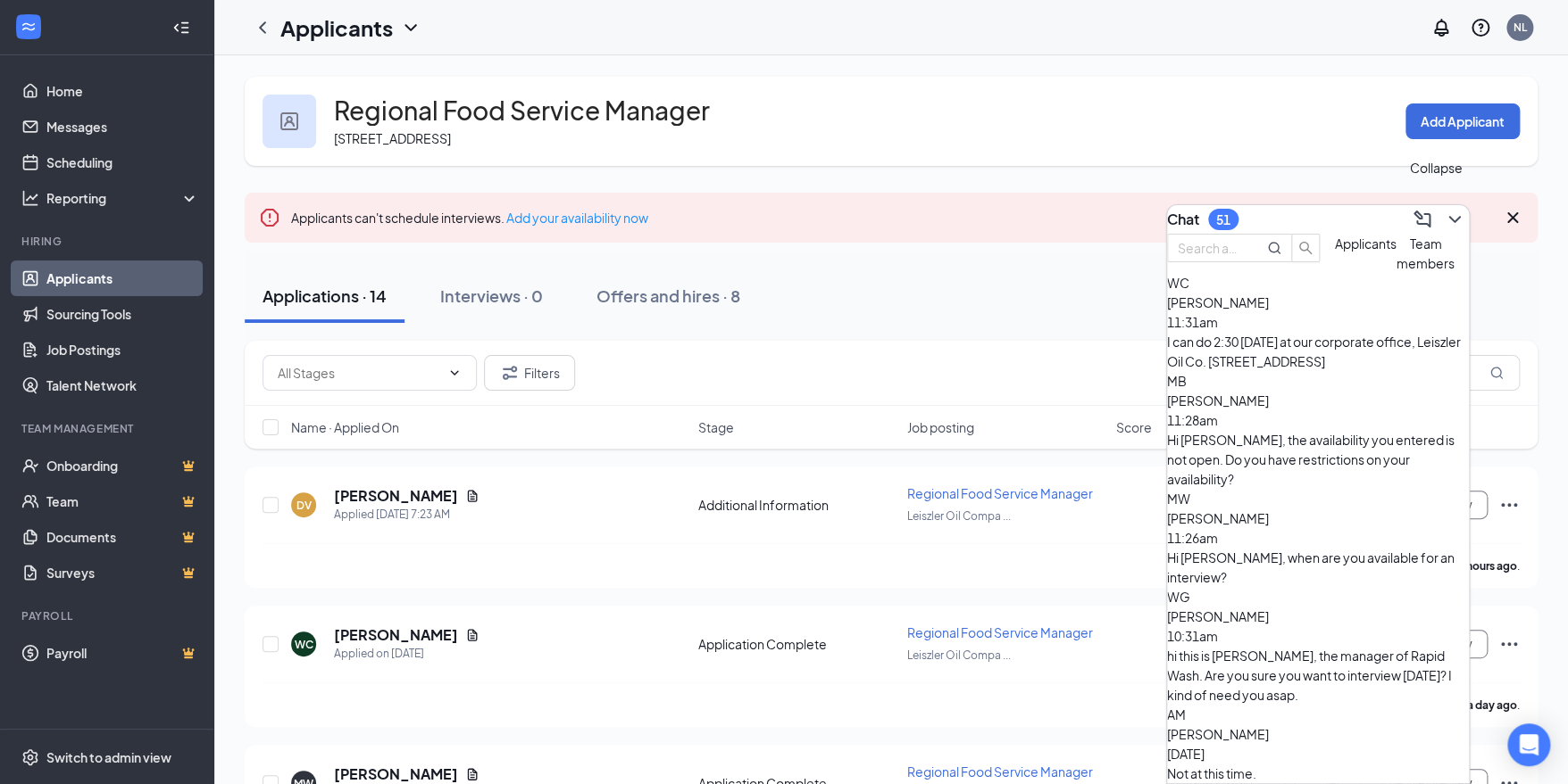
click at [1444, 209] on icon "ChevronDown" at bounding box center [1455, 220] width 22 height 22
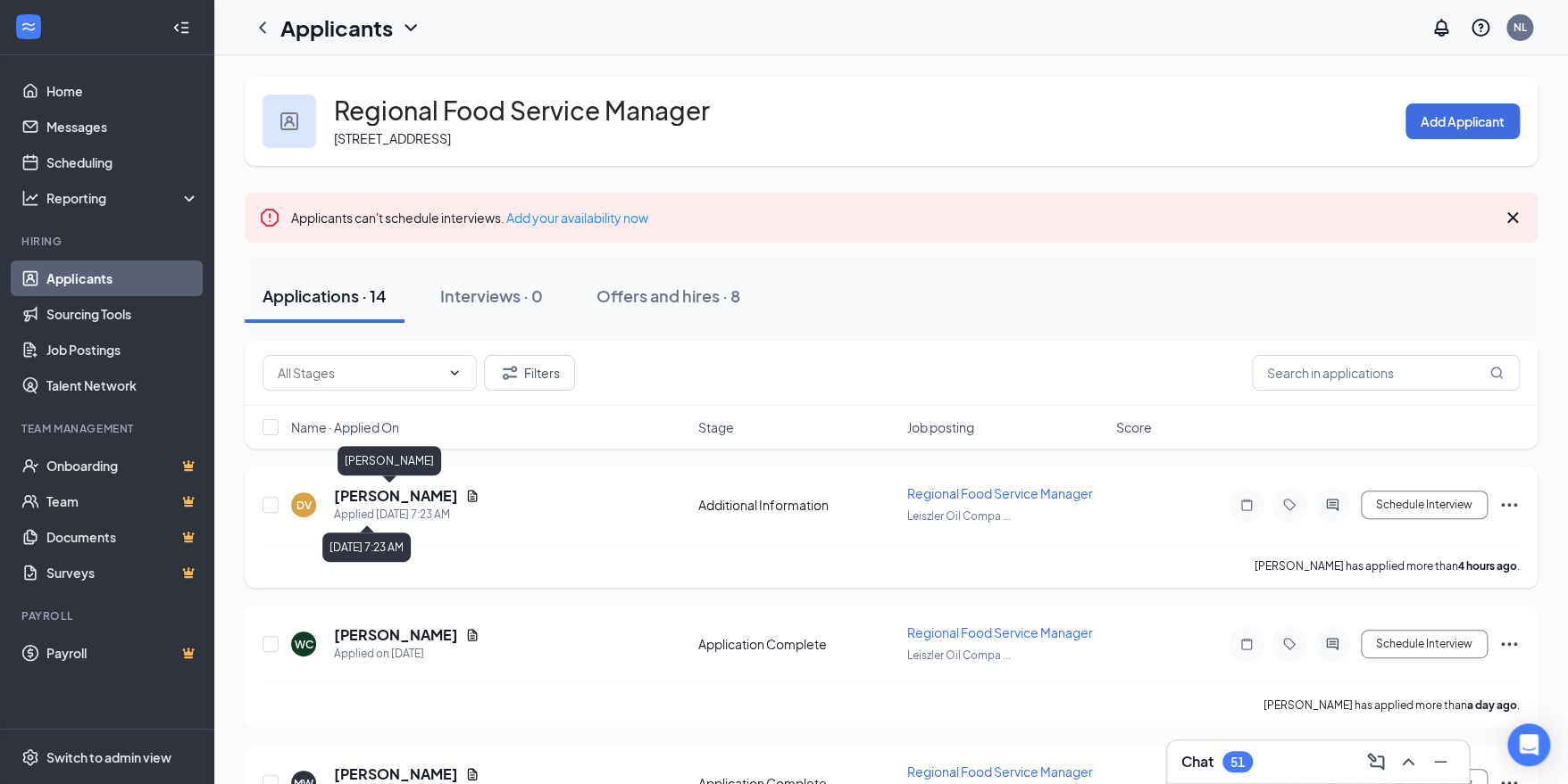
click at [391, 501] on h5 "[PERSON_NAME]" at bounding box center [396, 496] width 124 height 20
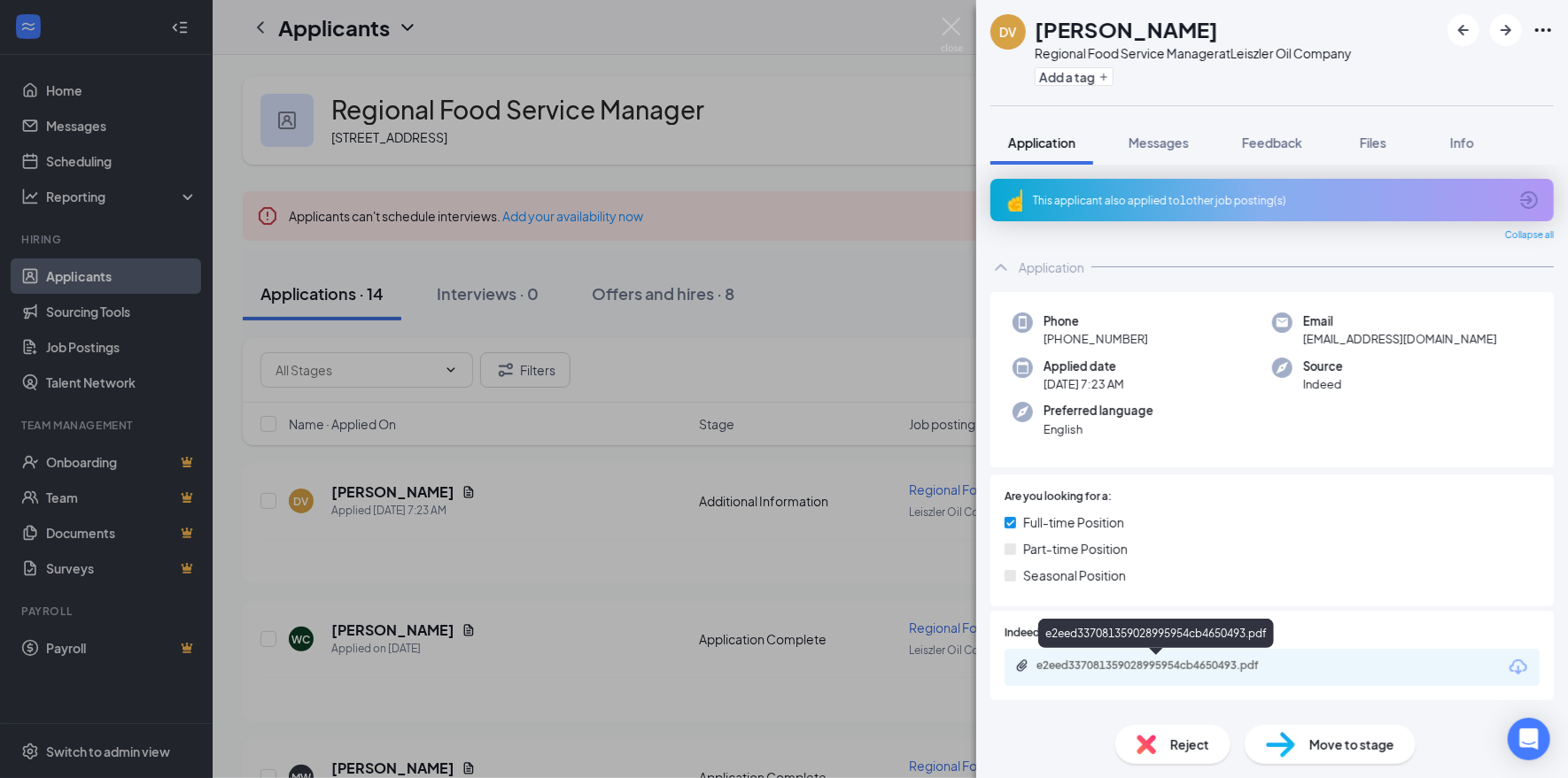
click at [1192, 664] on div "e2eed337081359028995954cb4650493.pdf" at bounding box center [1160, 666] width 248 height 14
click at [1153, 144] on span "Messages" at bounding box center [1158, 142] width 61 height 16
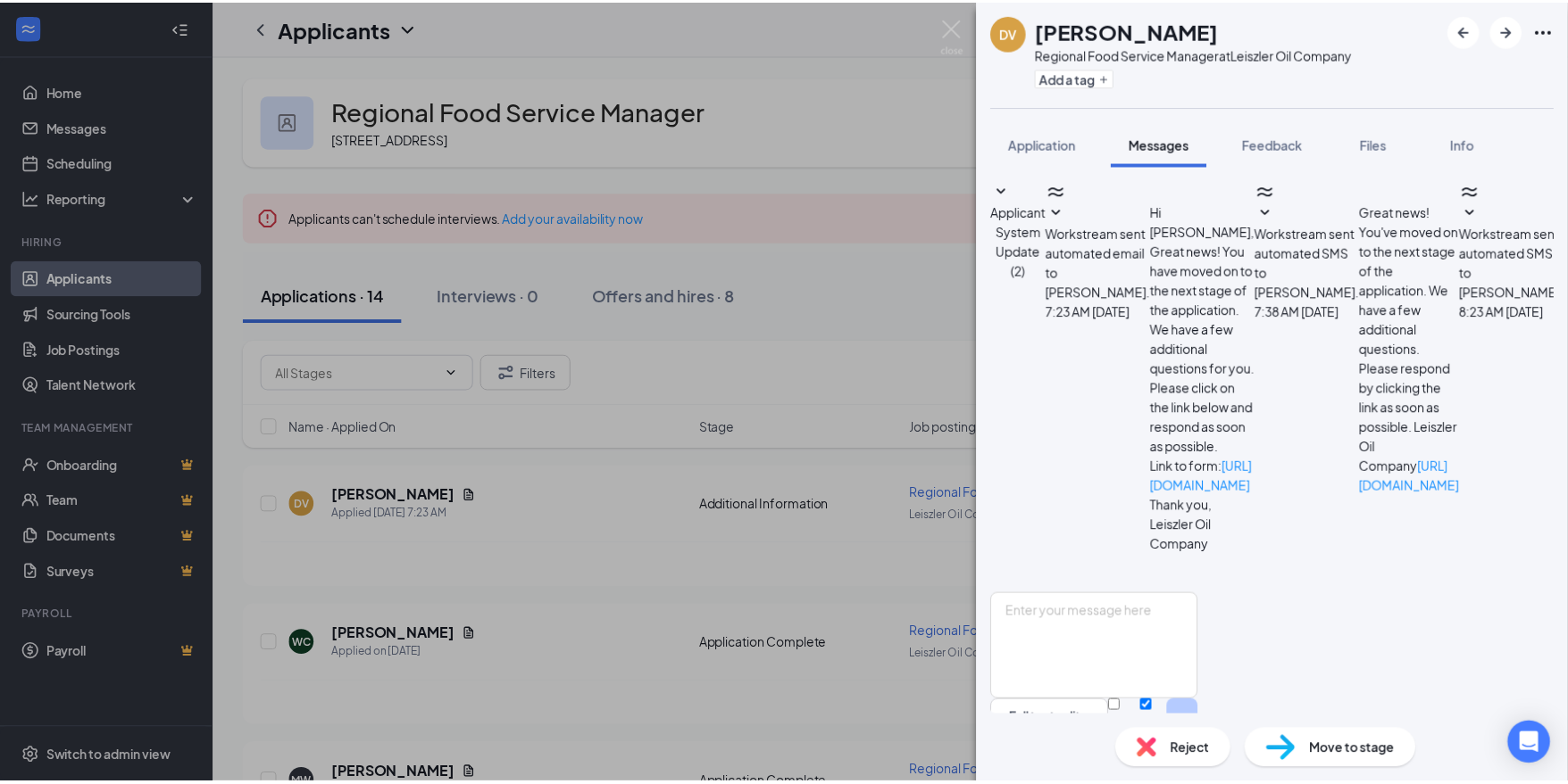
scroll to position [33, 0]
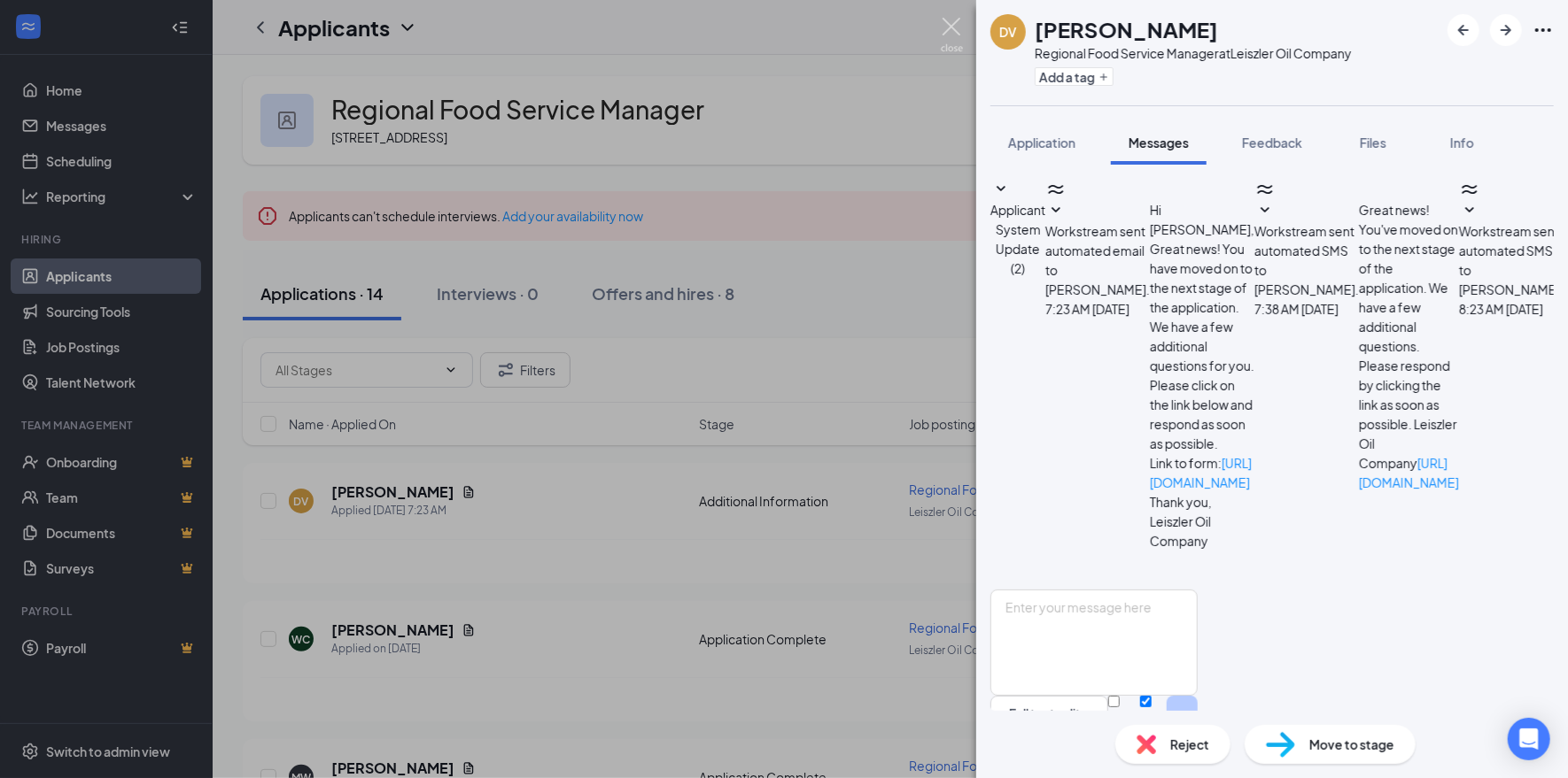
click at [947, 27] on img at bounding box center [951, 35] width 22 height 35
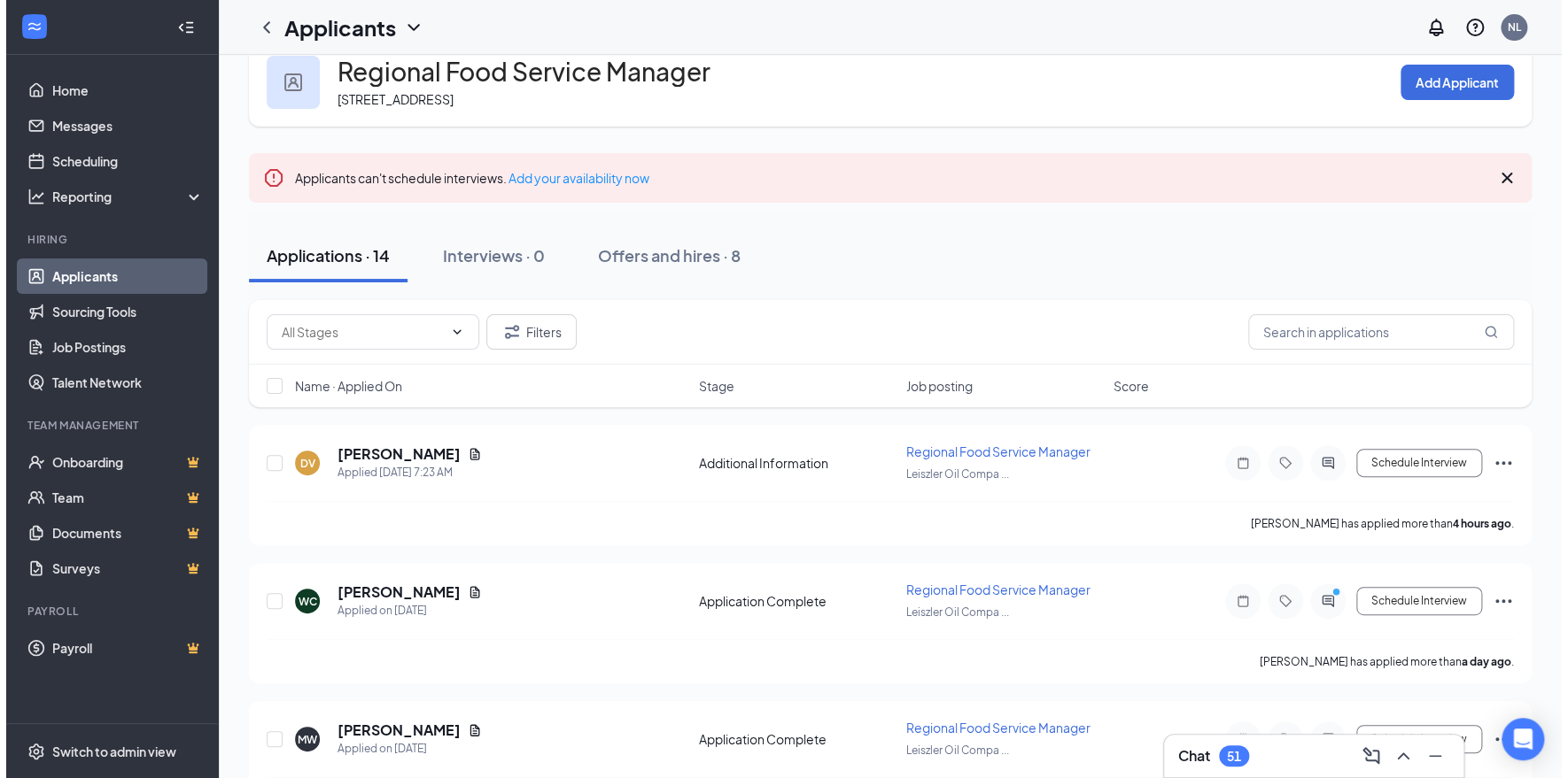
scroll to position [87, 0]
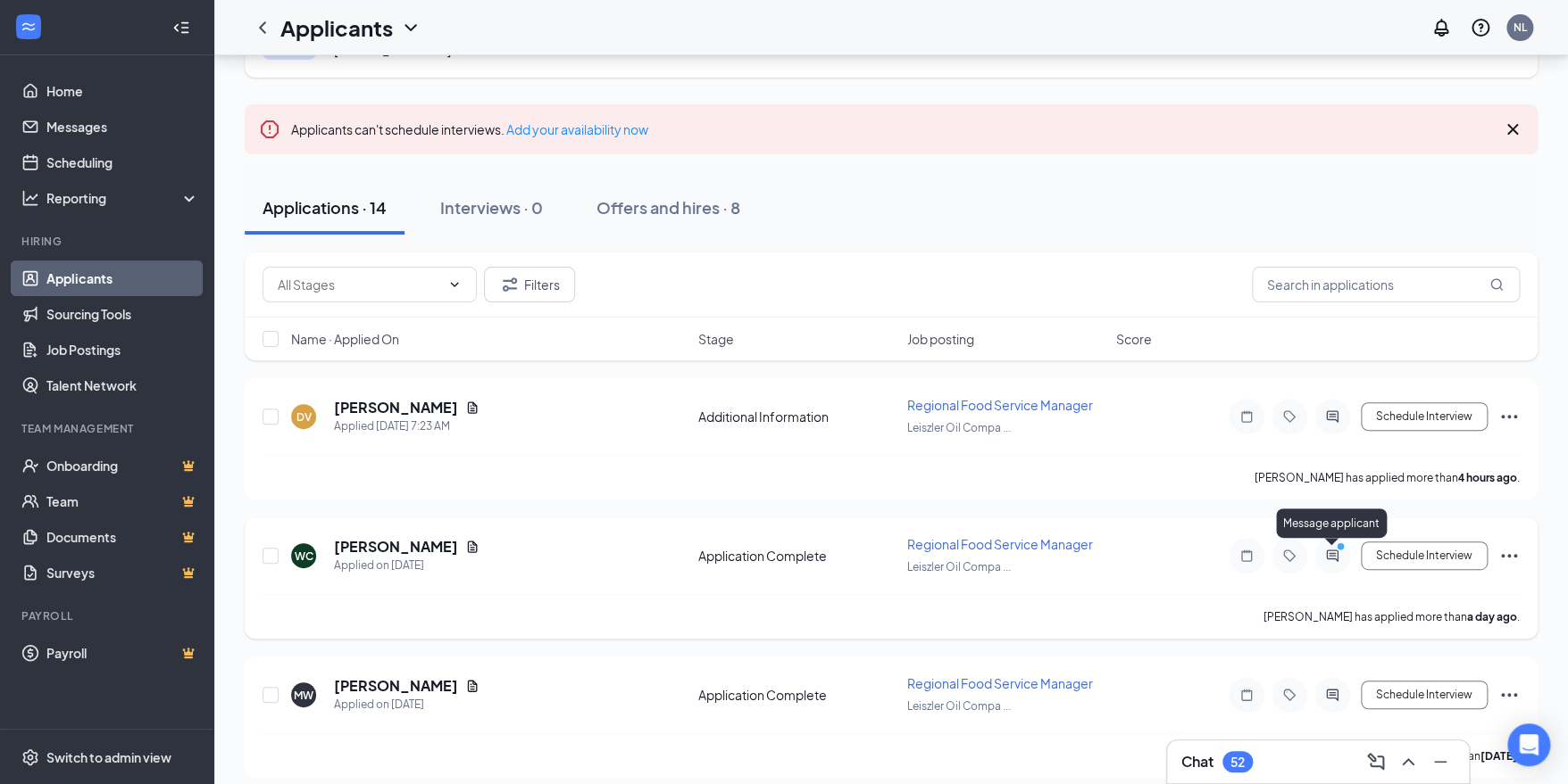
click at [1338, 553] on icon "PrimaryDot" at bounding box center [1343, 549] width 22 height 14
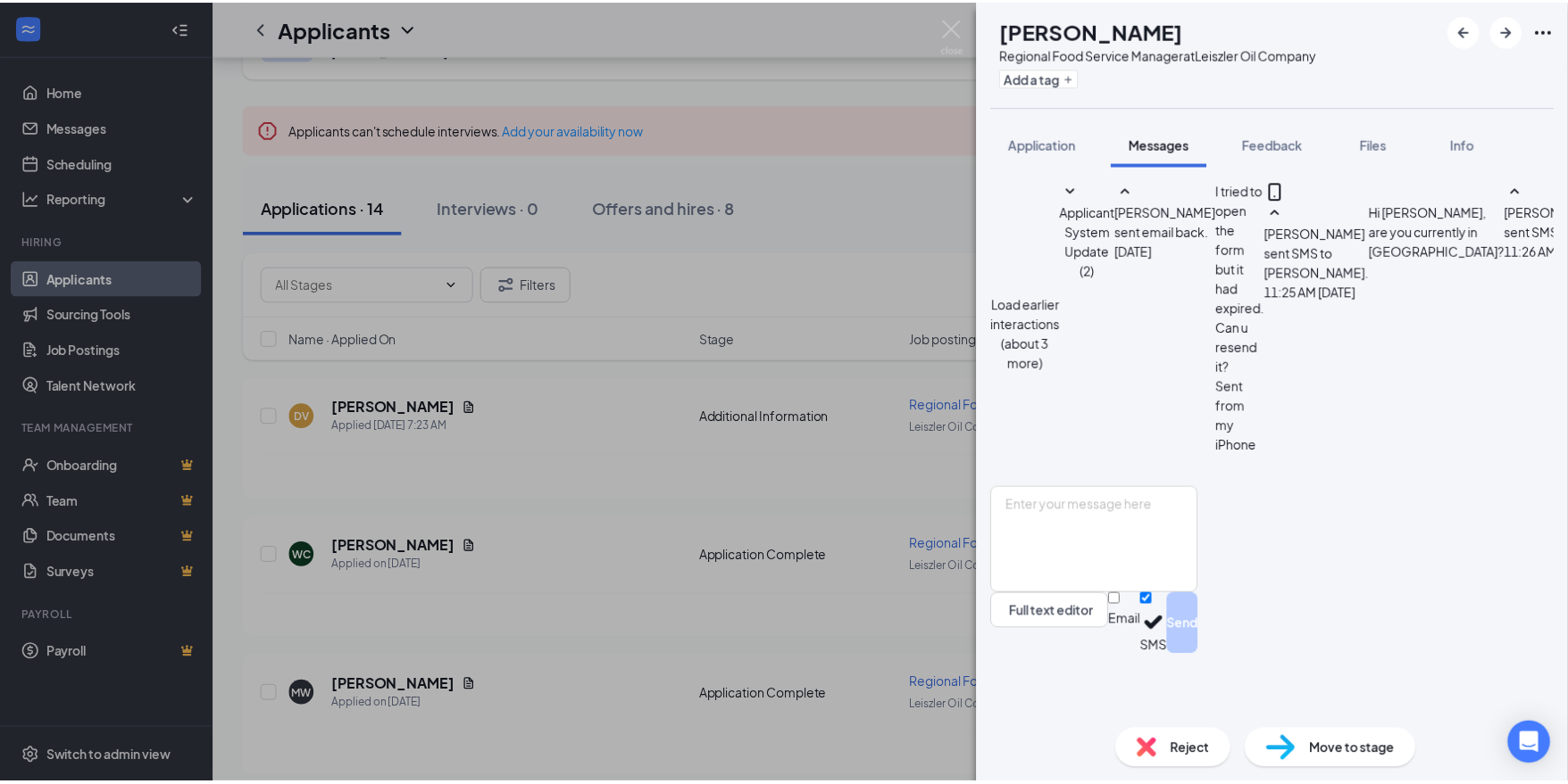
scroll to position [690, 0]
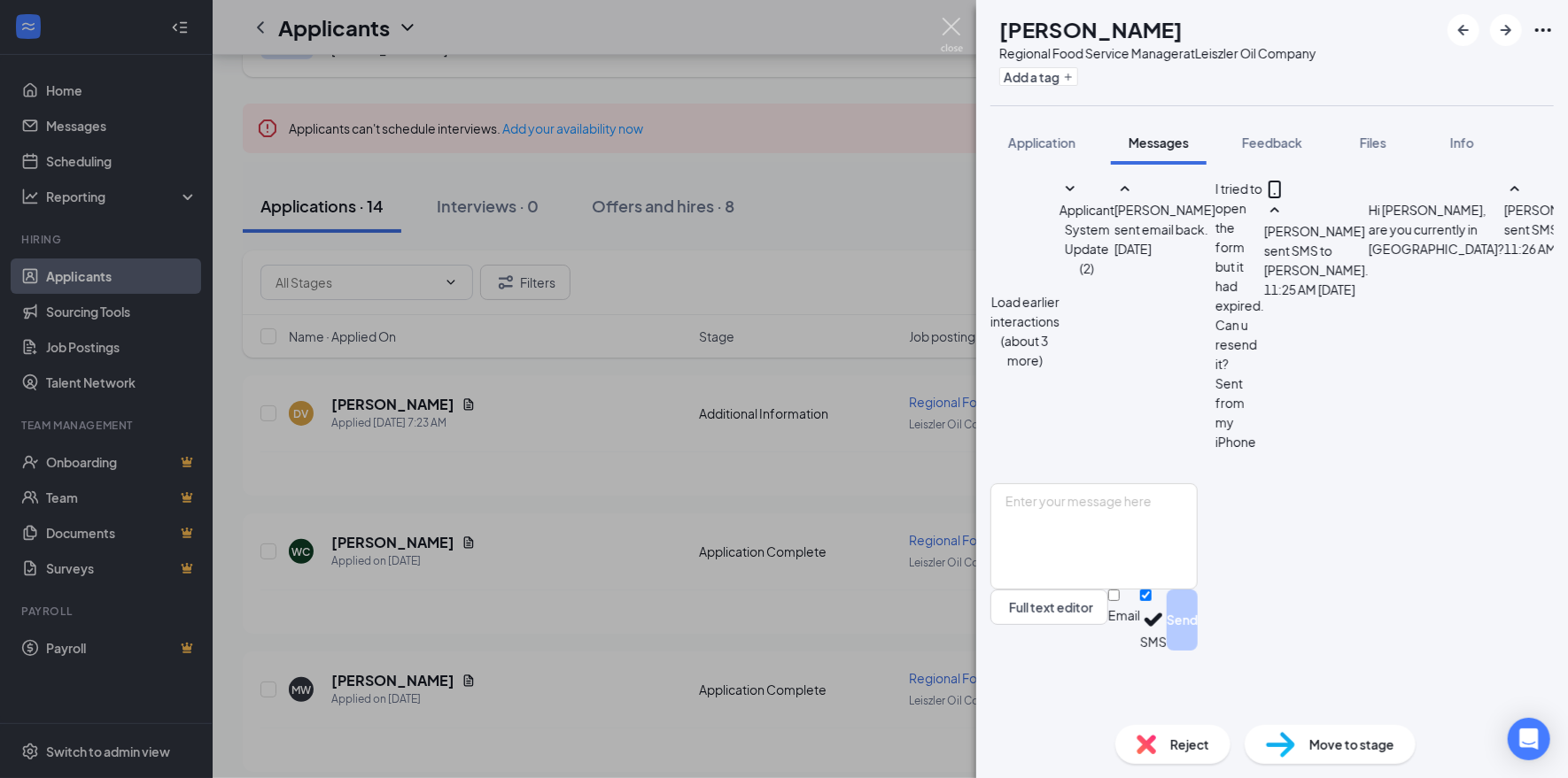
click at [951, 32] on img at bounding box center [951, 35] width 22 height 35
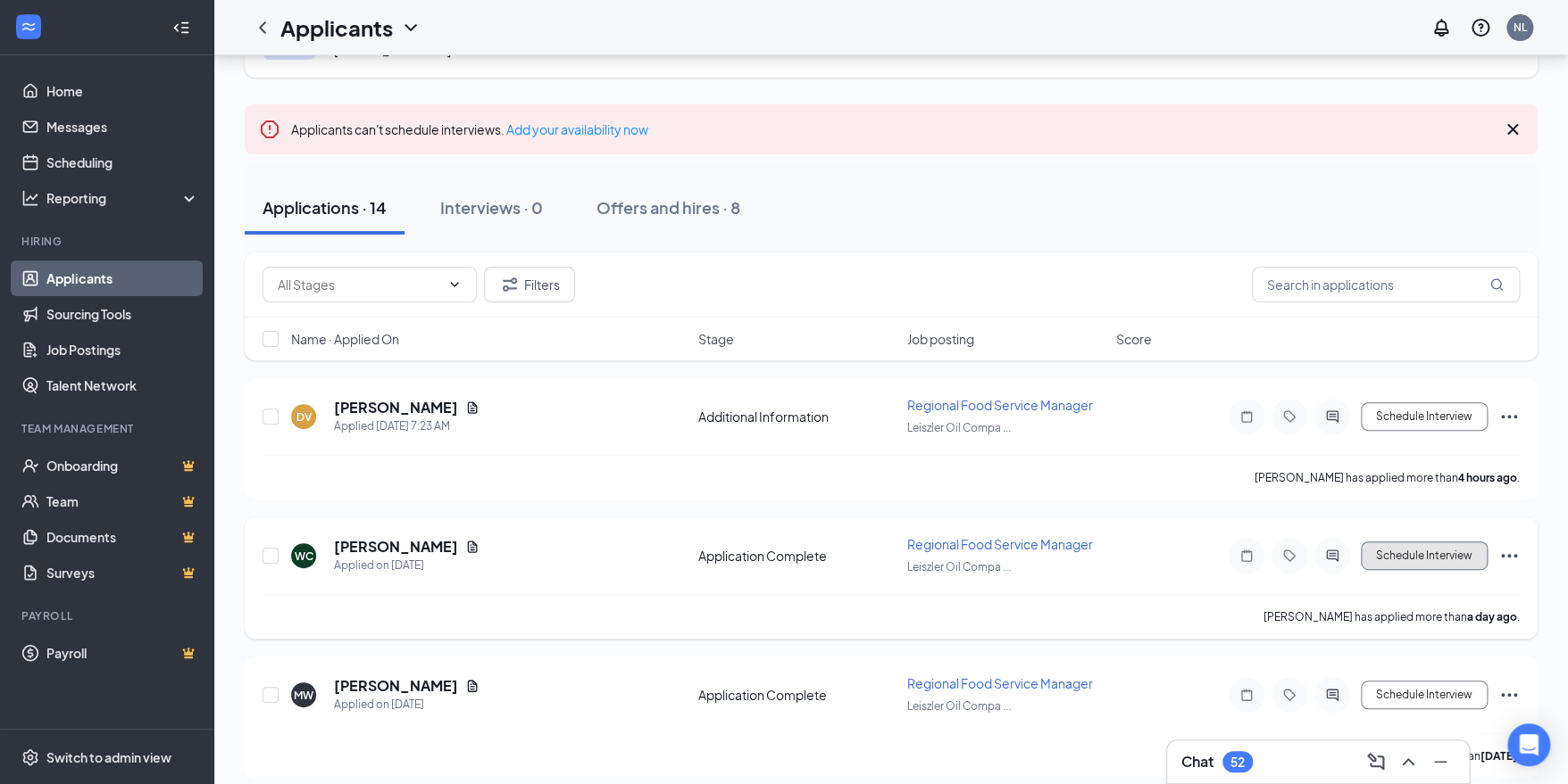
click at [1433, 559] on button "Schedule Interview" at bounding box center [1423, 556] width 127 height 29
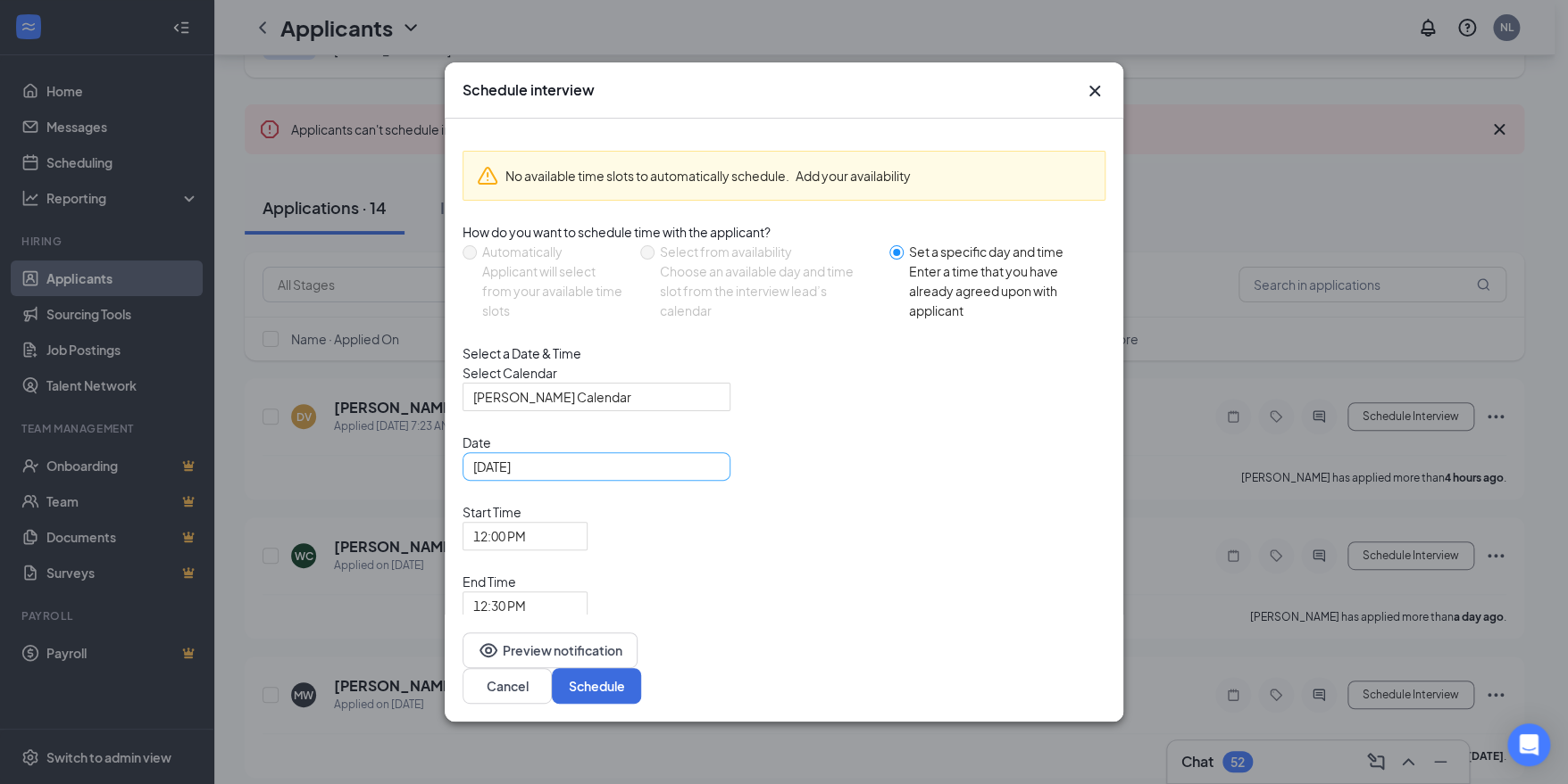
click at [705, 476] on div "[DATE]" at bounding box center [596, 466] width 247 height 20
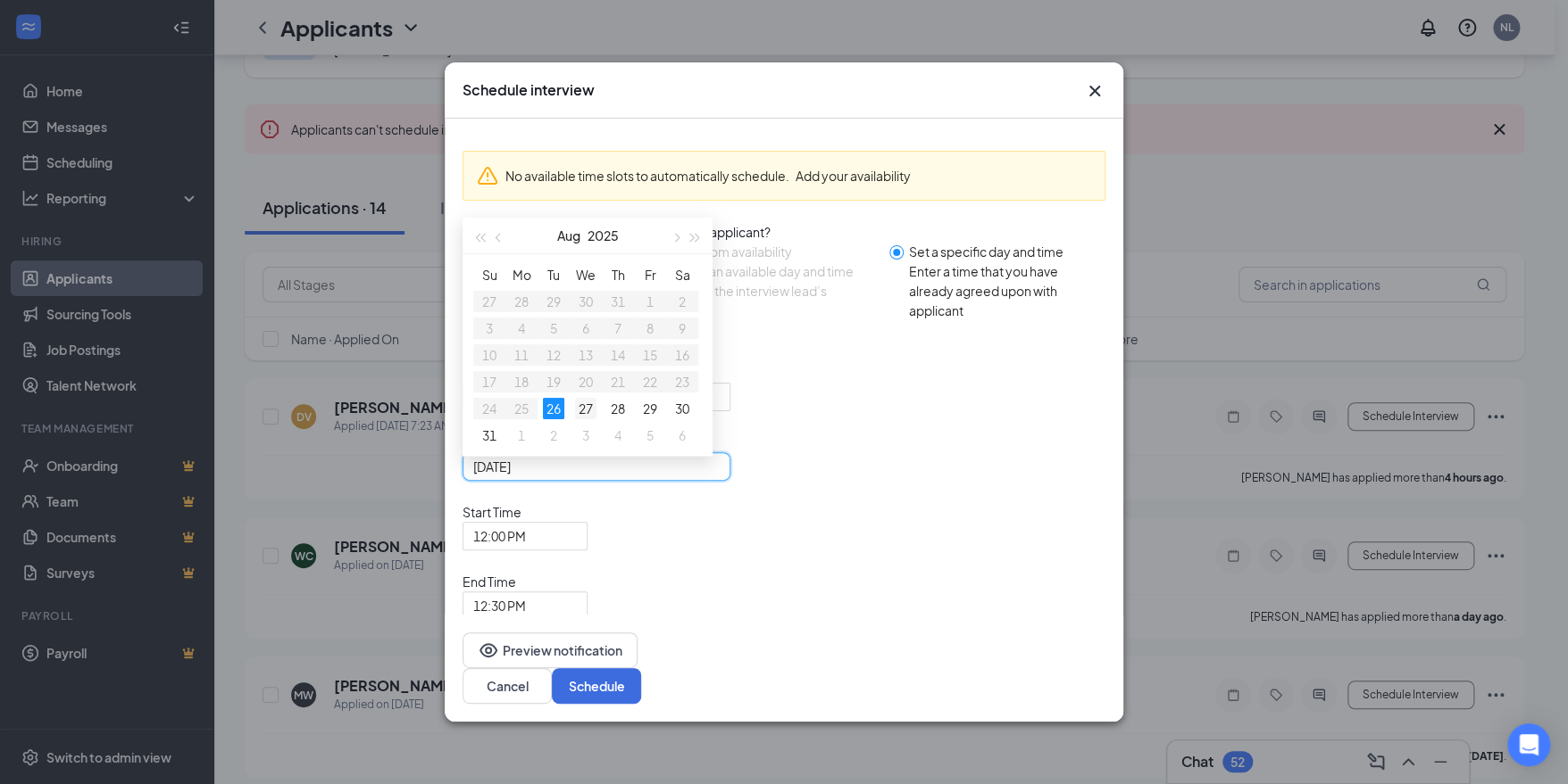
type input "[DATE]"
click at [579, 420] on div "27" at bounding box center [586, 409] width 22 height 22
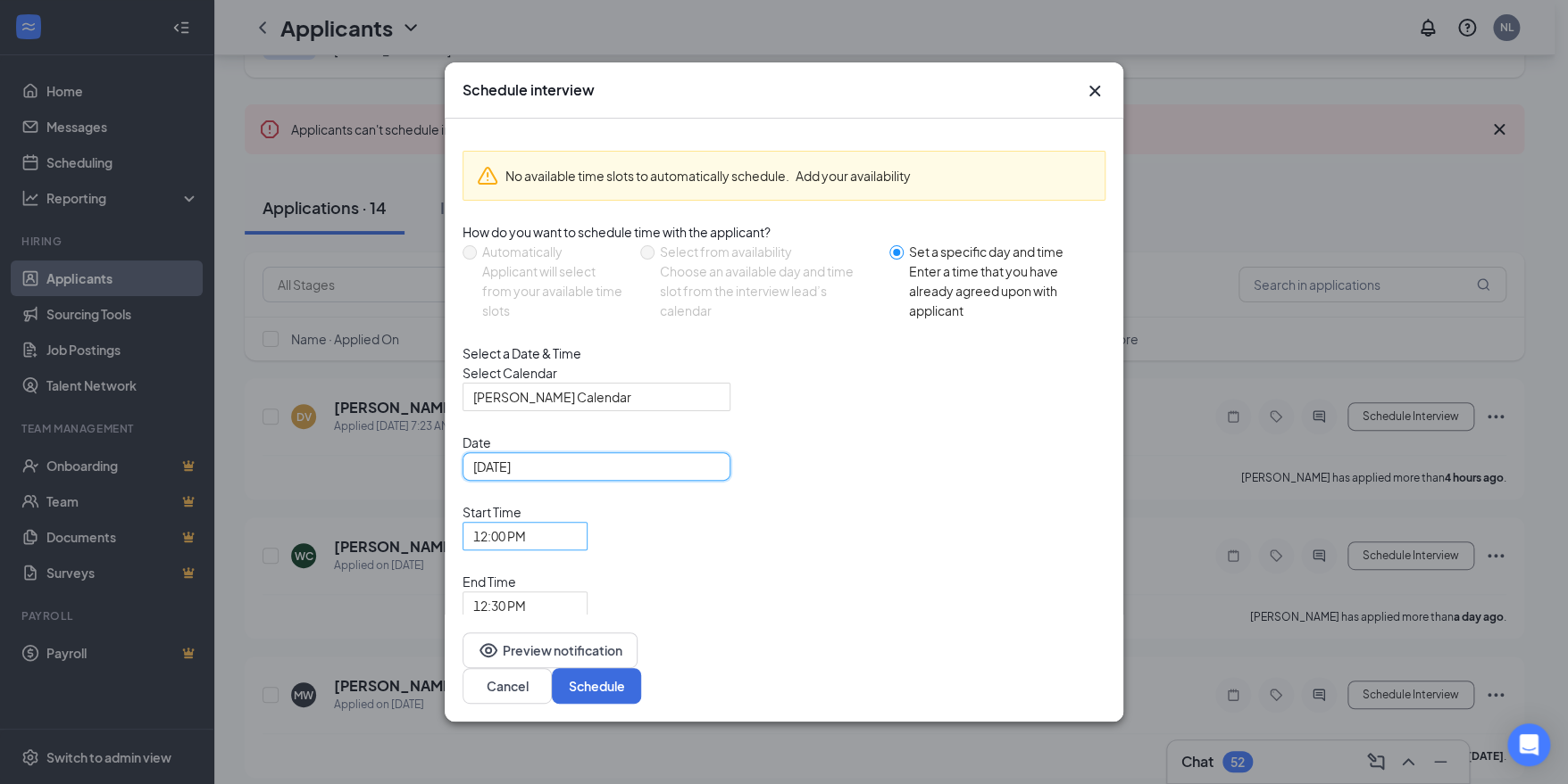
click at [577, 536] on span "12:00 PM" at bounding box center [524, 536] width 103 height 27
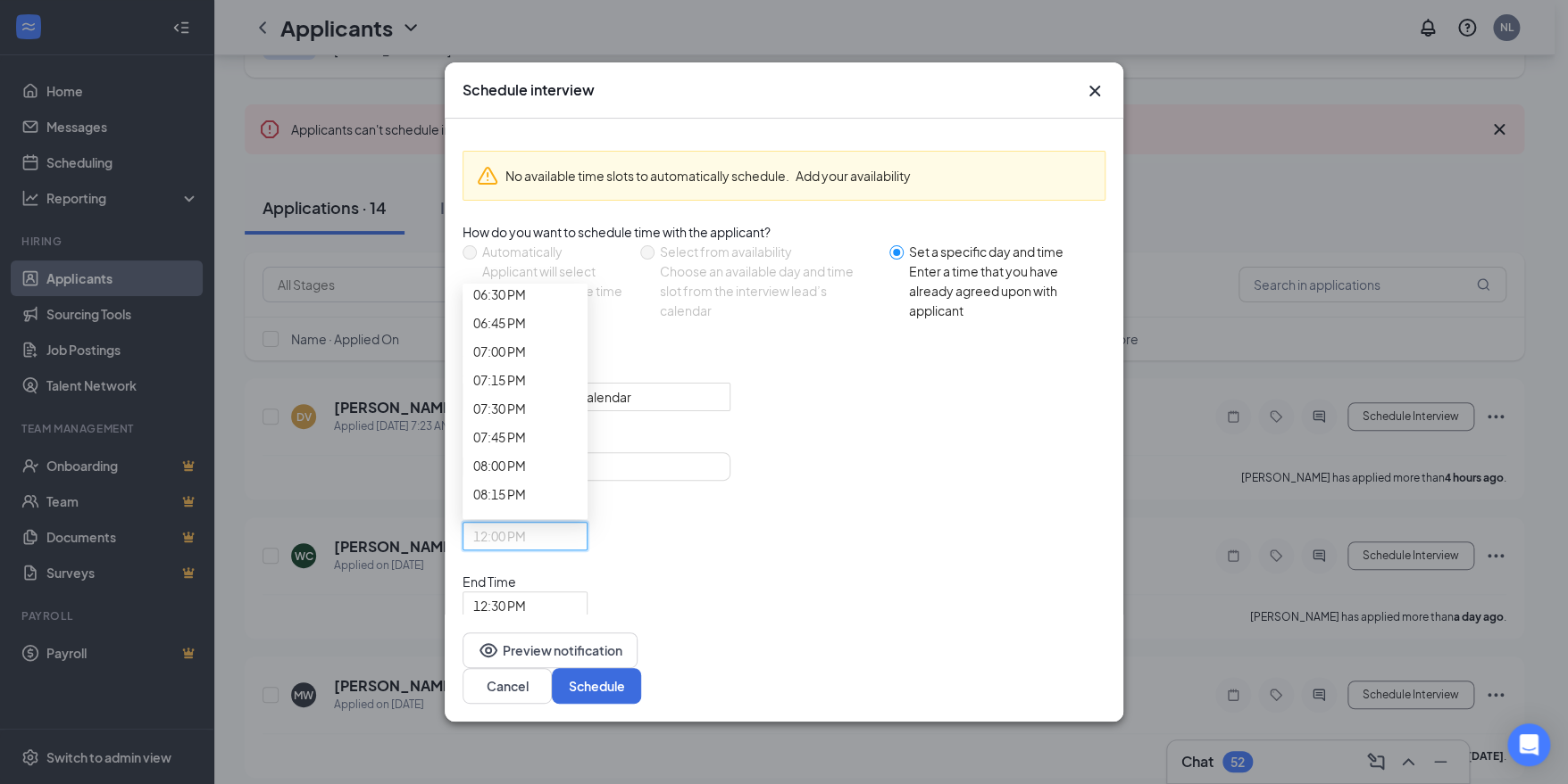
scroll to position [2231, 0]
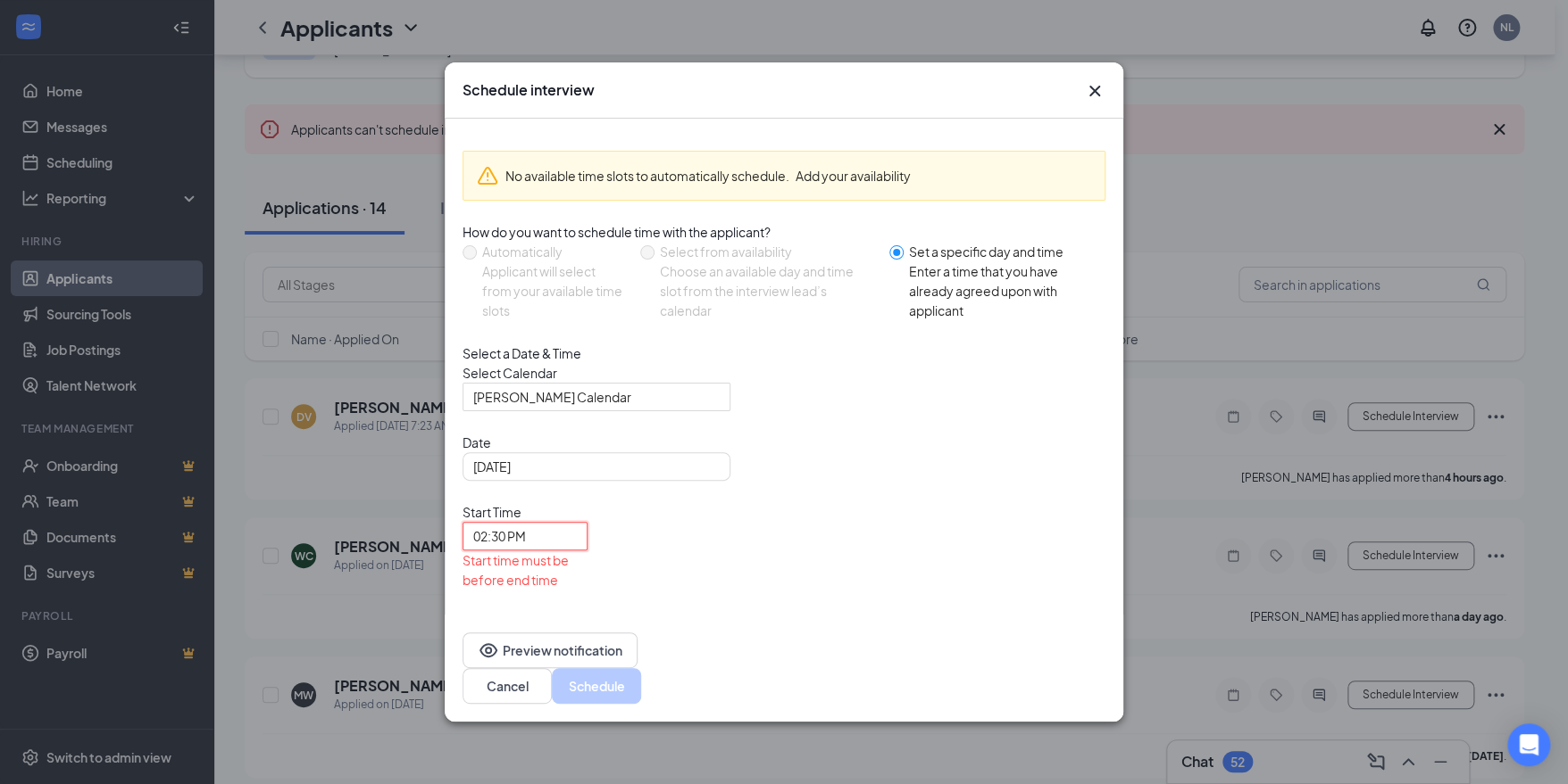
click at [588, 631] on div "12:30 PM" at bounding box center [524, 645] width 125 height 29
click at [641, 668] on button "Schedule" at bounding box center [596, 686] width 89 height 36
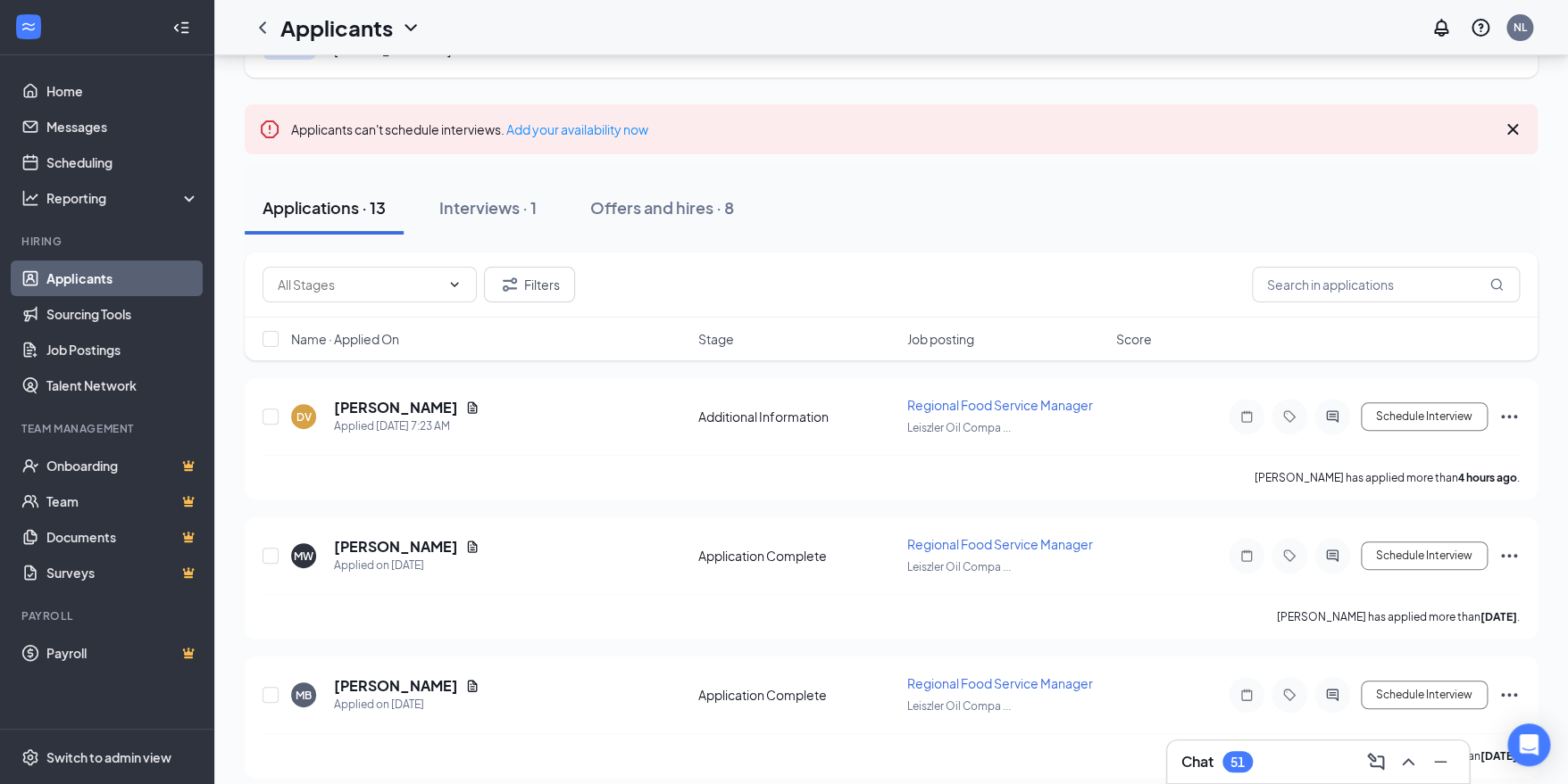
click at [1269, 760] on div "Chat 51" at bounding box center [1318, 762] width 273 height 29
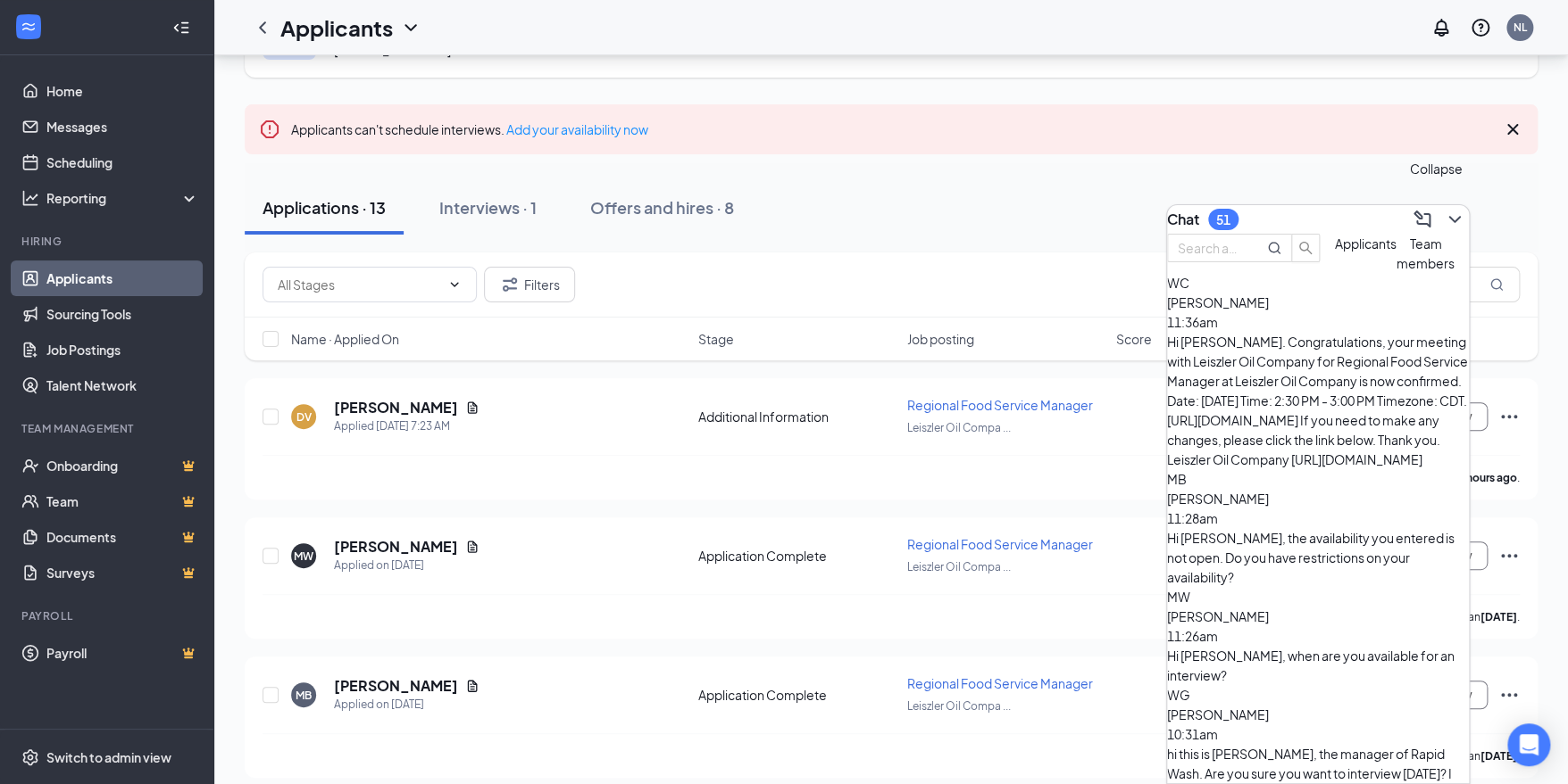
click at [1448, 209] on icon "ChevronDown" at bounding box center [1455, 220] width 22 height 22
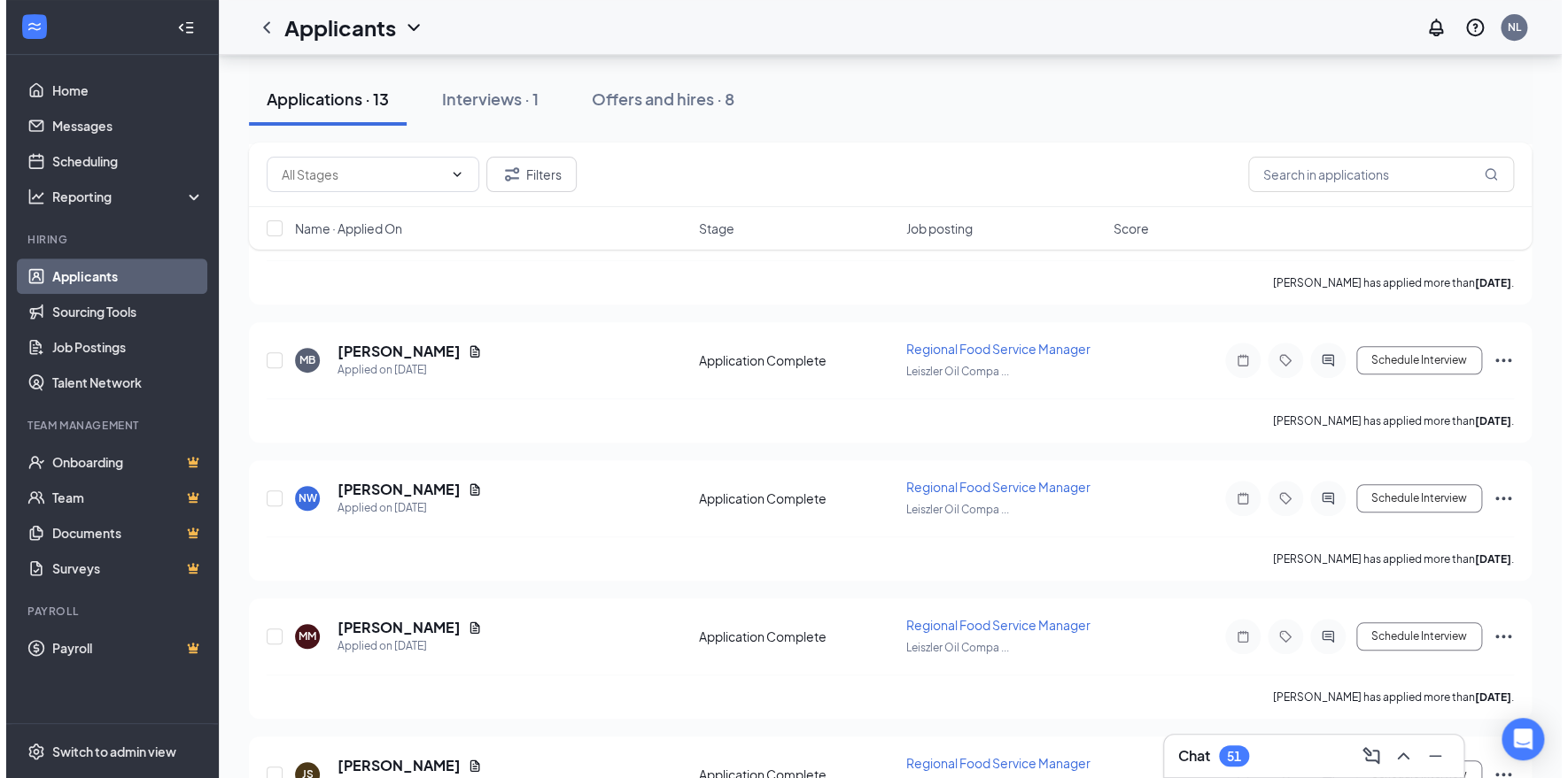
scroll to position [531, 0]
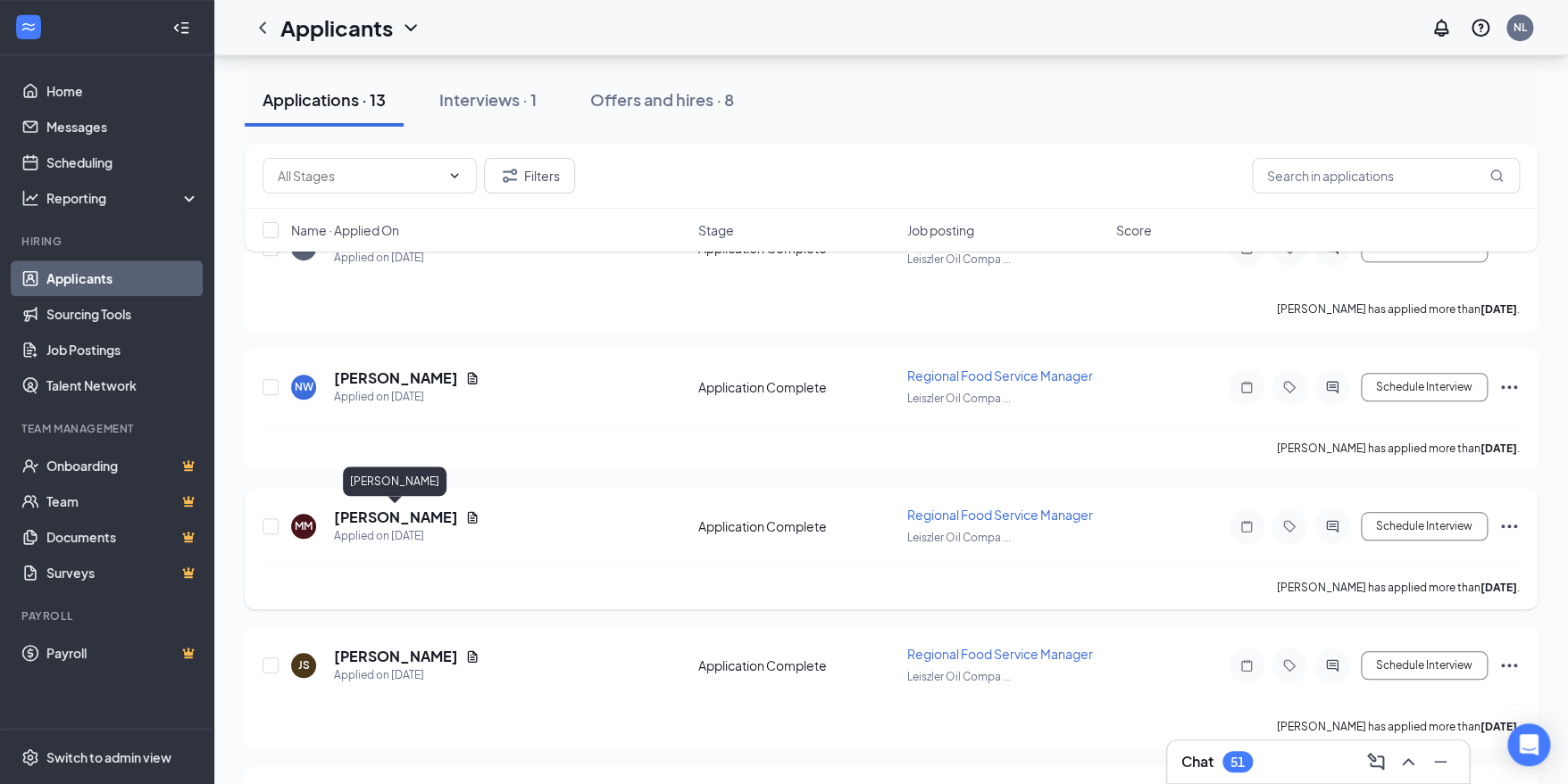
click at [419, 517] on h5 "[PERSON_NAME]" at bounding box center [396, 518] width 124 height 20
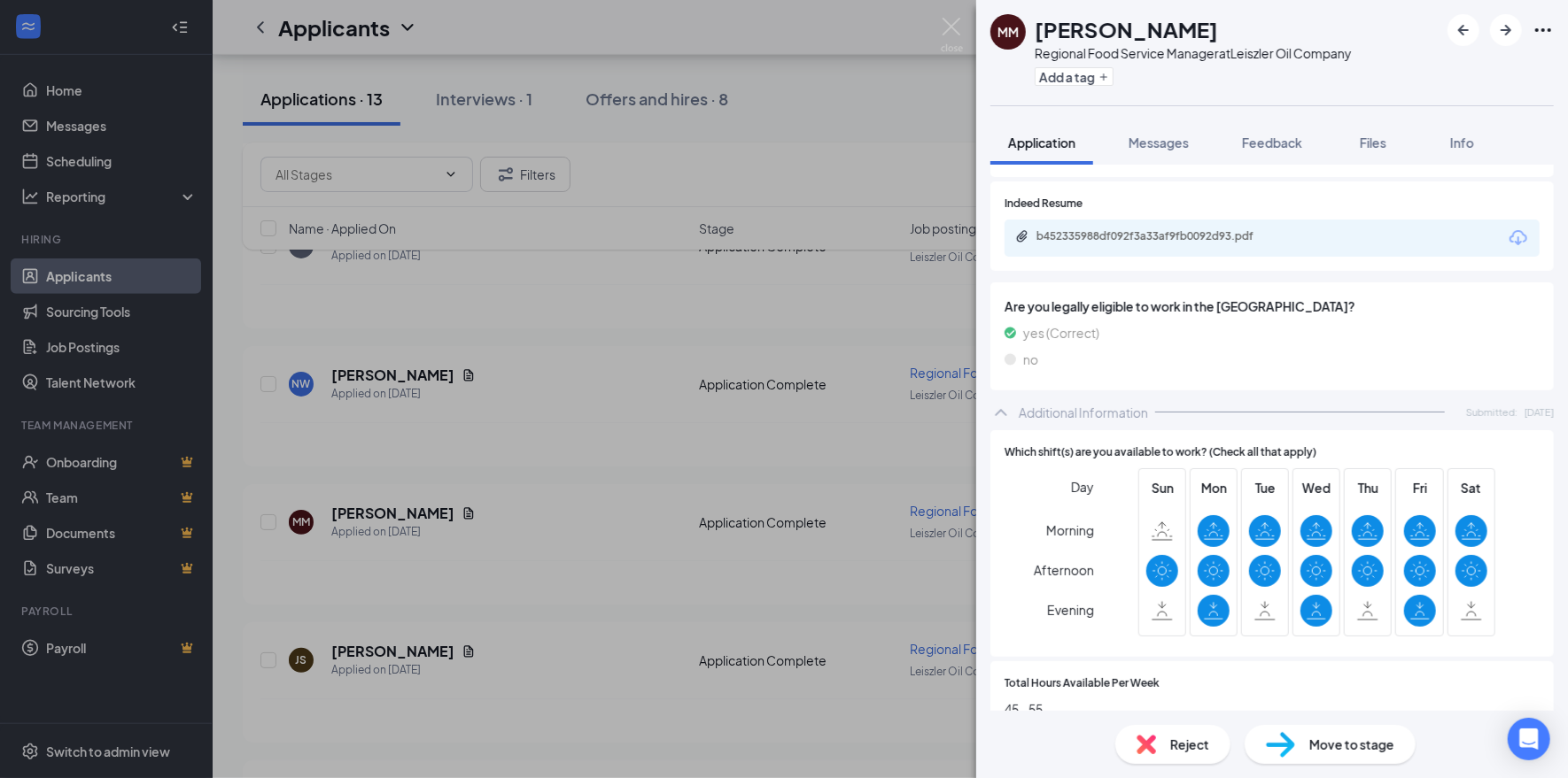
scroll to position [256, 0]
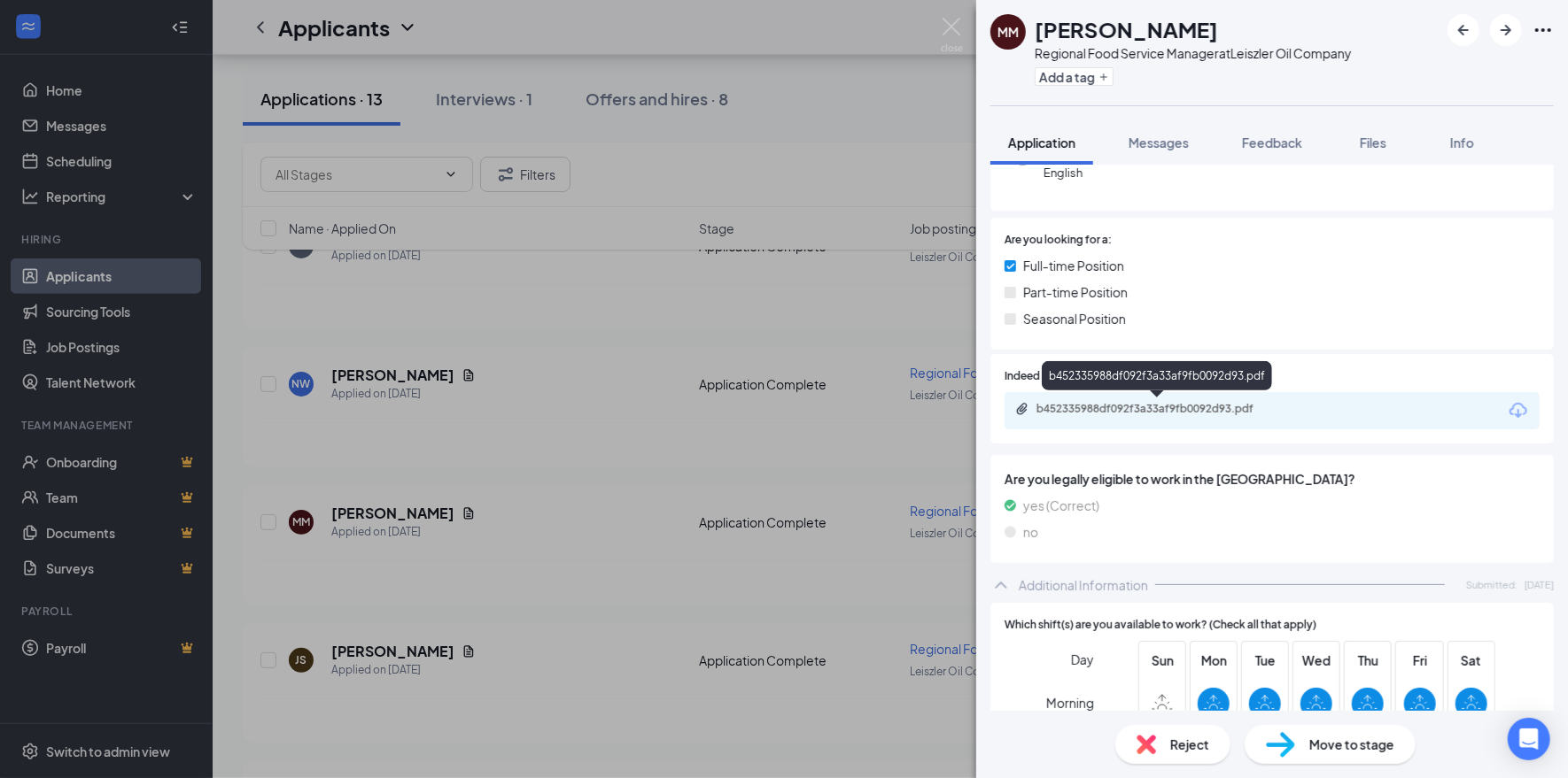
click at [1175, 402] on div "b452335988df092f3a33af9fb0092d93.pdf" at bounding box center [1160, 409] width 248 height 14
click at [1186, 139] on span "Messages" at bounding box center [1158, 142] width 61 height 16
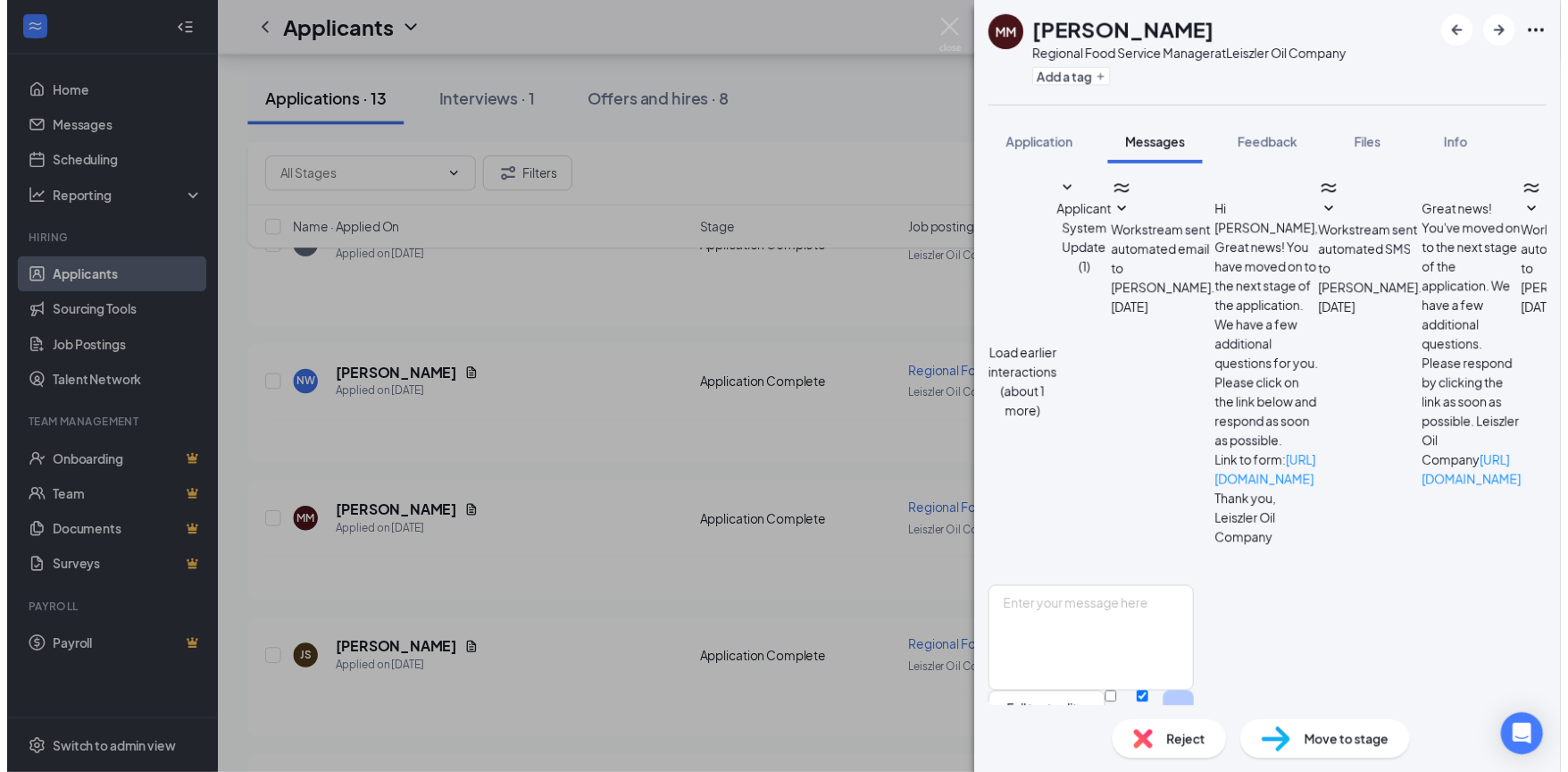
scroll to position [349, 0]
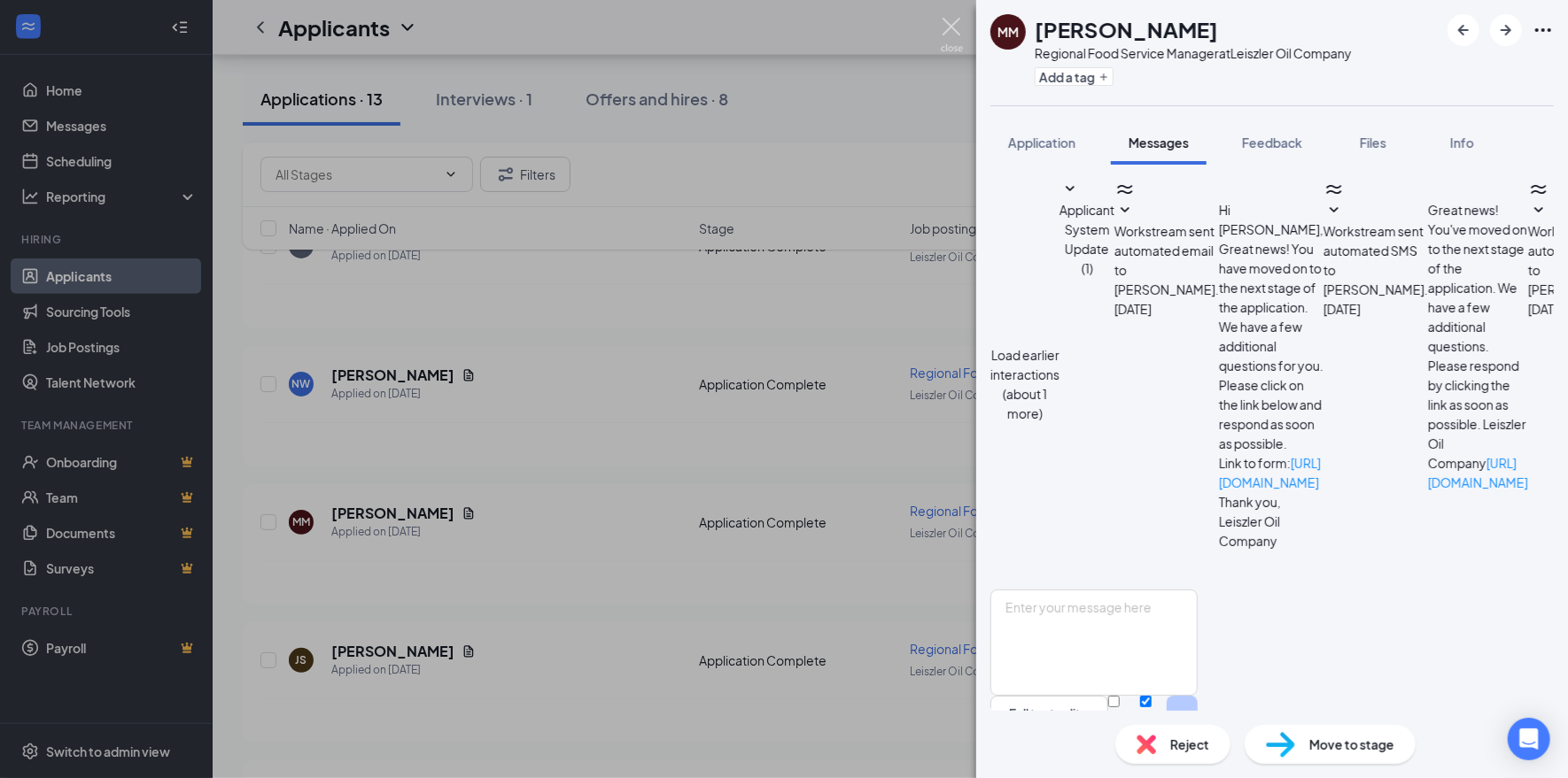
click at [958, 28] on img at bounding box center [951, 35] width 22 height 35
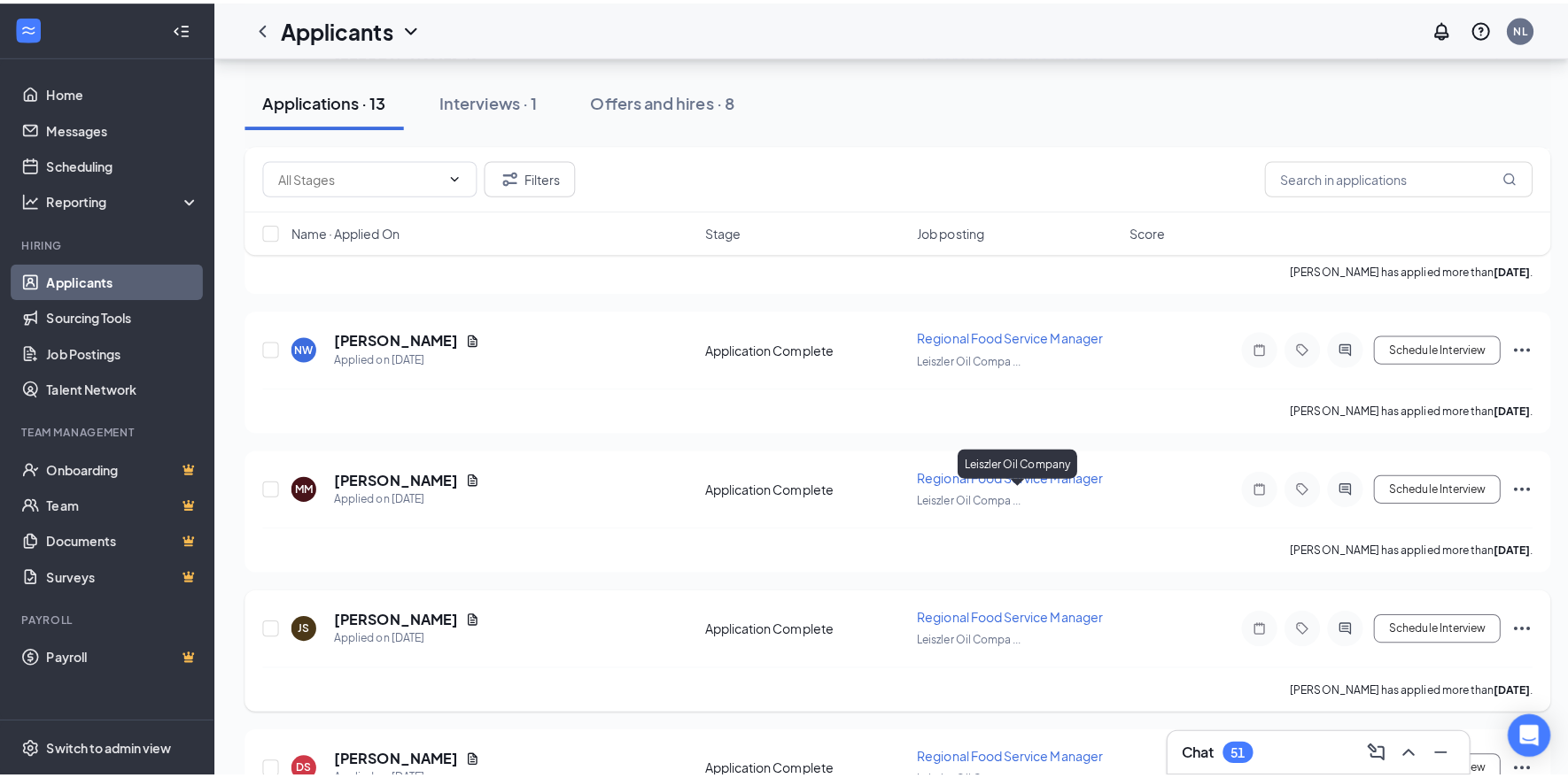
scroll to position [620, 0]
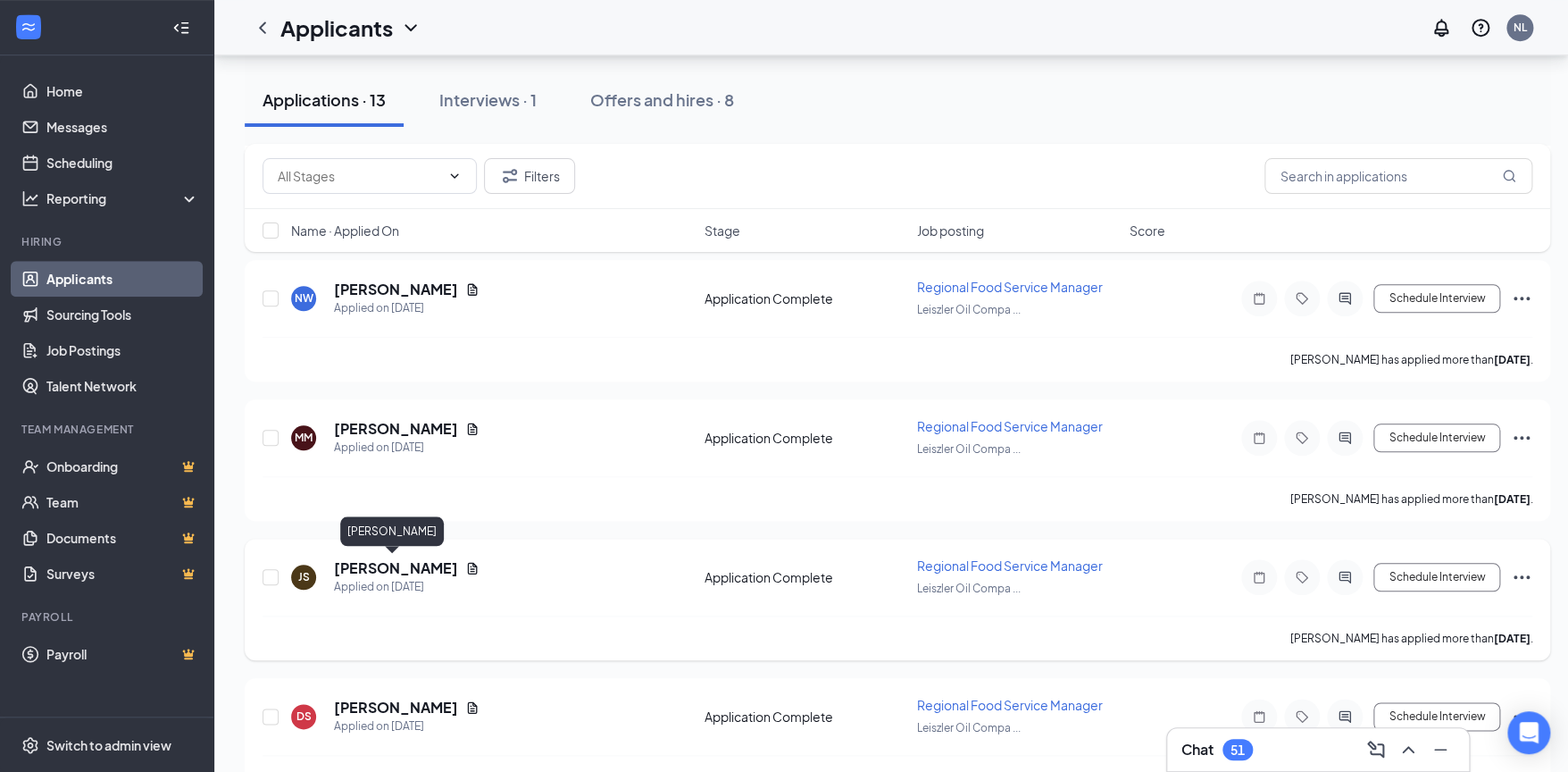
click at [420, 569] on h5 "[PERSON_NAME]" at bounding box center [396, 568] width 124 height 20
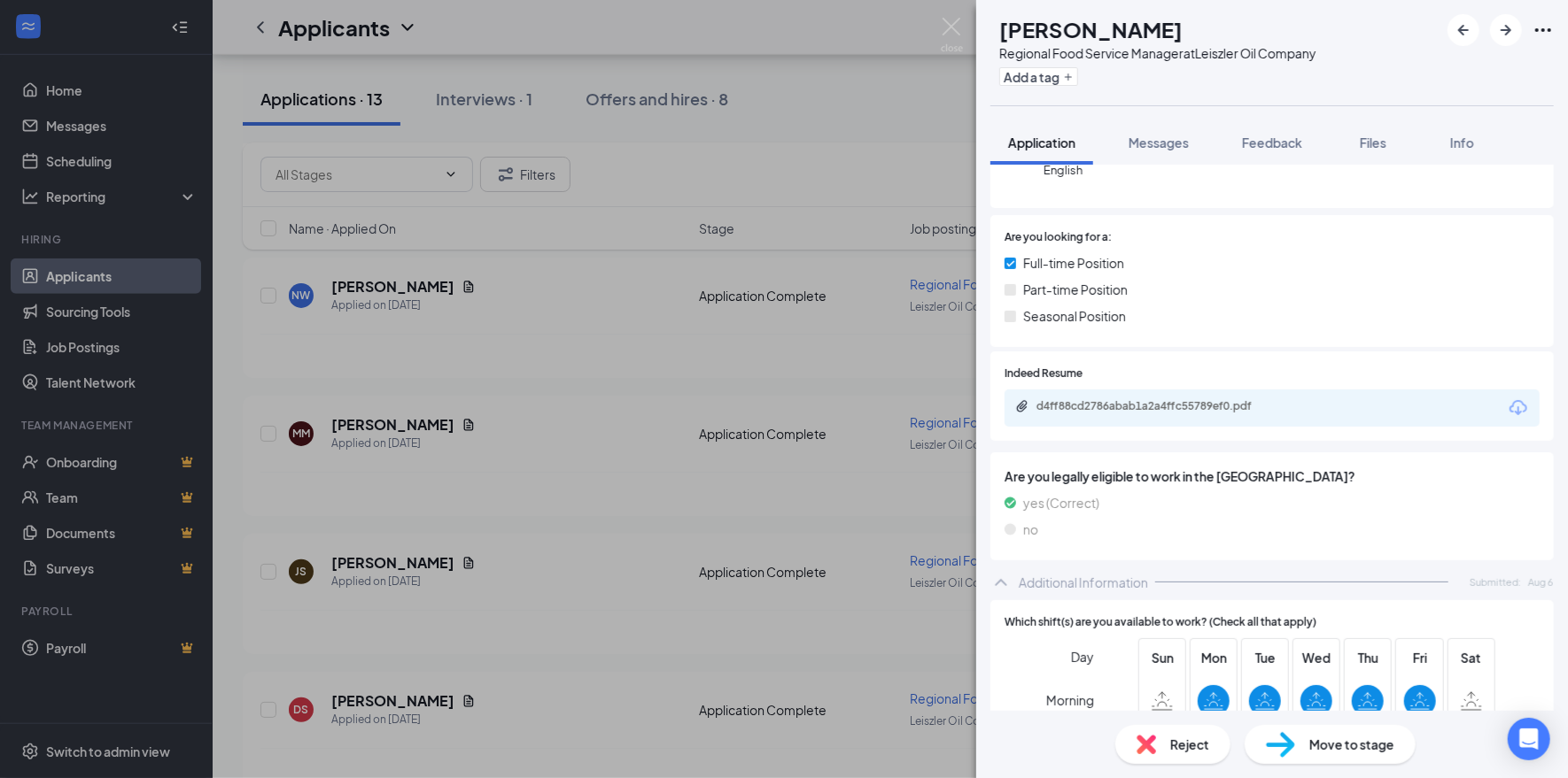
scroll to position [208, 0]
click at [1254, 416] on div "d4ff88cd2786abab1a2a4ffc55789ef0.pdf" at bounding box center [1158, 409] width 287 height 17
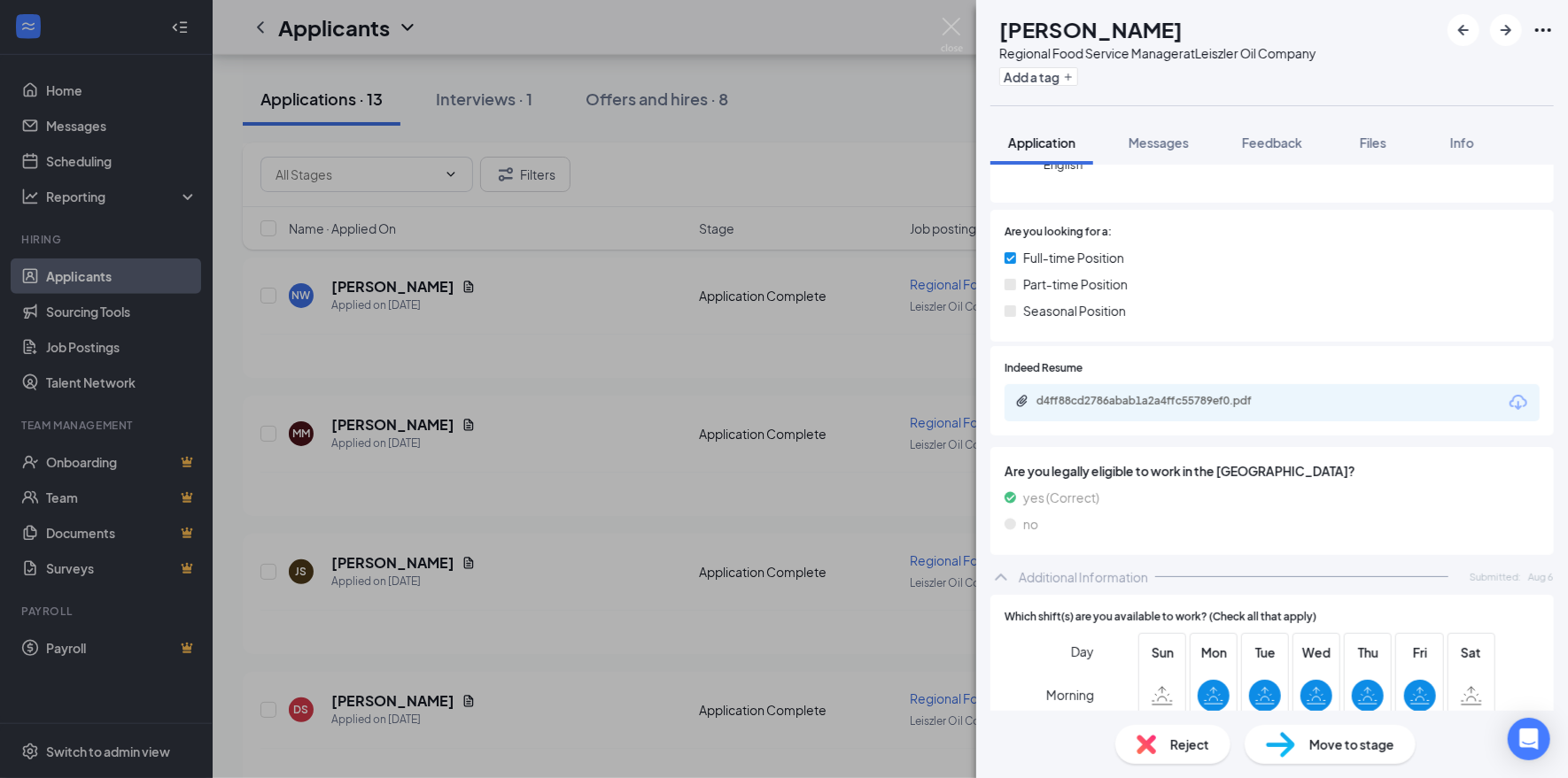
scroll to position [0, 0]
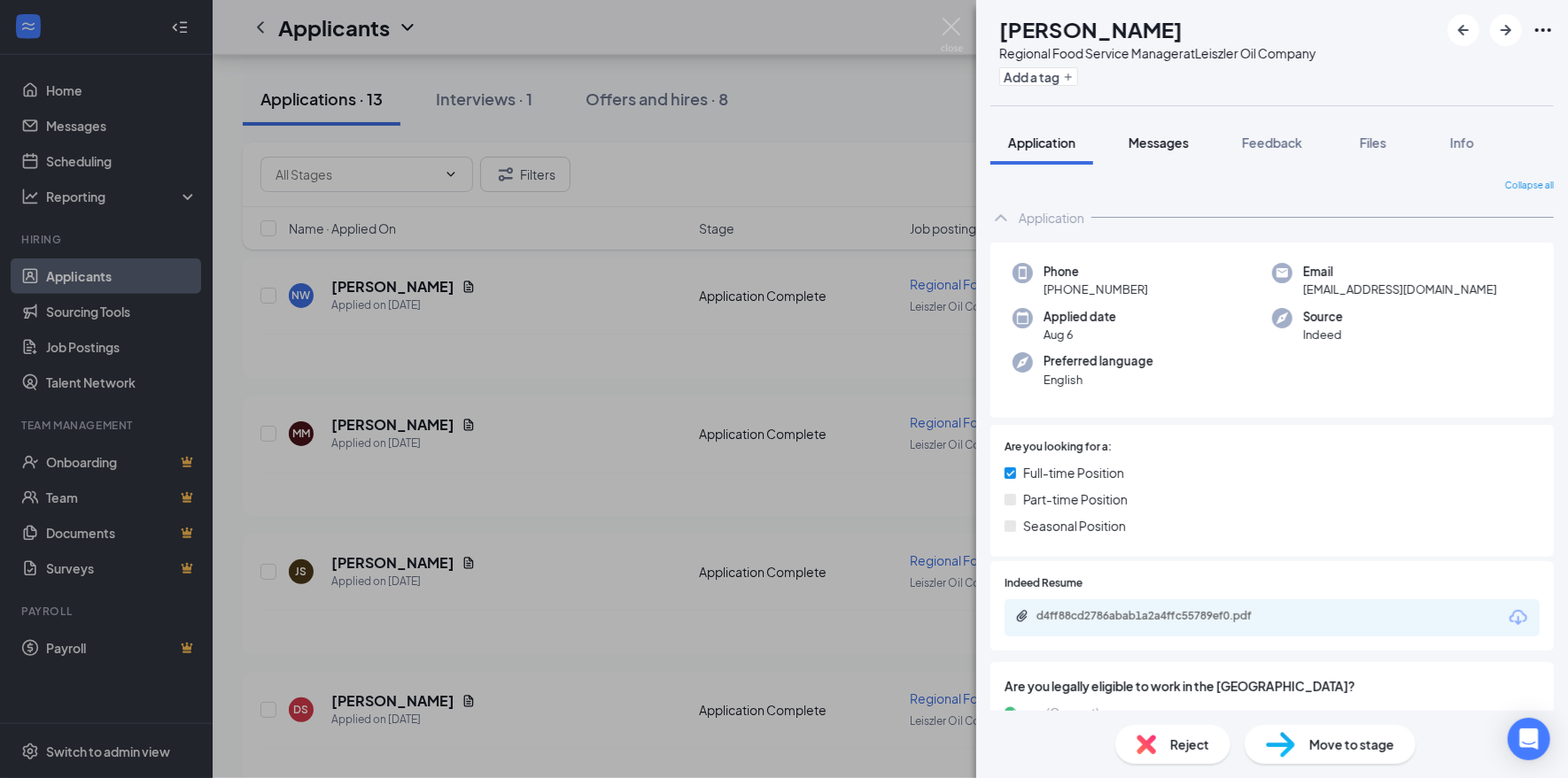
click at [1162, 140] on span "Messages" at bounding box center [1158, 142] width 61 height 16
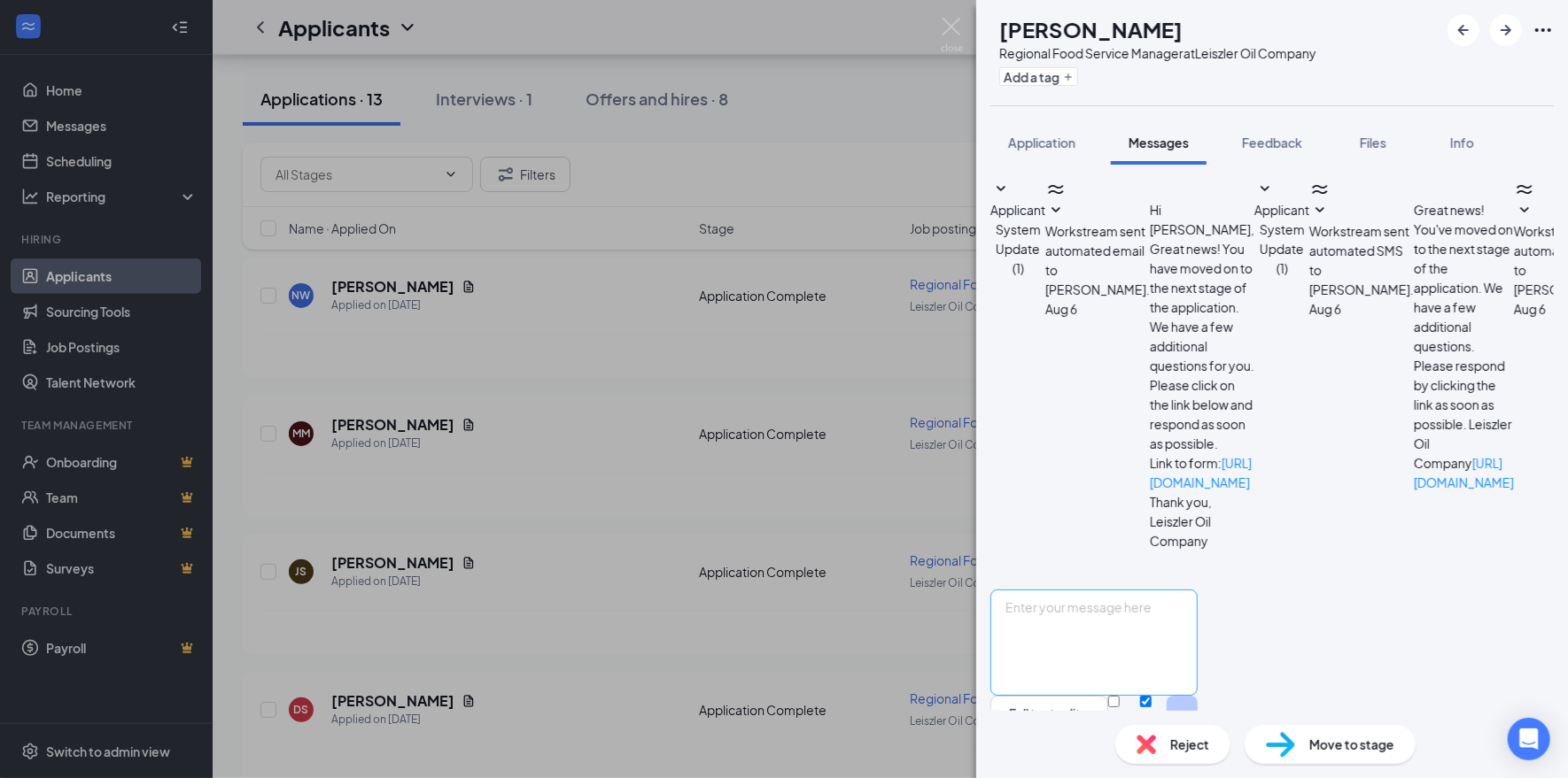
scroll to position [135, 0]
click at [1198, 590] on textarea at bounding box center [1093, 643] width 207 height 106
type textarea "Hi [PERSON_NAME], do you have restrictions on your availability? The availabili…"
click at [1198, 696] on button "Send" at bounding box center [1182, 726] width 31 height 61
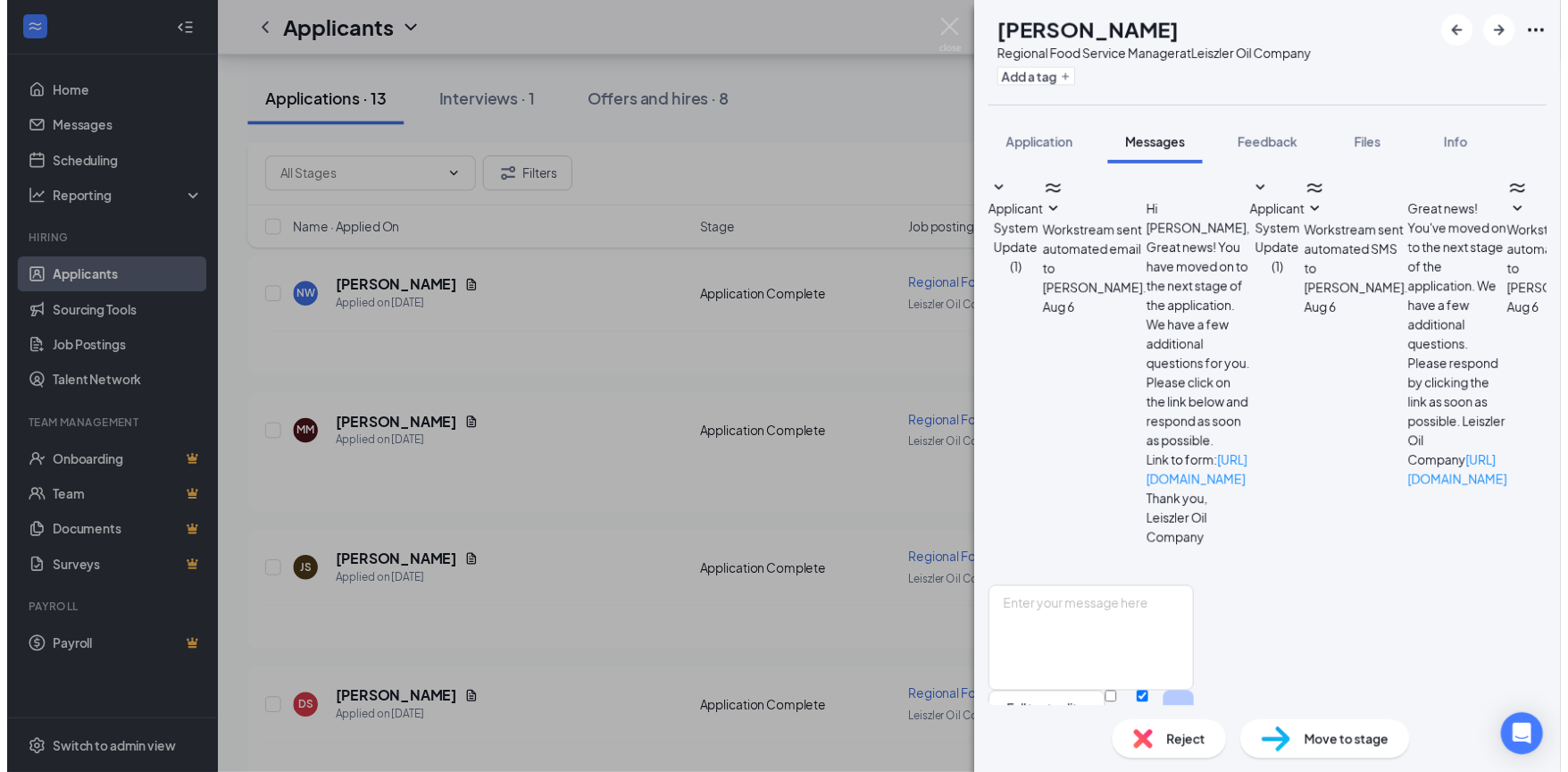
scroll to position [270, 0]
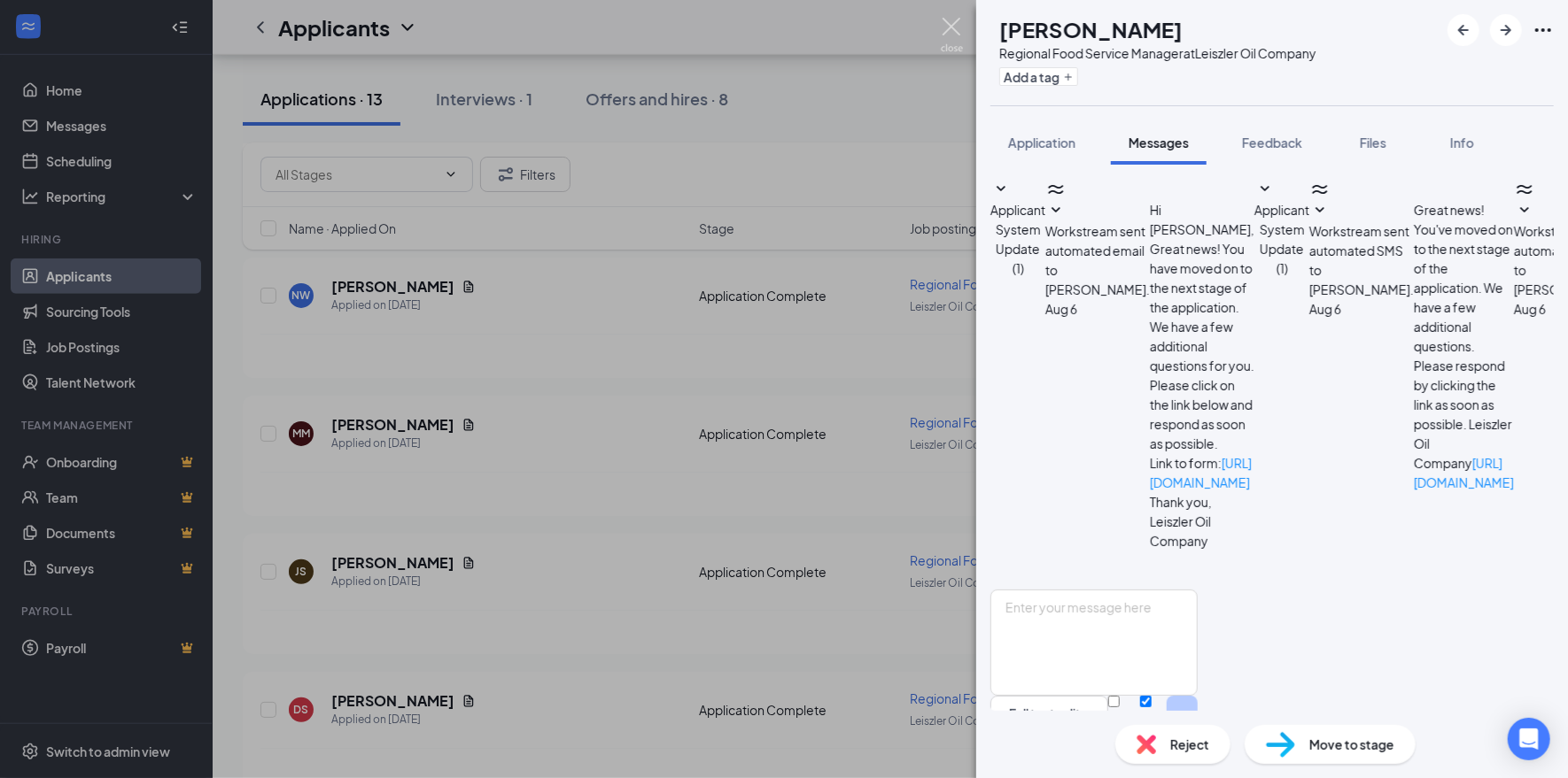
click at [955, 28] on img at bounding box center [951, 35] width 22 height 35
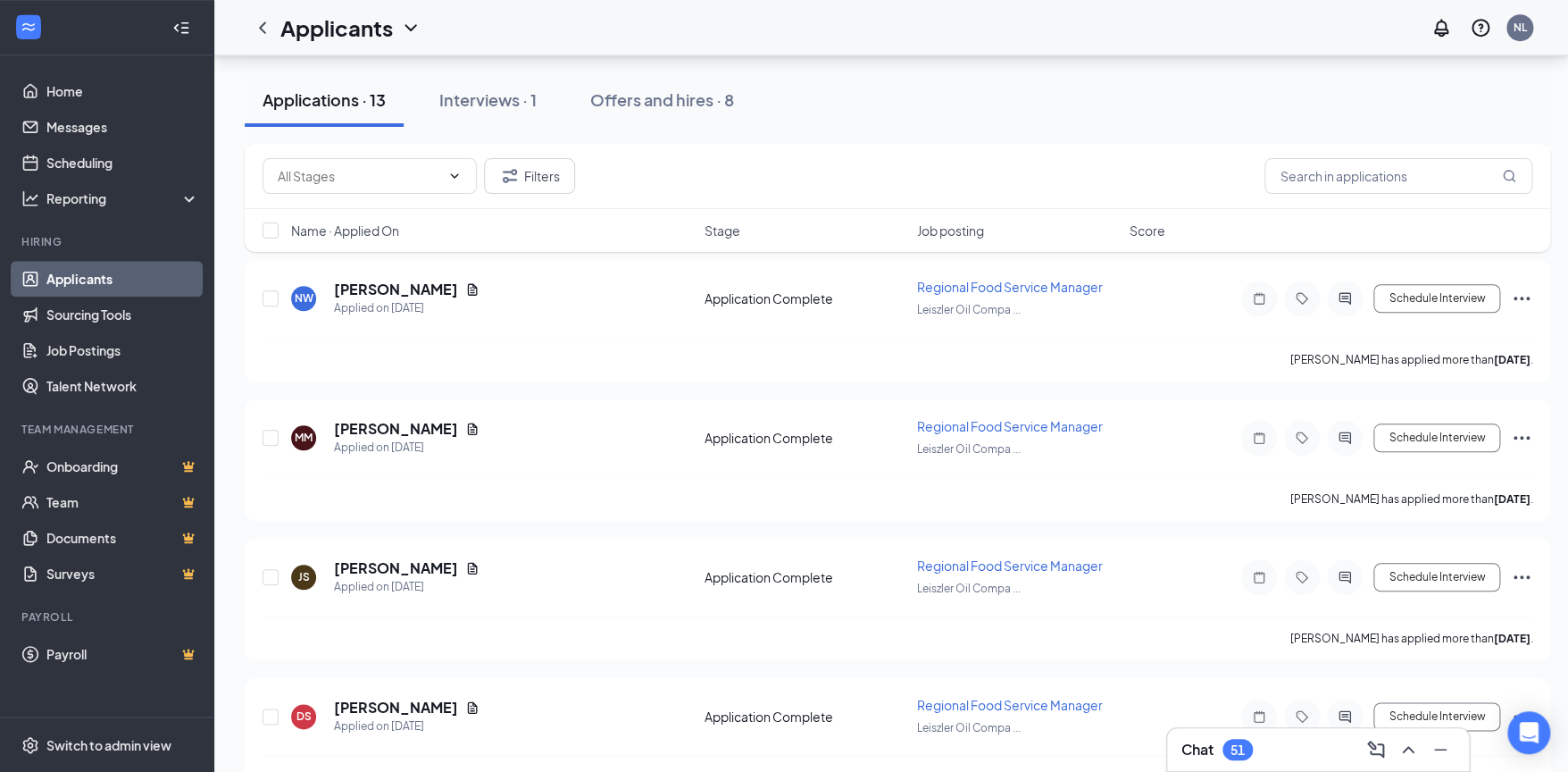
click at [1267, 743] on div "Chat 51" at bounding box center [1318, 750] width 273 height 29
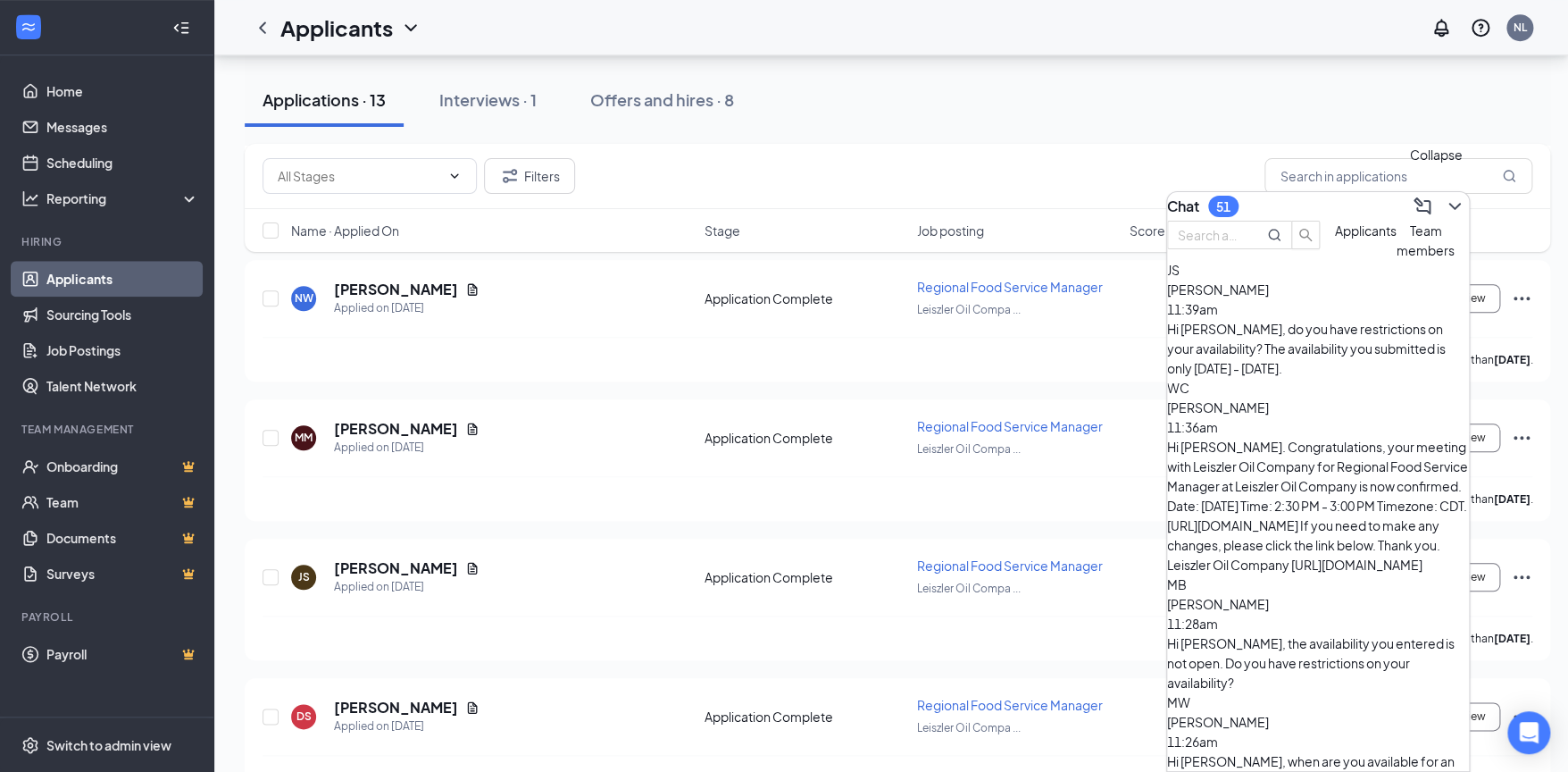
click at [1444, 196] on icon "ChevronDown" at bounding box center [1455, 206] width 22 height 22
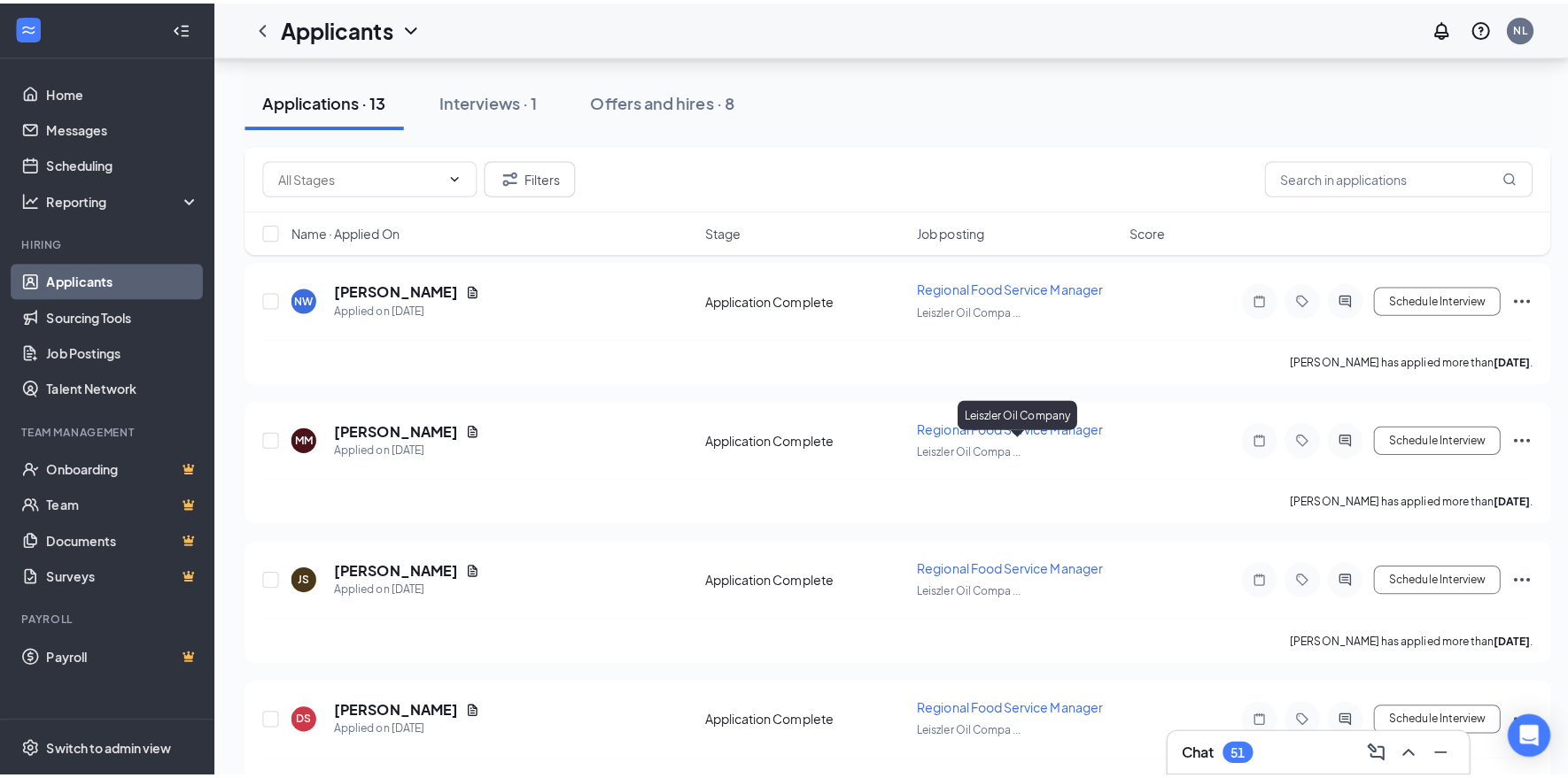
scroll to position [885, 0]
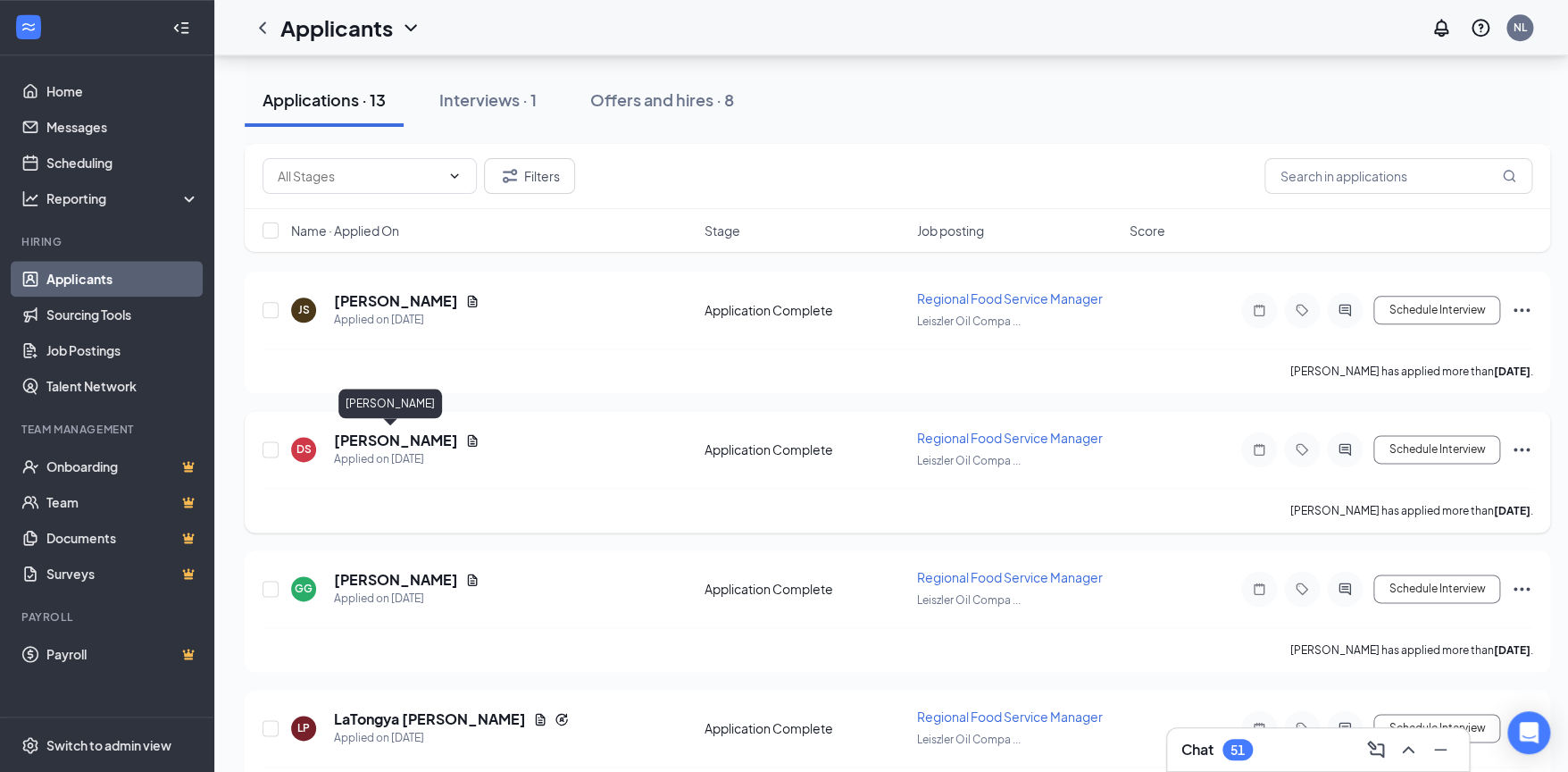
click at [411, 440] on h5 "[PERSON_NAME]" at bounding box center [396, 440] width 124 height 20
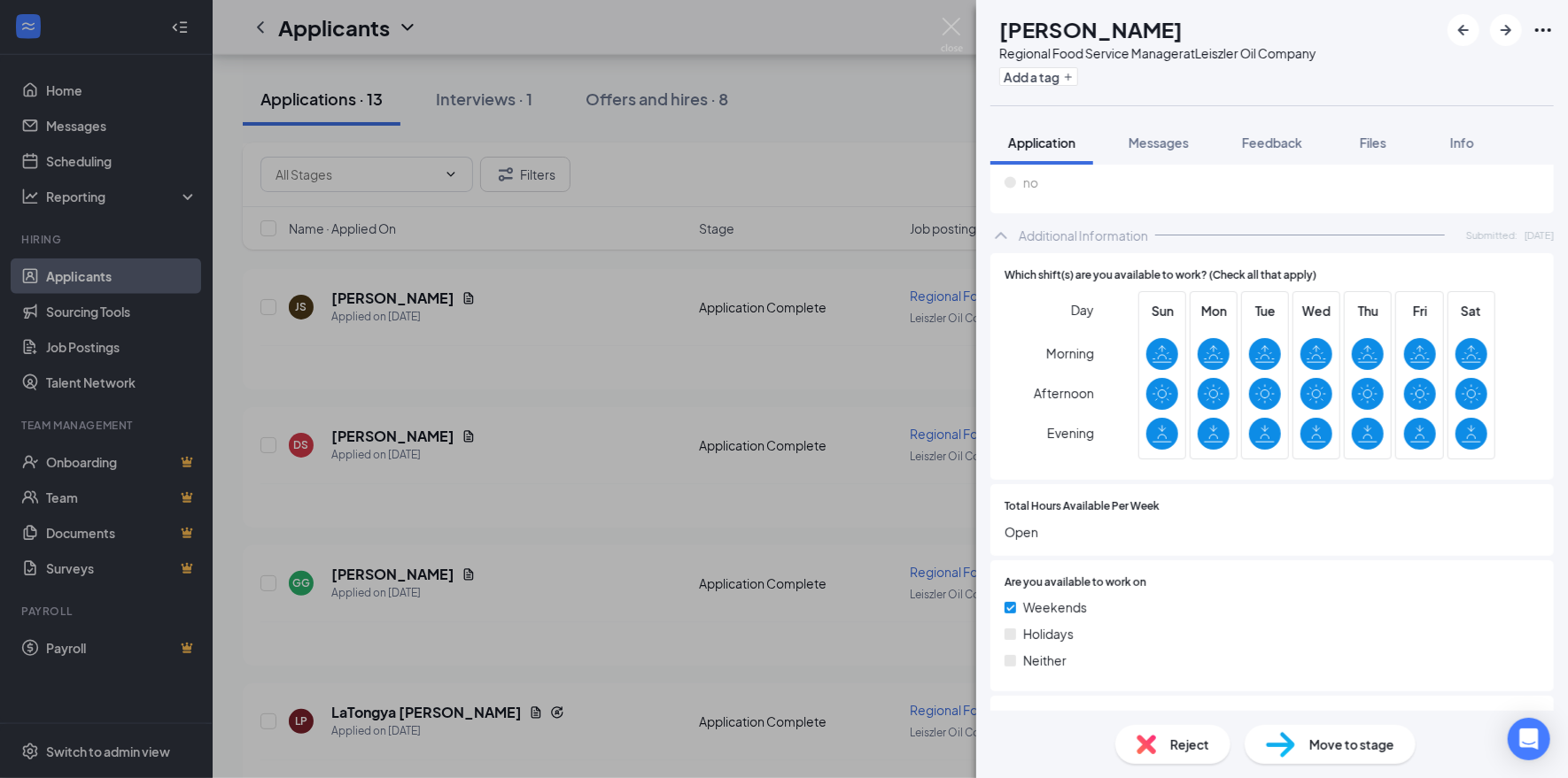
scroll to position [296, 0]
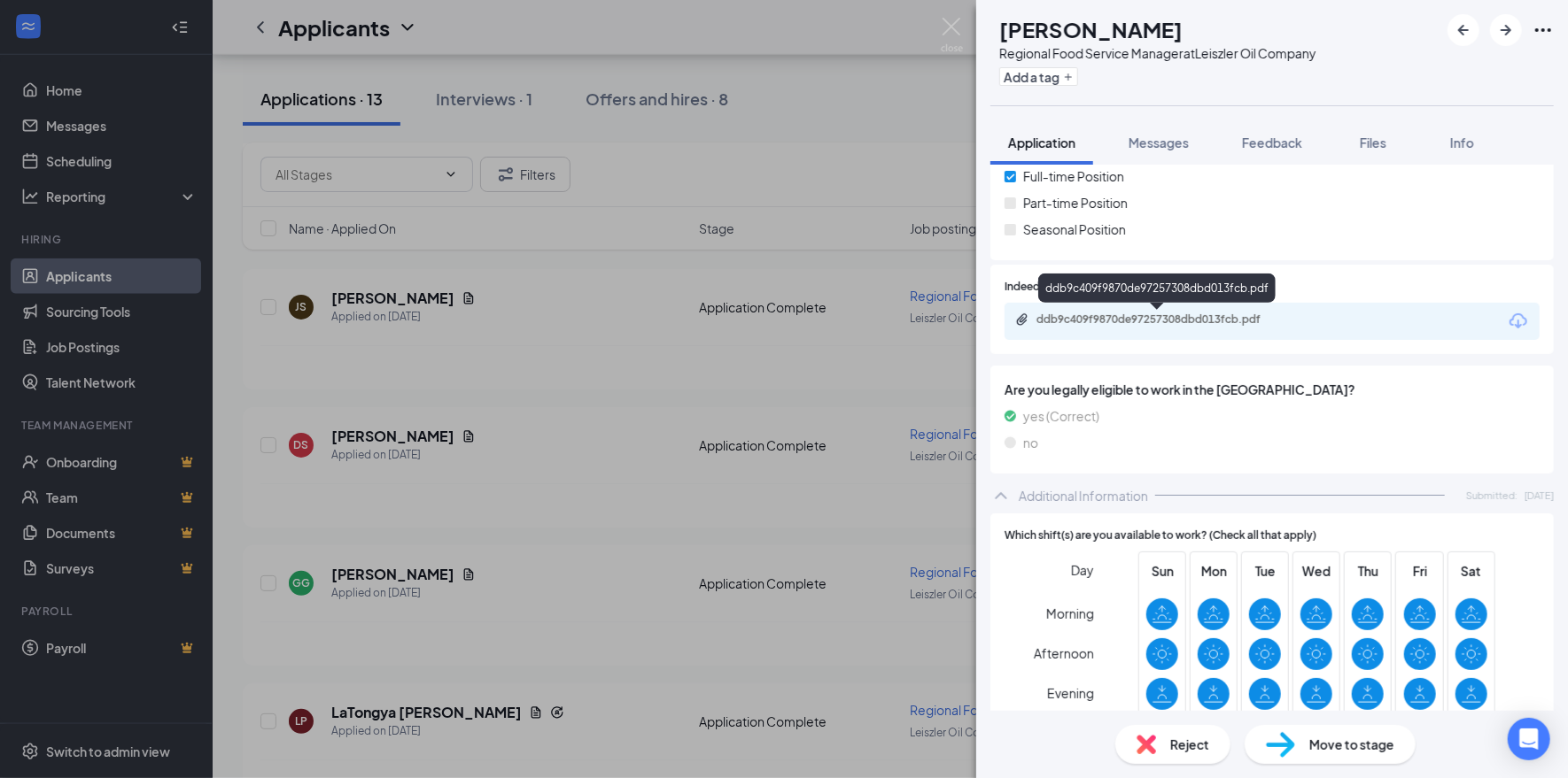
click at [1206, 327] on div "ddb9c409f9870de97257308dbd013fcb.pdf" at bounding box center [1158, 320] width 287 height 17
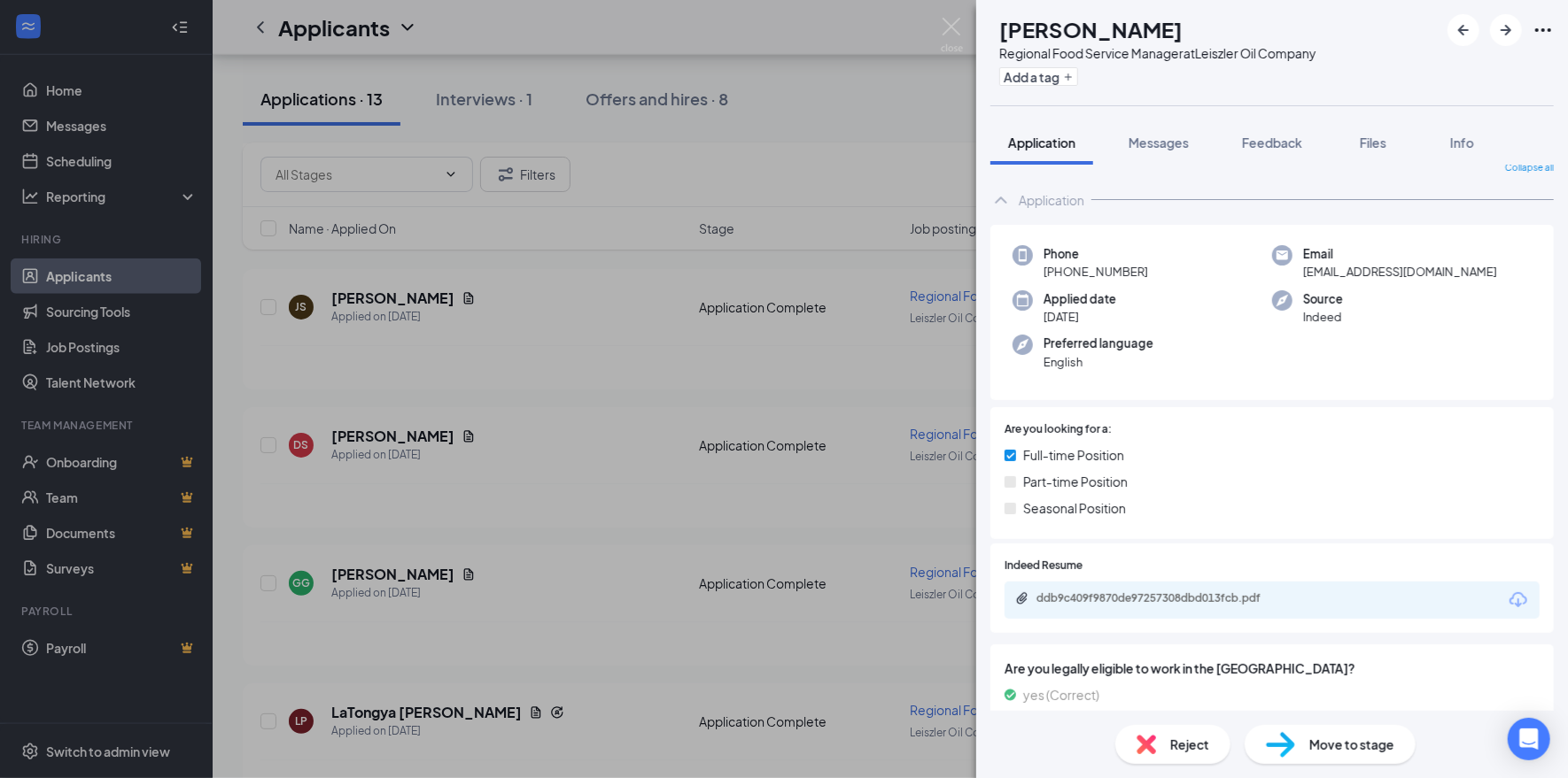
scroll to position [0, 0]
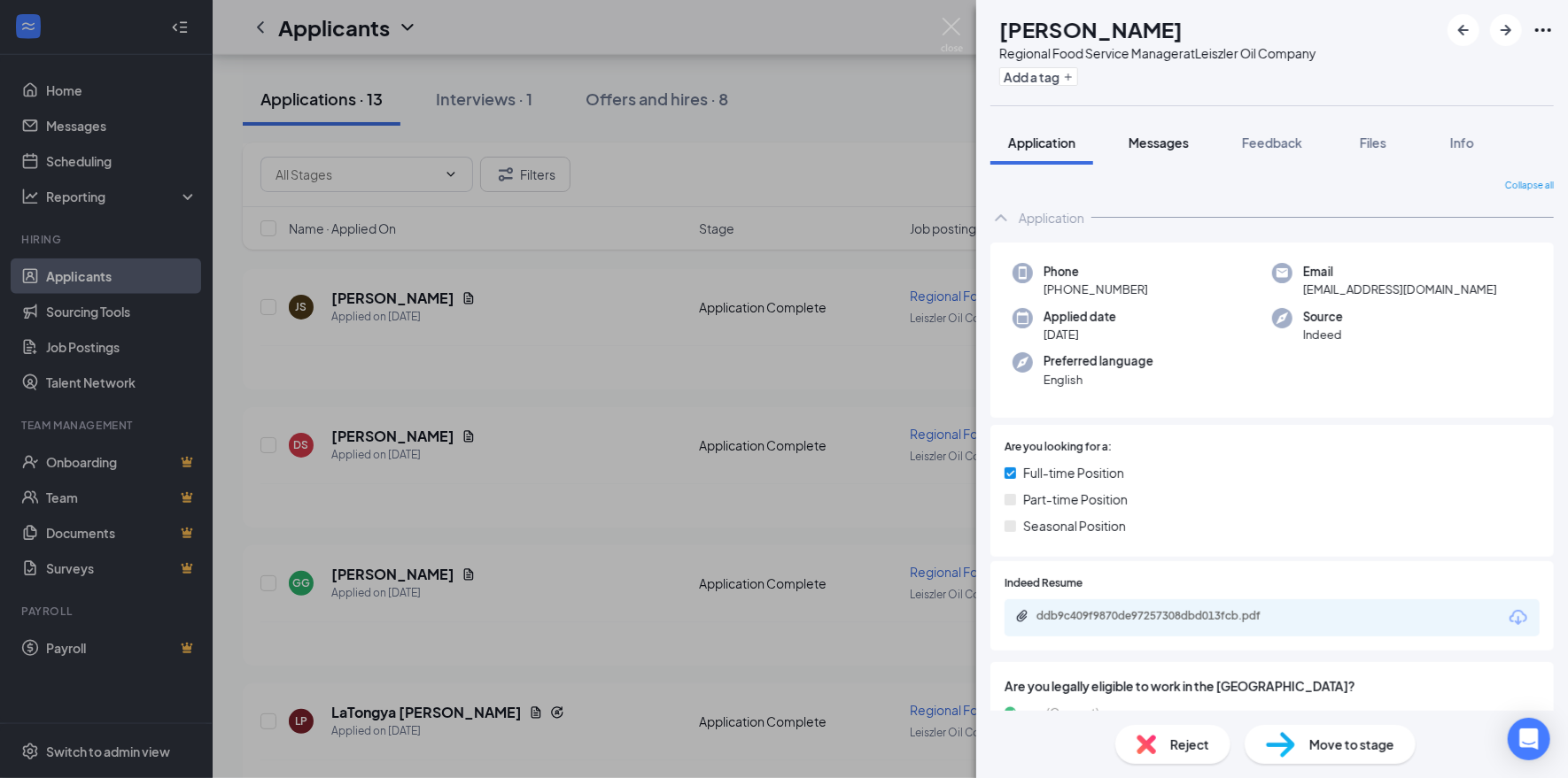
click at [1159, 140] on span "Messages" at bounding box center [1158, 142] width 61 height 16
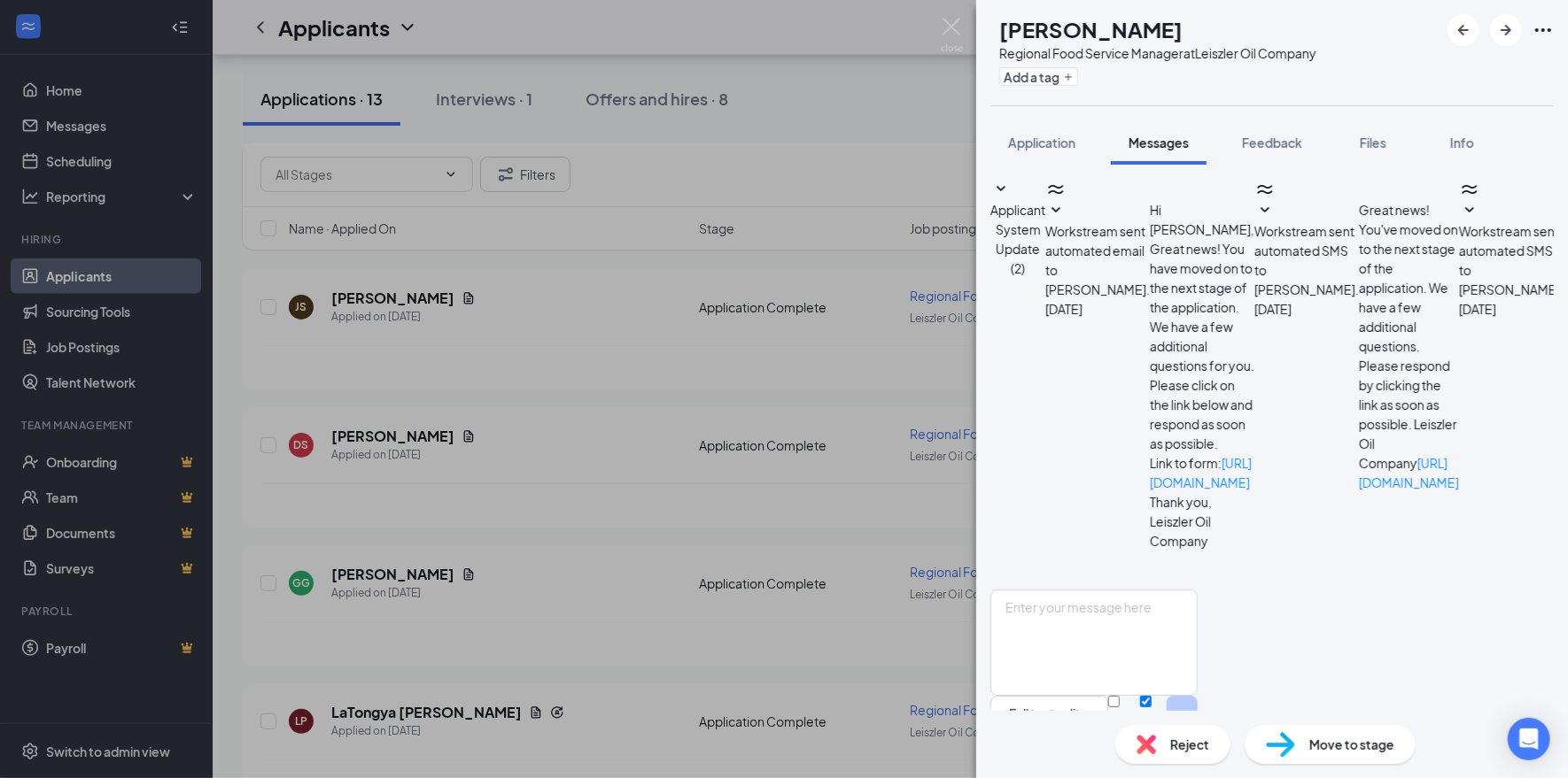
scroll to position [85, 0]
click at [1198, 590] on textarea at bounding box center [1093, 643] width 207 height 106
type textarea "Hi Devon, are you currently located in [GEOGRAPHIC_DATA]?"
click at [1198, 696] on button "Send" at bounding box center [1182, 726] width 31 height 61
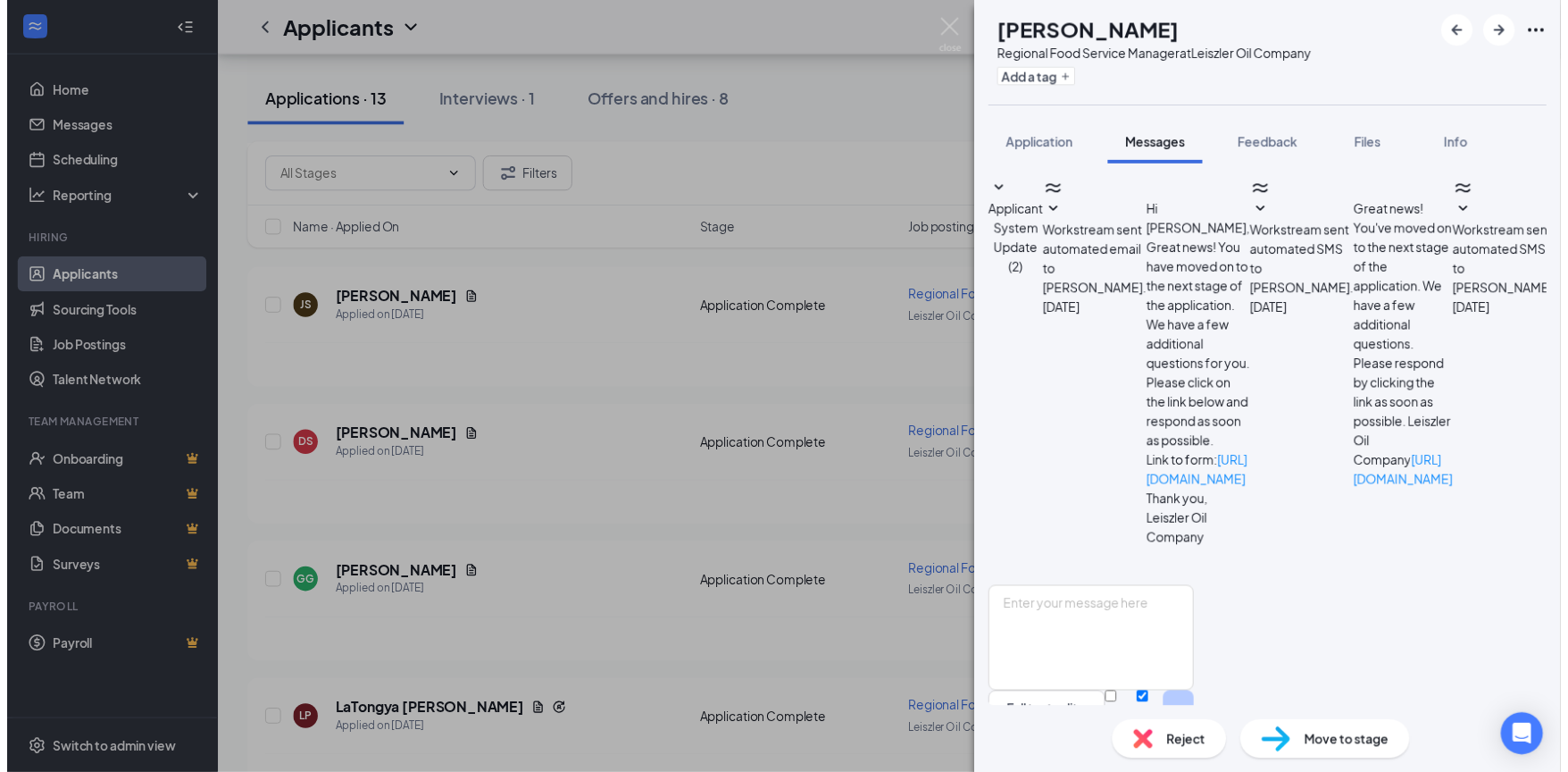
scroll to position [200, 0]
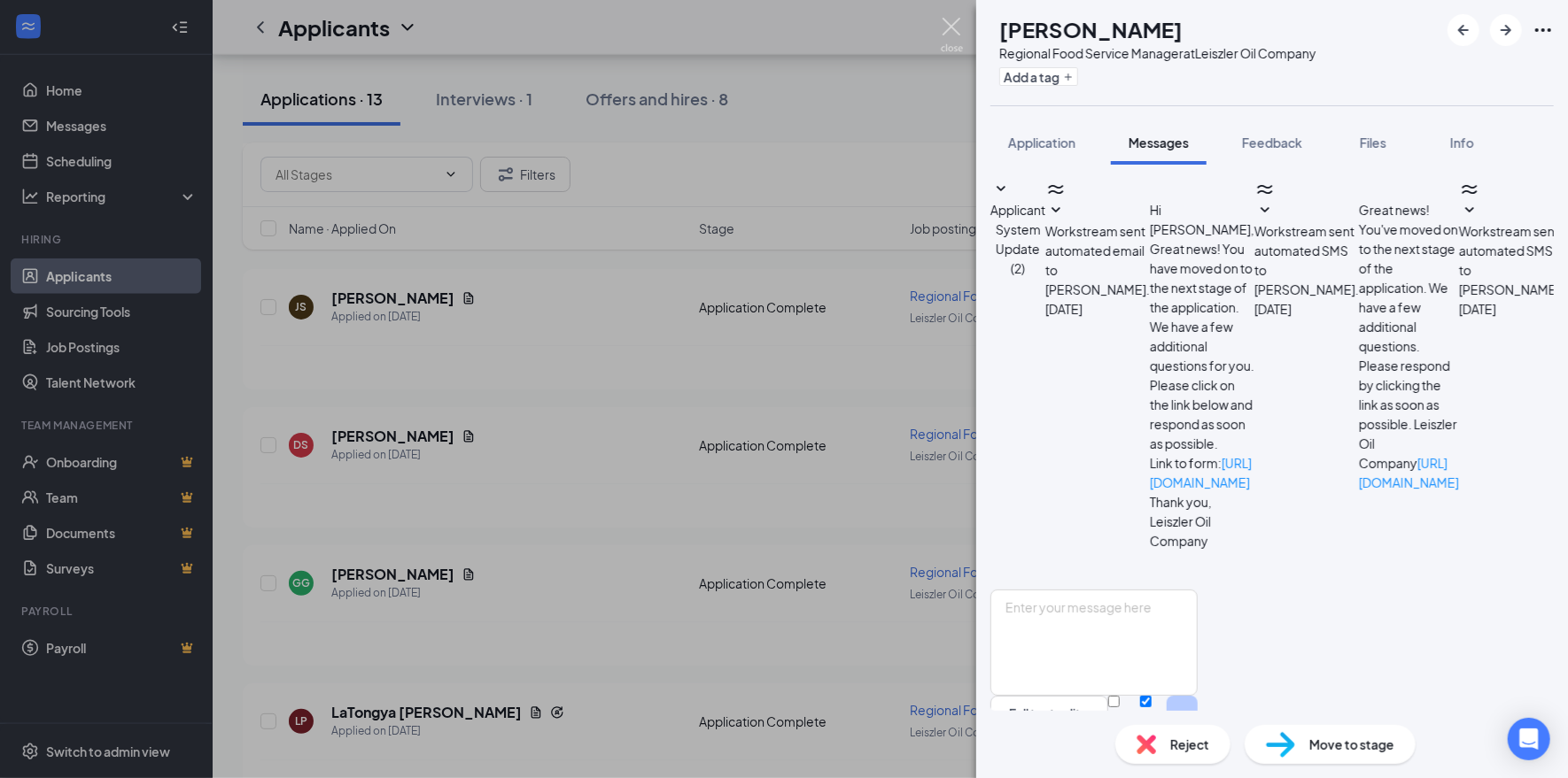
click at [953, 28] on img at bounding box center [951, 35] width 22 height 35
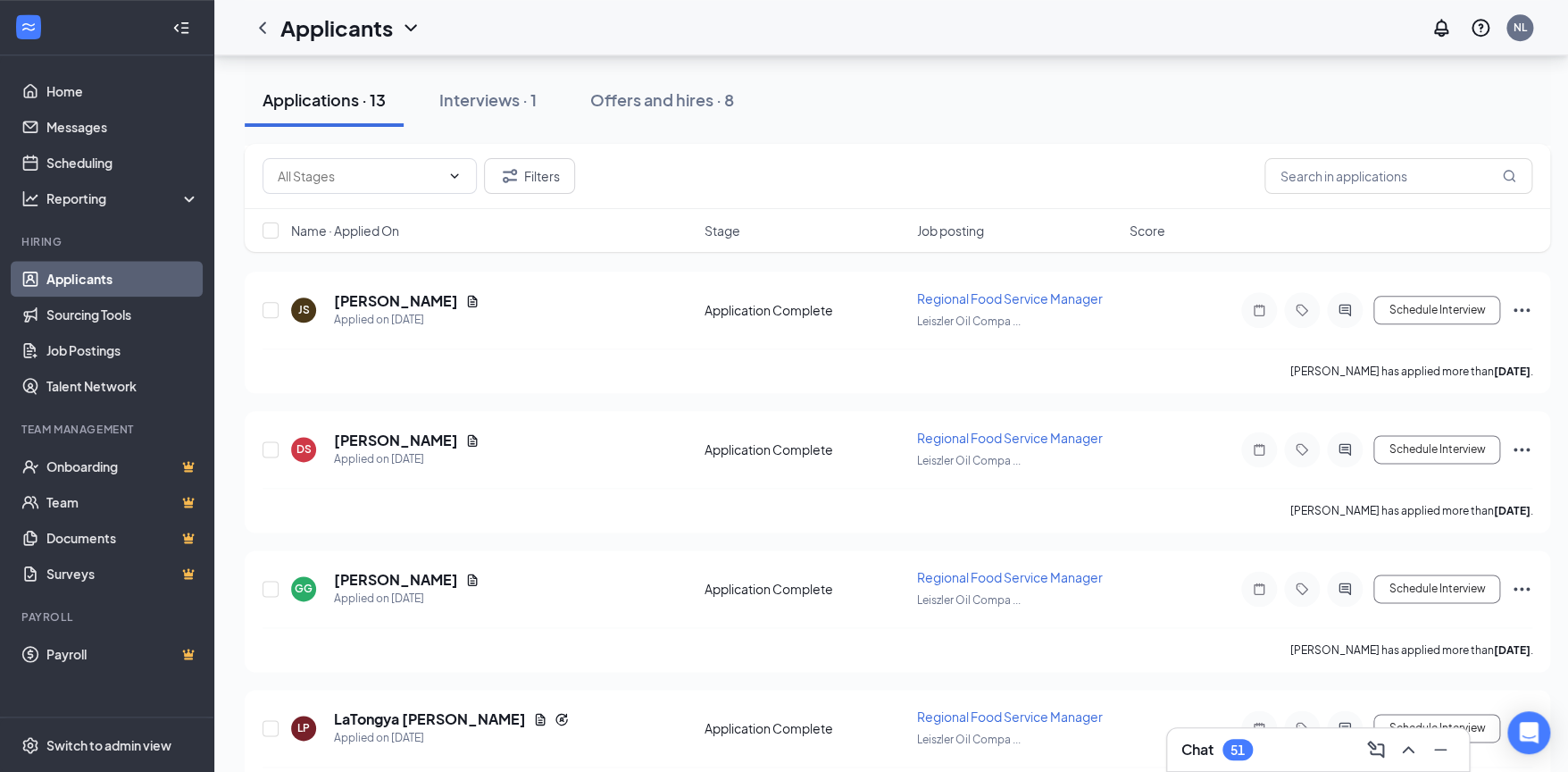
click at [1292, 749] on div "Chat 51" at bounding box center [1318, 750] width 273 height 29
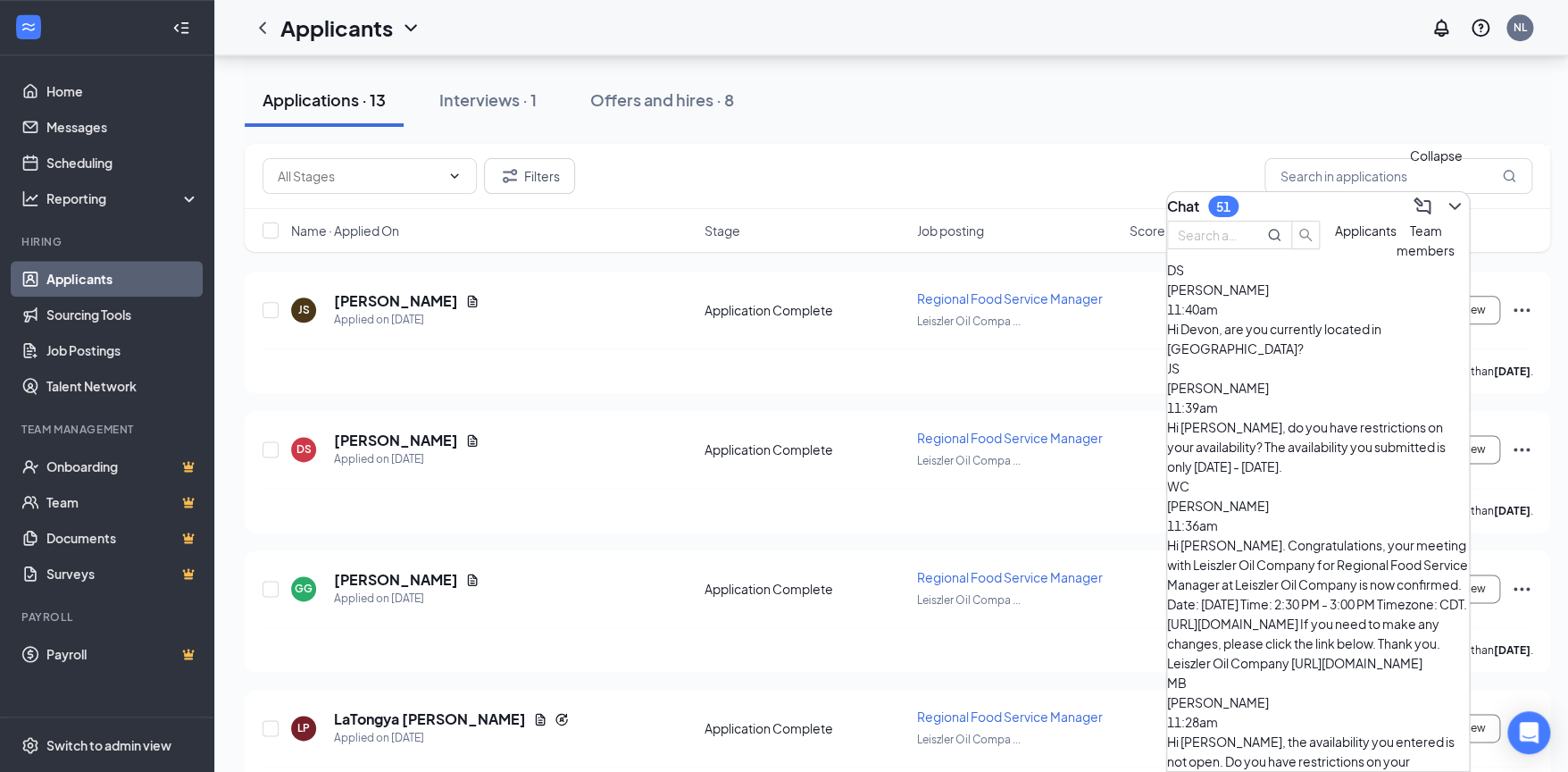
click at [1447, 213] on div at bounding box center [1453, 206] width 32 height 29
click at [1454, 202] on div "Chat 51" at bounding box center [1318, 206] width 302 height 29
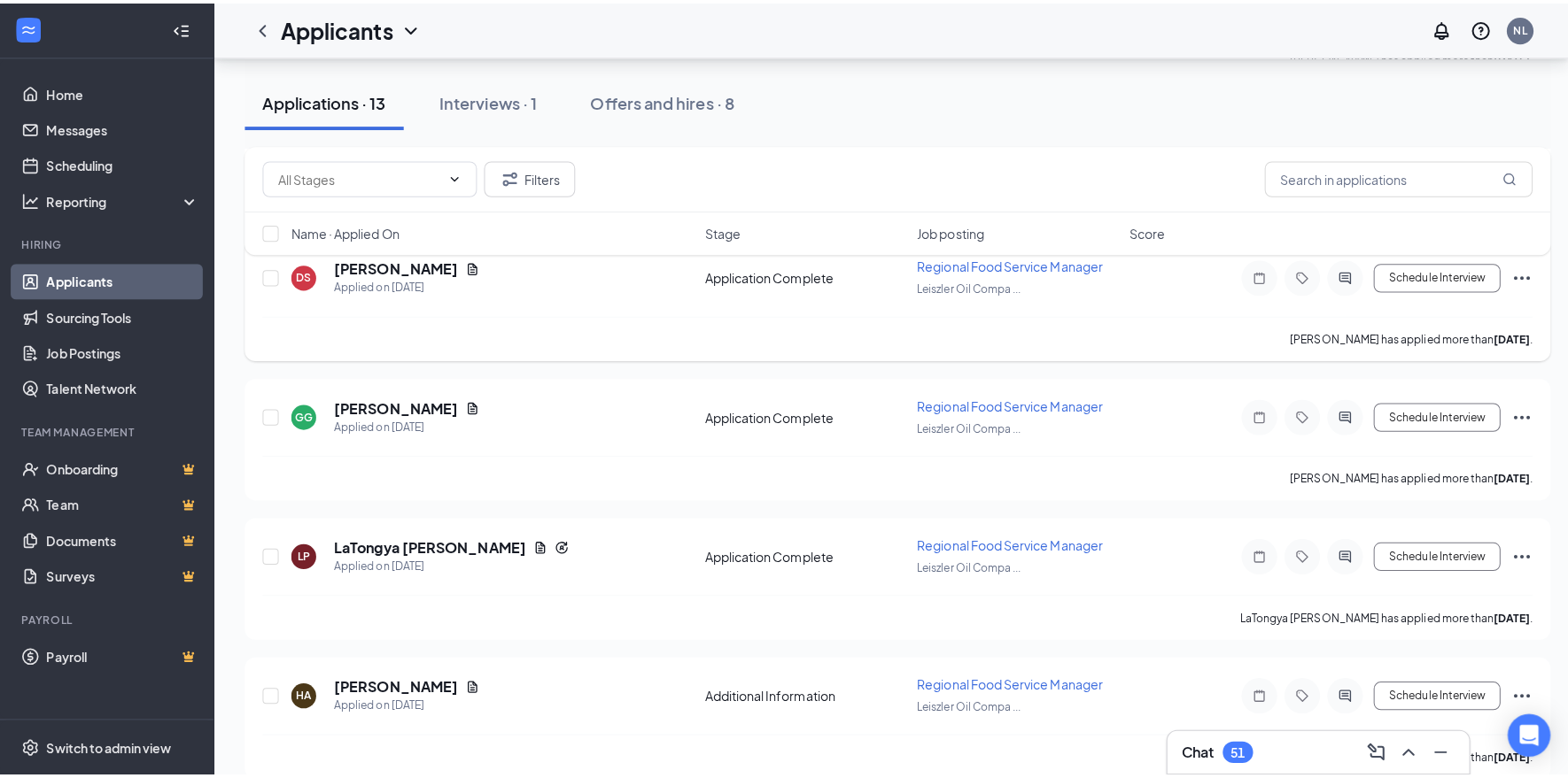
scroll to position [1063, 0]
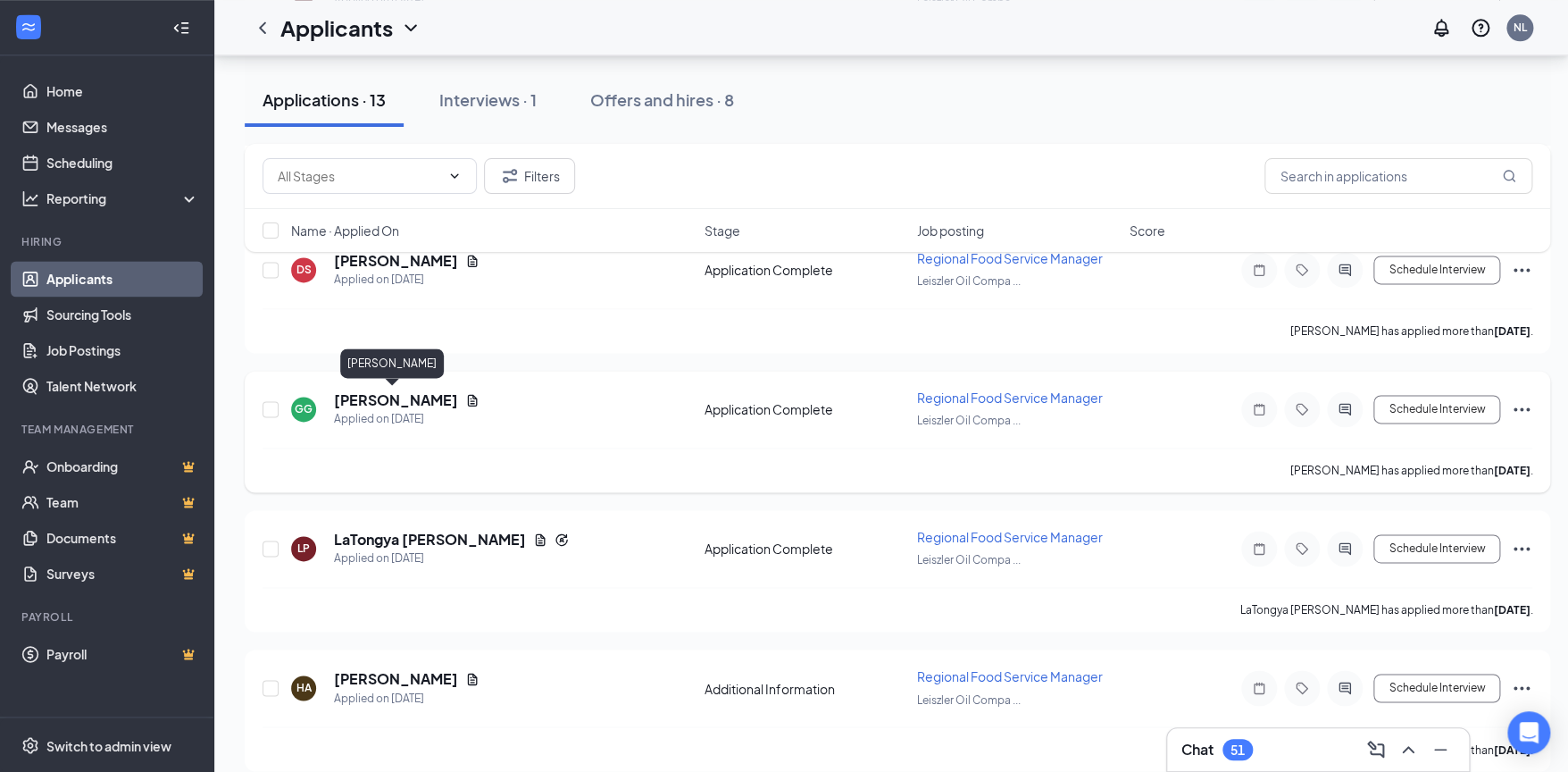
click at [415, 403] on h5 "[PERSON_NAME]" at bounding box center [396, 400] width 124 height 20
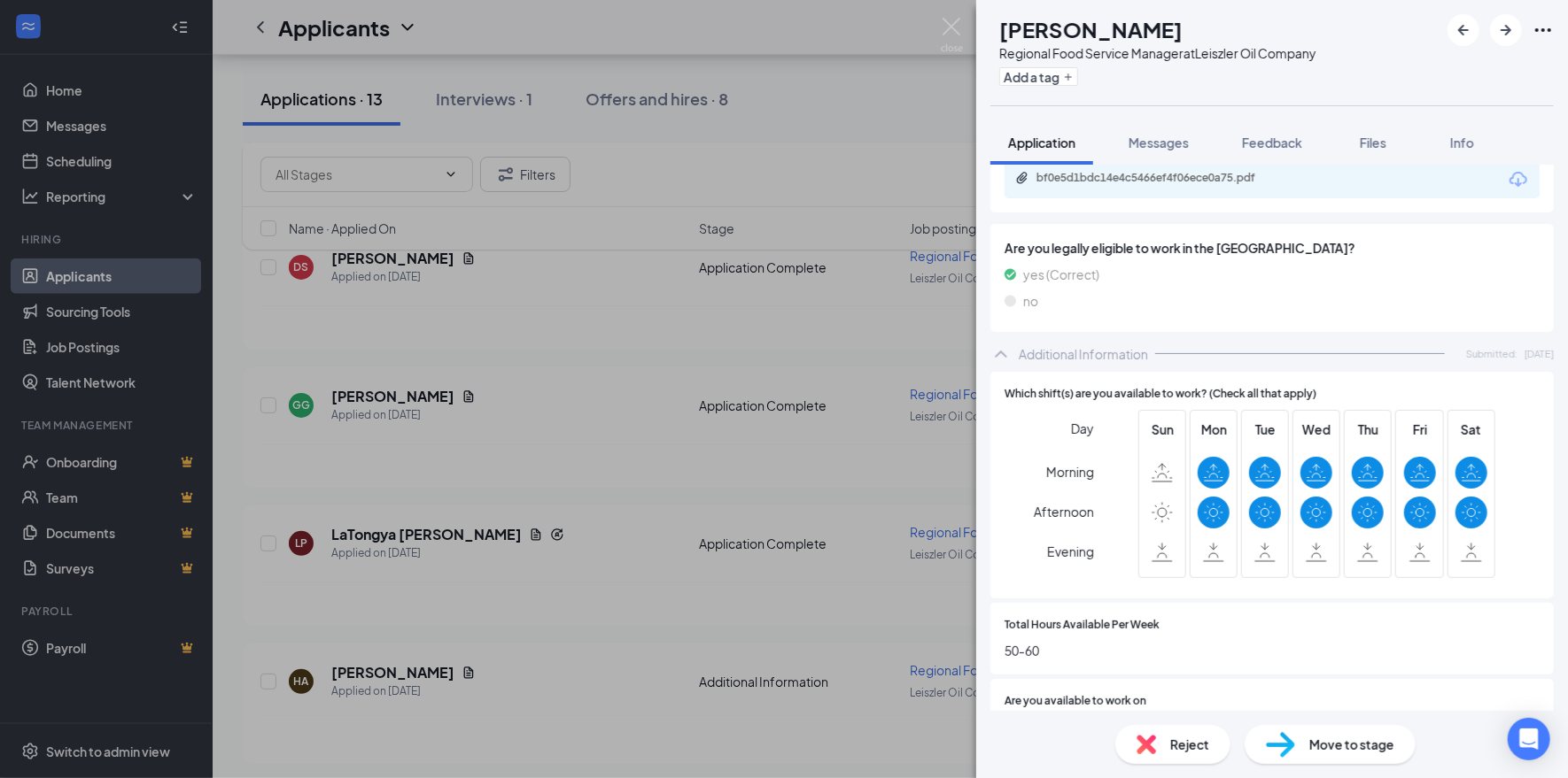
scroll to position [296, 0]
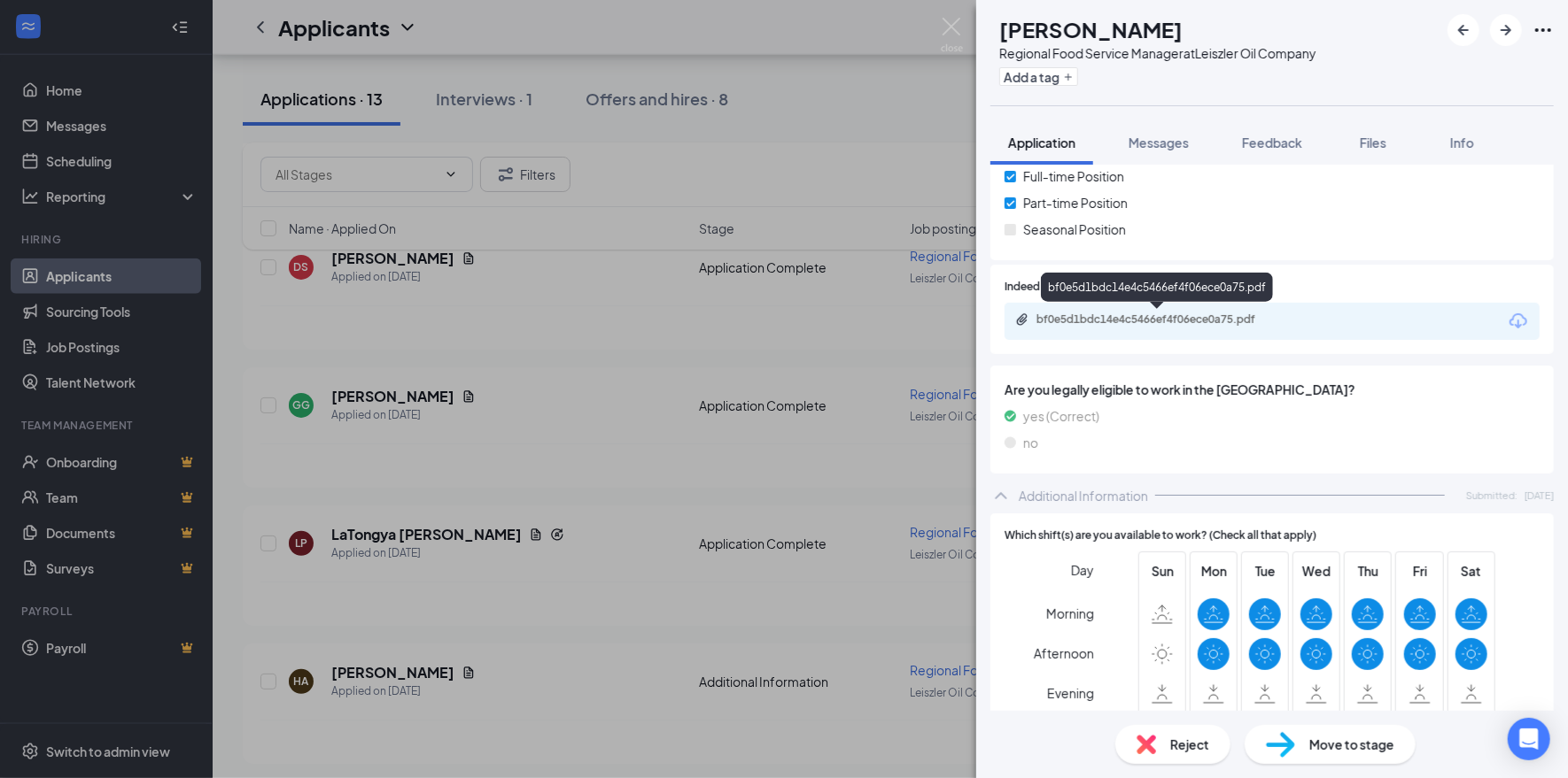
click at [1194, 323] on div "bf0e5d1bdc14e4c5466ef4f06ece0a75.pdf" at bounding box center [1160, 320] width 248 height 14
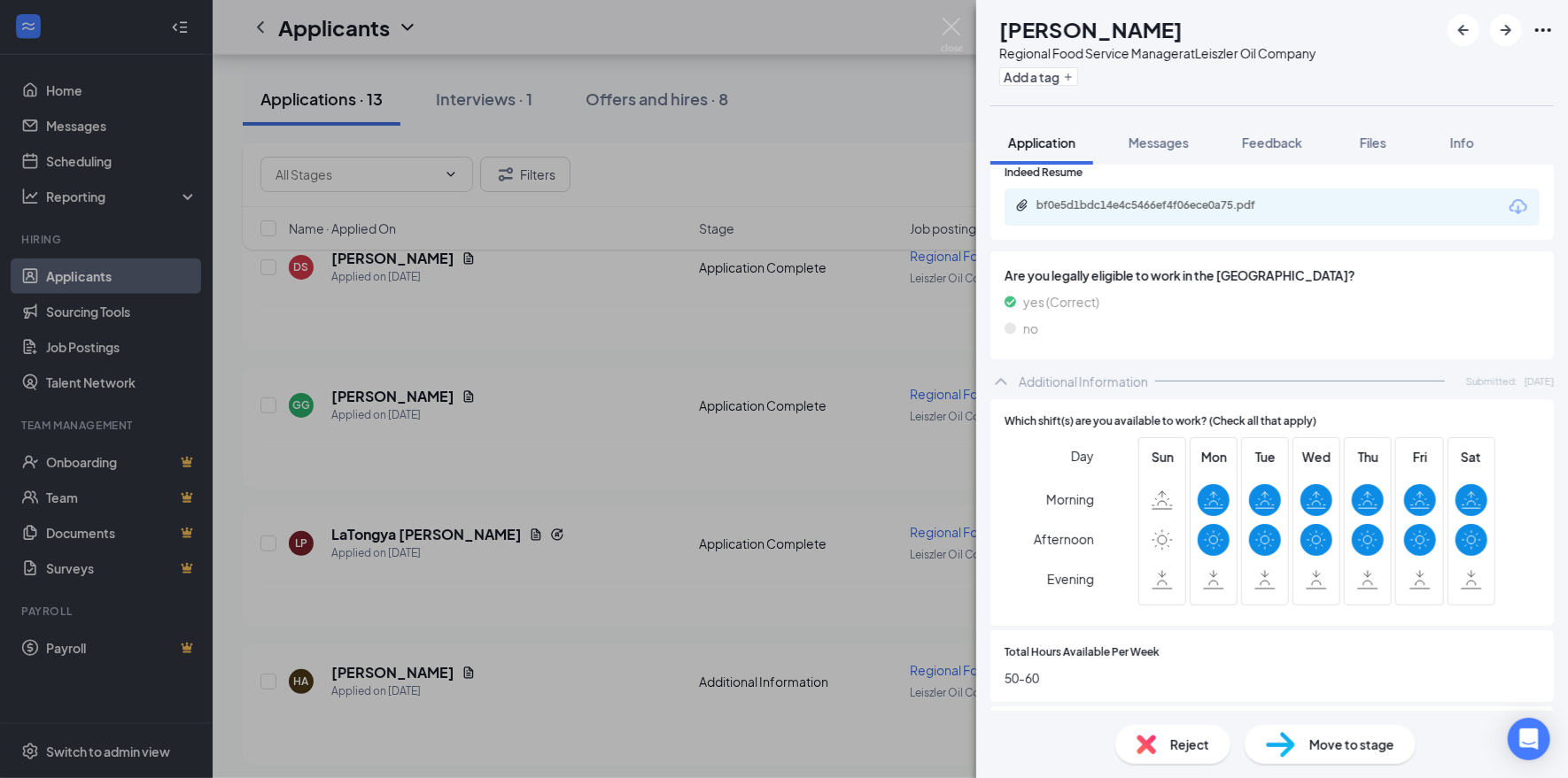
scroll to position [563, 0]
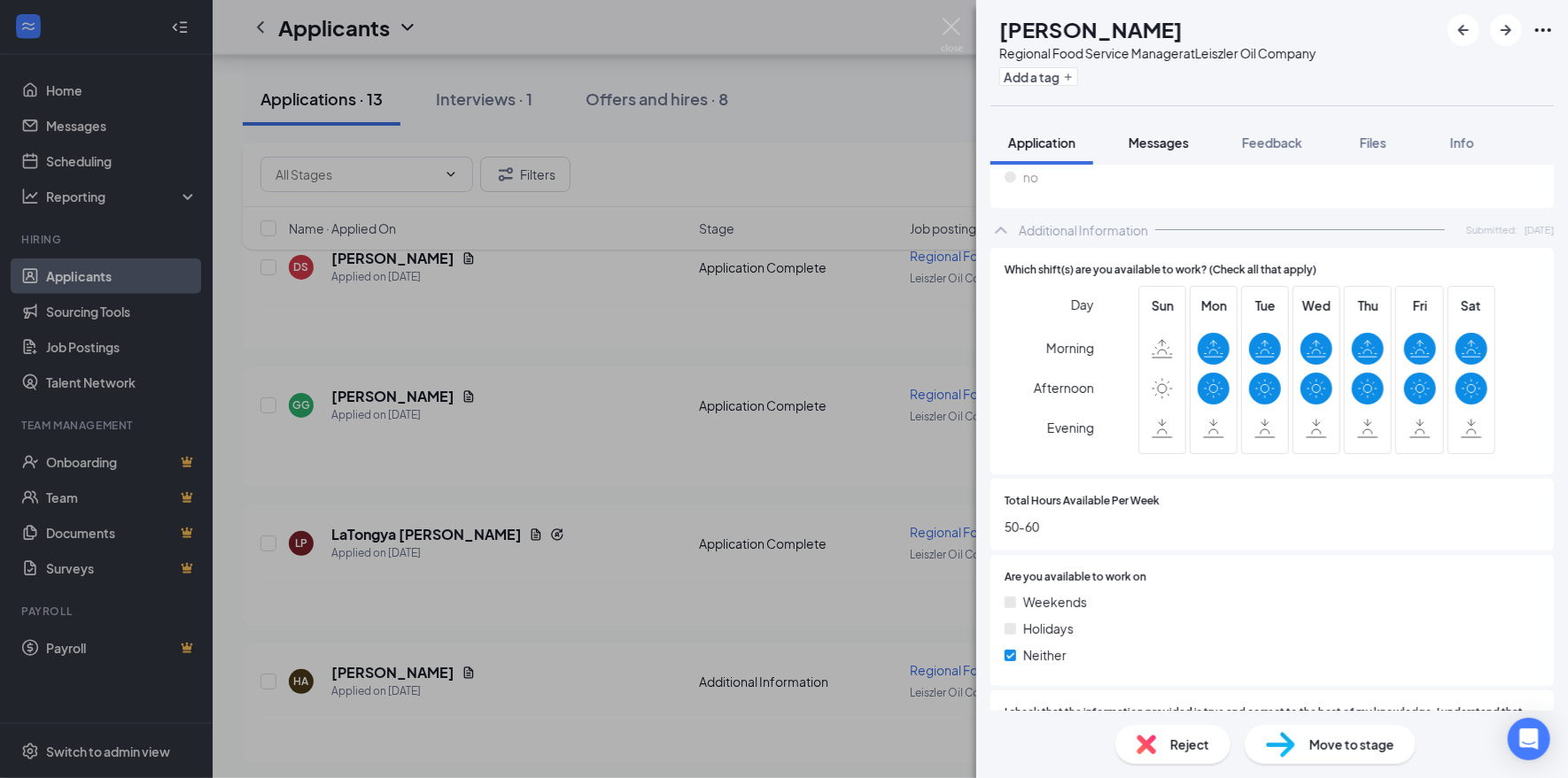
click at [1181, 139] on span "Messages" at bounding box center [1158, 142] width 61 height 16
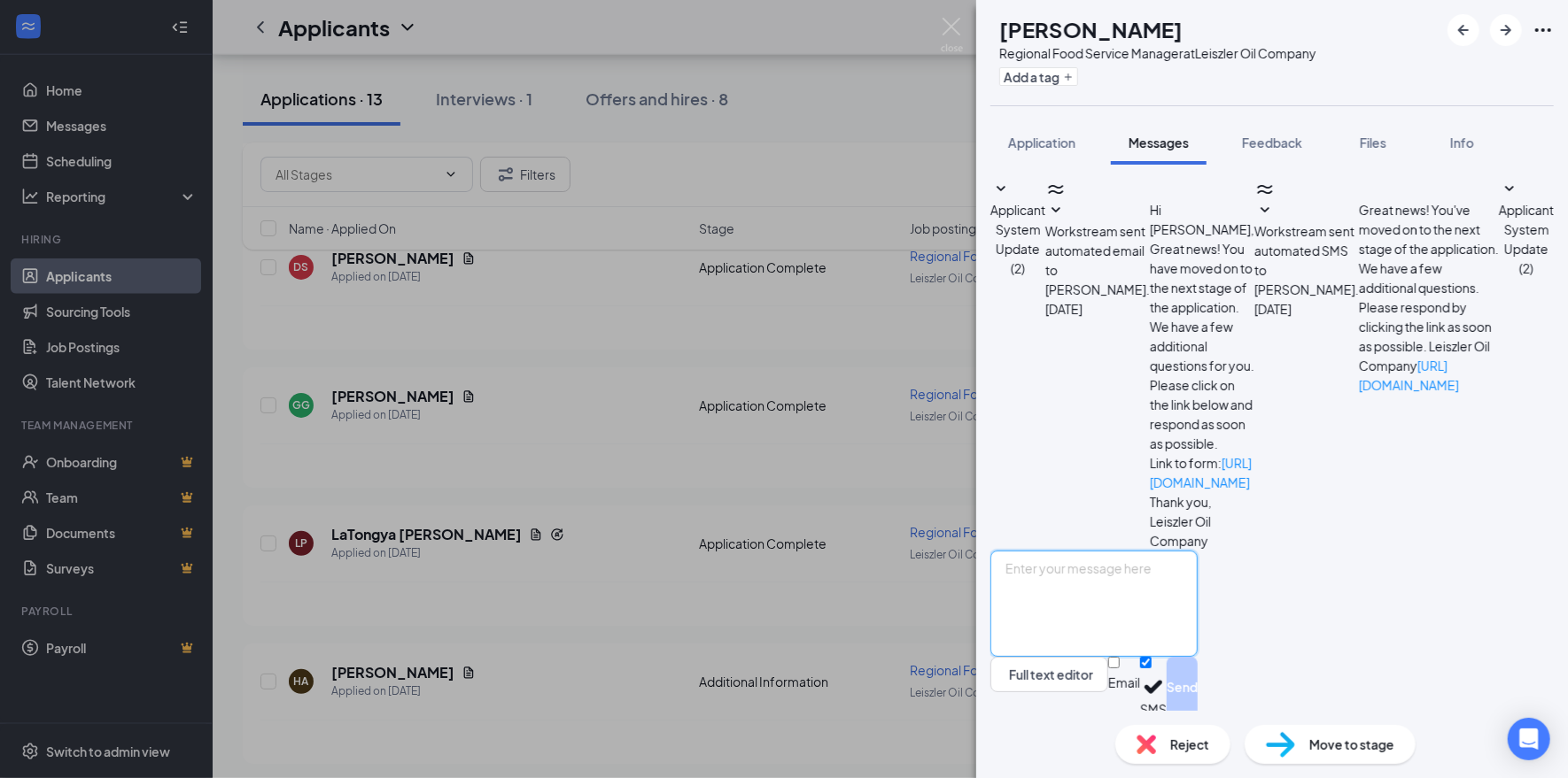
click at [1198, 567] on textarea at bounding box center [1093, 604] width 207 height 106
click at [1198, 562] on textarea "Hi [PERSON_NAME], do you have restrictions on your availability? Th" at bounding box center [1093, 604] width 207 height 106
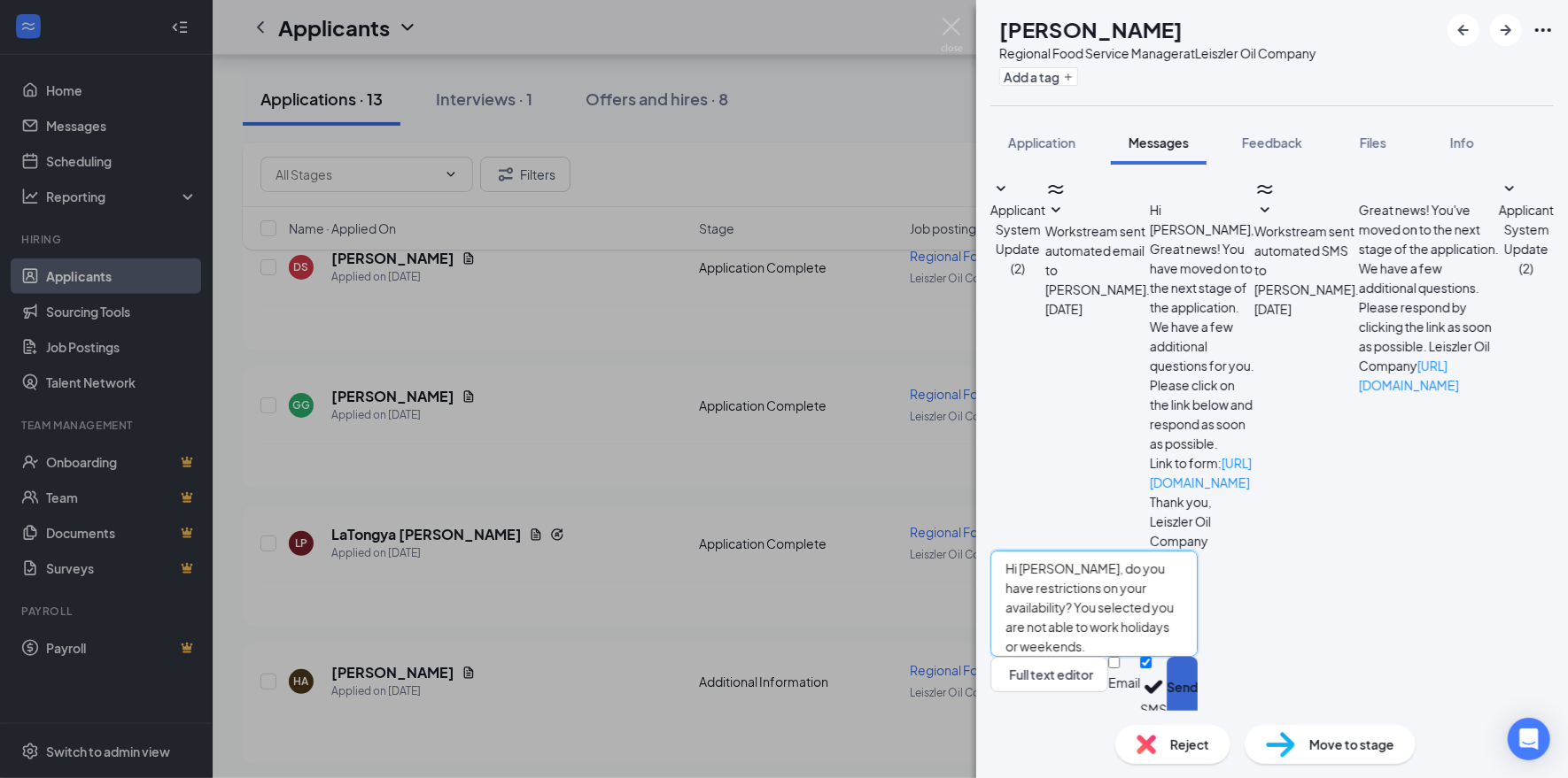
type textarea "Hi [PERSON_NAME], do you have restrictions on your availability? You selected y…"
click at [1198, 683] on button "Send" at bounding box center [1182, 687] width 31 height 61
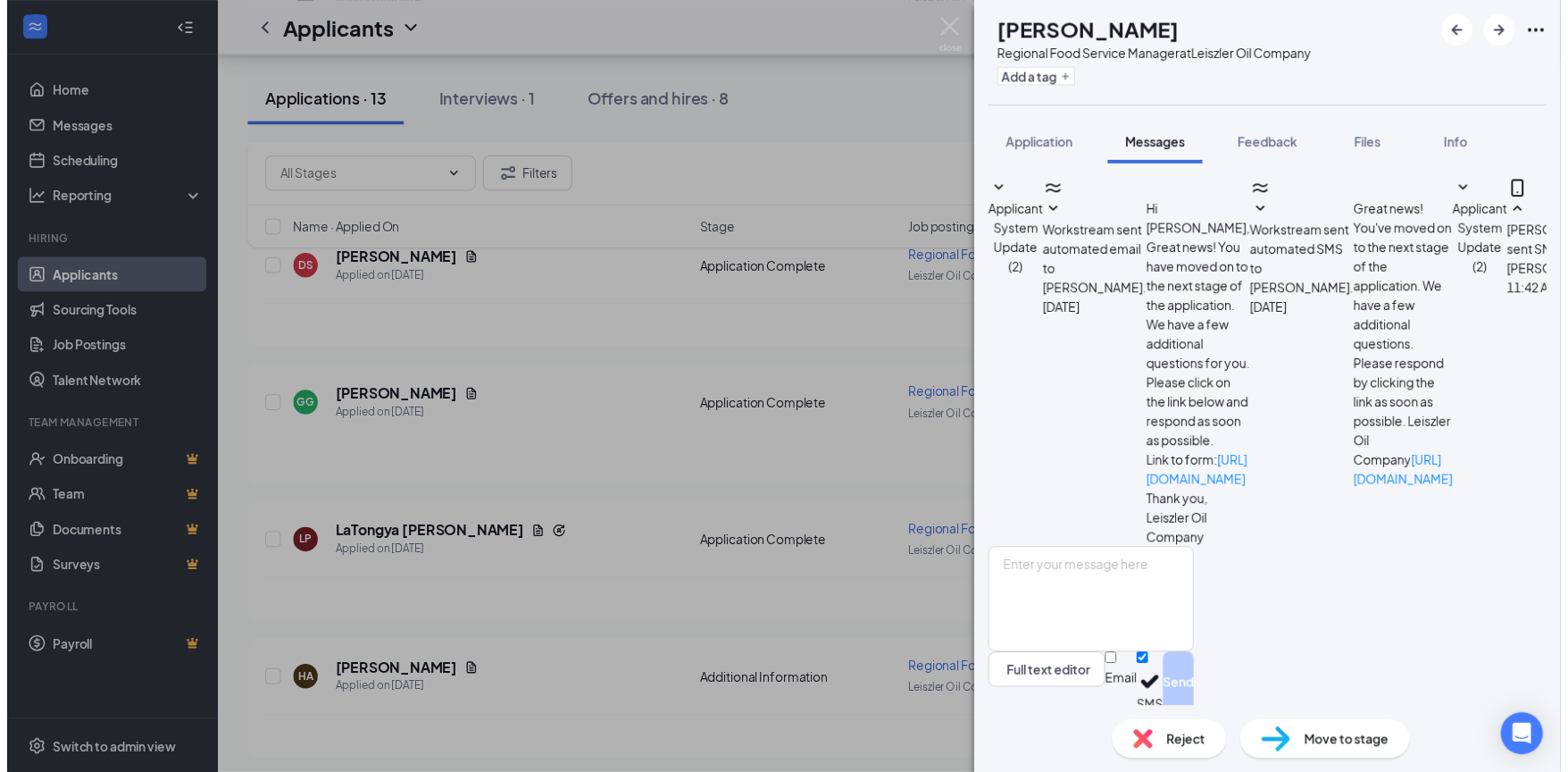
scroll to position [71, 0]
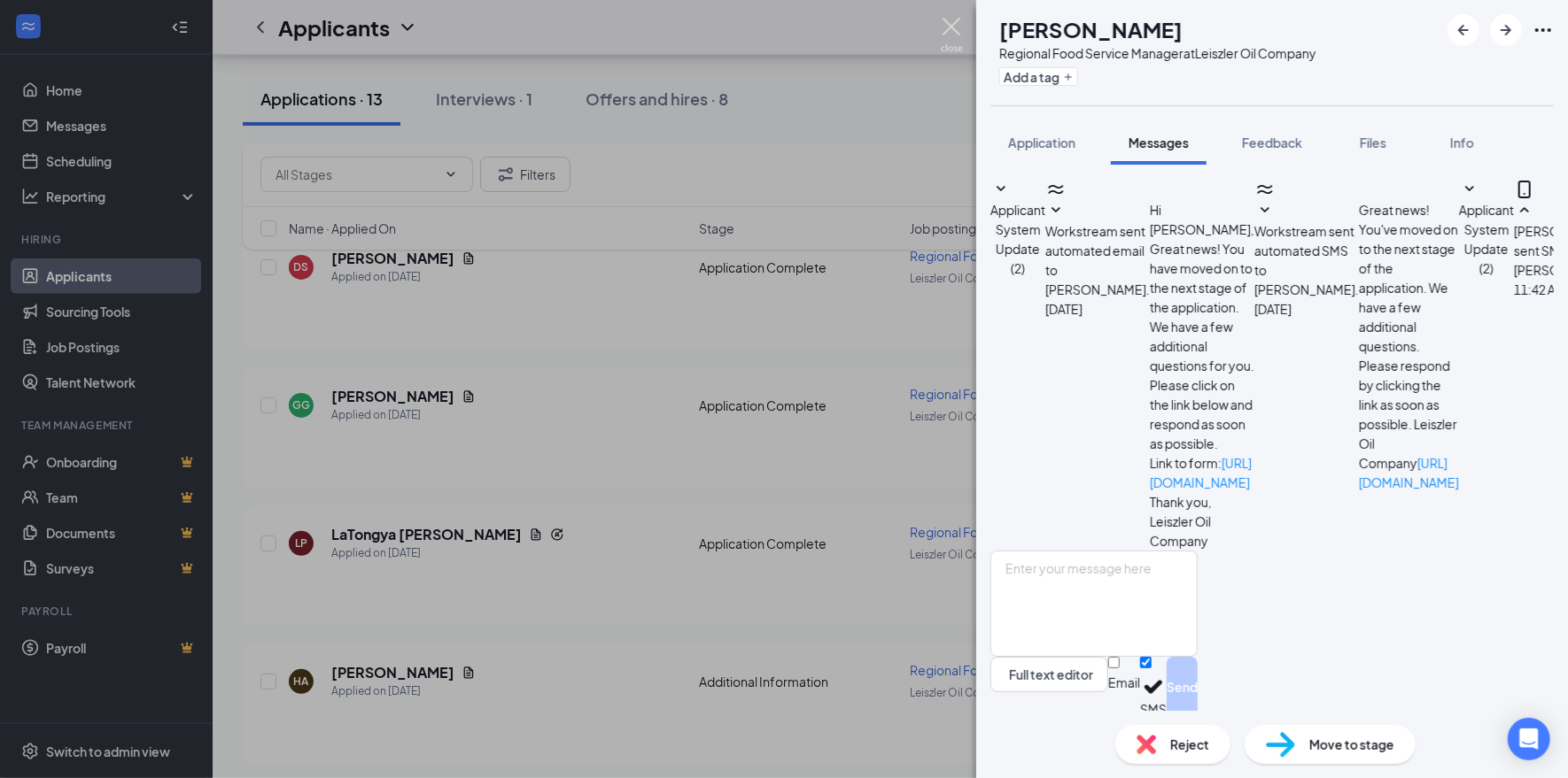
click at [951, 27] on img at bounding box center [951, 35] width 22 height 35
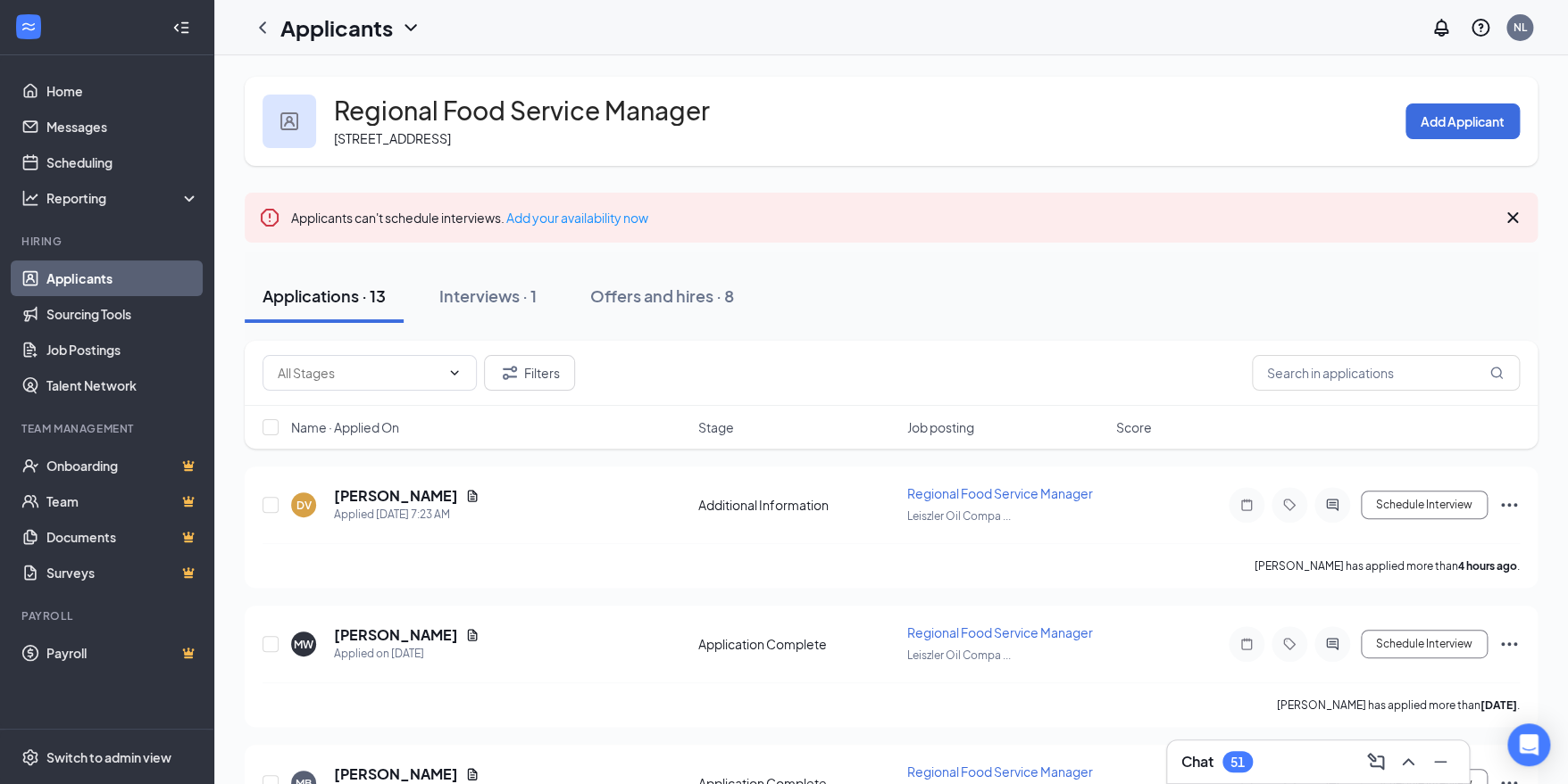
click at [1268, 762] on div "Chat 51" at bounding box center [1318, 762] width 273 height 29
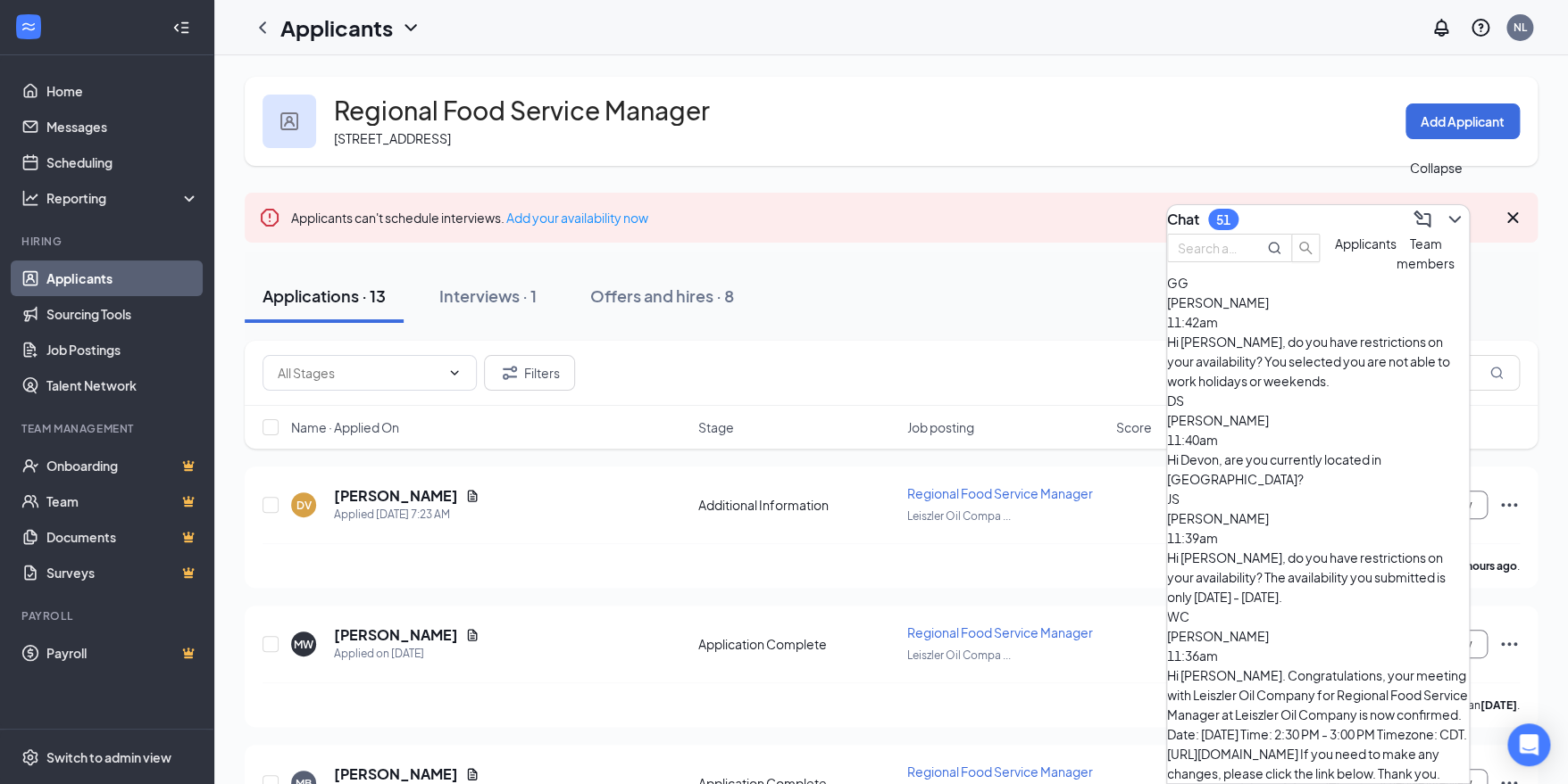
click at [1444, 219] on icon "ChevronDown" at bounding box center [1455, 220] width 22 height 22
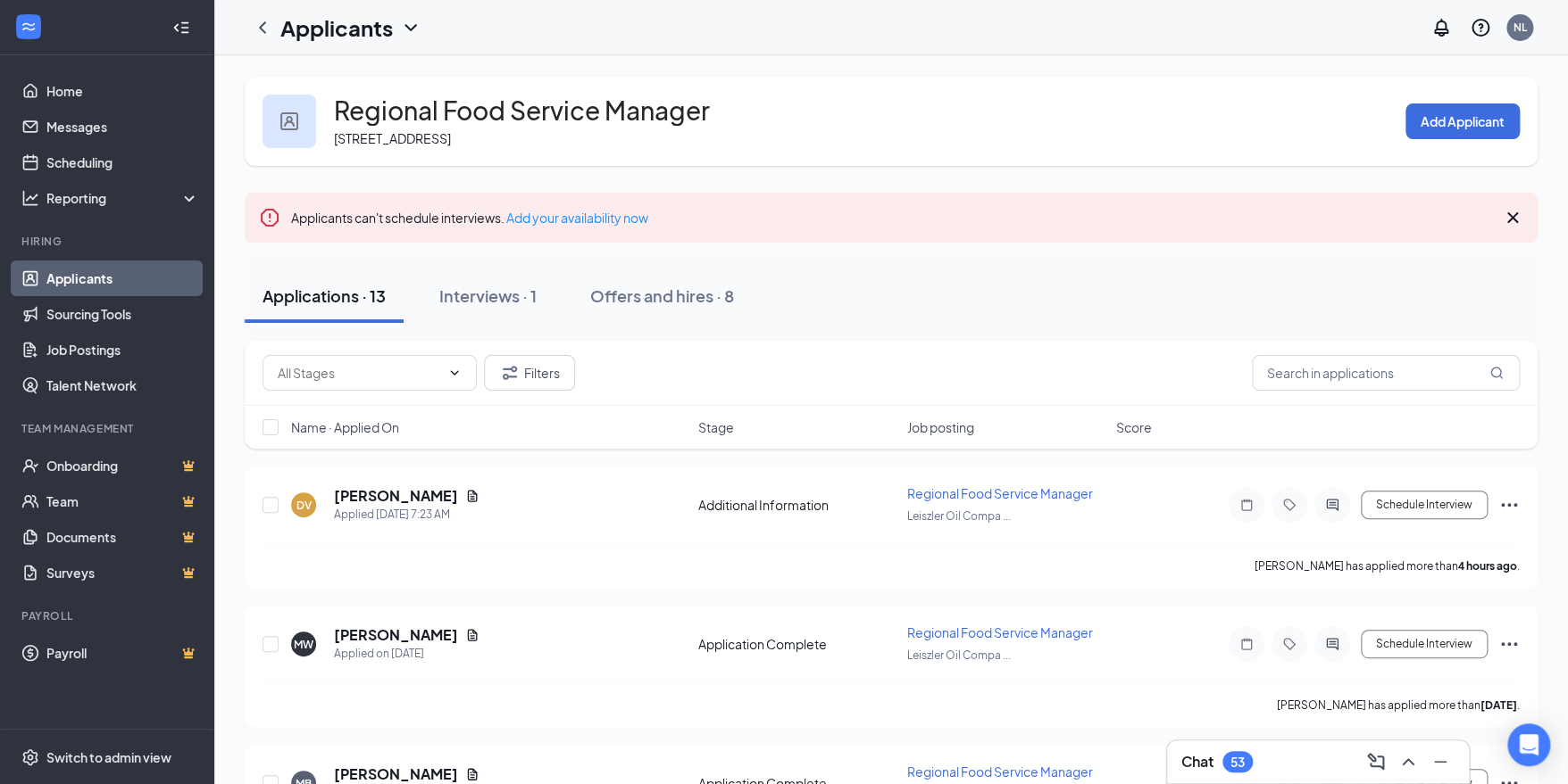
click at [1242, 764] on div "53" at bounding box center [1238, 762] width 14 height 15
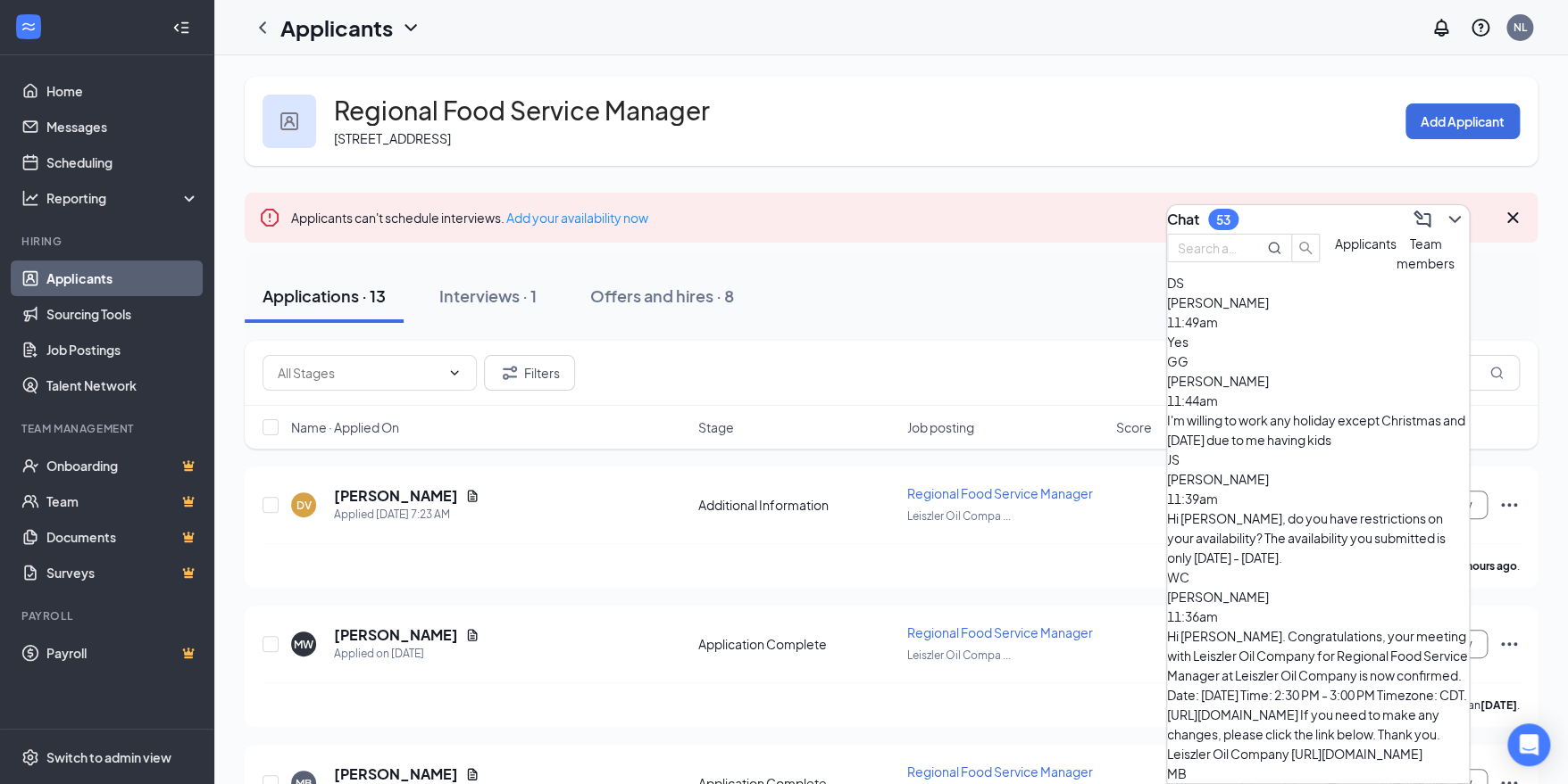
click at [1332, 432] on div "I'm willing to work any holiday except Christmas and [DATE] due to me having ki…" at bounding box center [1318, 431] width 302 height 39
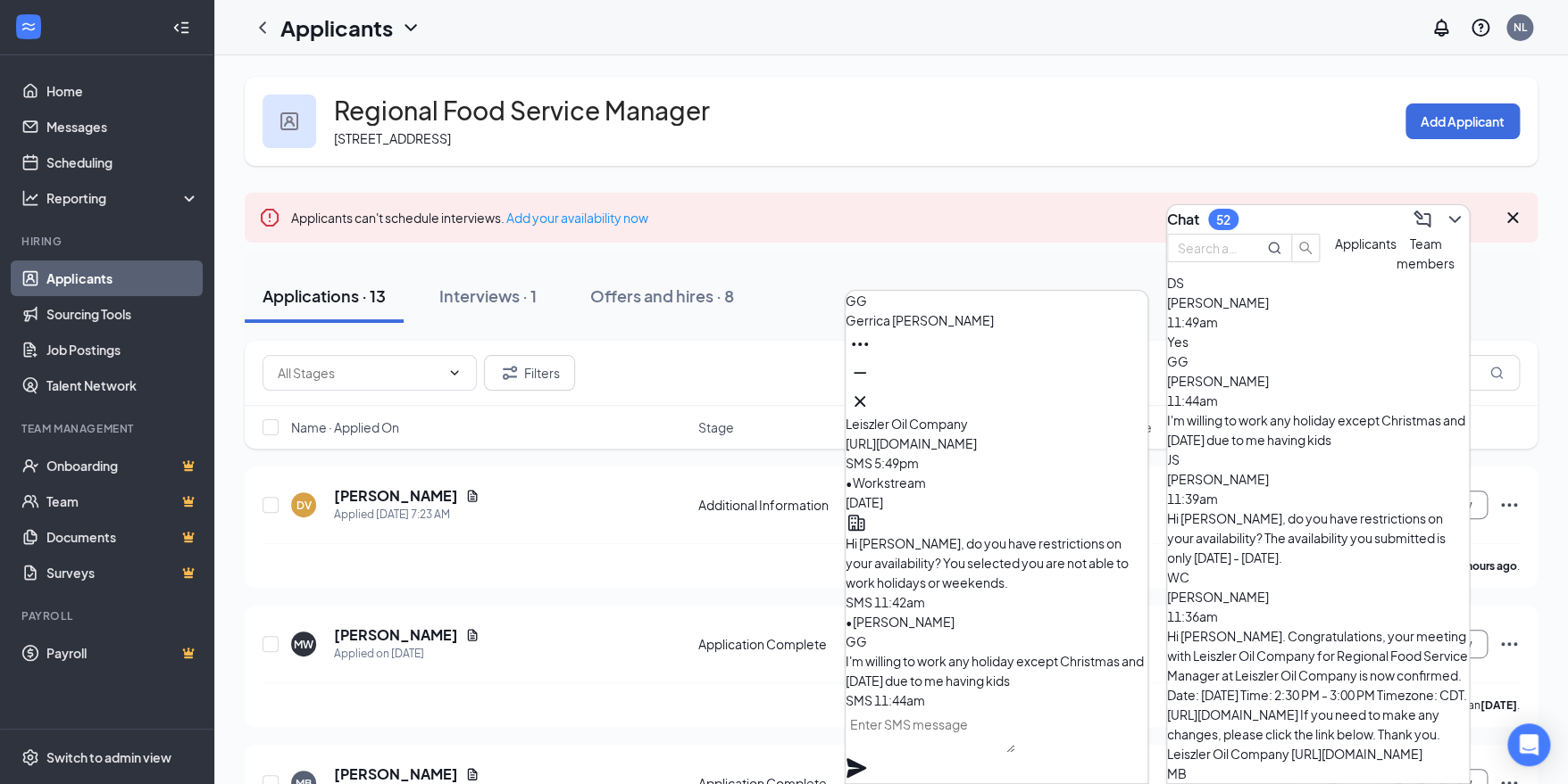
click at [1308, 352] on div "Yes" at bounding box center [1318, 342] width 302 height 20
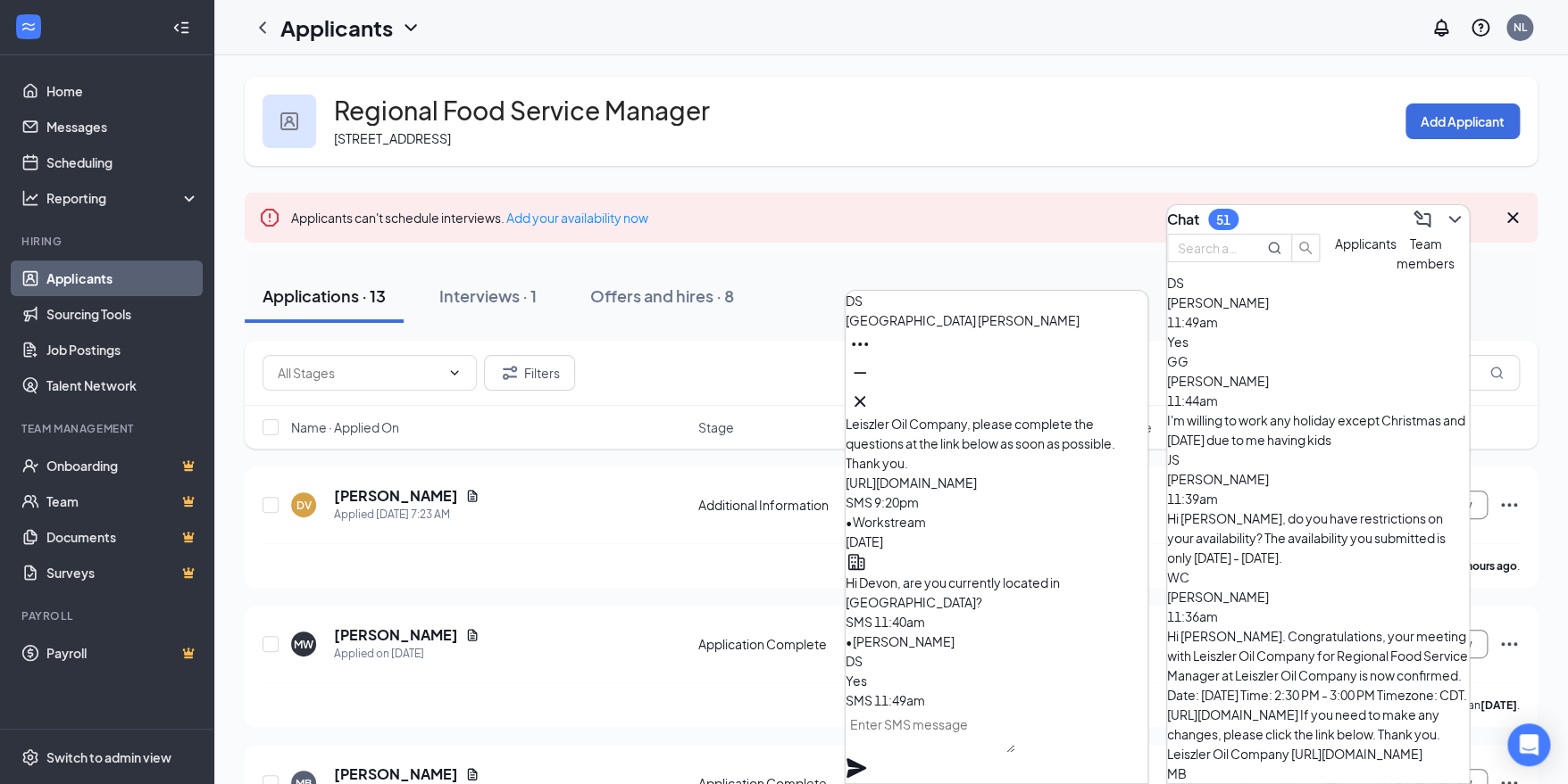
click at [1131, 400] on div at bounding box center [996, 402] width 302 height 29
click at [871, 398] on icon "Cross" at bounding box center [860, 402] width 22 height 22
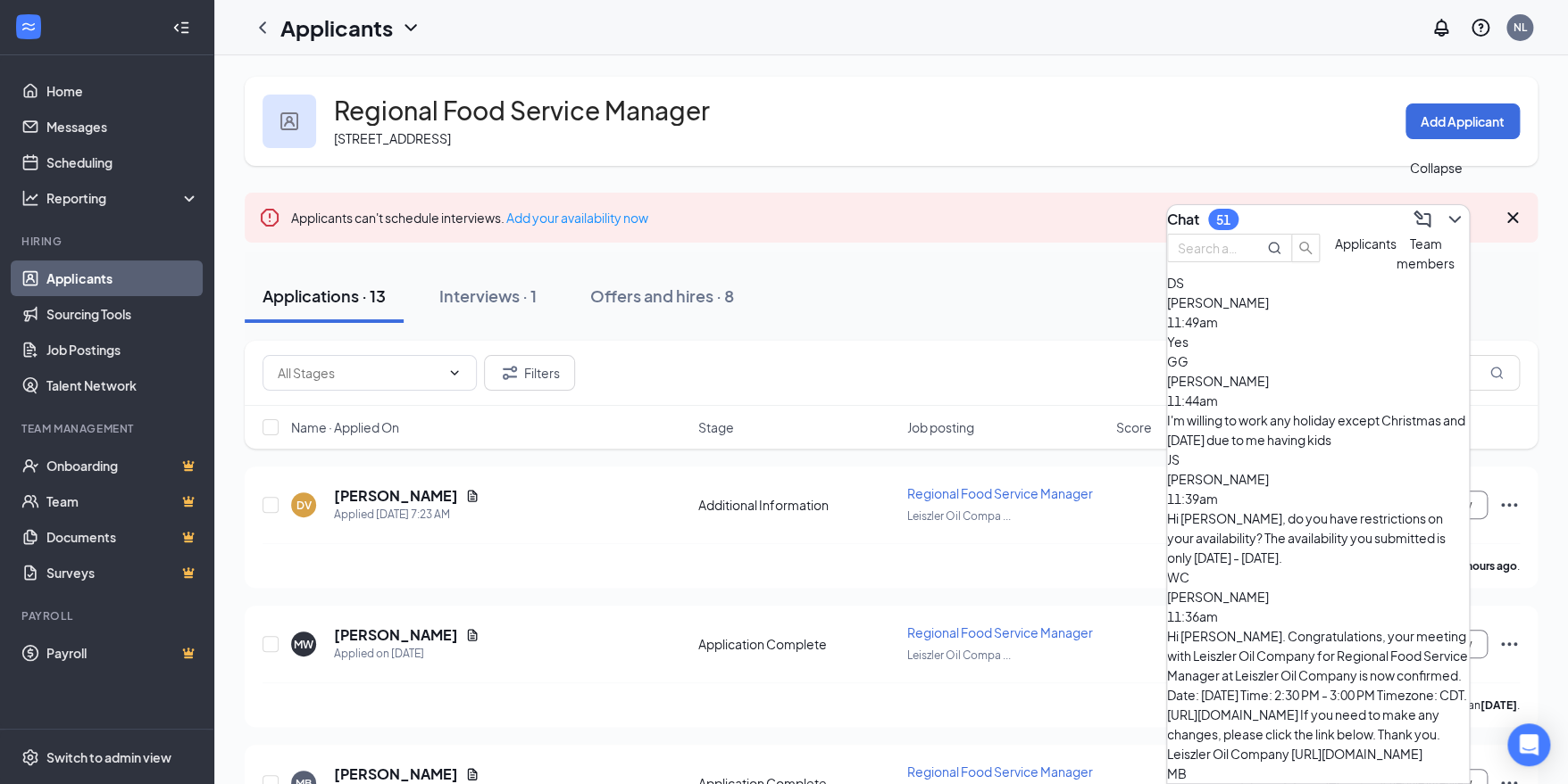
click at [1448, 220] on icon "ChevronDown" at bounding box center [1455, 220] width 22 height 22
